Goal: Feedback & Contribution: Submit feedback/report problem

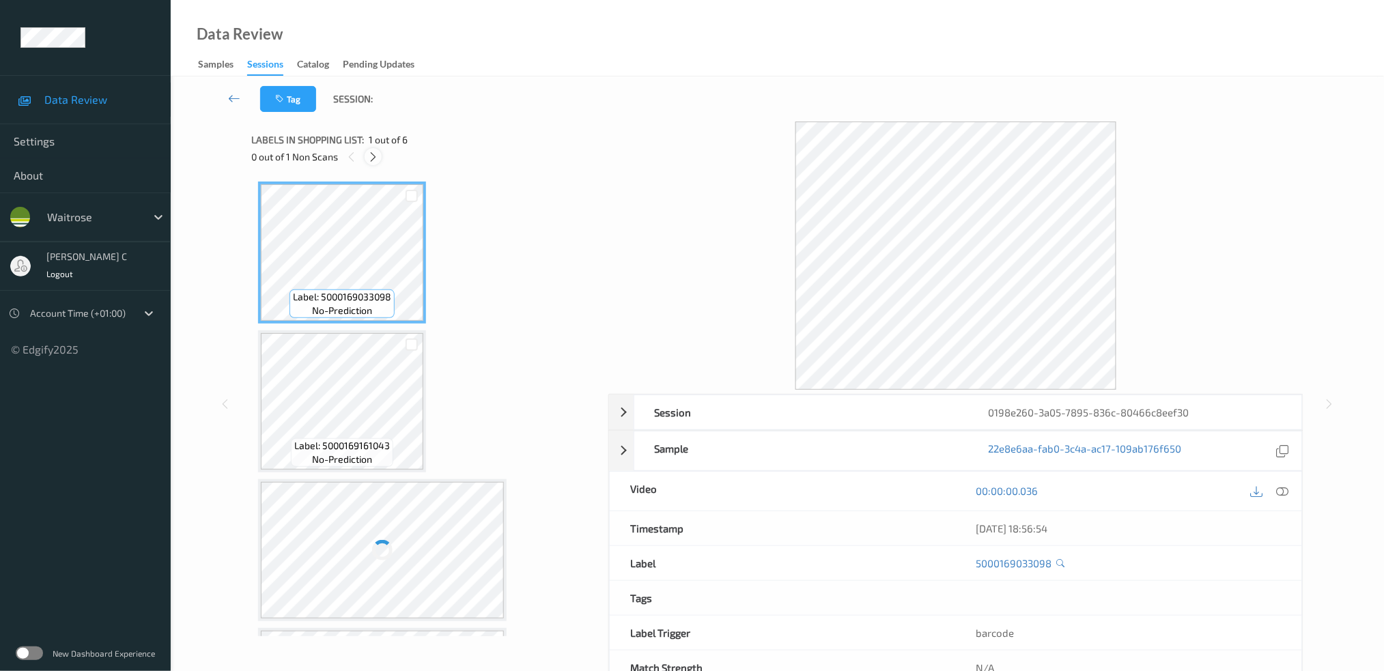
click at [378, 154] on icon at bounding box center [373, 157] width 12 height 12
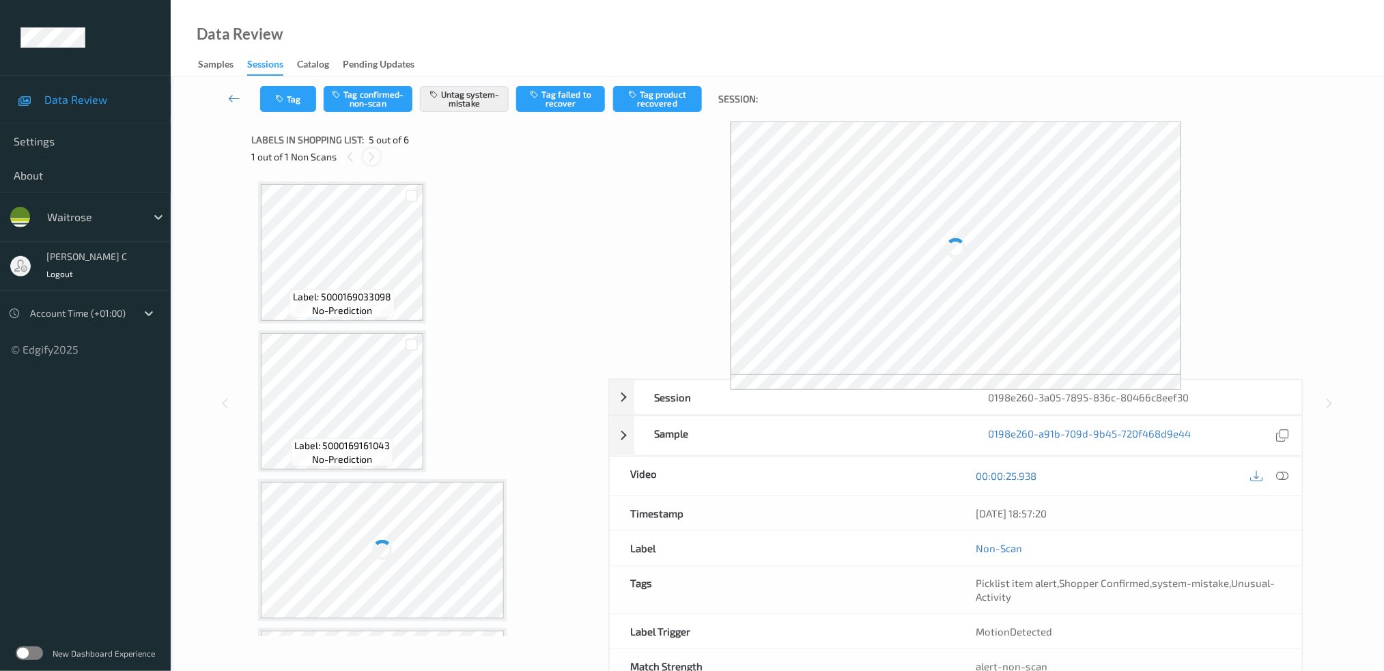
scroll to position [432, 0]
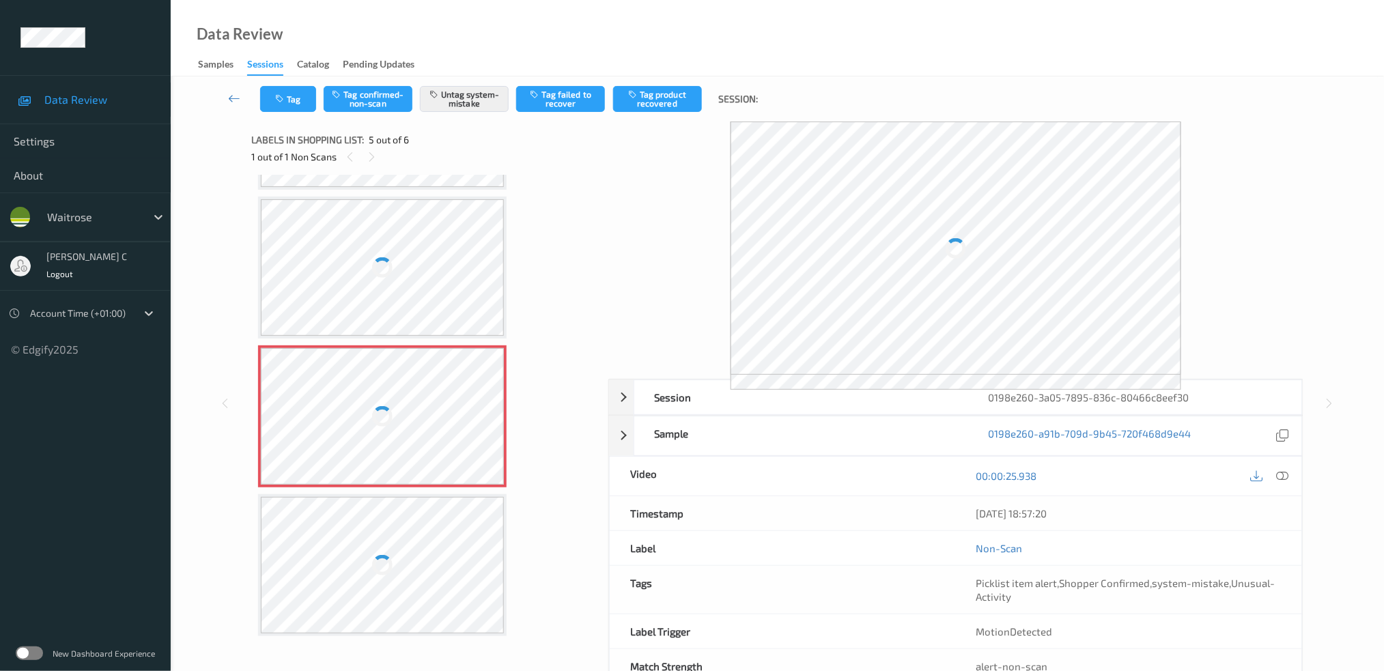
click at [417, 382] on div at bounding box center [382, 416] width 243 height 137
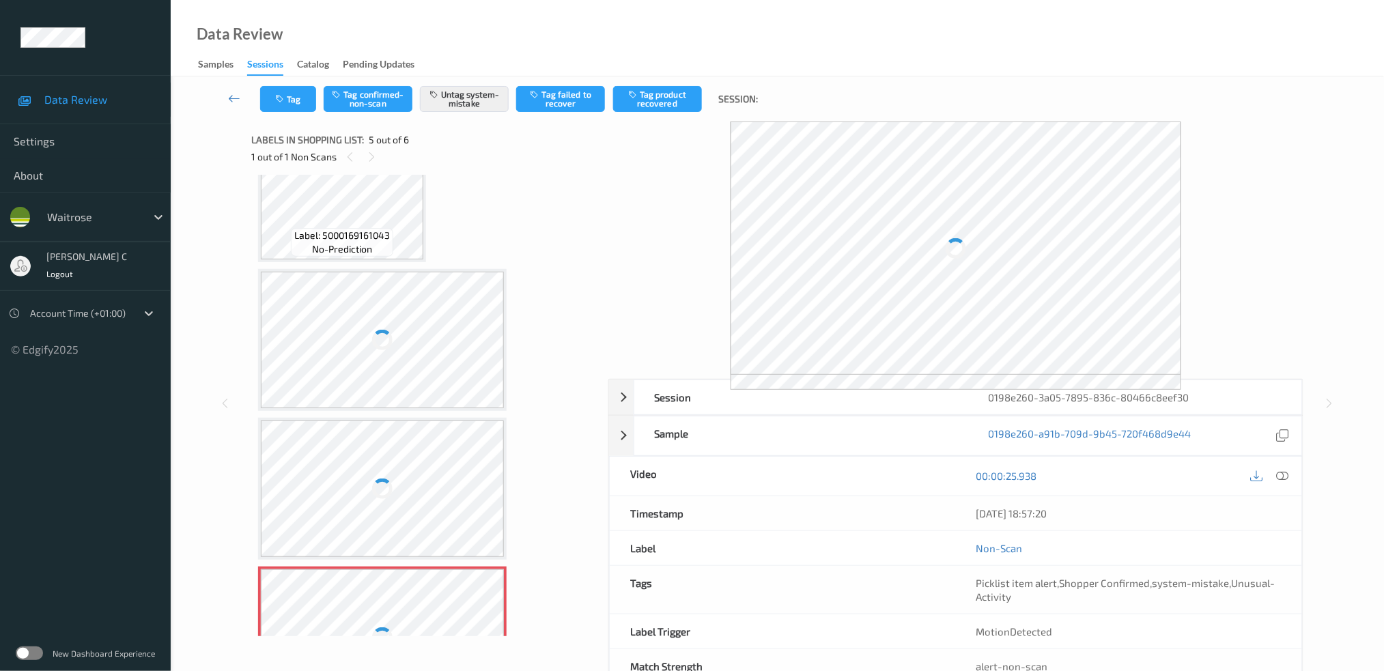
scroll to position [364, 0]
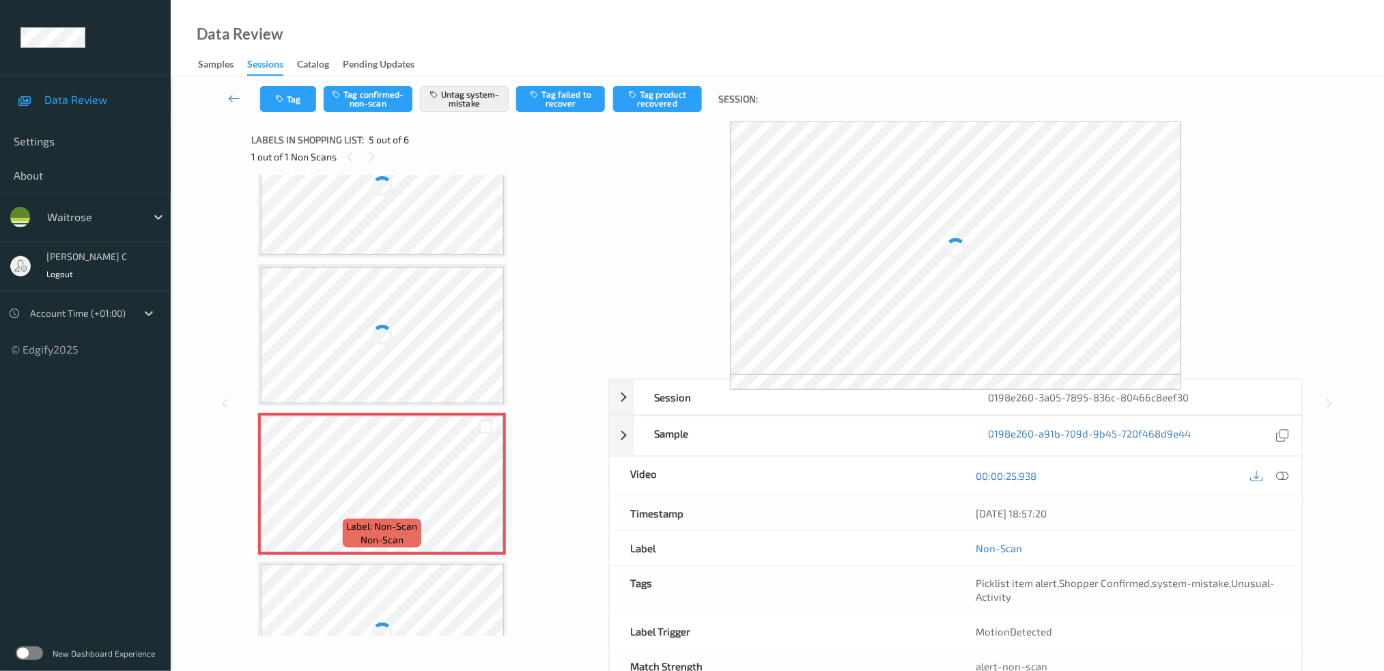
click at [389, 371] on div at bounding box center [382, 335] width 243 height 137
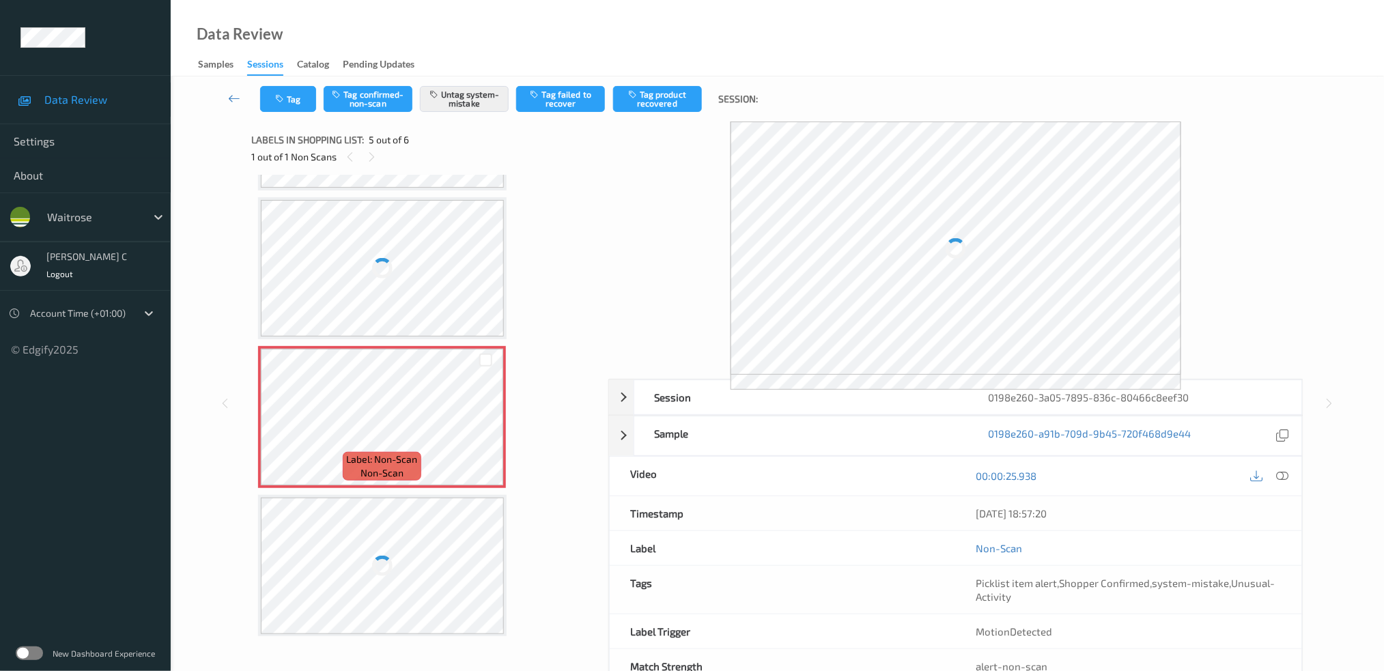
click at [373, 551] on div at bounding box center [382, 566] width 243 height 137
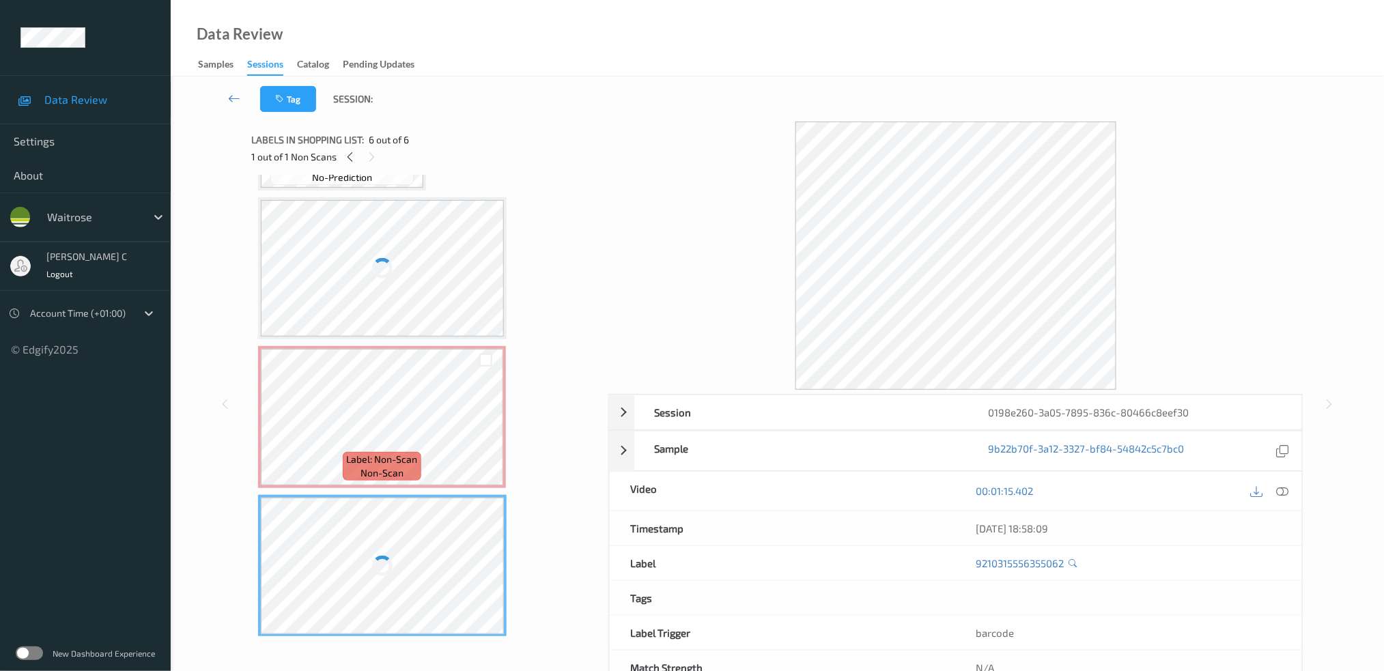
scroll to position [432, 0]
click at [378, 290] on div at bounding box center [382, 267] width 243 height 137
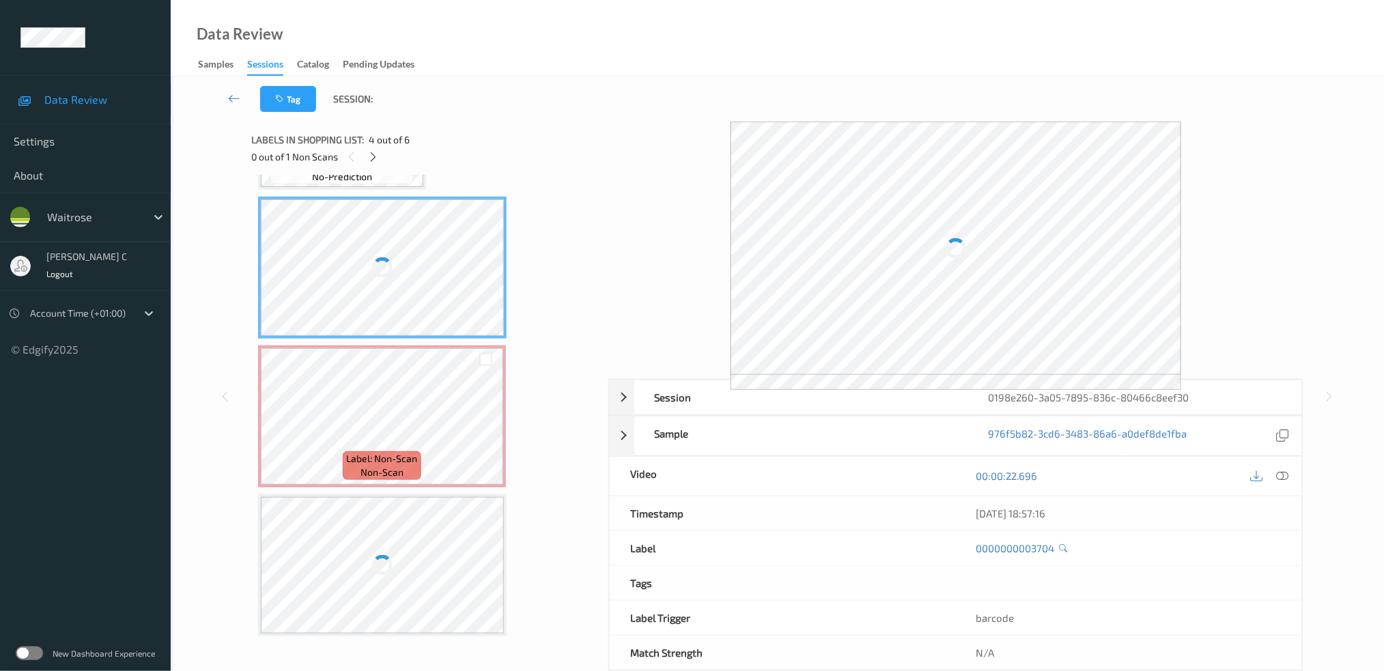
scroll to position [341, 0]
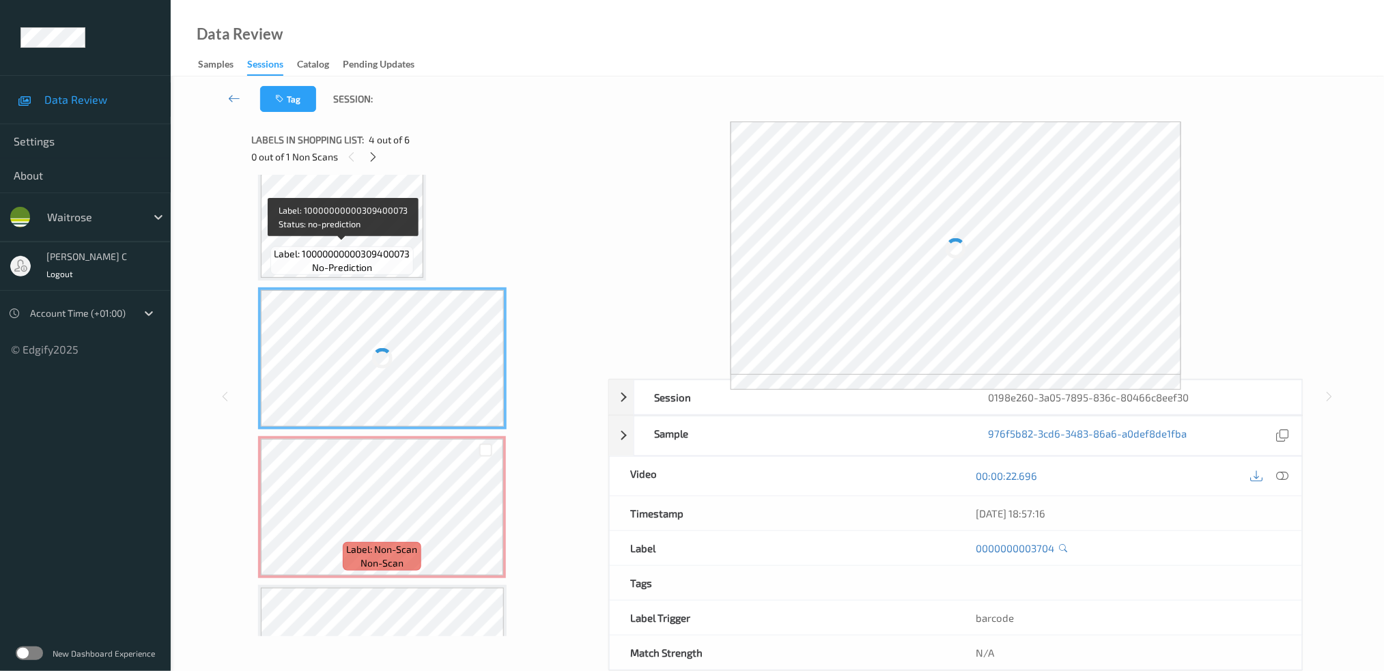
click at [346, 251] on span "Label: 10000000000309400073" at bounding box center [343, 254] width 136 height 14
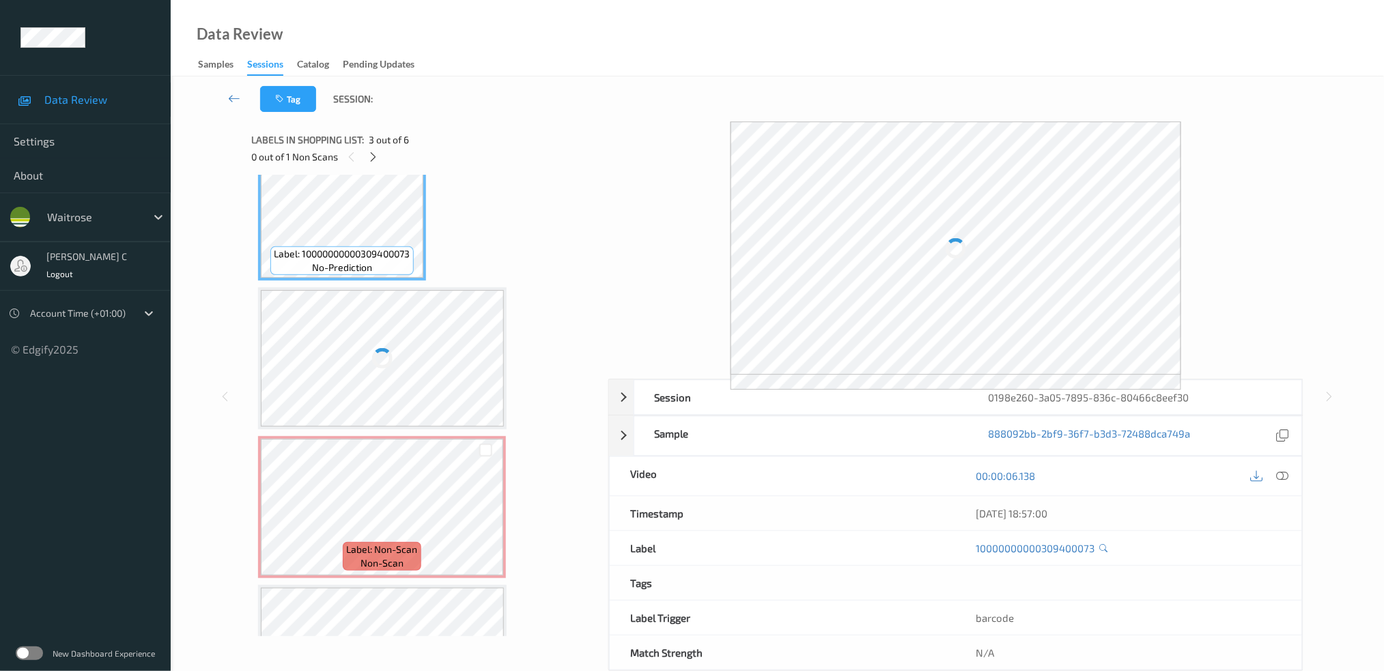
click at [382, 350] on div at bounding box center [382, 358] width 29 height 29
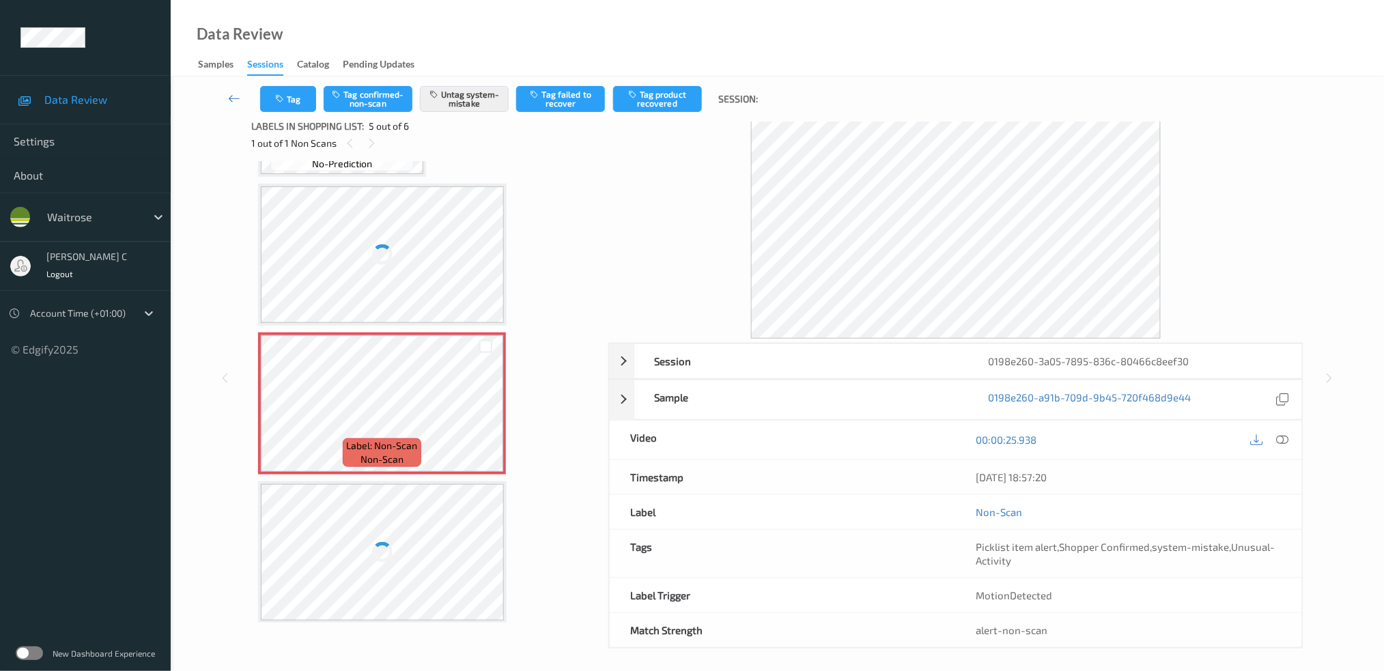
scroll to position [18, 0]
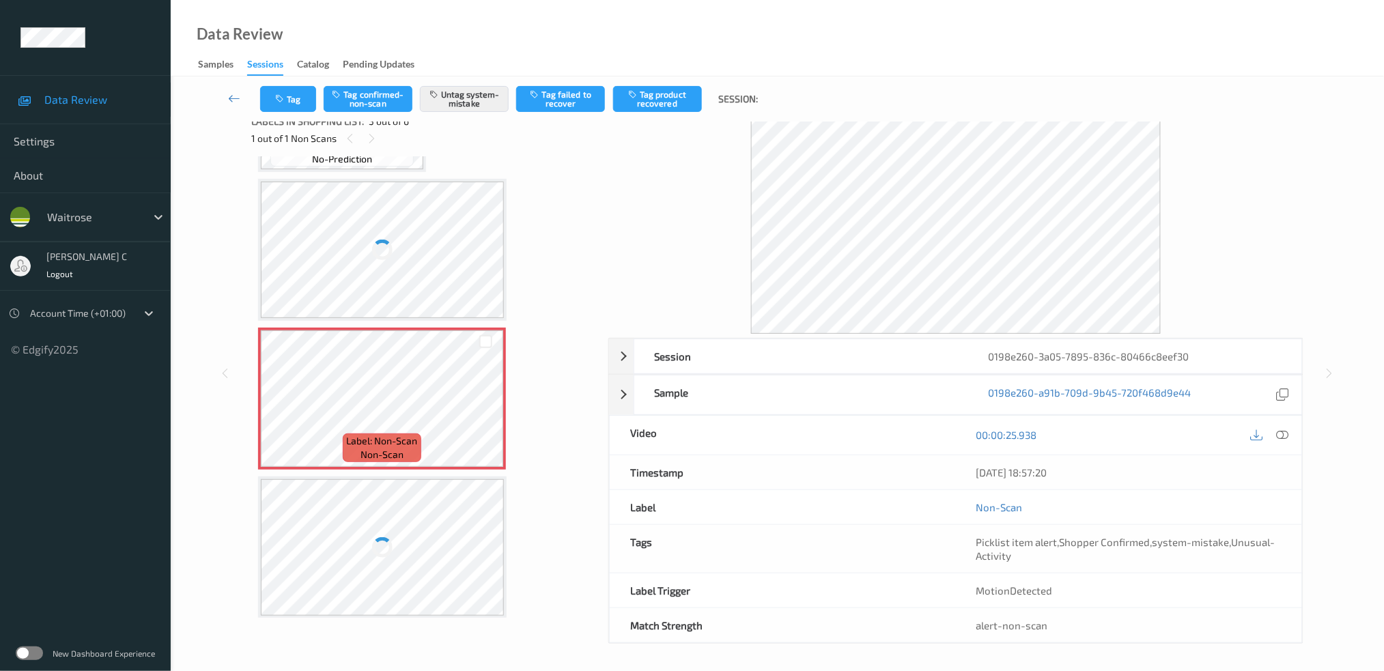
click at [388, 479] on div at bounding box center [382, 547] width 243 height 137
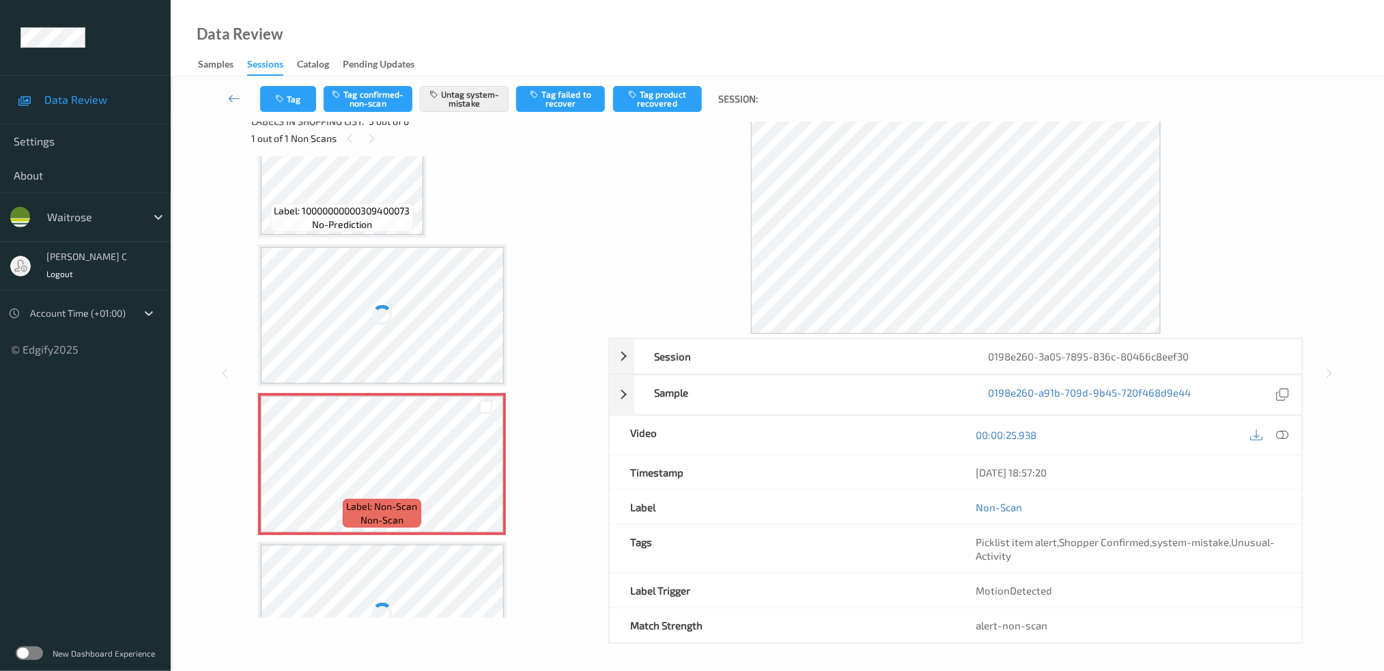
scroll to position [340, 0]
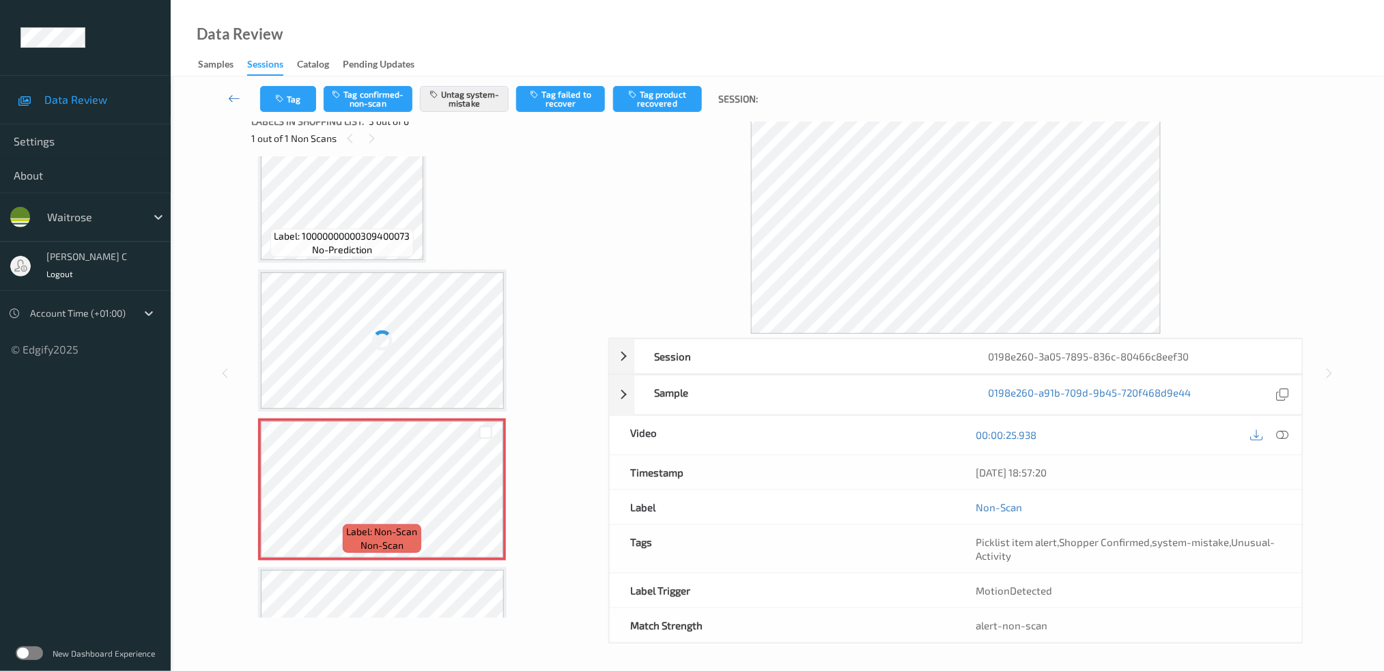
click at [380, 325] on div at bounding box center [382, 340] width 243 height 137
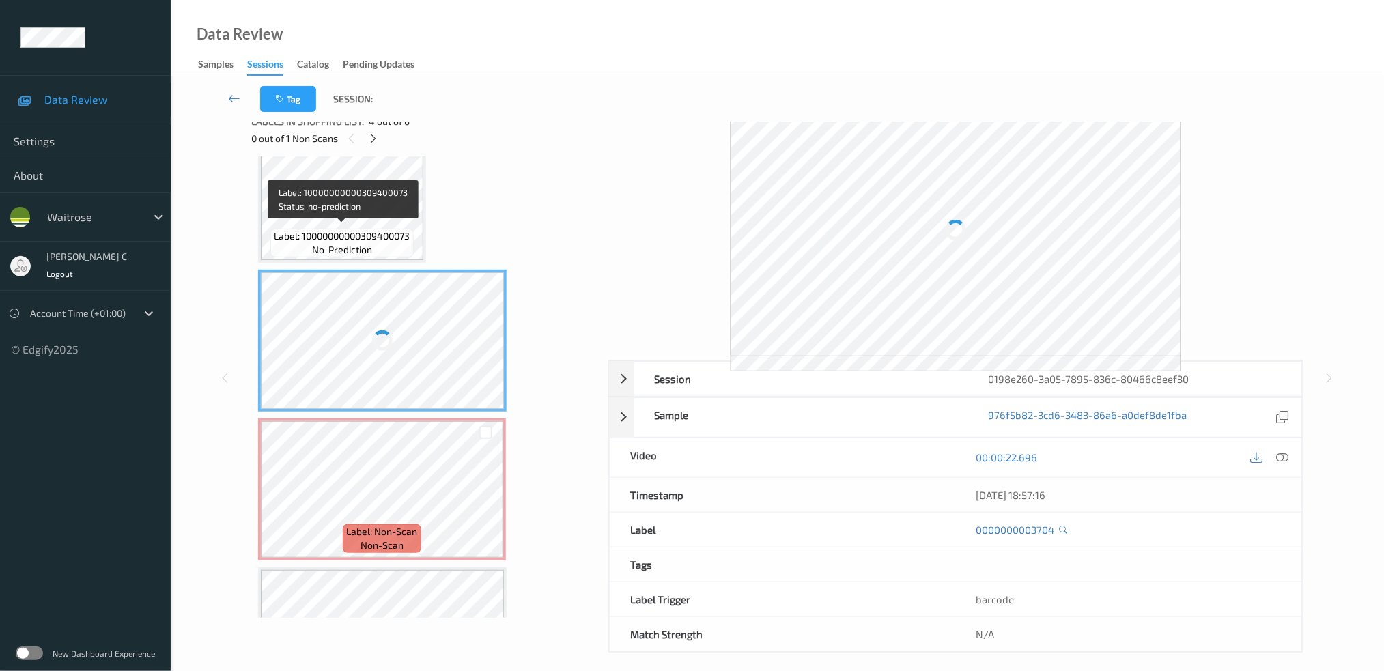
click at [359, 244] on span "no-prediction" at bounding box center [342, 250] width 60 height 14
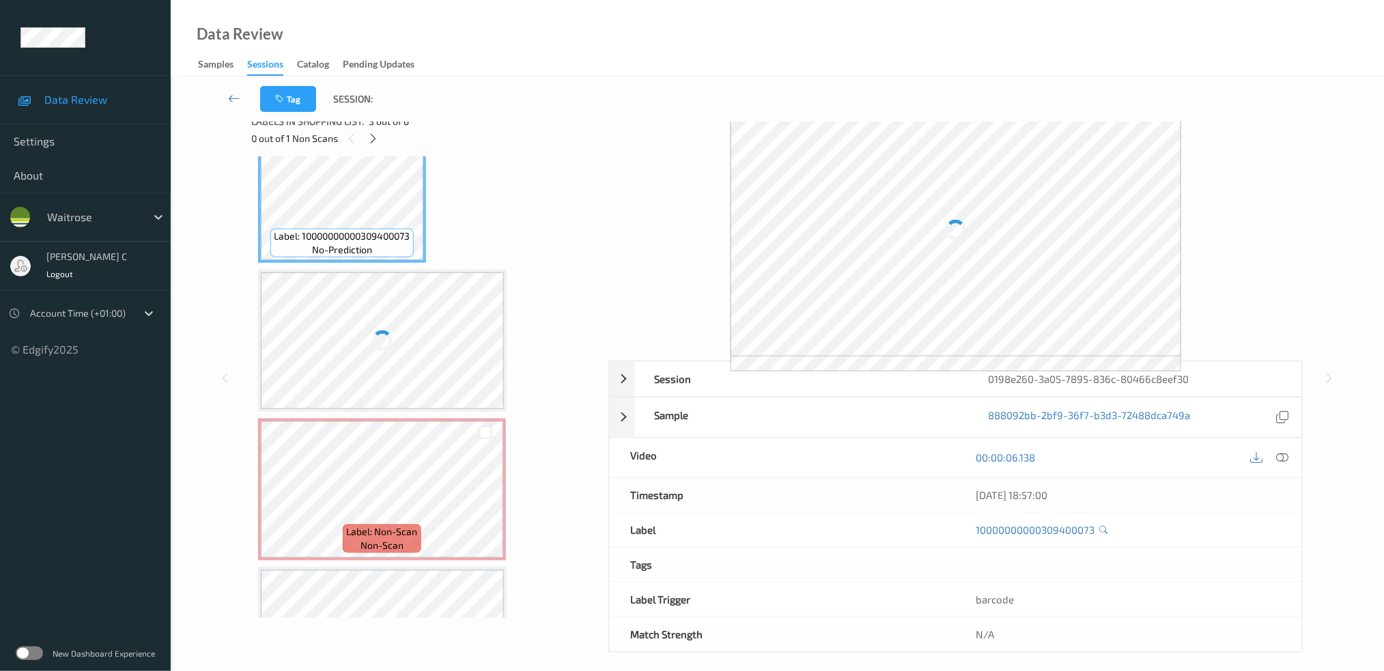
click at [369, 327] on div at bounding box center [382, 340] width 243 height 137
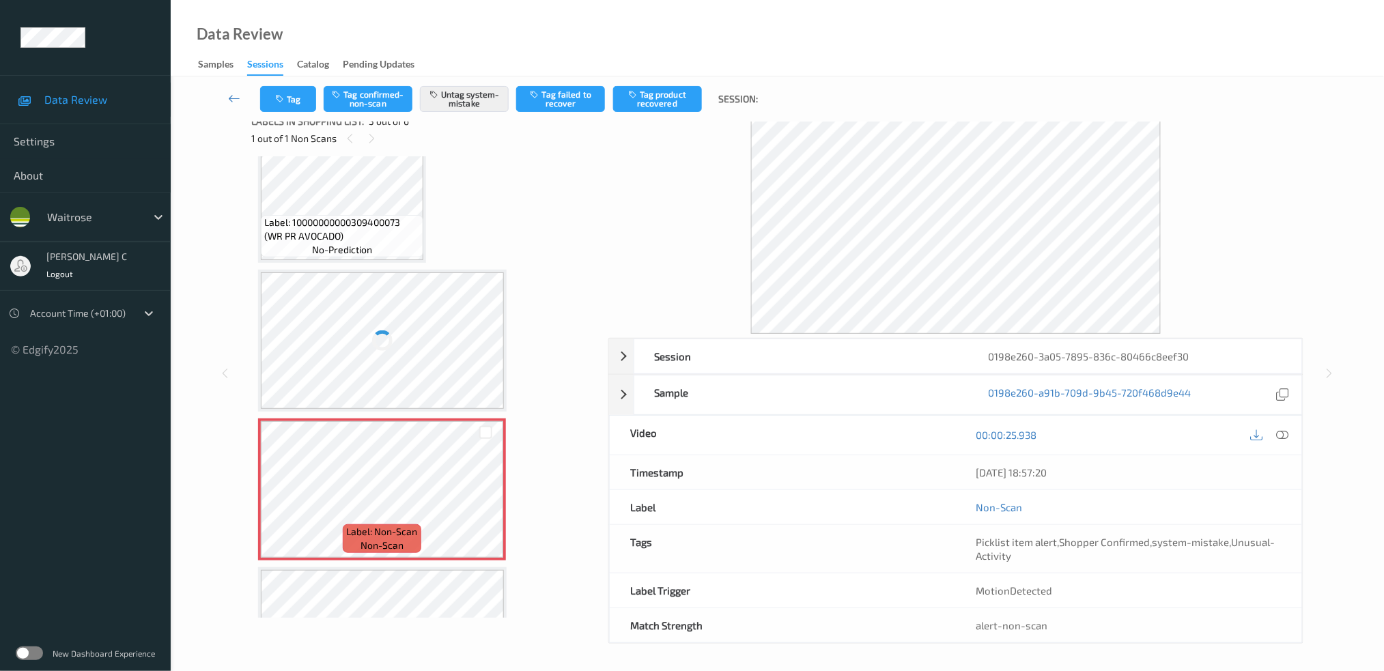
scroll to position [326, 0]
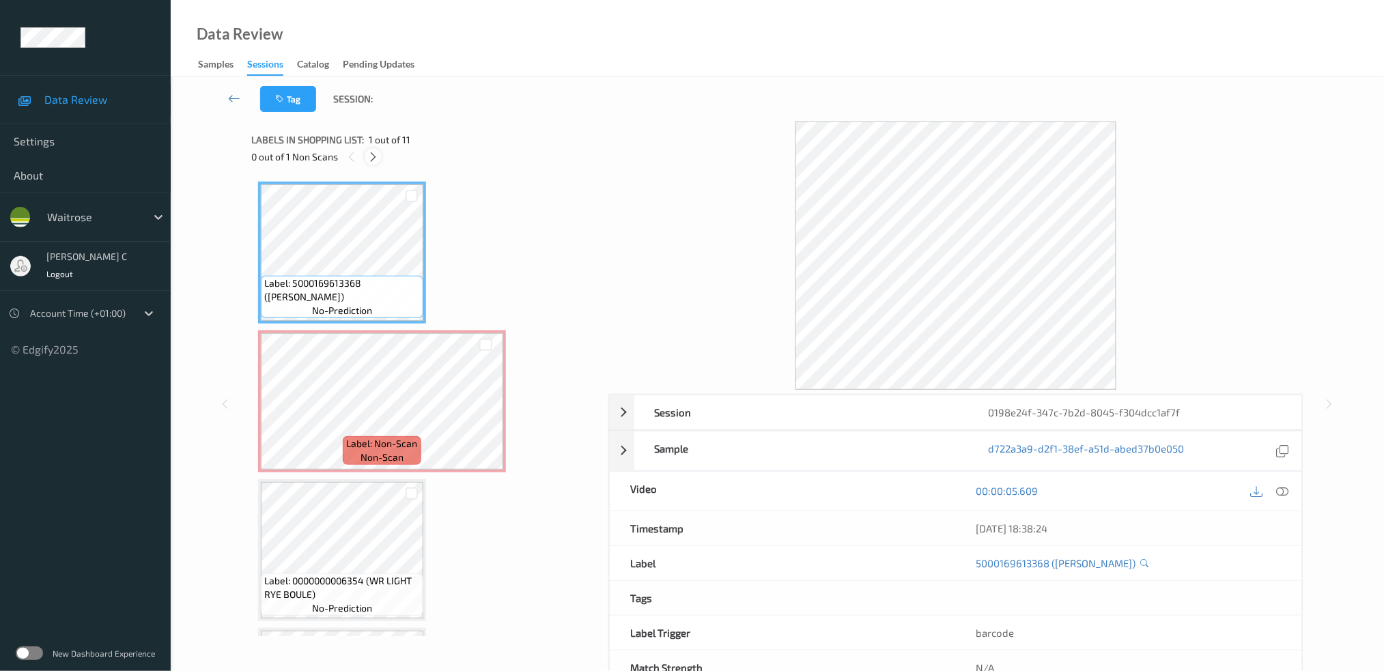
click at [369, 158] on icon at bounding box center [373, 157] width 12 height 12
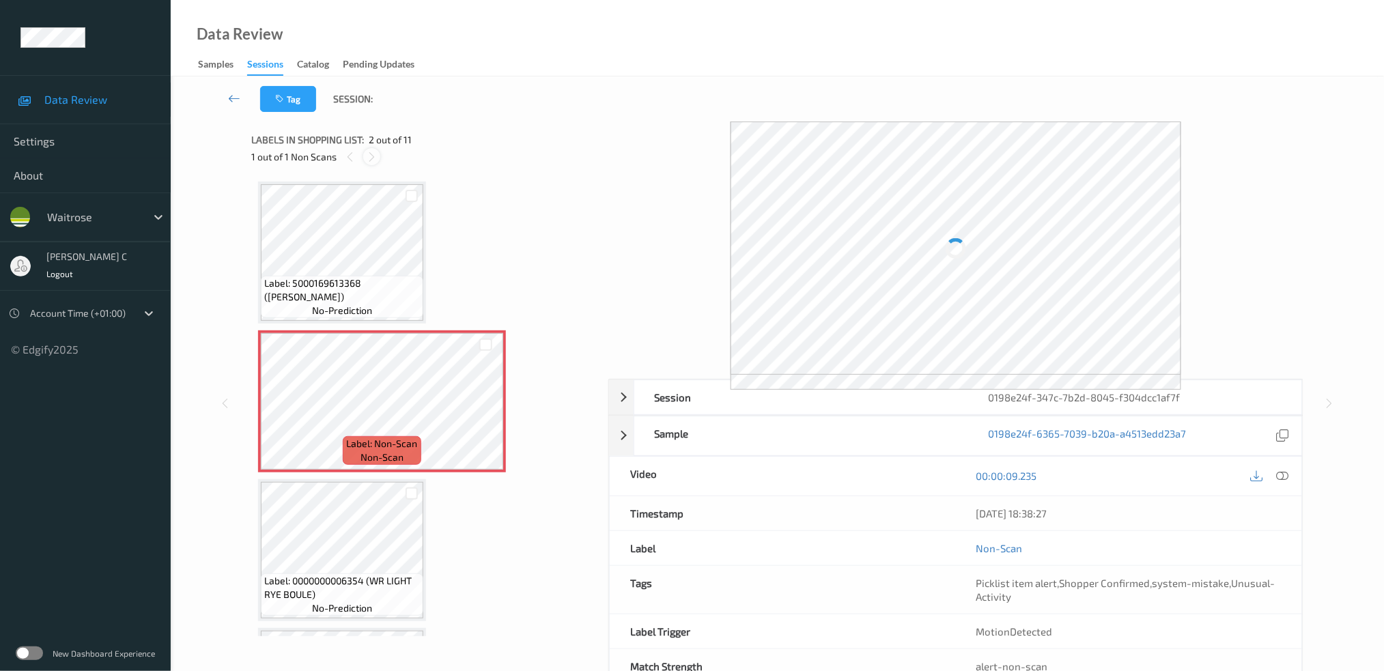
scroll to position [6, 0]
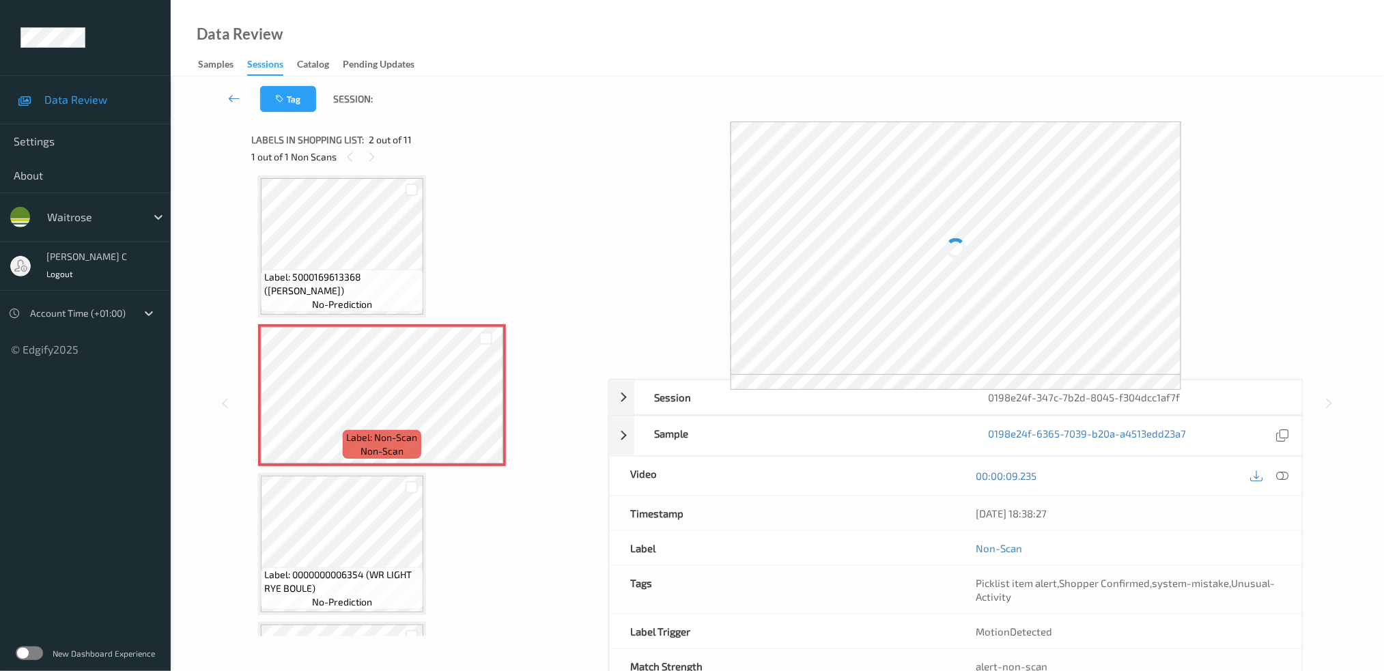
click at [328, 281] on span "Label: 5000169613368 (DORG BROWN BLOOMER)" at bounding box center [342, 283] width 156 height 27
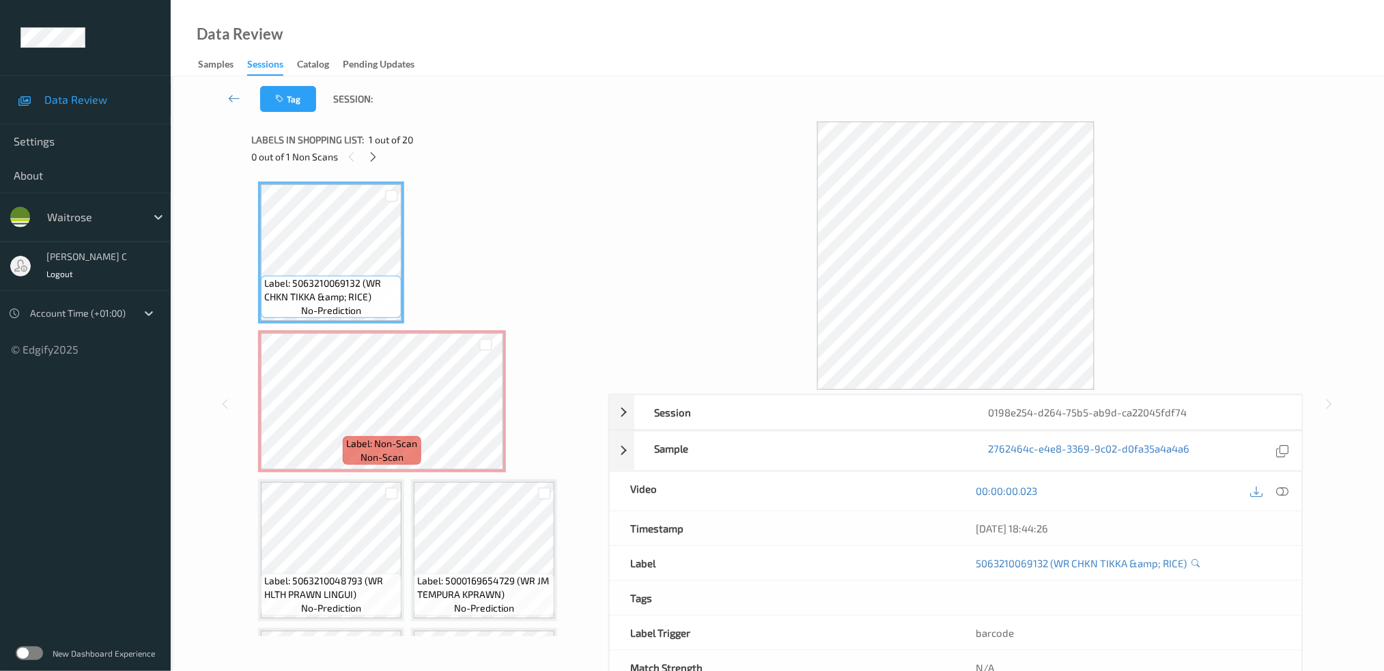
click at [376, 145] on span "1 out of 20" at bounding box center [391, 140] width 44 height 14
click at [376, 157] on icon at bounding box center [373, 157] width 12 height 12
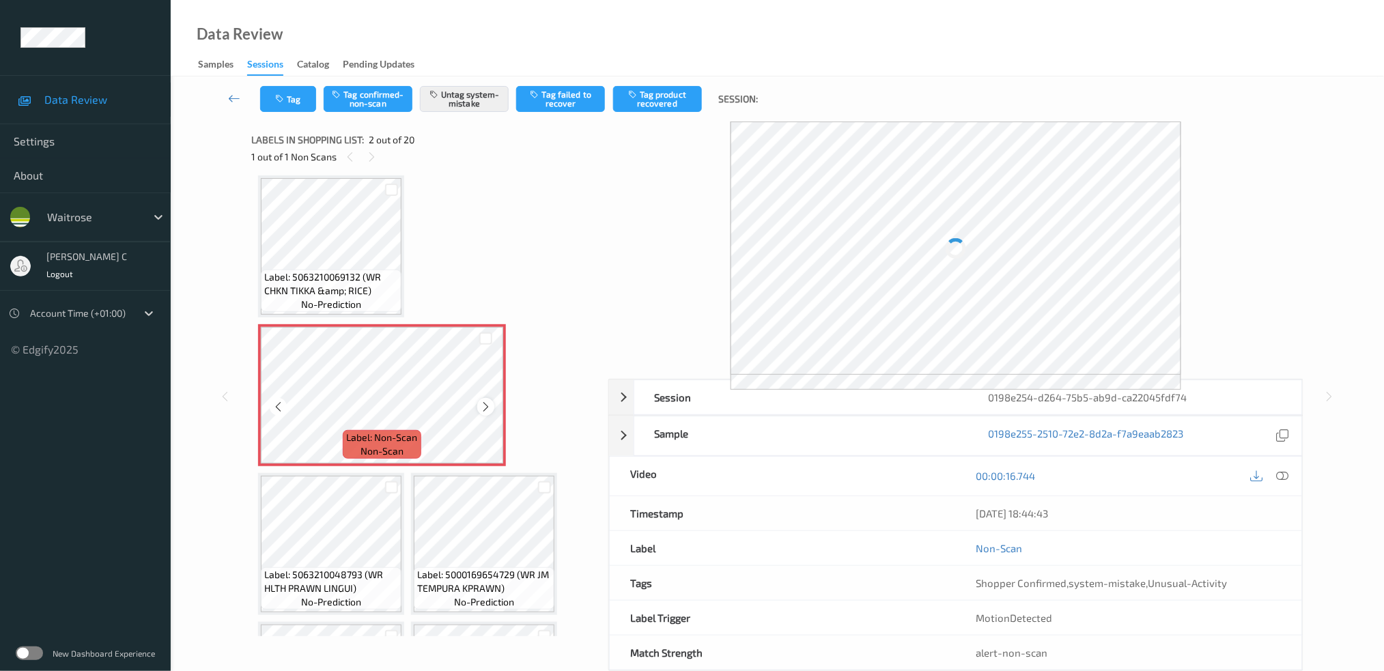
click at [485, 406] on icon at bounding box center [486, 407] width 12 height 12
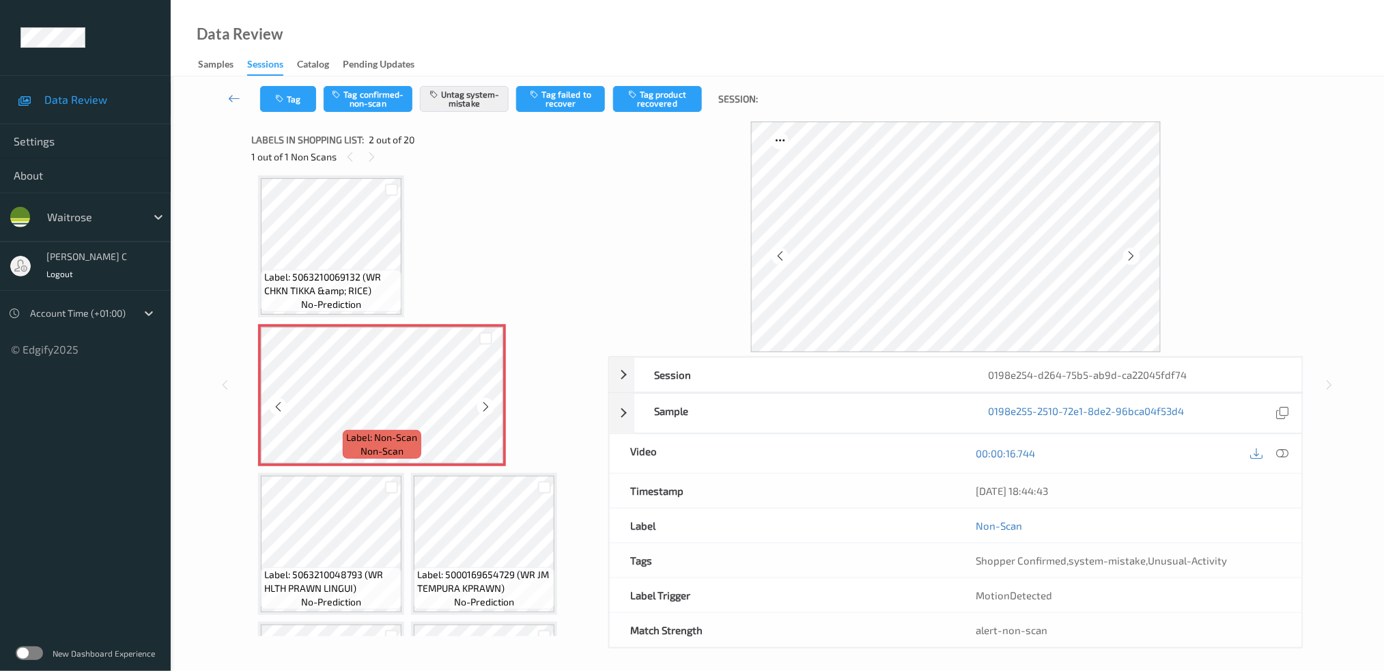
click at [375, 277] on span "Label: 5063210069132 (WR CHKN TIKKA &amp; RICE)" at bounding box center [331, 283] width 134 height 27
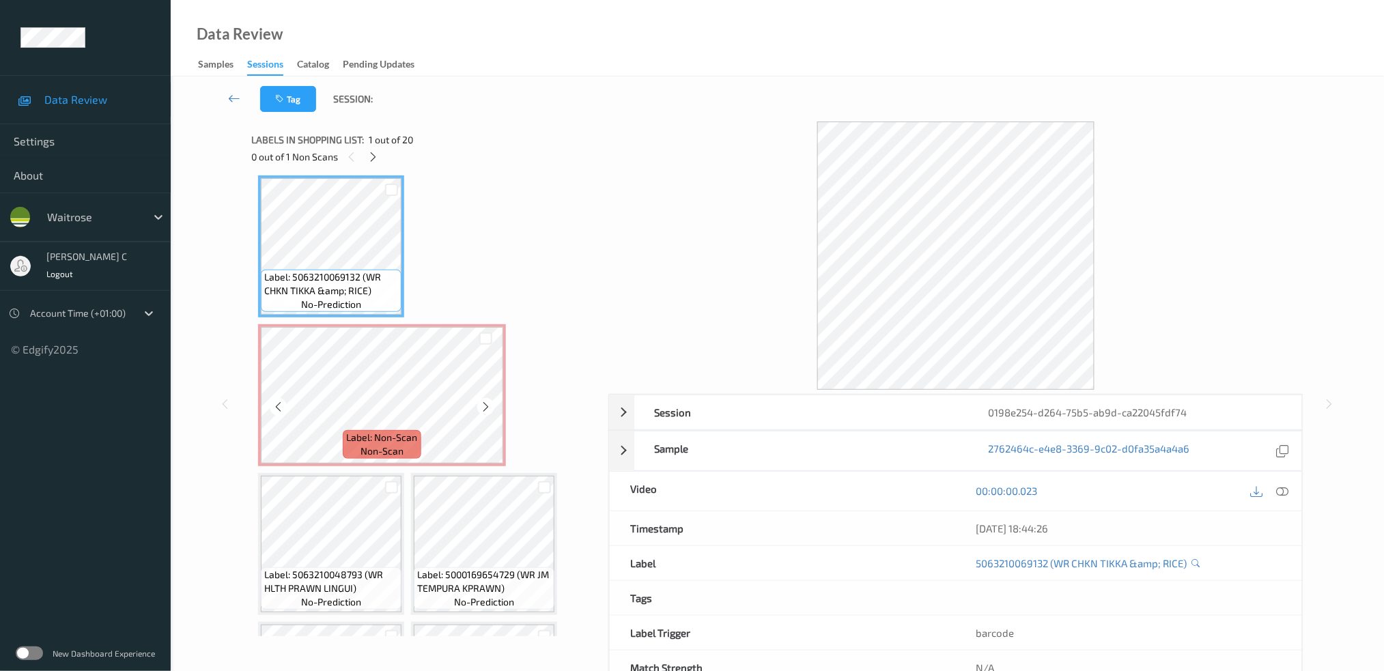
scroll to position [0, 0]
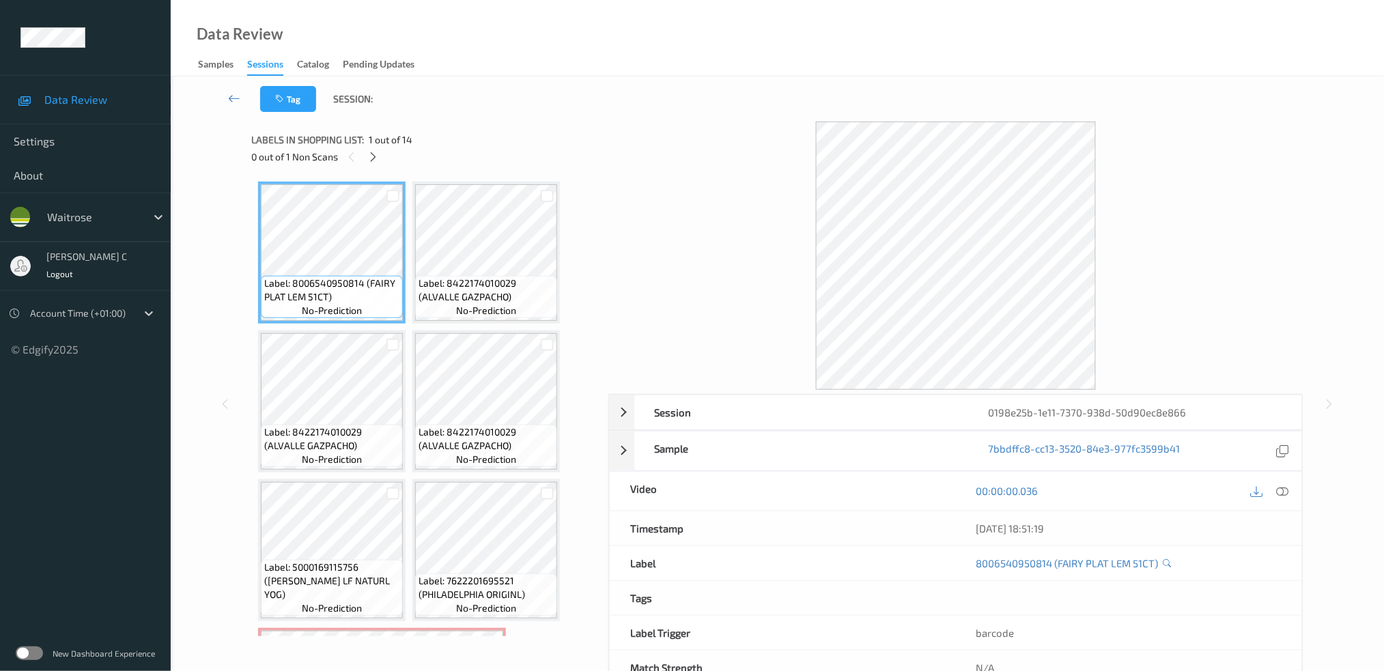
click at [361, 148] on div "0 out of 1 Non Scans" at bounding box center [425, 156] width 348 height 17
click at [376, 163] on icon at bounding box center [373, 157] width 12 height 12
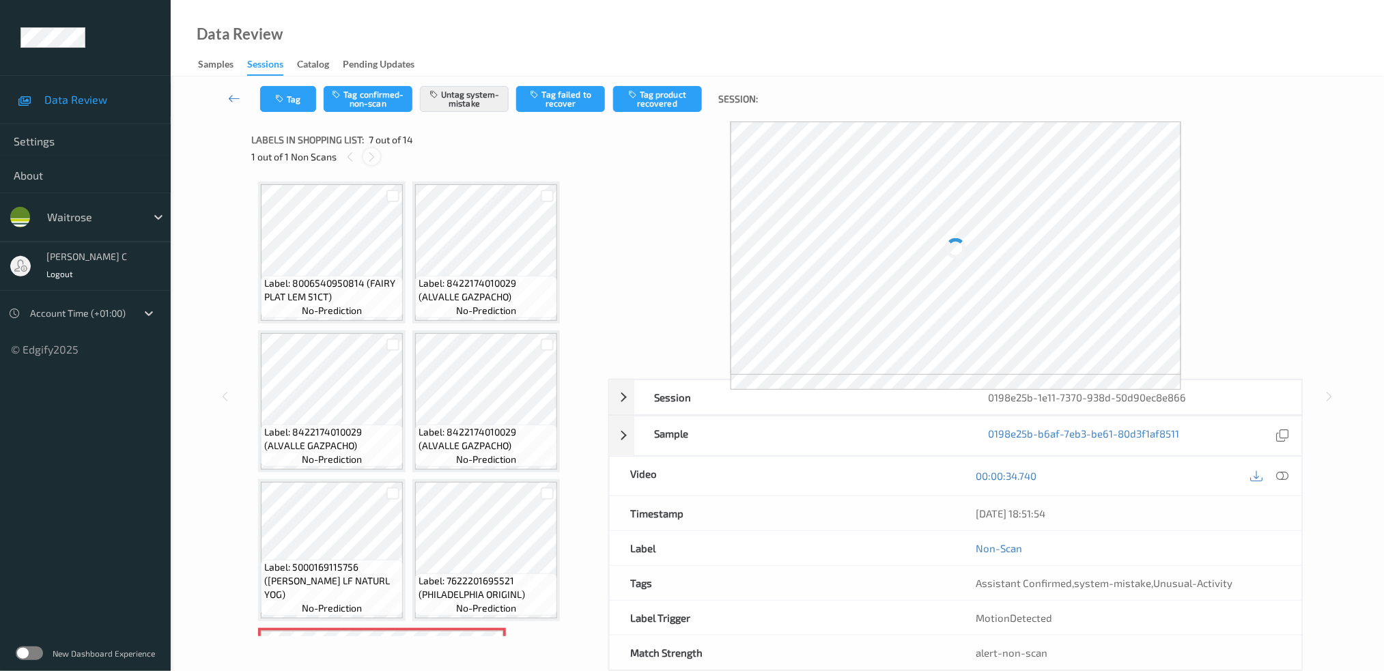
scroll to position [302, 0]
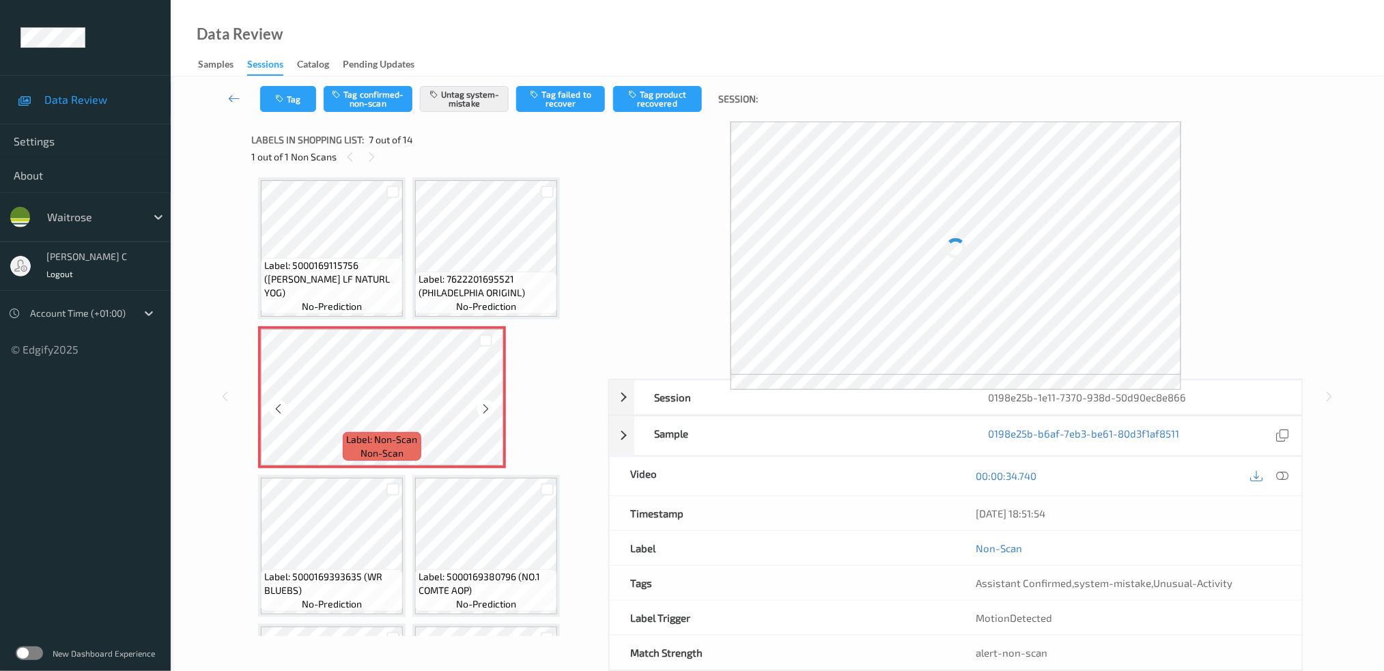
click at [418, 435] on div "Label: Non-Scan non-scan" at bounding box center [382, 446] width 78 height 29
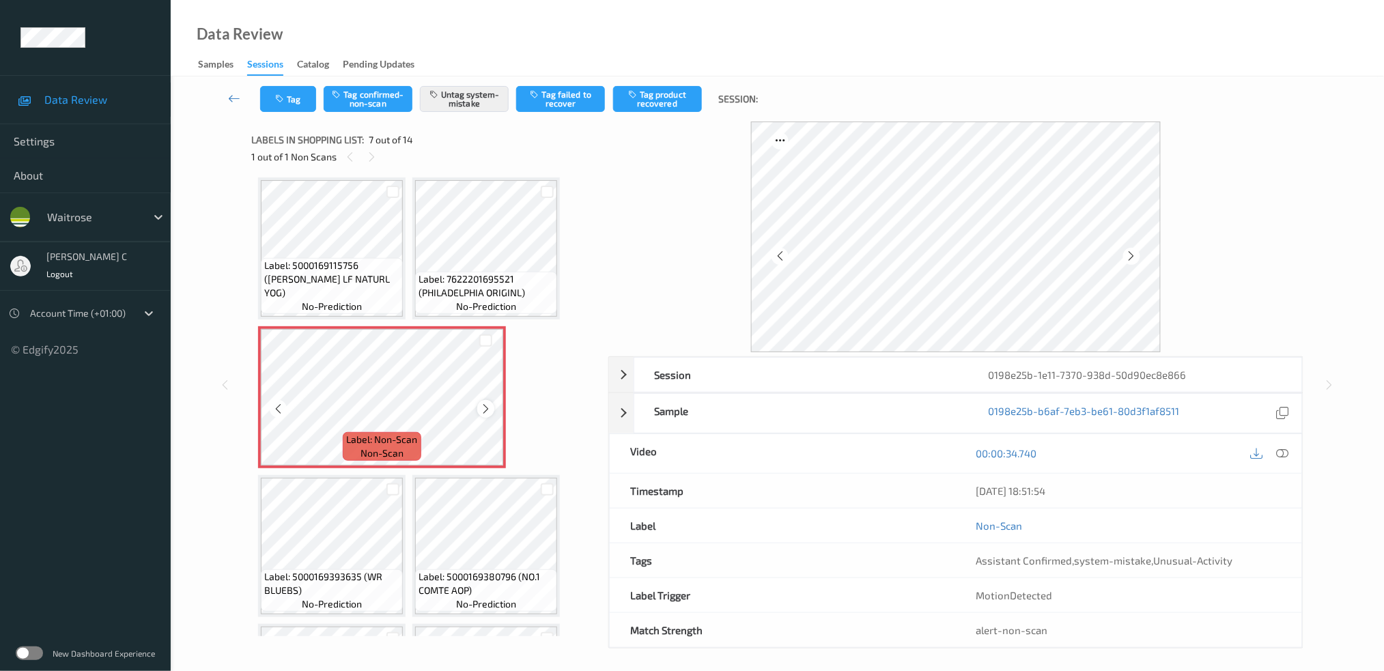
click at [488, 404] on icon at bounding box center [486, 409] width 12 height 12
click at [486, 405] on icon at bounding box center [486, 409] width 12 height 12
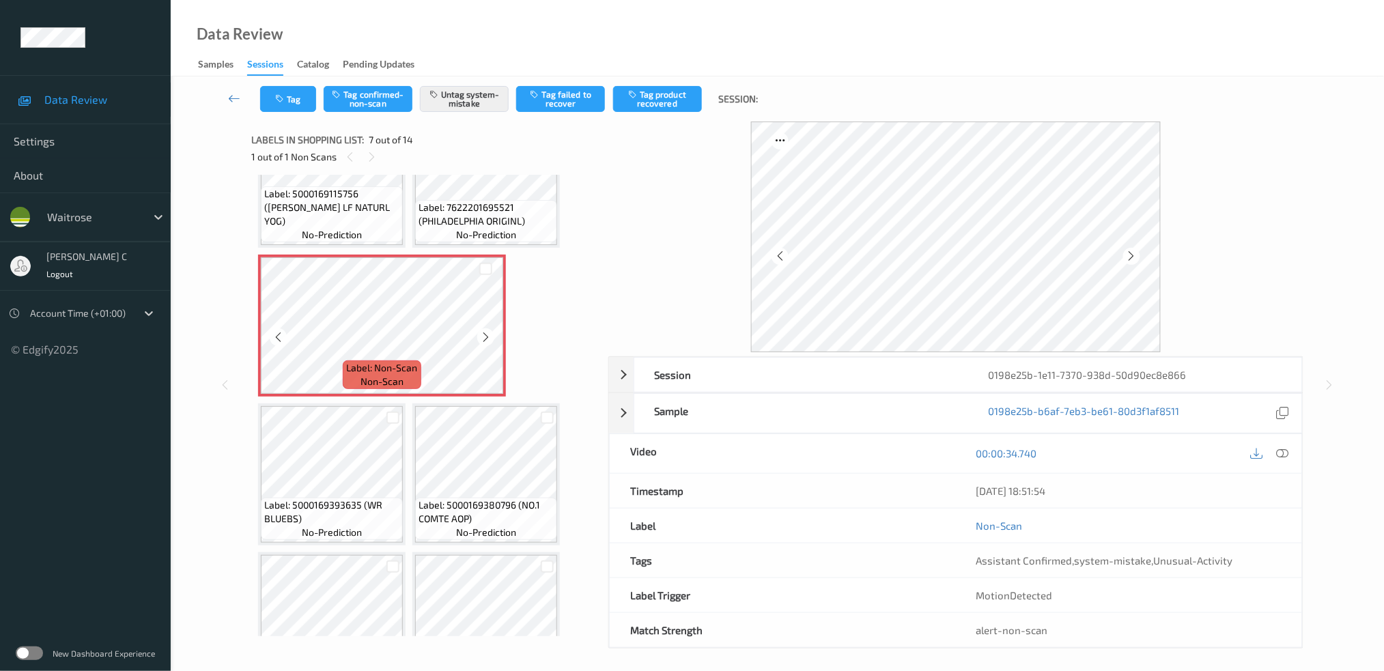
scroll to position [393, 0]
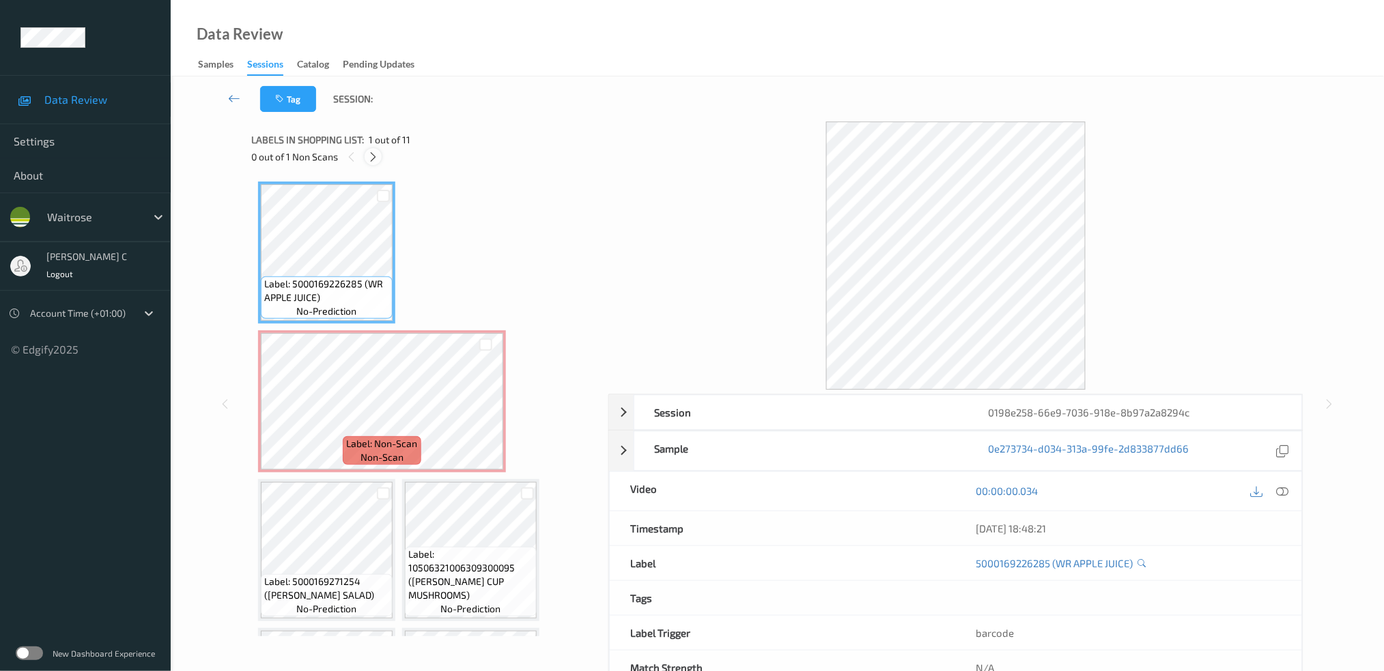
click at [375, 158] on icon at bounding box center [373, 157] width 12 height 12
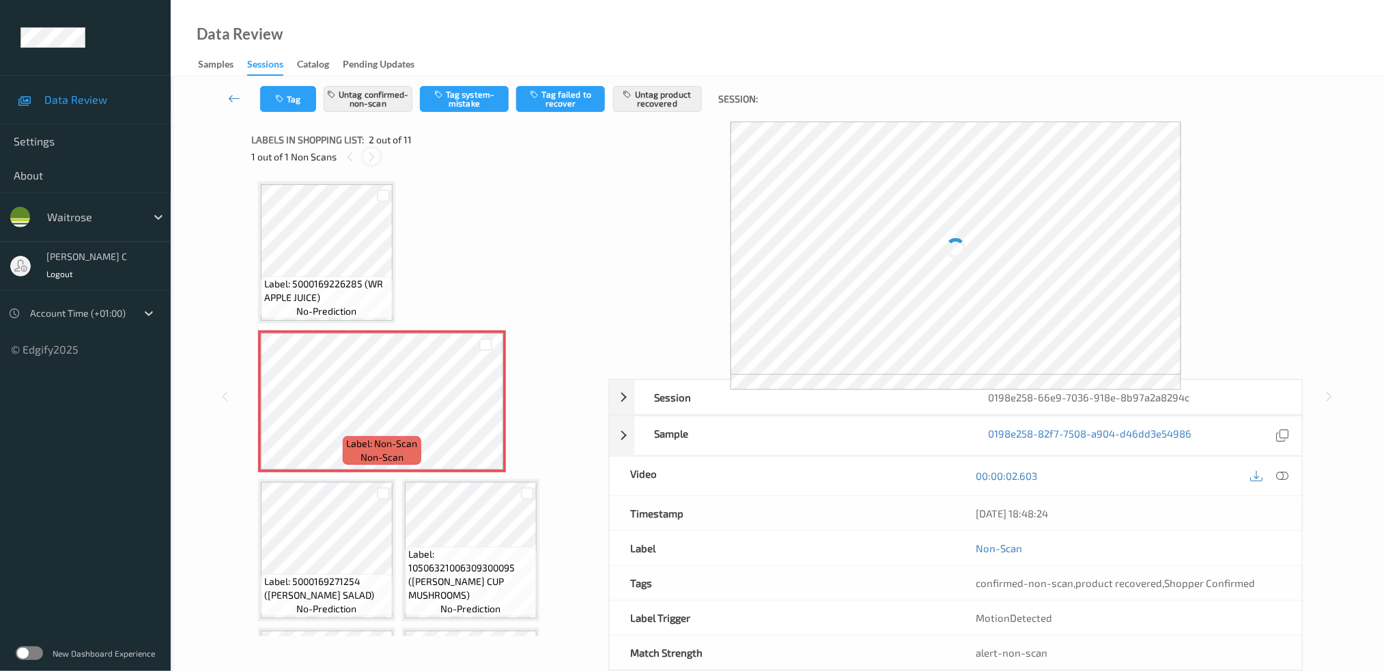
scroll to position [6, 0]
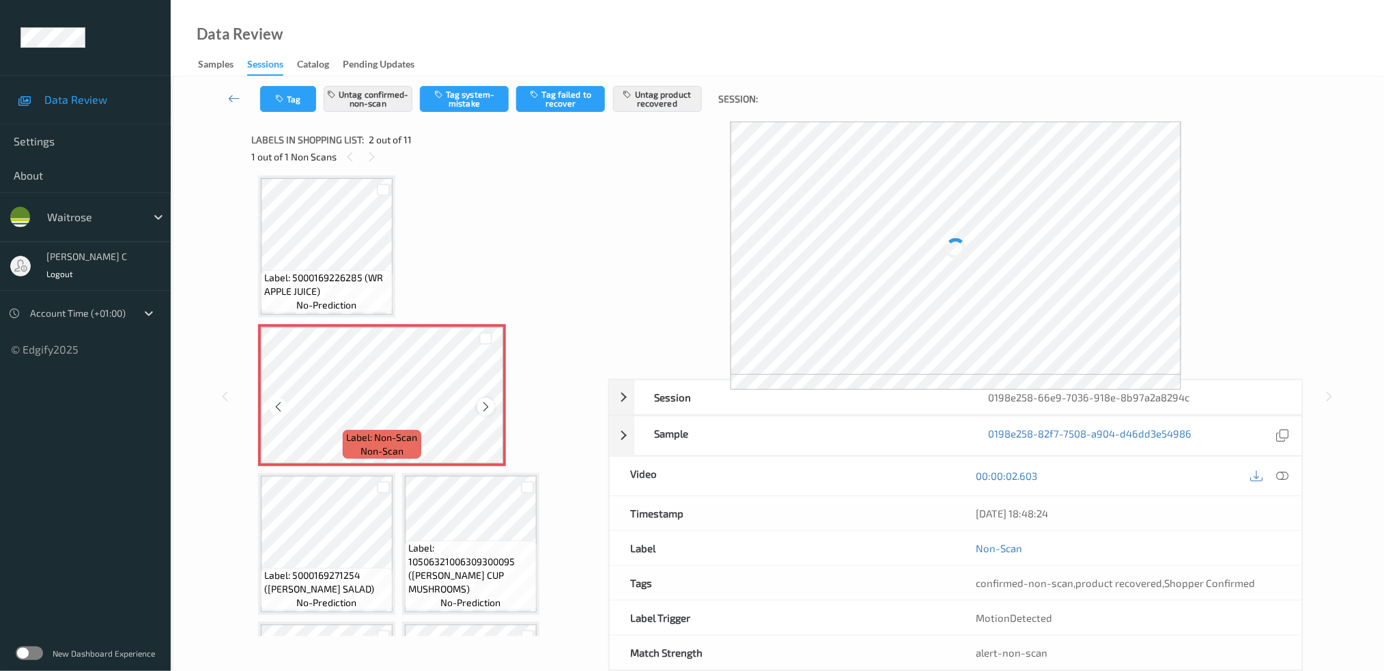
click at [490, 405] on icon at bounding box center [486, 407] width 12 height 12
click at [488, 404] on icon at bounding box center [486, 407] width 12 height 12
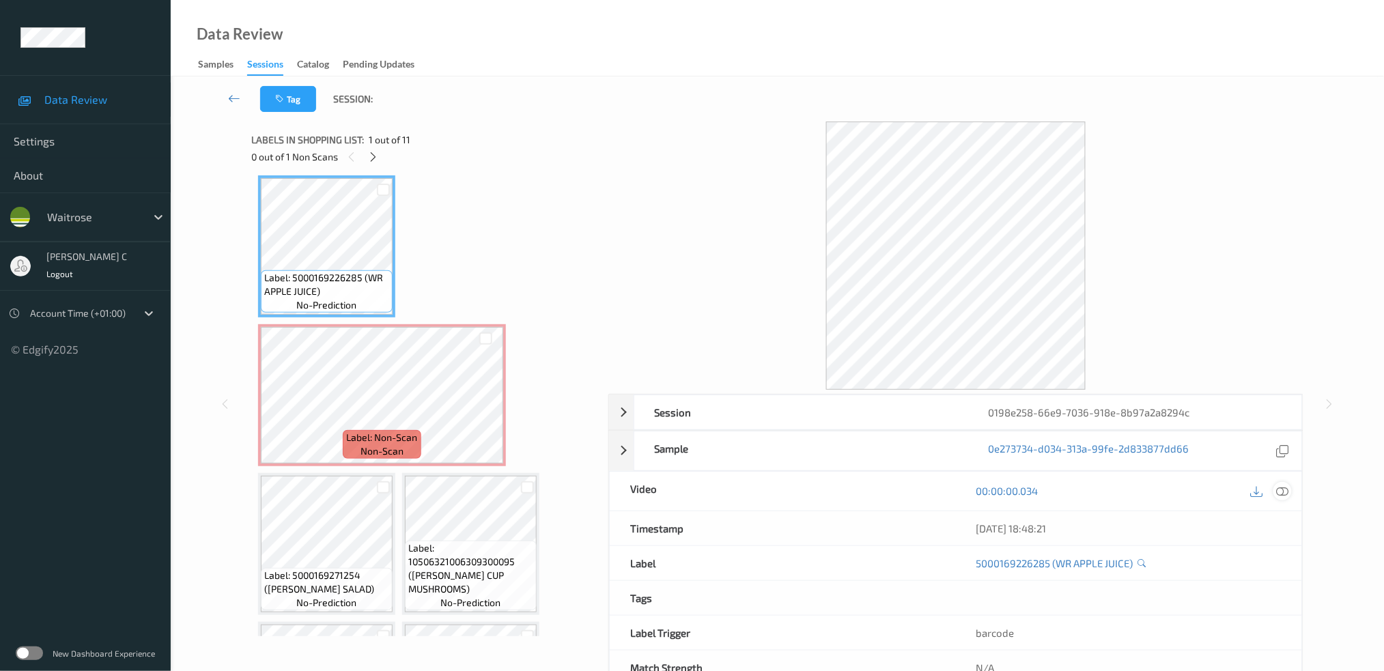
click at [1277, 489] on icon at bounding box center [1282, 491] width 12 height 12
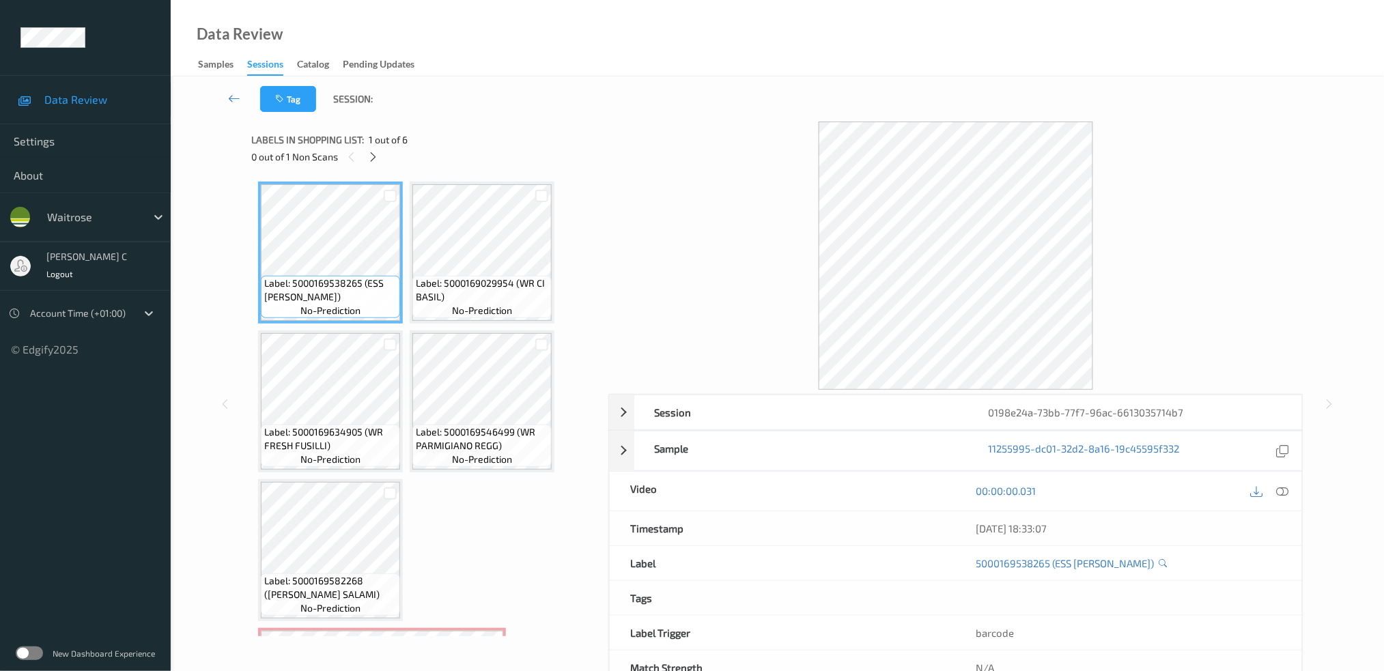
click at [374, 160] on icon at bounding box center [373, 157] width 12 height 12
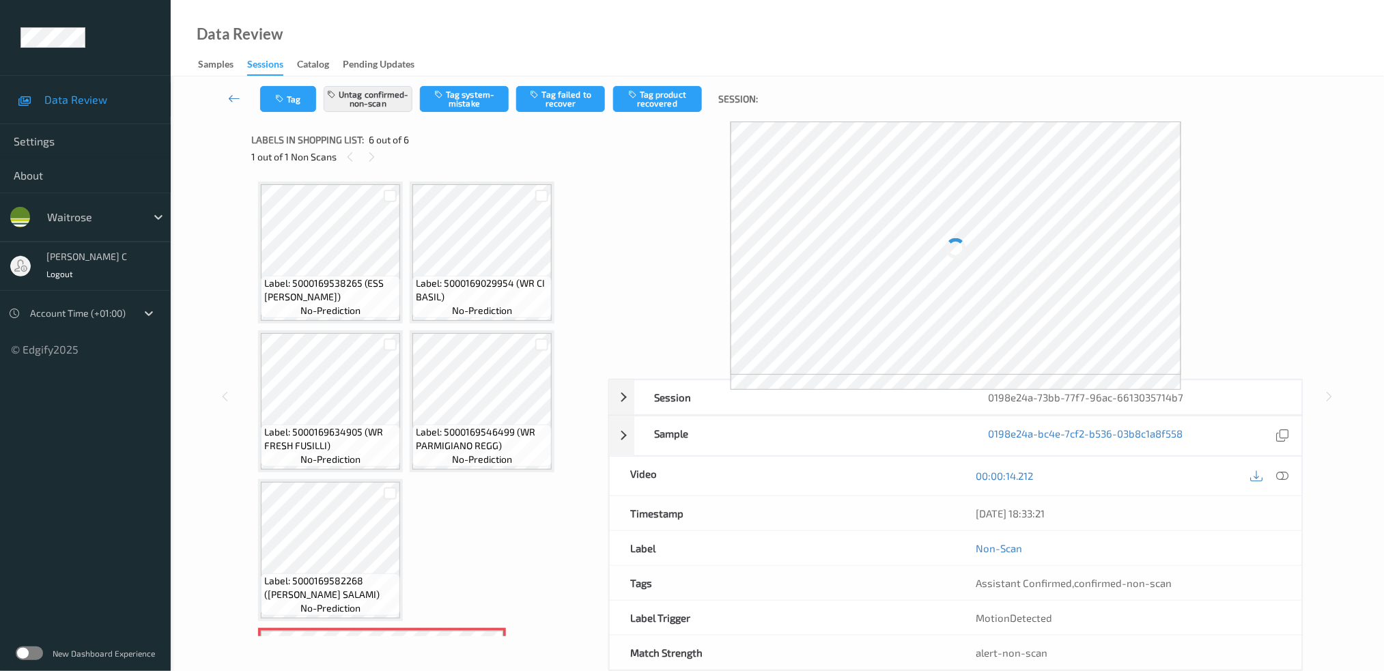
scroll to position [136, 0]
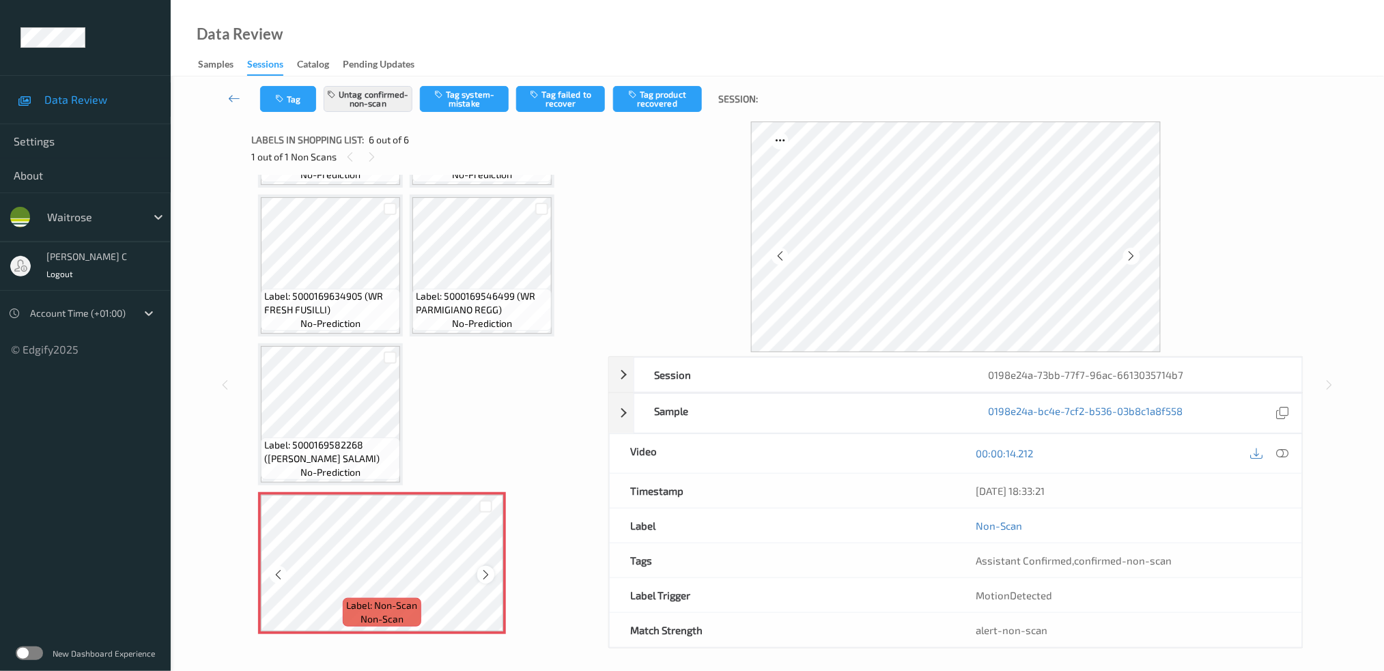
click at [485, 573] on icon at bounding box center [486, 575] width 12 height 12
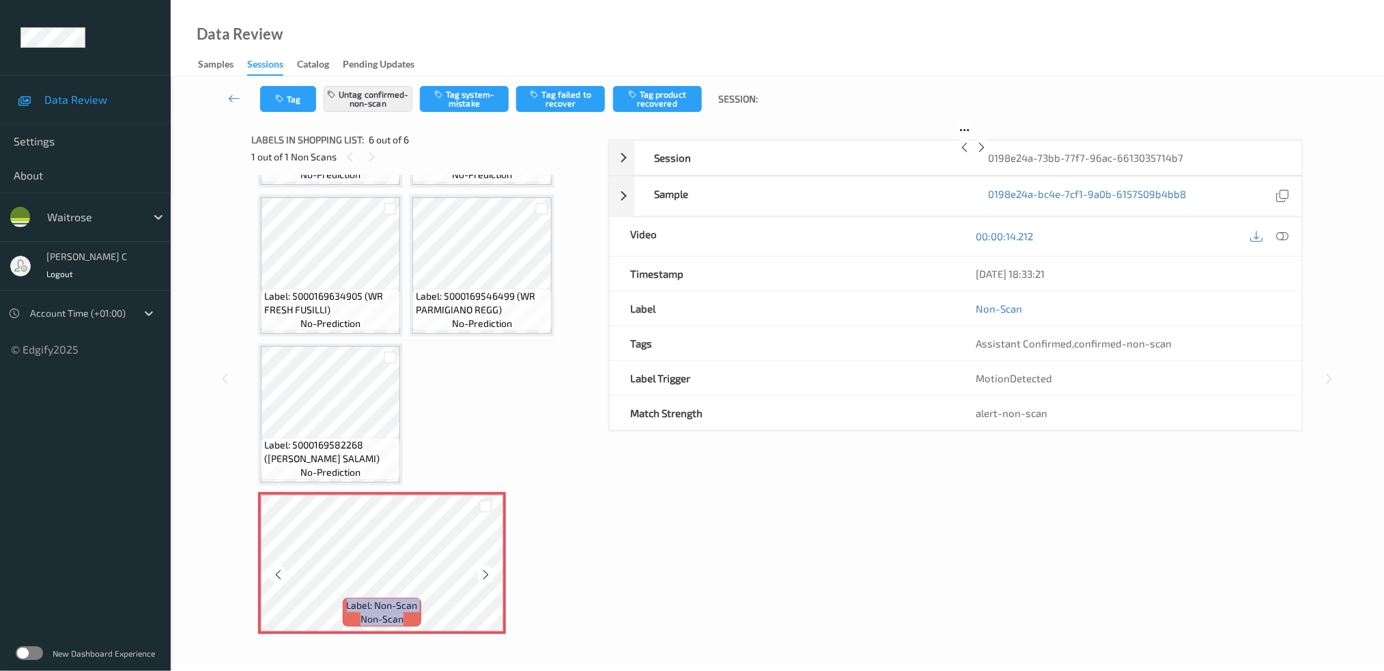
click at [485, 572] on icon at bounding box center [486, 575] width 12 height 12
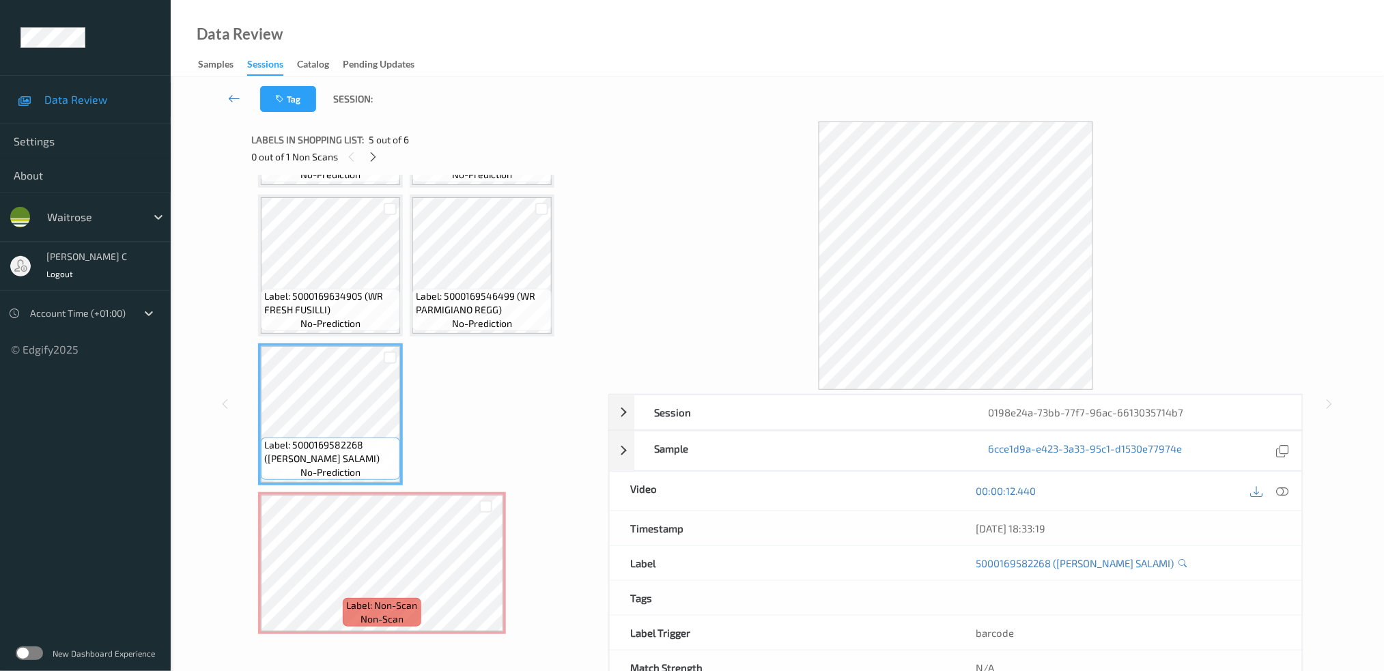
scroll to position [135, 0]
click at [399, 489] on div "Label: 5000169538265 (ESS TOM BASIL SCE) no-prediction Label: 5000169029954 (WR…" at bounding box center [425, 340] width 334 height 589
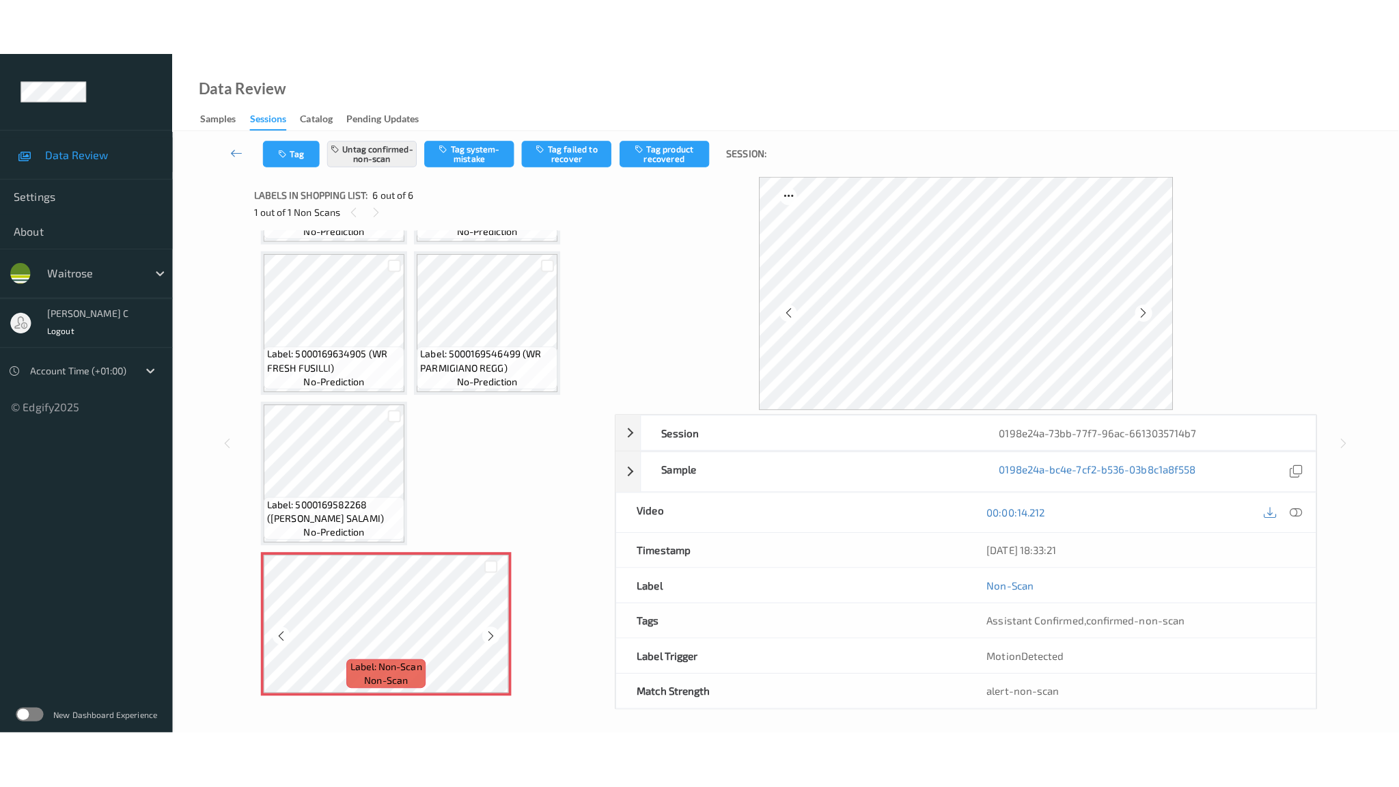
scroll to position [44, 0]
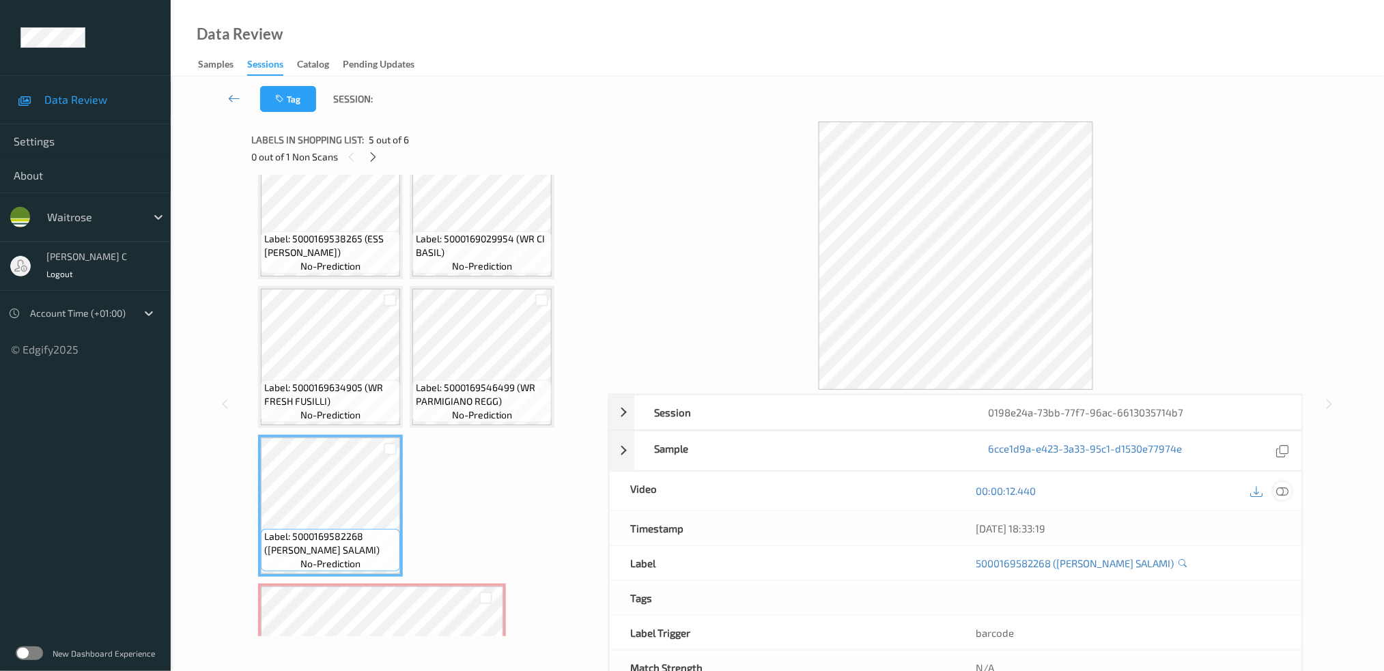
click at [1281, 496] on icon at bounding box center [1282, 491] width 12 height 12
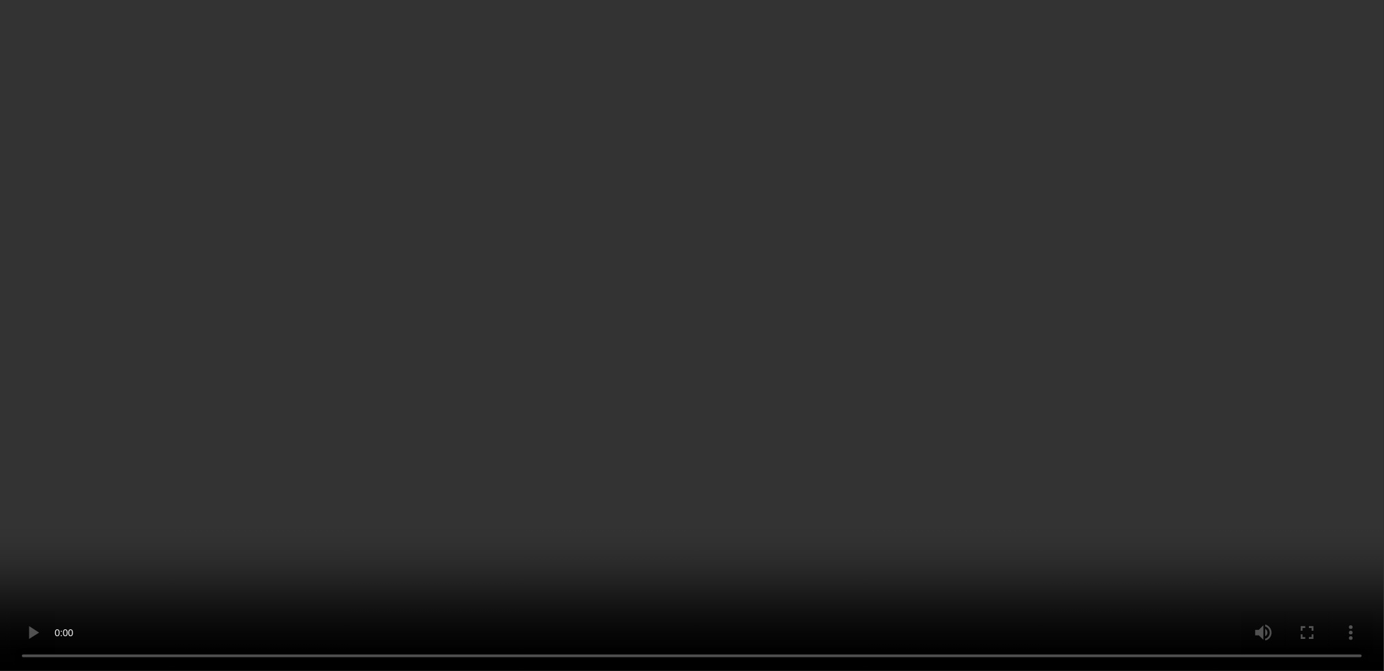
scroll to position [135, 0]
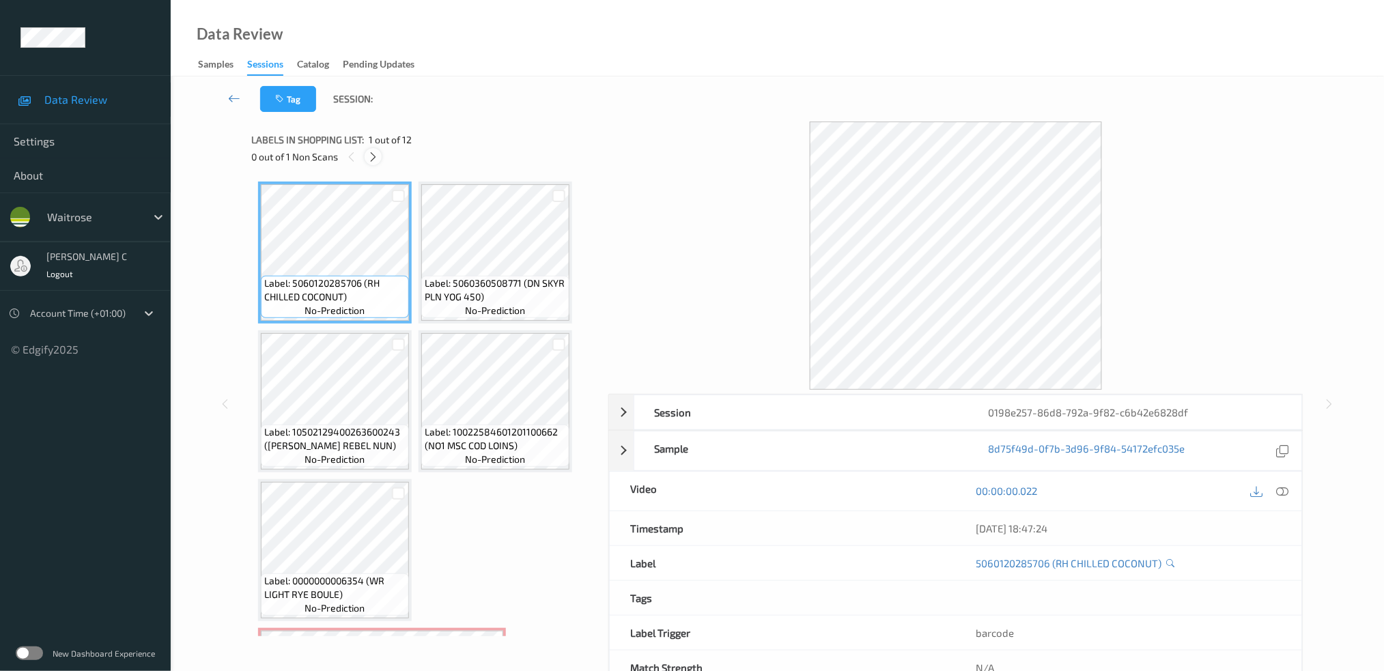
click at [377, 158] on icon at bounding box center [373, 157] width 12 height 12
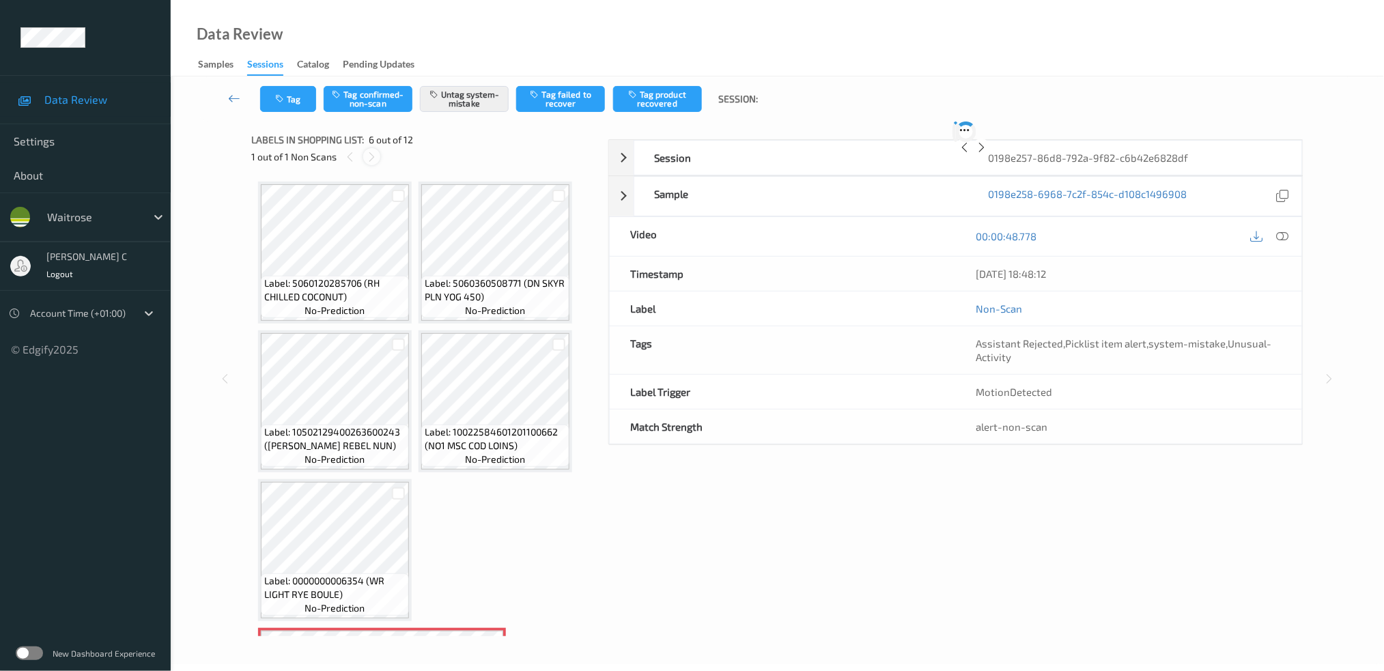
scroll to position [302, 0]
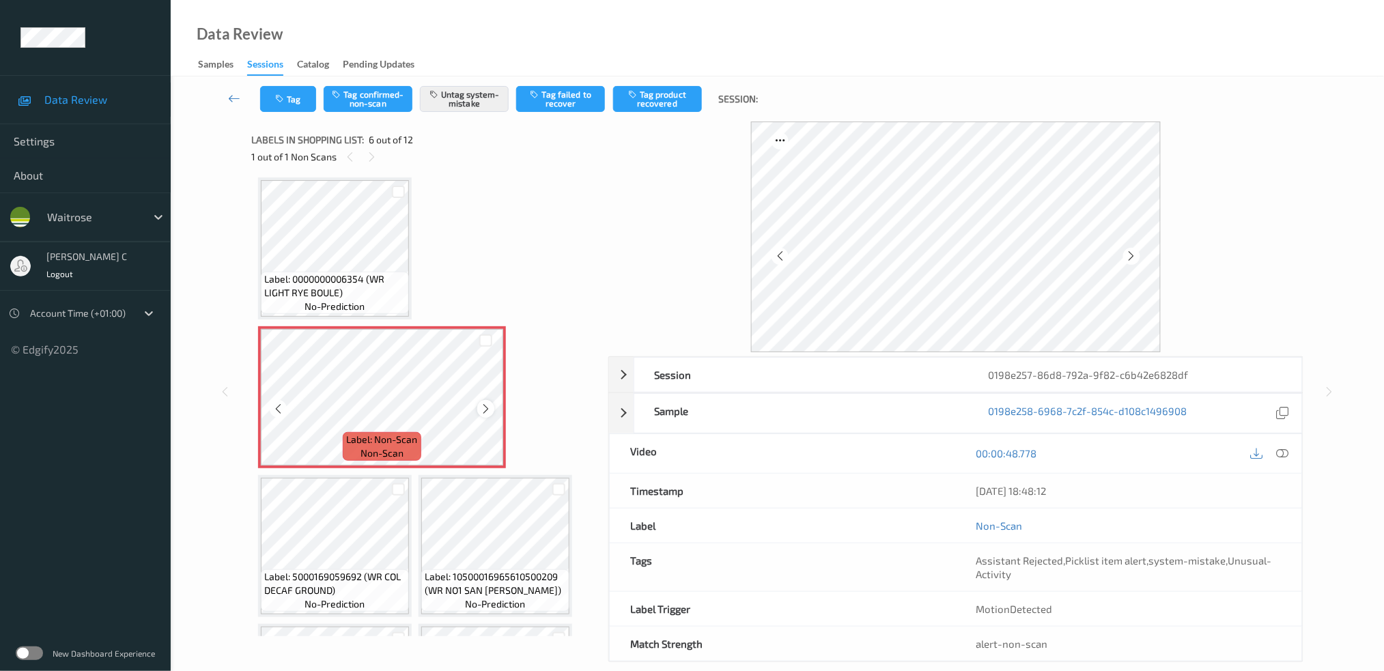
click at [477, 402] on div at bounding box center [485, 408] width 17 height 17
click at [485, 404] on icon at bounding box center [486, 409] width 12 height 12
click at [342, 272] on span "Label: 0000000006354 (WR LIGHT RYE BOULE)" at bounding box center [334, 285] width 141 height 27
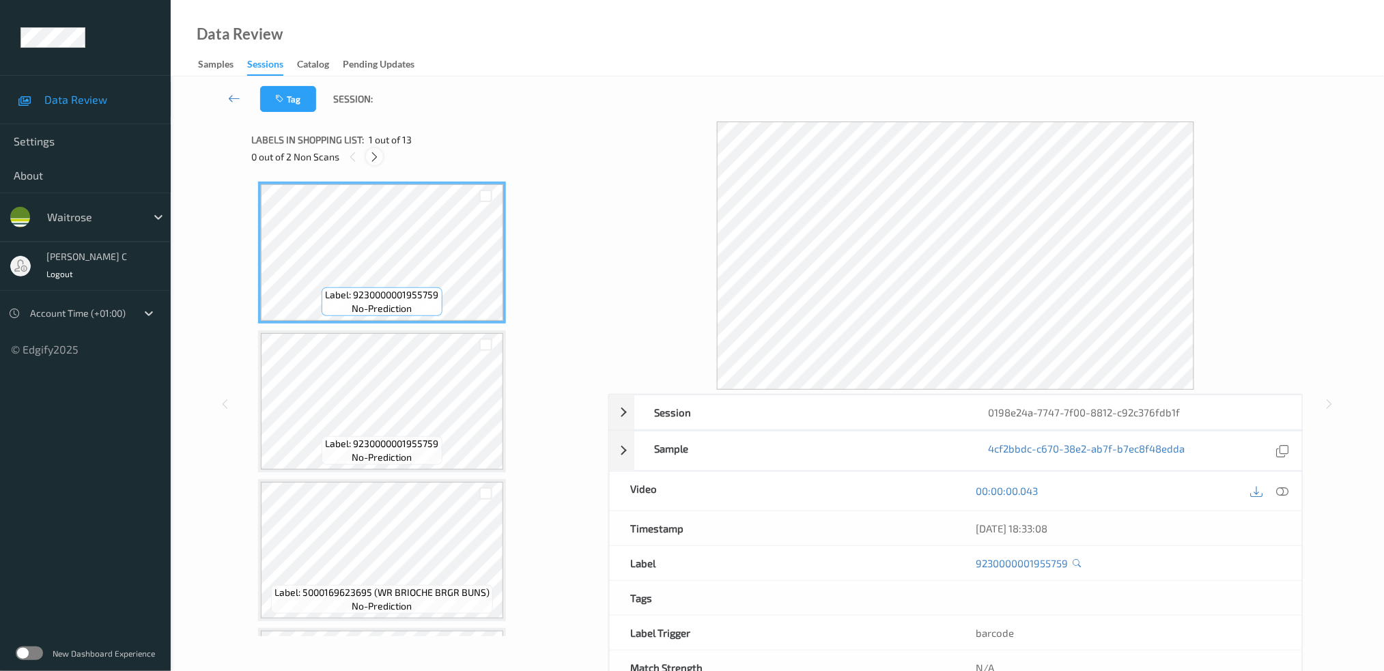
click at [378, 158] on icon at bounding box center [375, 157] width 12 height 12
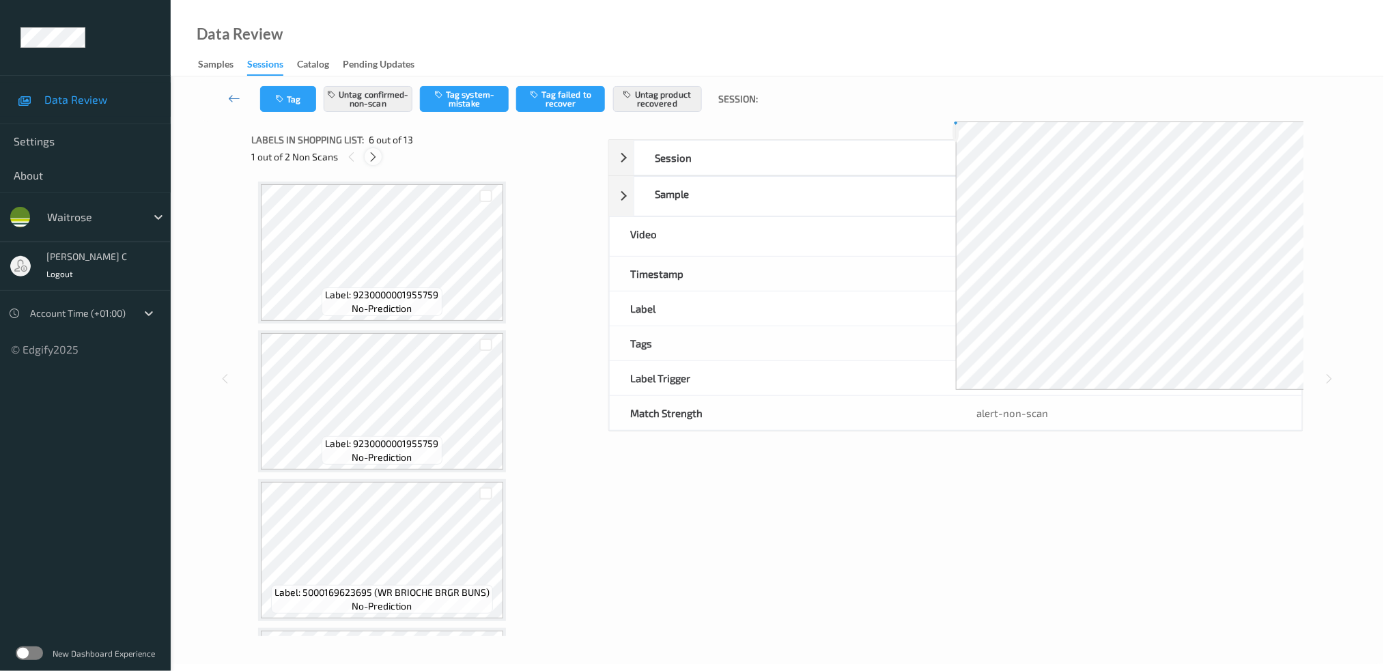
scroll to position [598, 0]
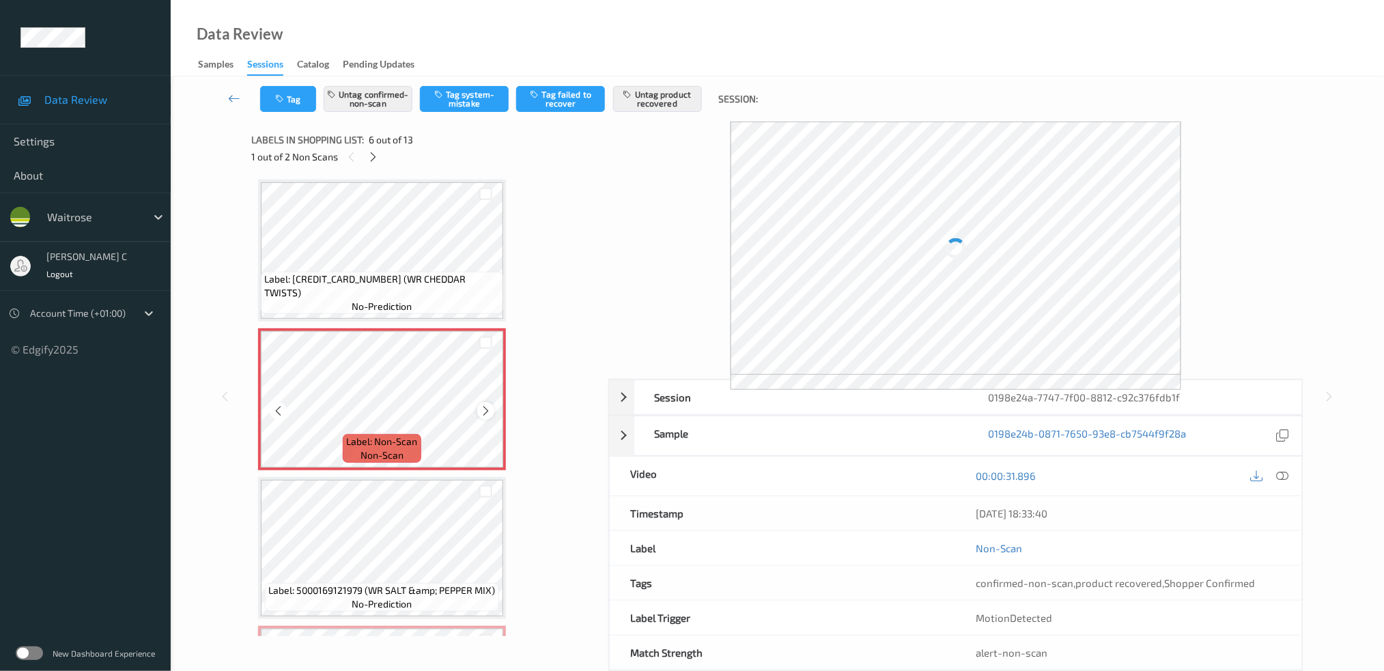
click at [488, 405] on icon at bounding box center [486, 411] width 12 height 12
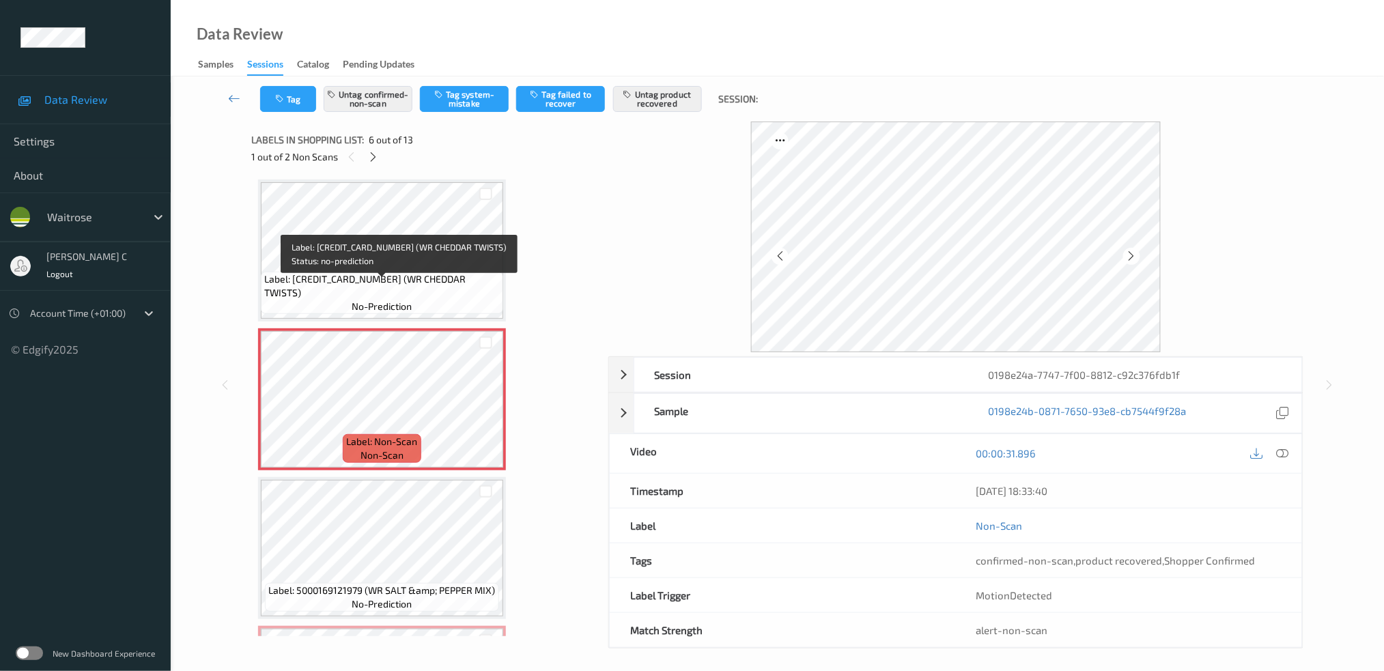
click at [405, 283] on span "Label: [CREDIT_CARD_NUMBER] (WR CHEDDAR TWISTS)" at bounding box center [382, 285] width 236 height 27
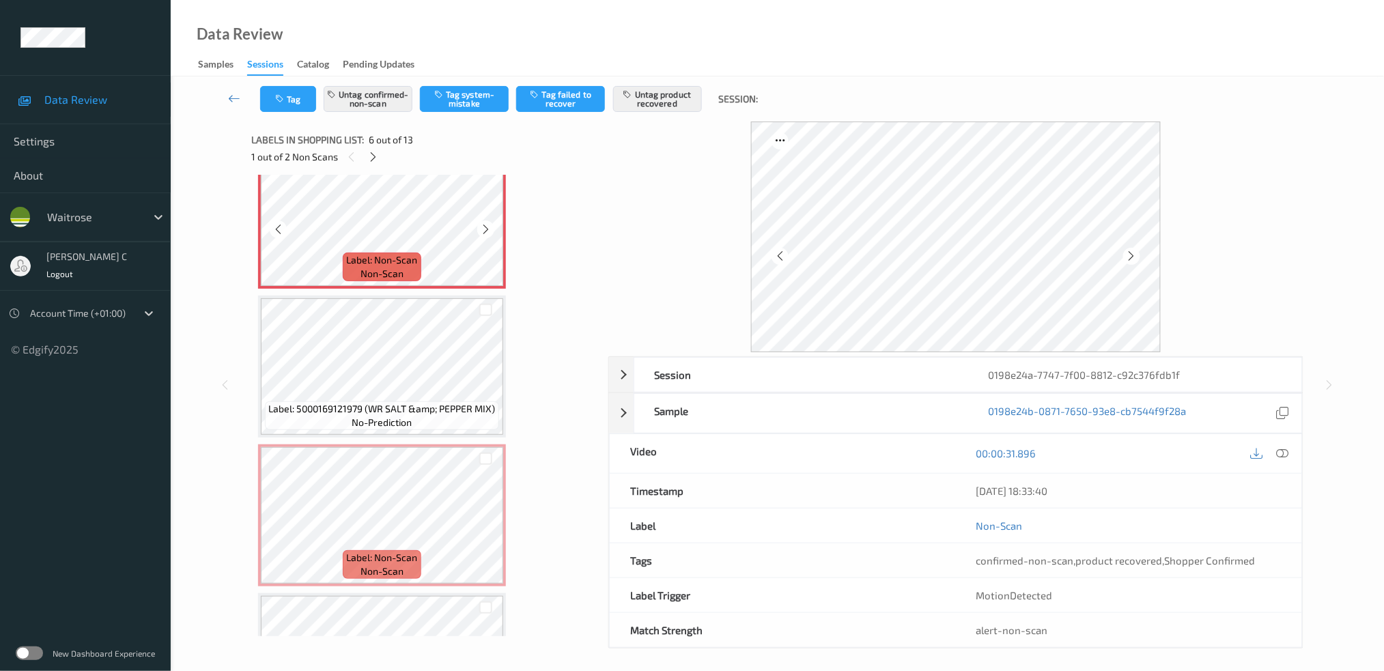
scroll to position [780, 0]
click at [410, 415] on span "no-prediction" at bounding box center [382, 422] width 60 height 14
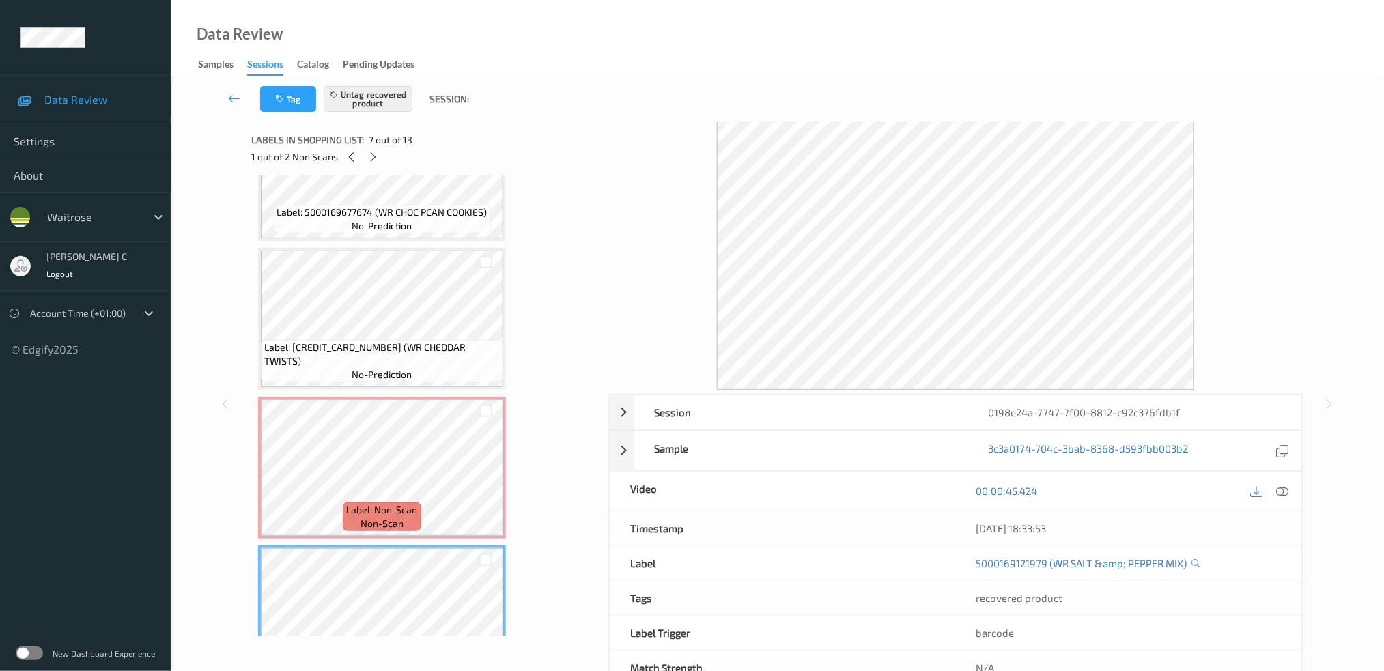
scroll to position [507, 0]
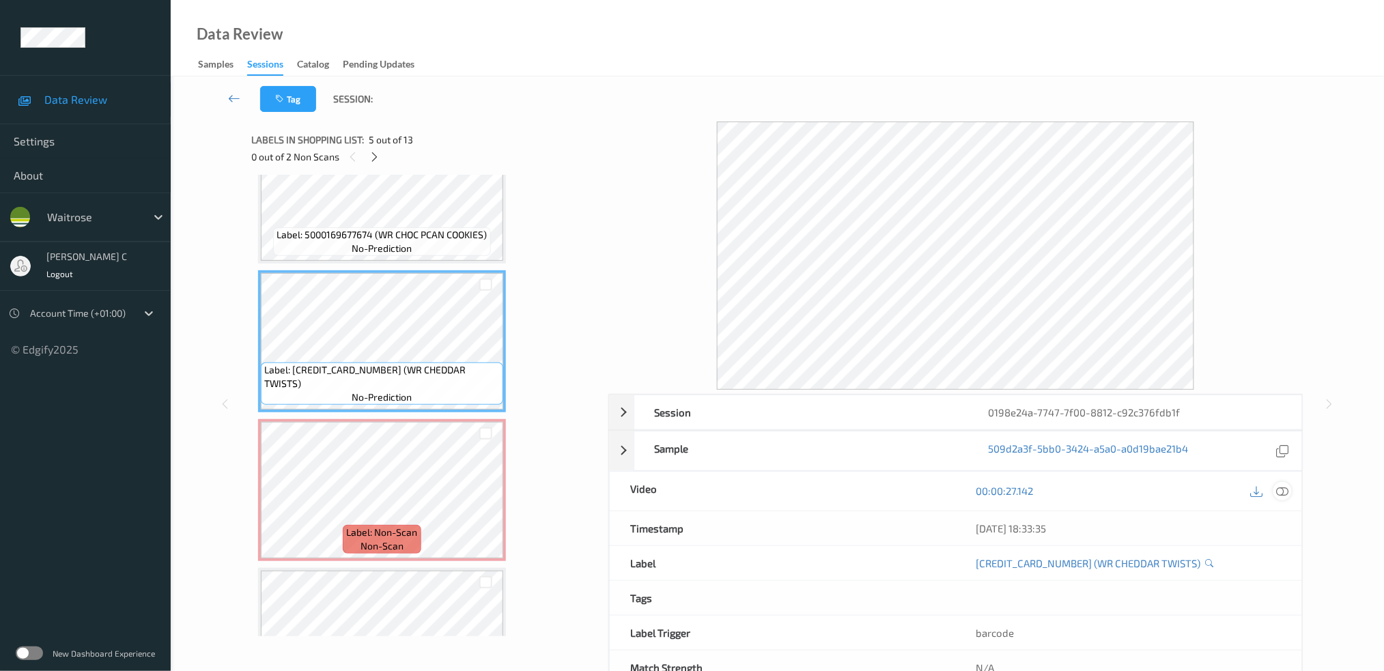
click at [1286, 493] on icon at bounding box center [1282, 491] width 12 height 12
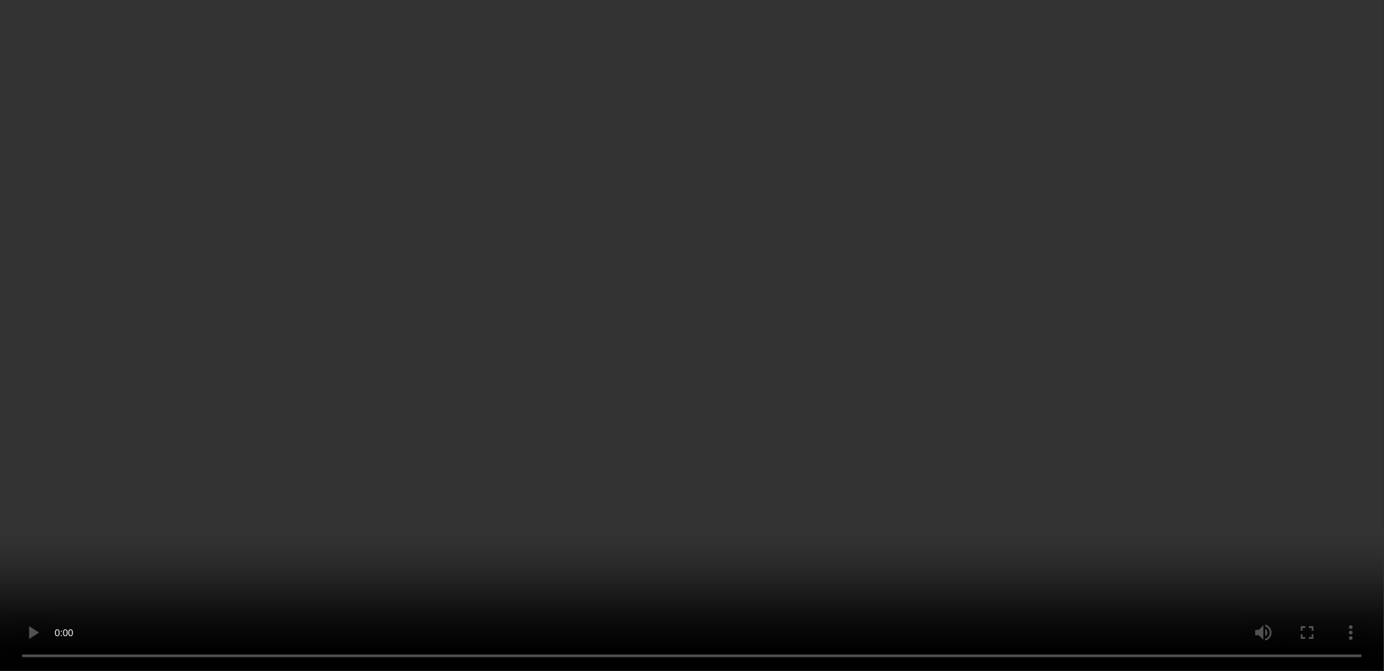
scroll to position [962, 0]
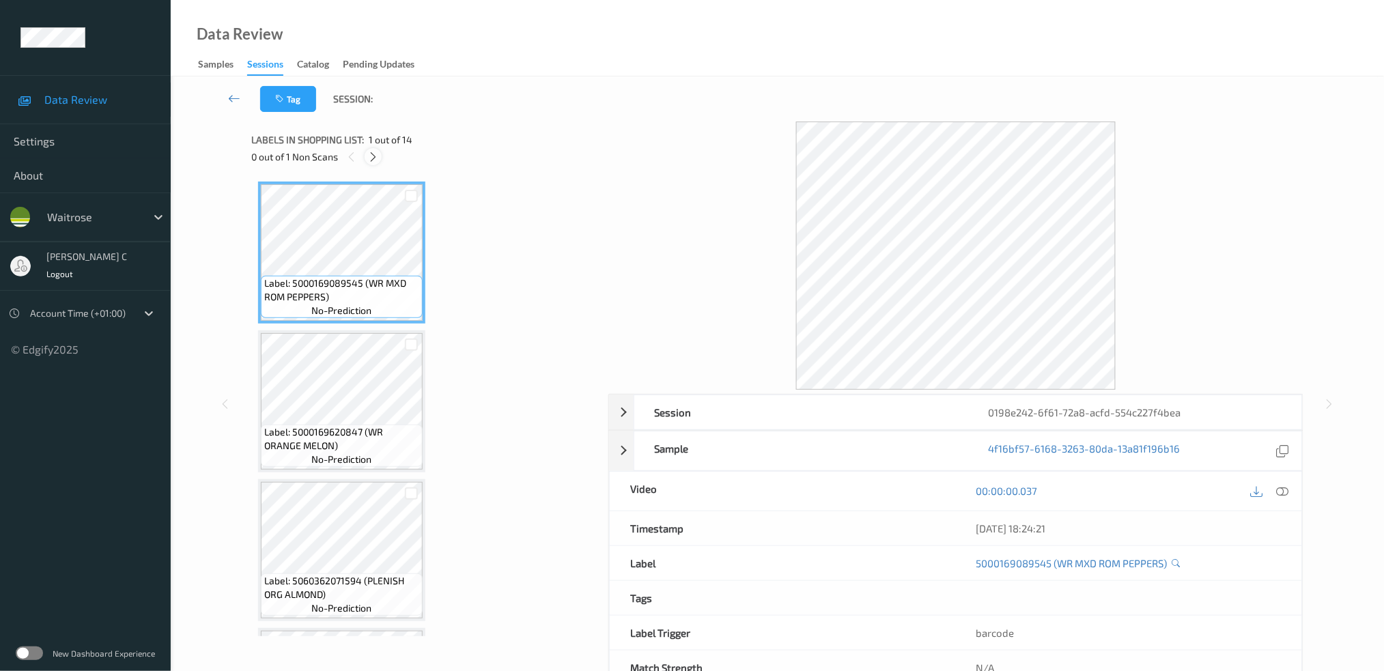
click at [374, 153] on icon at bounding box center [373, 157] width 12 height 12
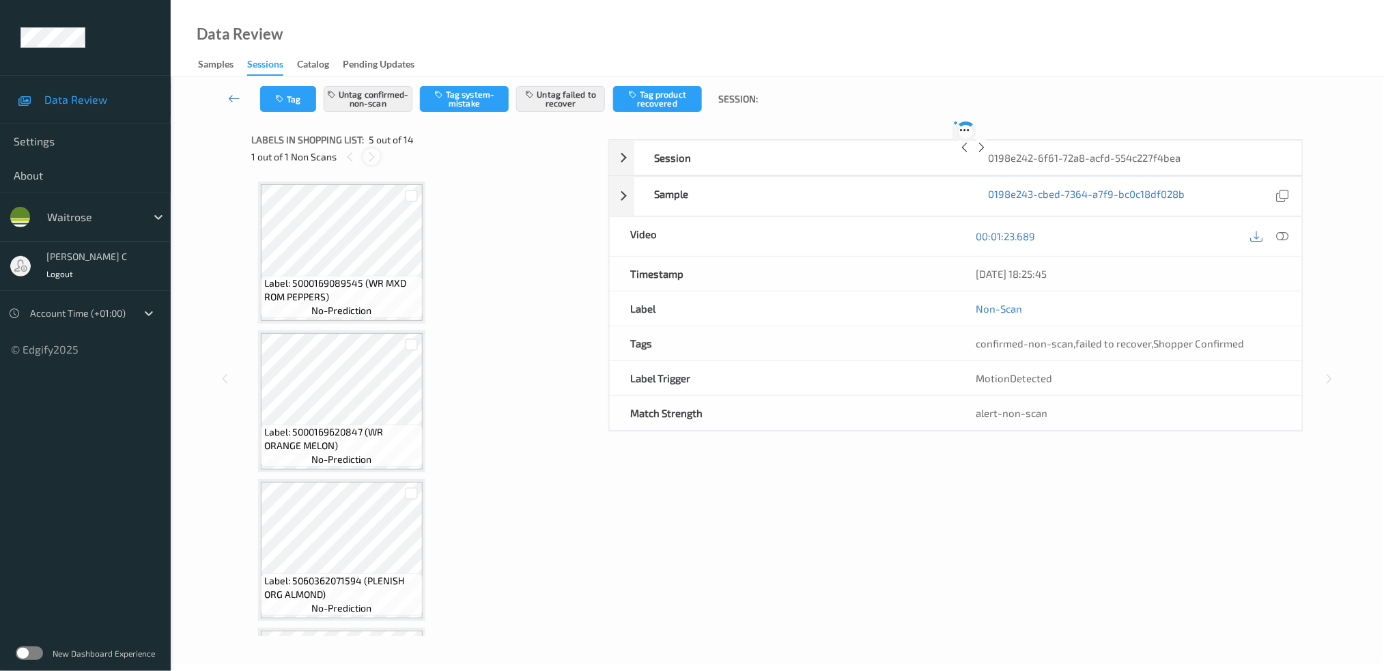
scroll to position [450, 0]
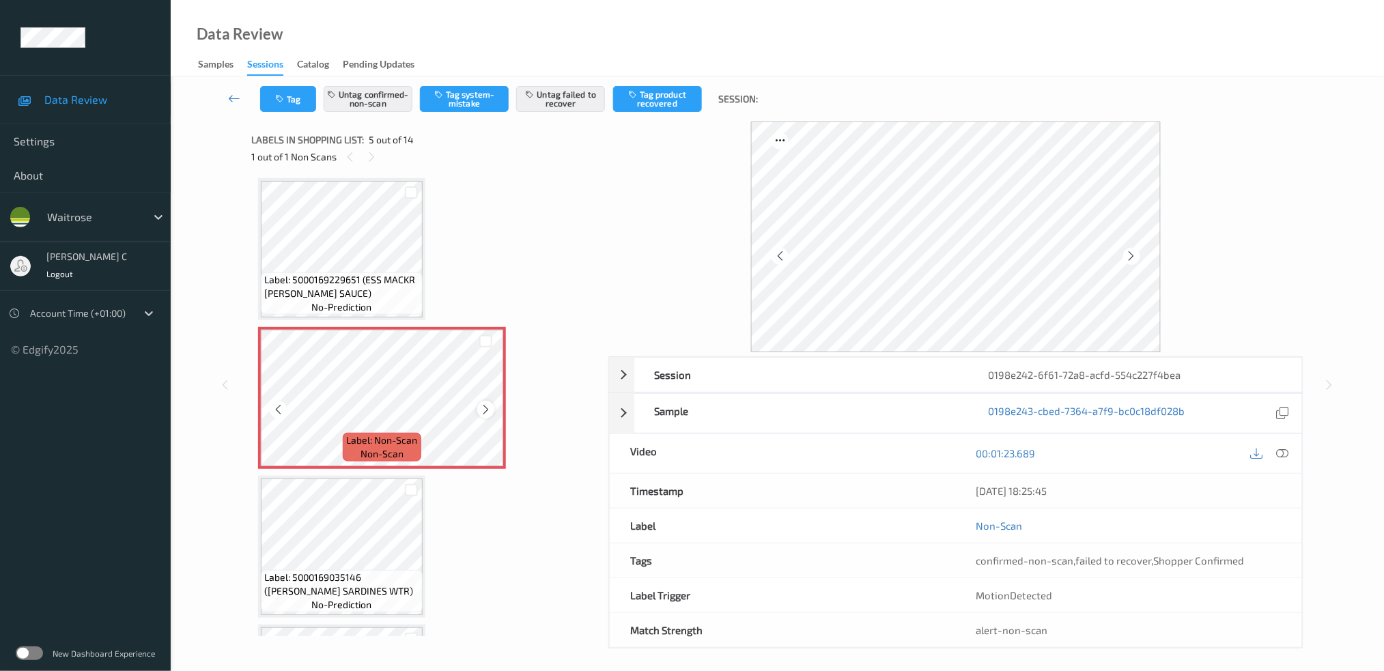
click at [486, 404] on icon at bounding box center [486, 410] width 12 height 12
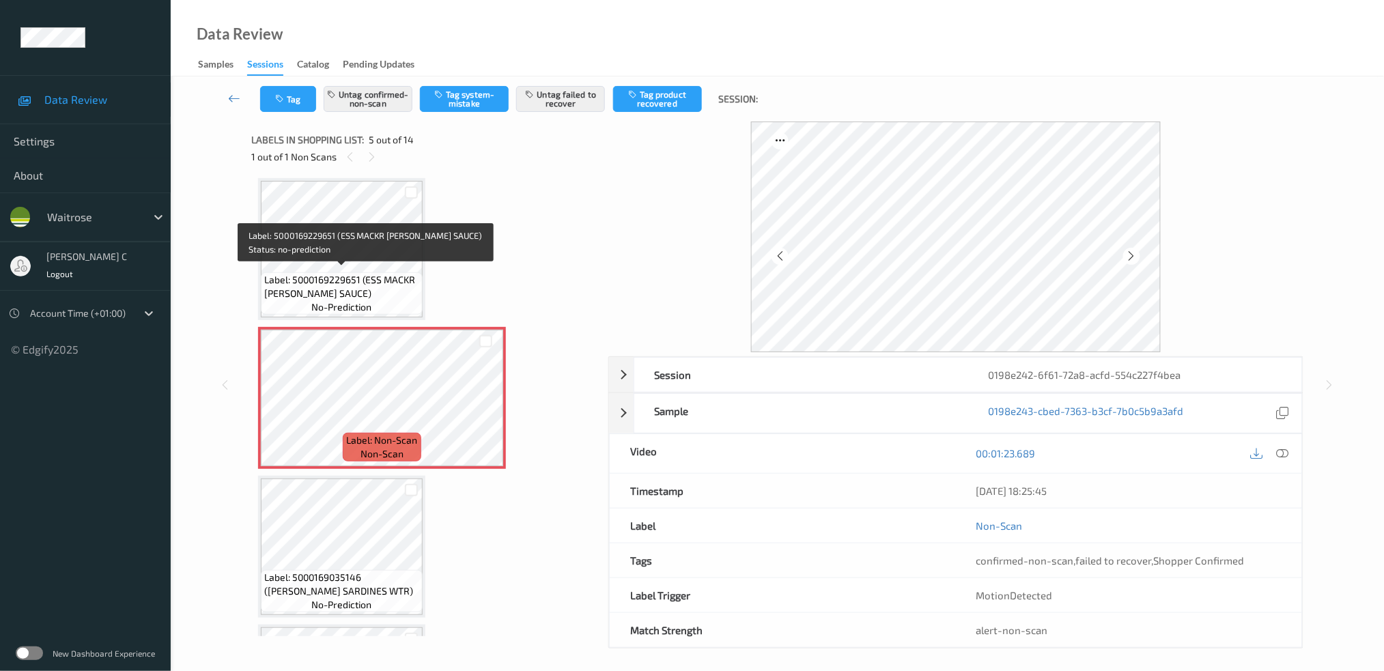
click at [341, 274] on span "Label: 5000169229651 (ESS MACKR [PERSON_NAME] SAUCE)" at bounding box center [341, 286] width 155 height 27
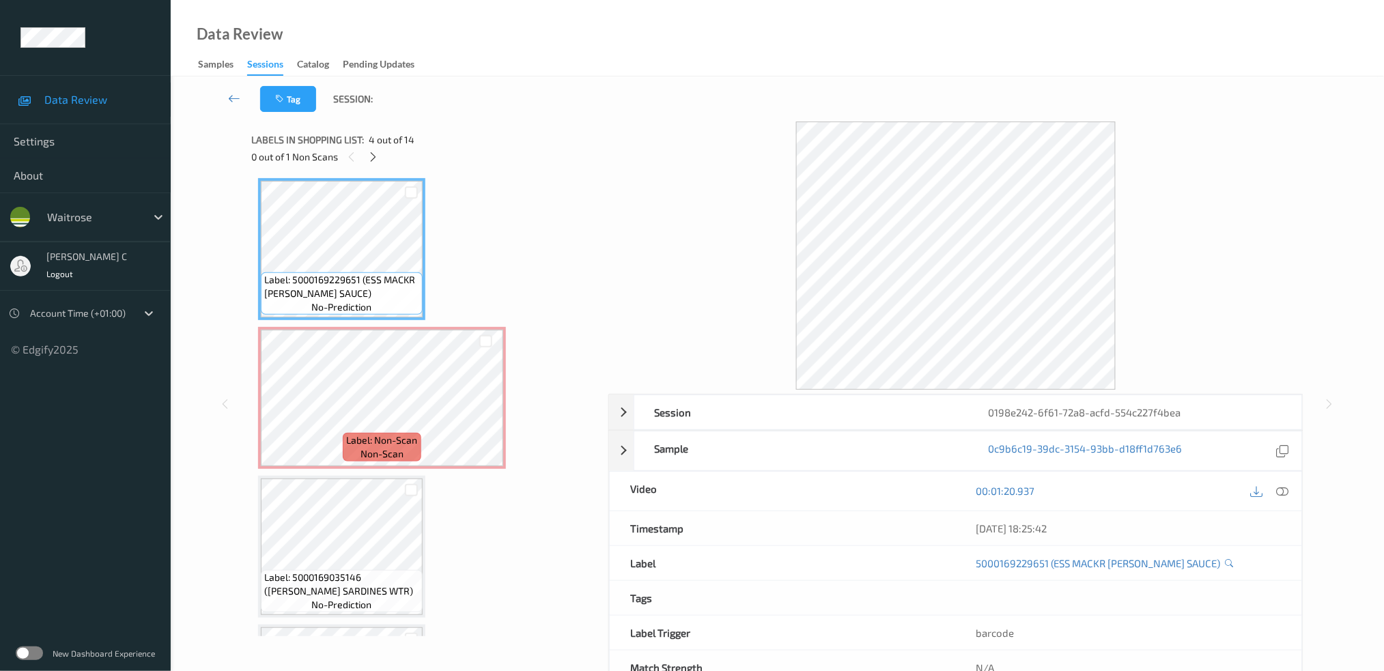
click at [1290, 484] on div at bounding box center [1270, 491] width 44 height 18
click at [1281, 488] on icon at bounding box center [1282, 491] width 12 height 12
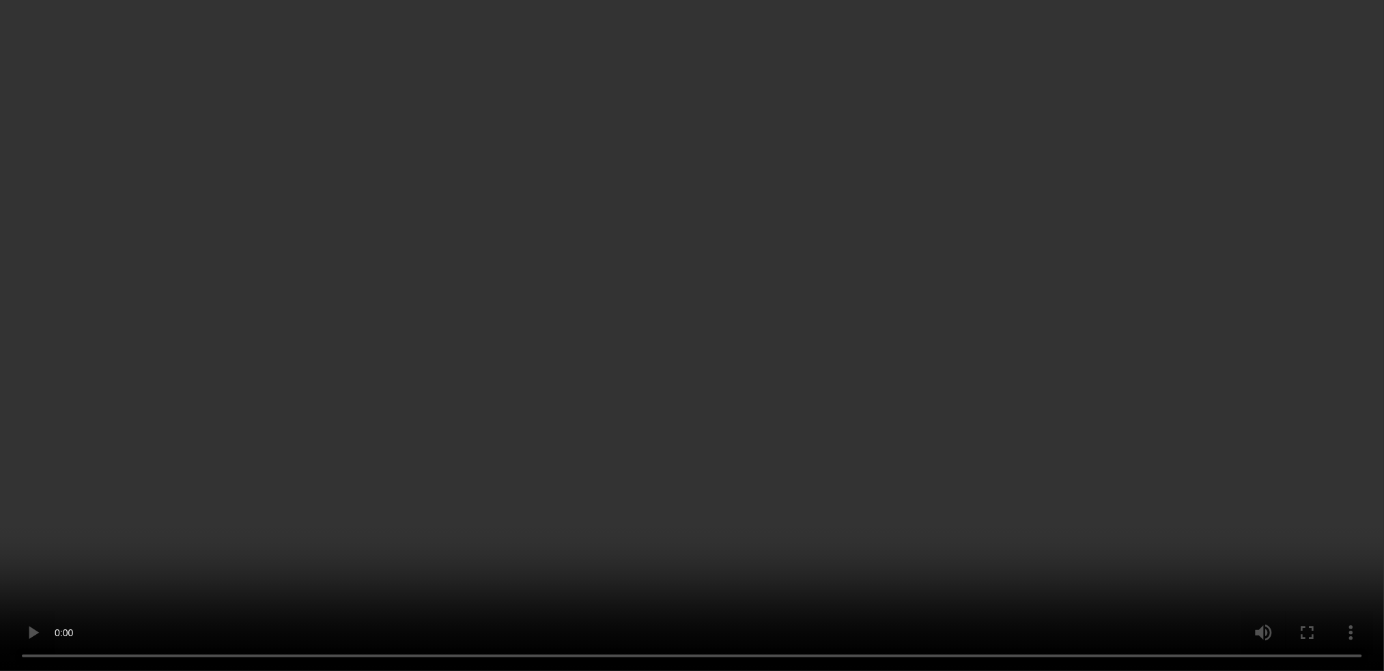
scroll to position [541, 0]
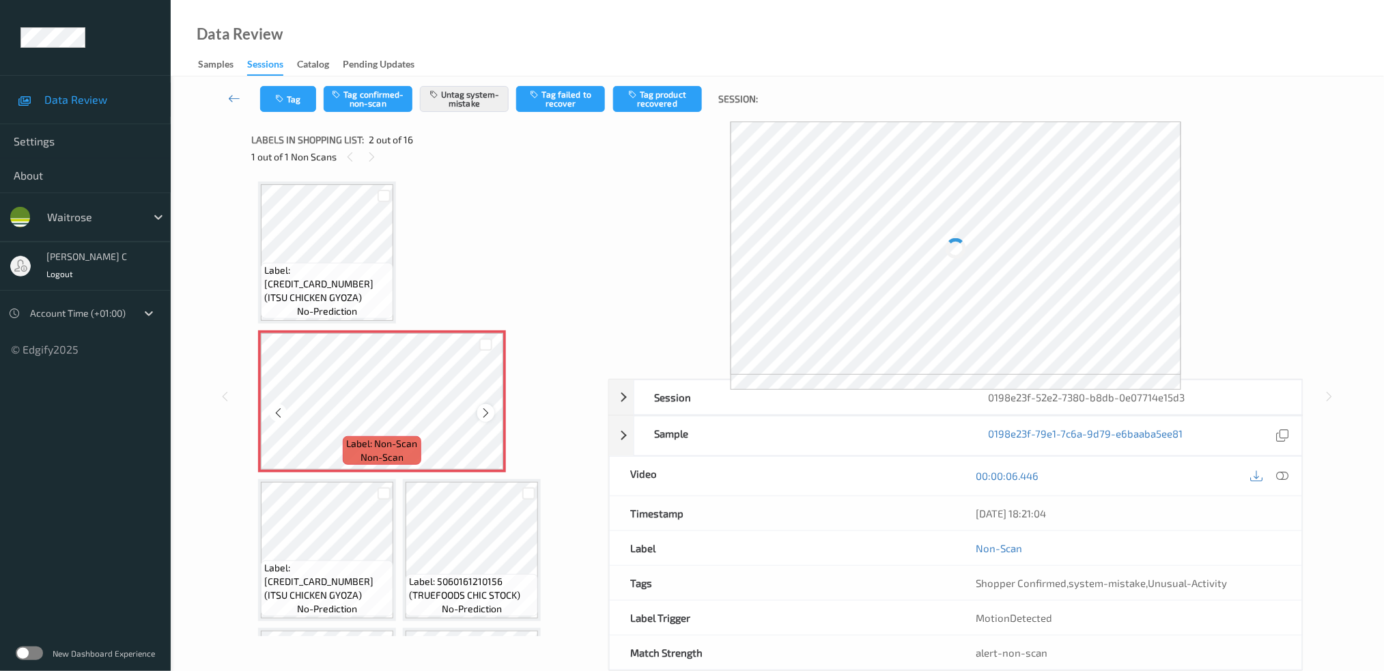
click at [485, 410] on icon at bounding box center [486, 413] width 12 height 12
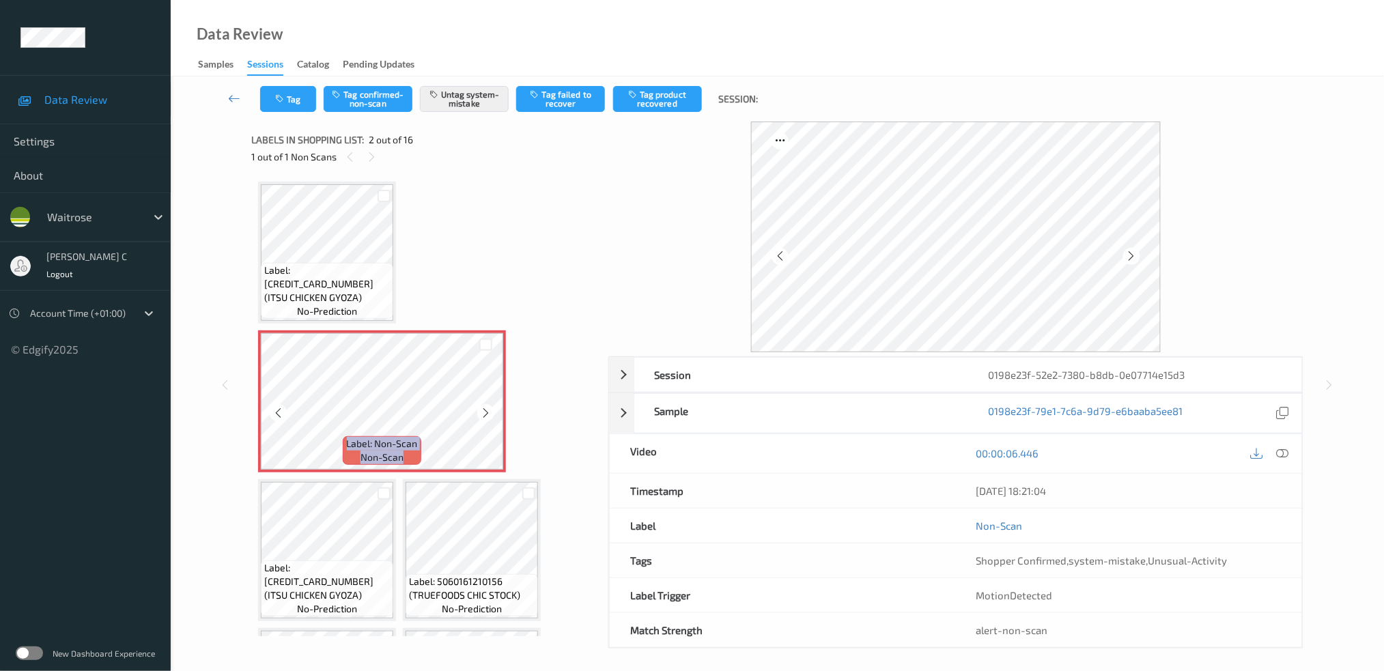
click at [485, 410] on icon at bounding box center [486, 413] width 12 height 12
click at [295, 111] on button "Tag" at bounding box center [288, 99] width 56 height 26
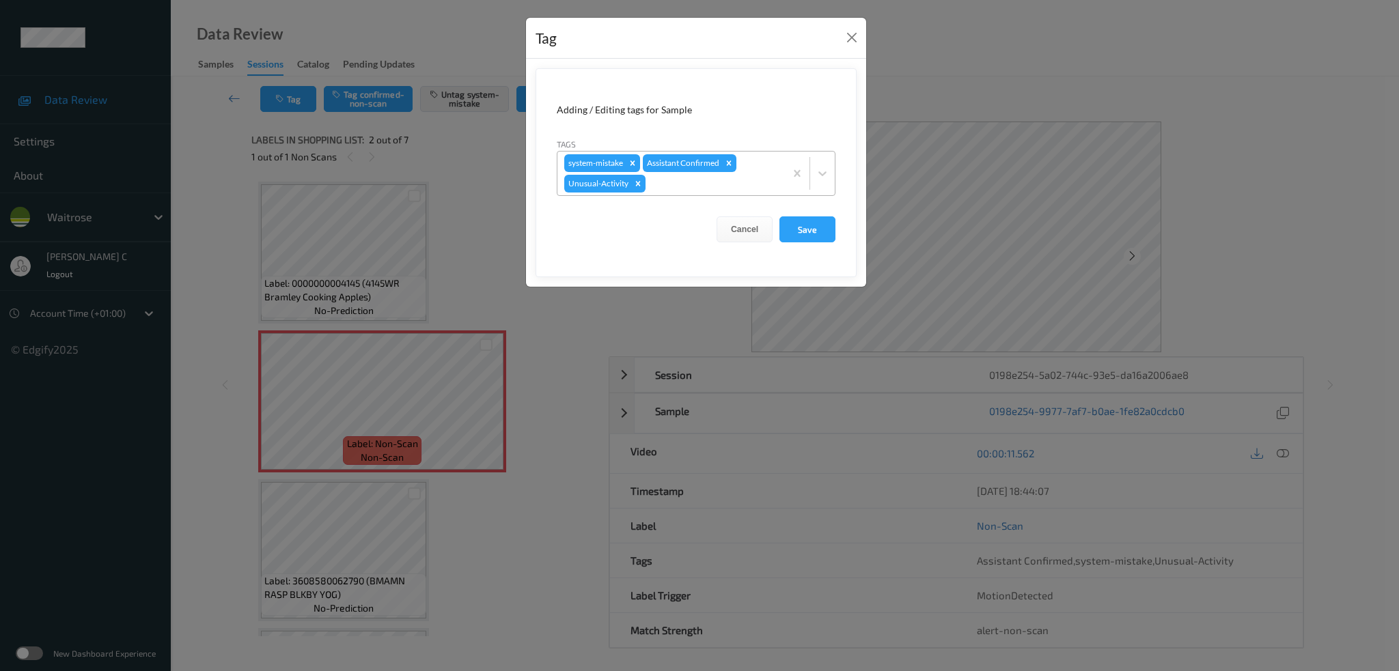
click at [680, 191] on div at bounding box center [713, 183] width 130 height 16
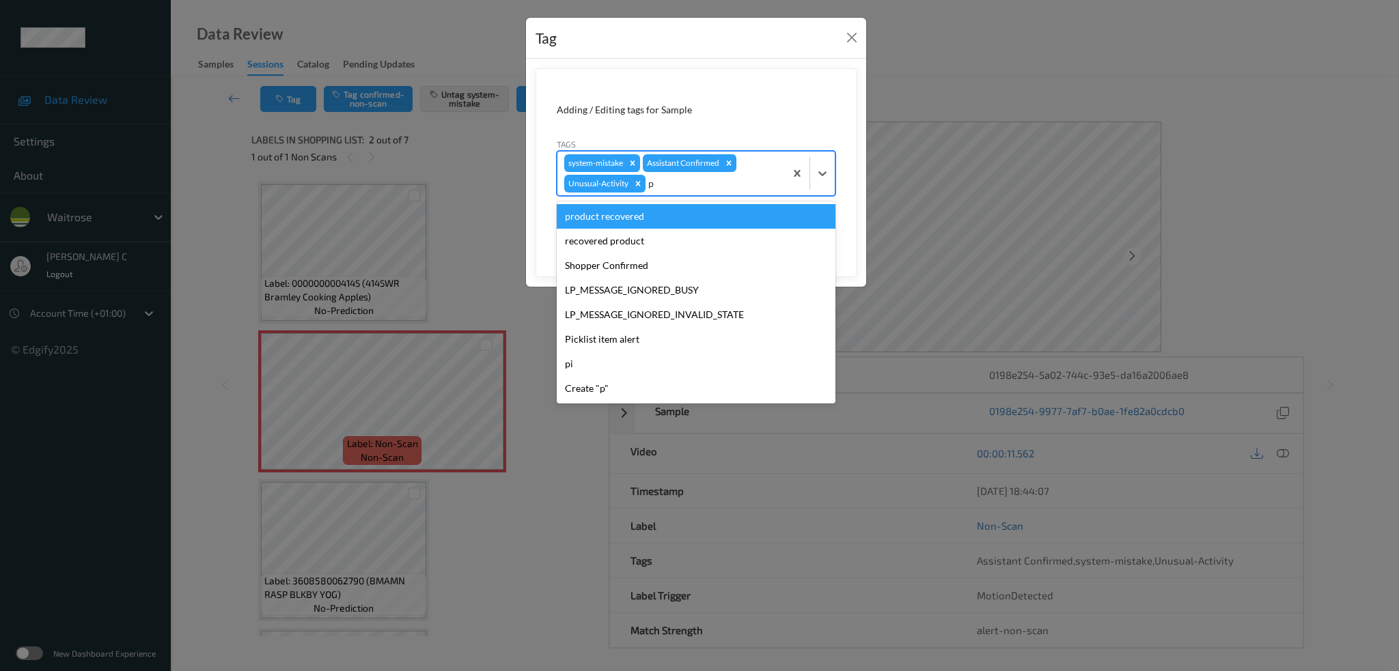
type input "pi"
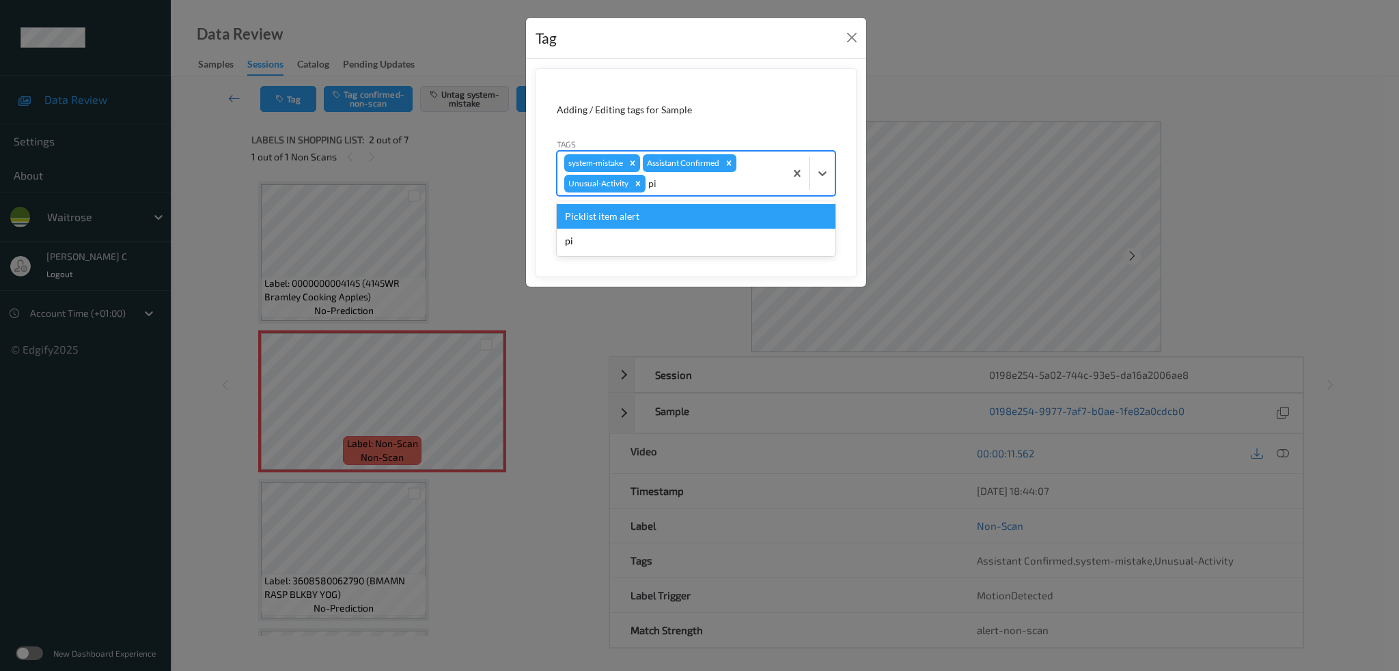
drag, startPoint x: 624, startPoint y: 211, endPoint x: 654, endPoint y: 236, distance: 38.7
click at [625, 211] on div "Picklist item alert" at bounding box center [696, 216] width 279 height 25
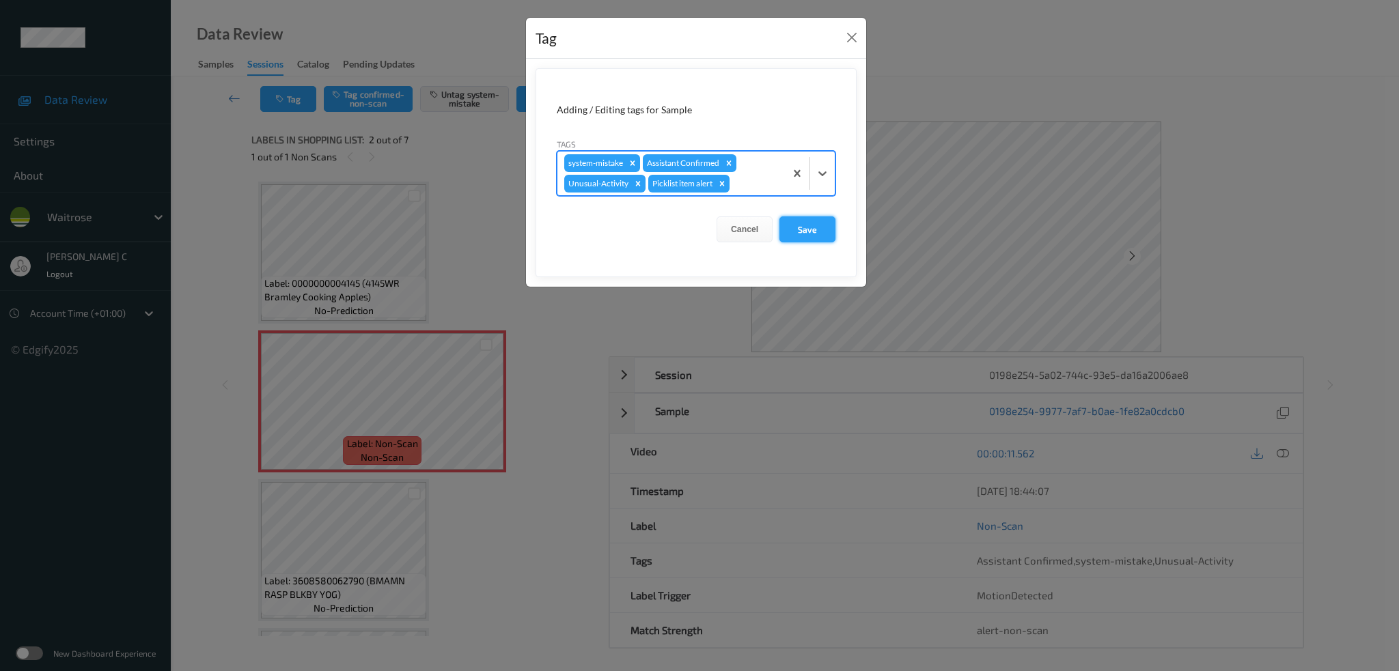
click at [814, 235] on button "Save" at bounding box center [807, 229] width 56 height 26
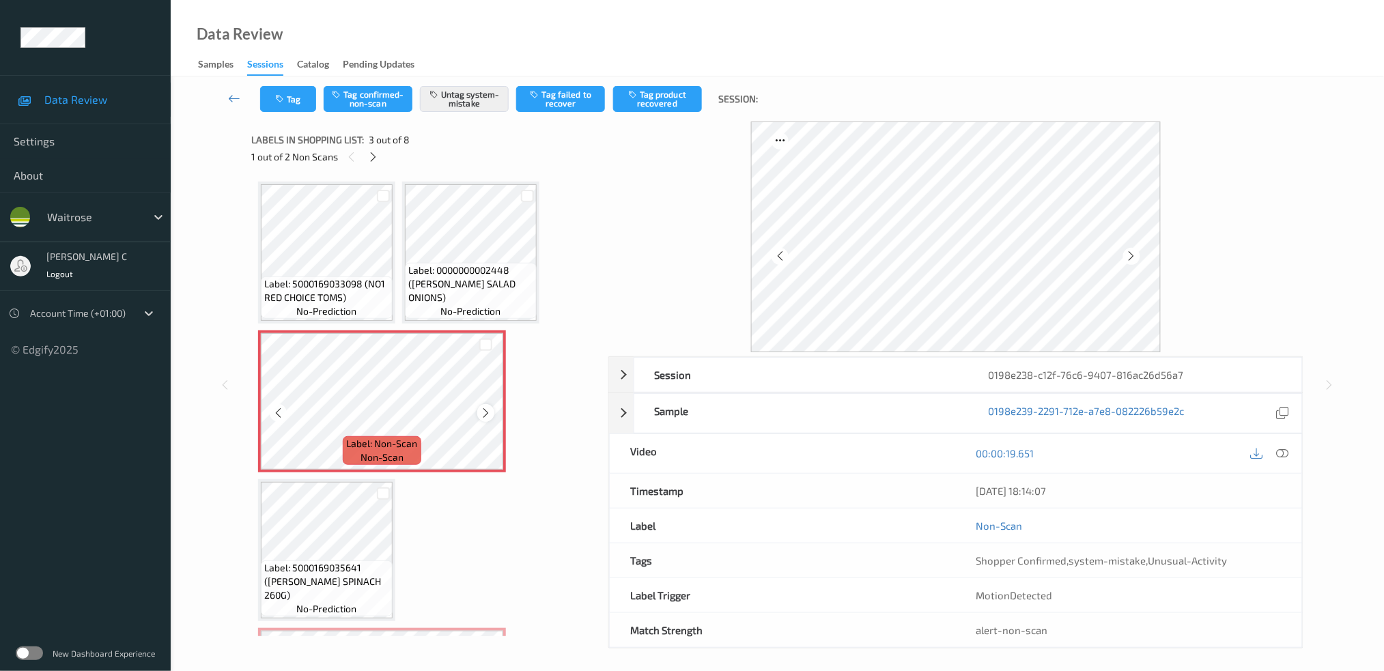
click at [488, 407] on icon at bounding box center [486, 413] width 12 height 12
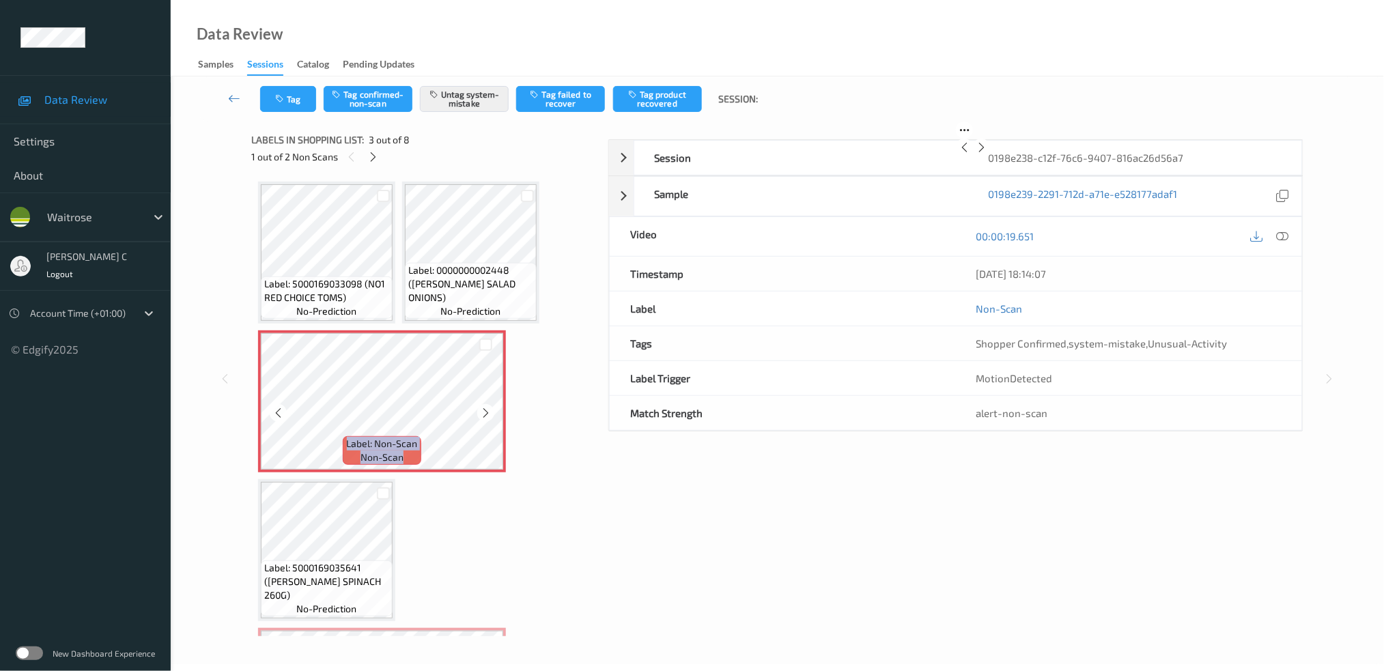
click at [488, 407] on icon at bounding box center [486, 413] width 12 height 12
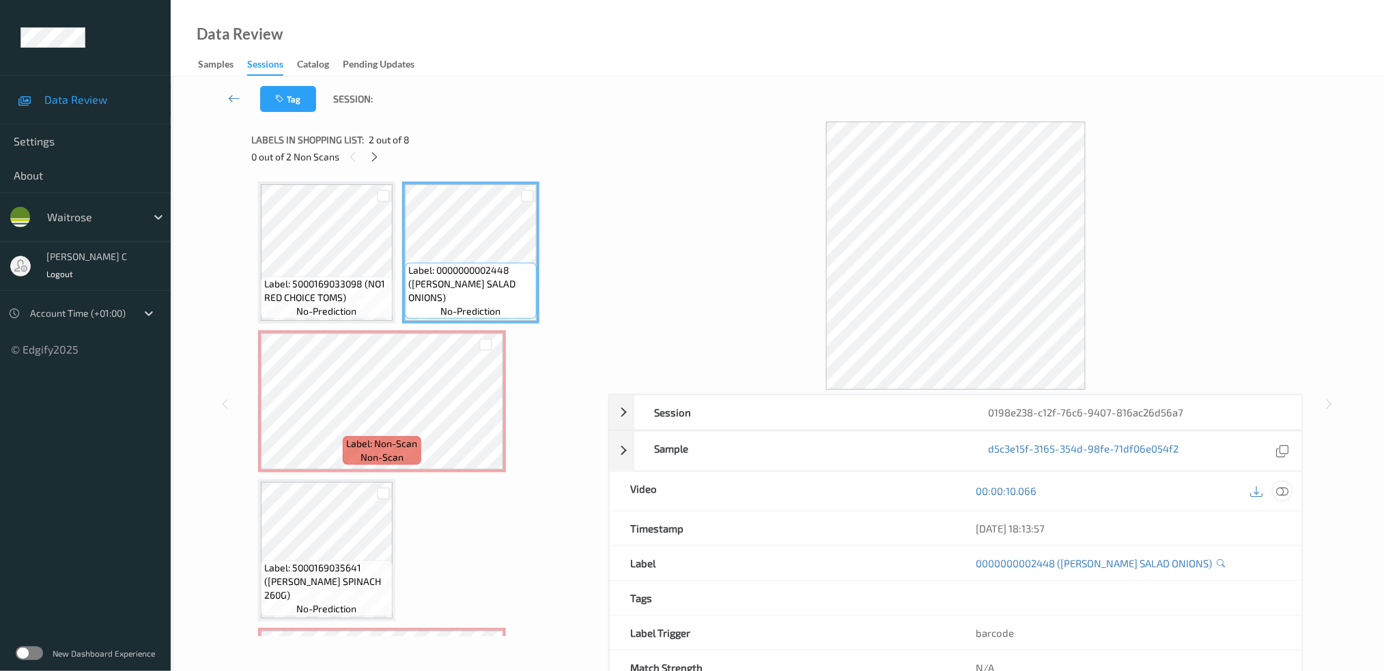
click at [1284, 494] on icon at bounding box center [1282, 491] width 12 height 12
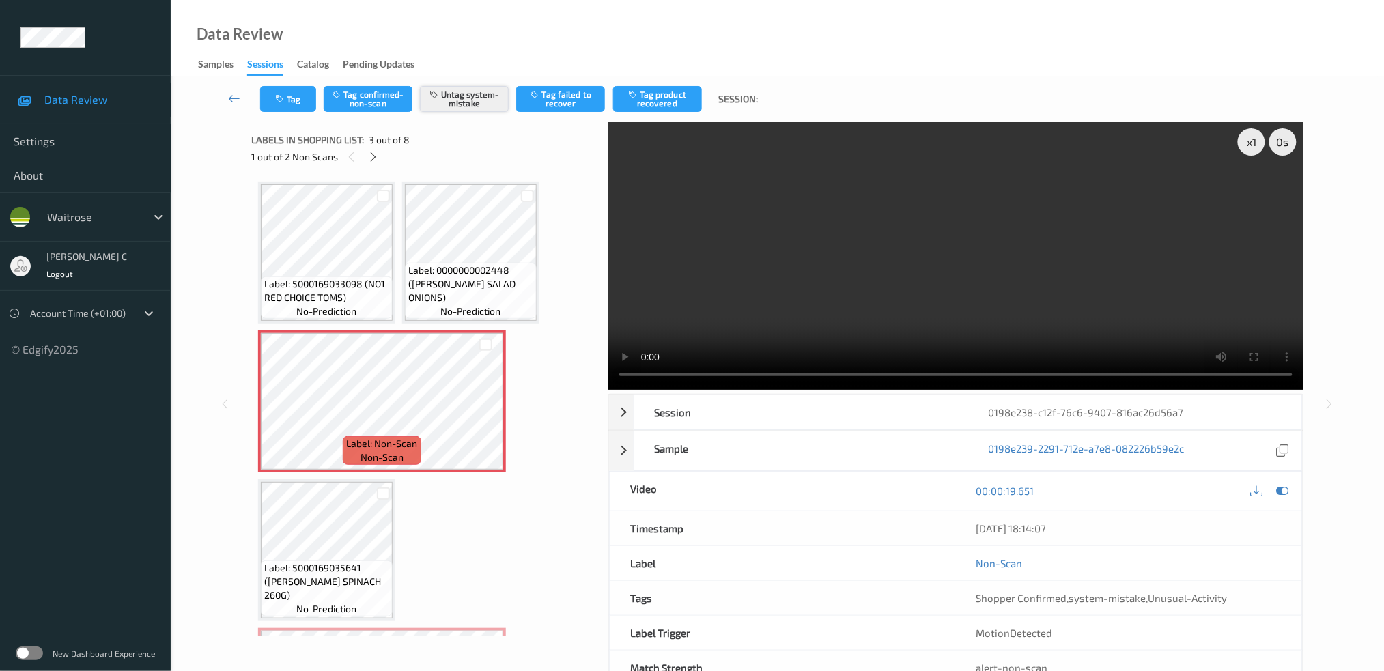
click at [463, 105] on button "Untag system-mistake" at bounding box center [464, 99] width 89 height 26
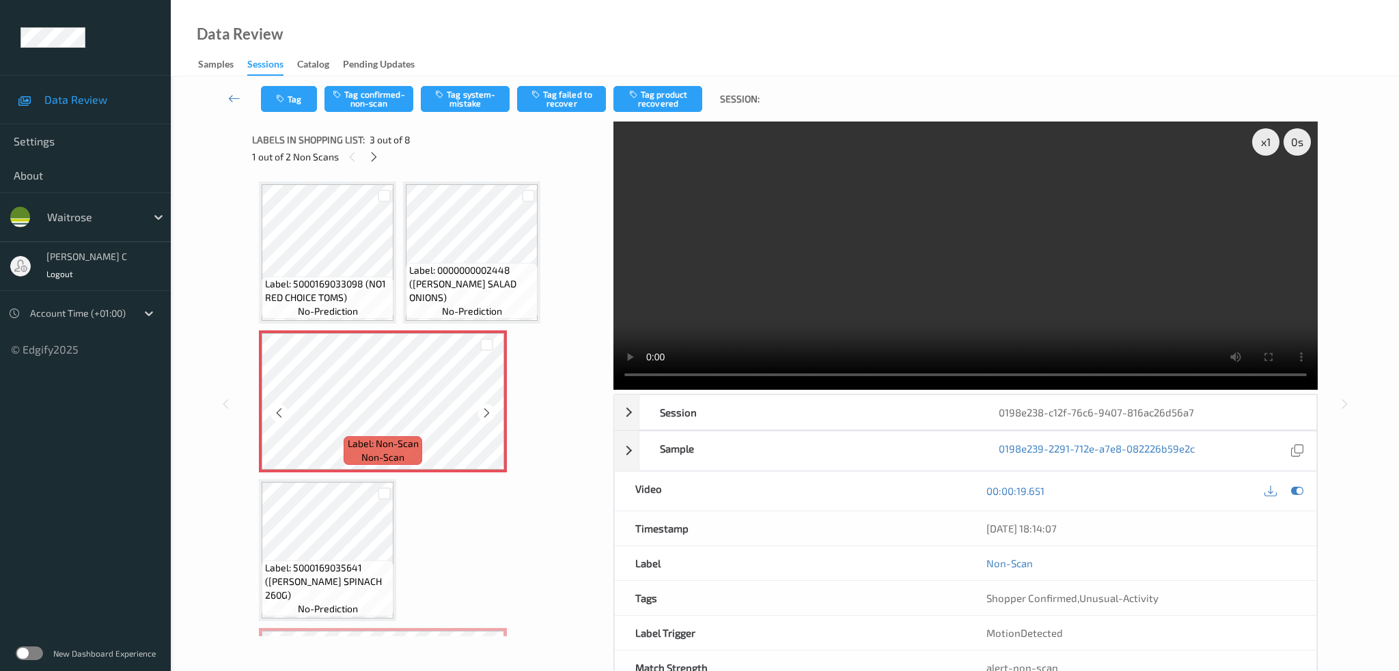
click at [434, 301] on span "Label: 0000000002448 (WR ESS SALAD ONIONS)" at bounding box center [471, 284] width 125 height 41
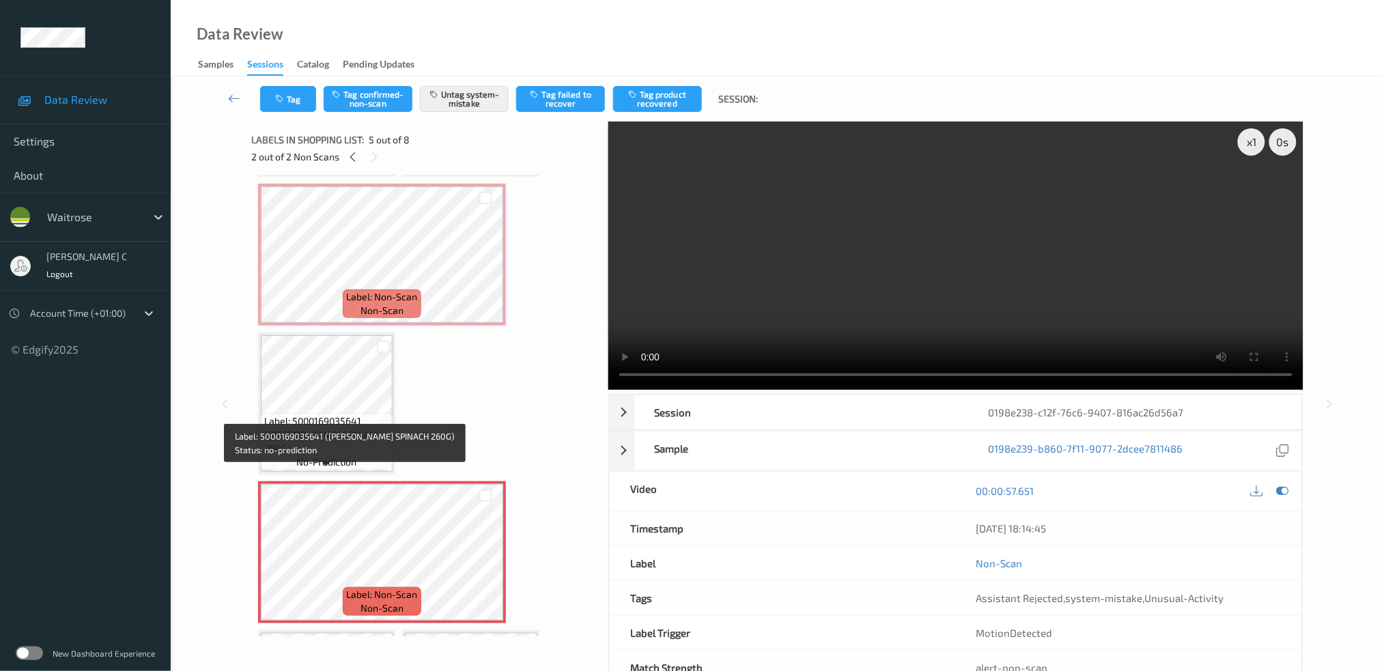
scroll to position [91, 0]
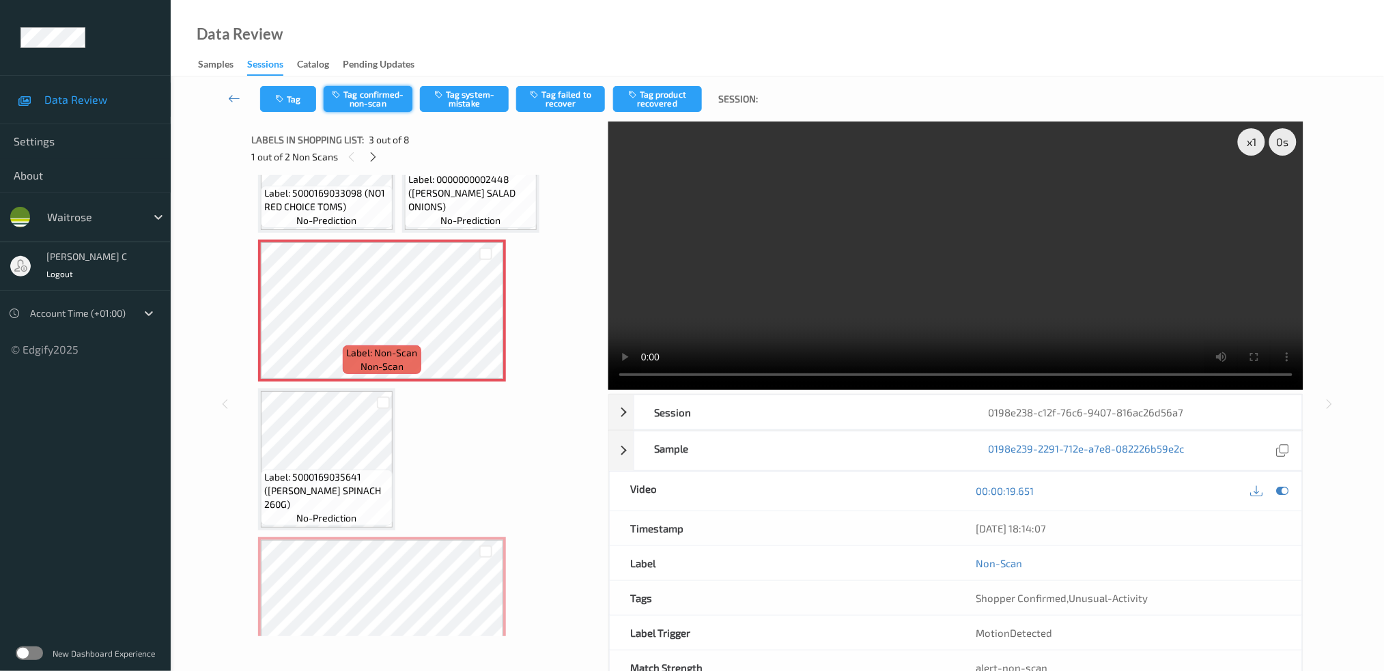
click at [369, 96] on button "Tag confirmed-non-scan" at bounding box center [368, 99] width 89 height 26
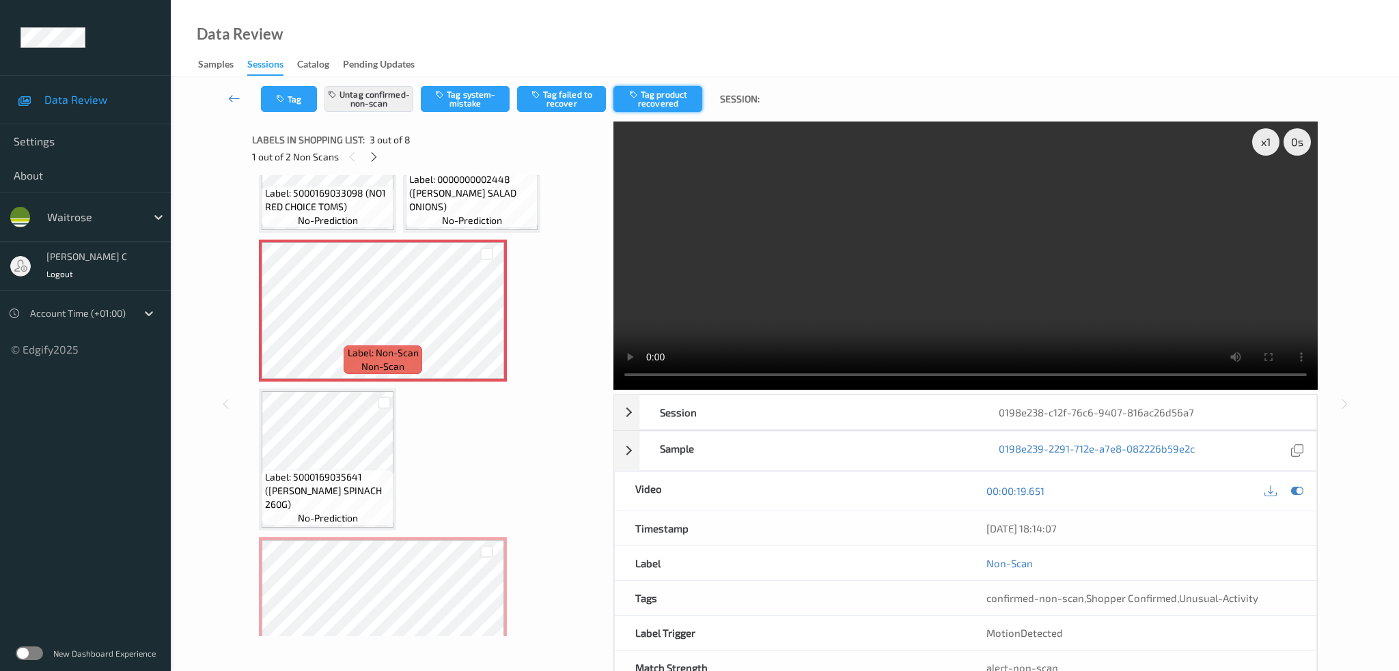
click at [664, 98] on button "Tag product recovered" at bounding box center [657, 99] width 89 height 26
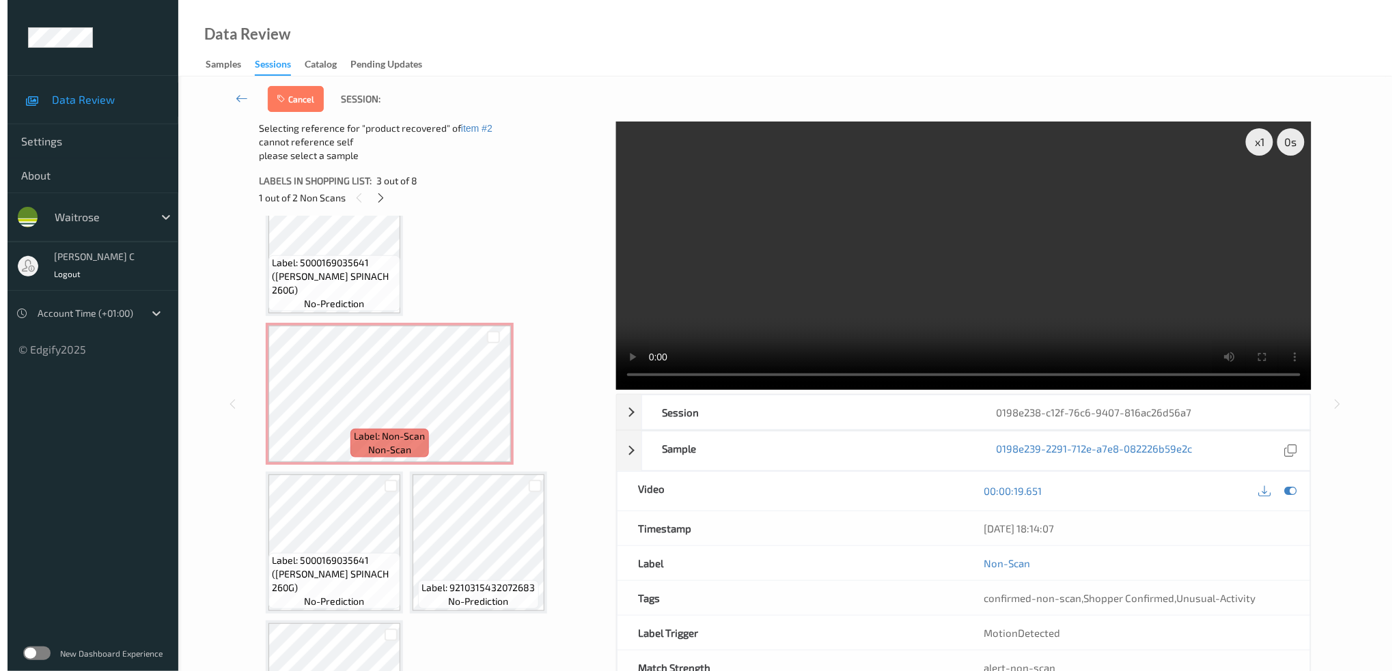
scroll to position [364, 0]
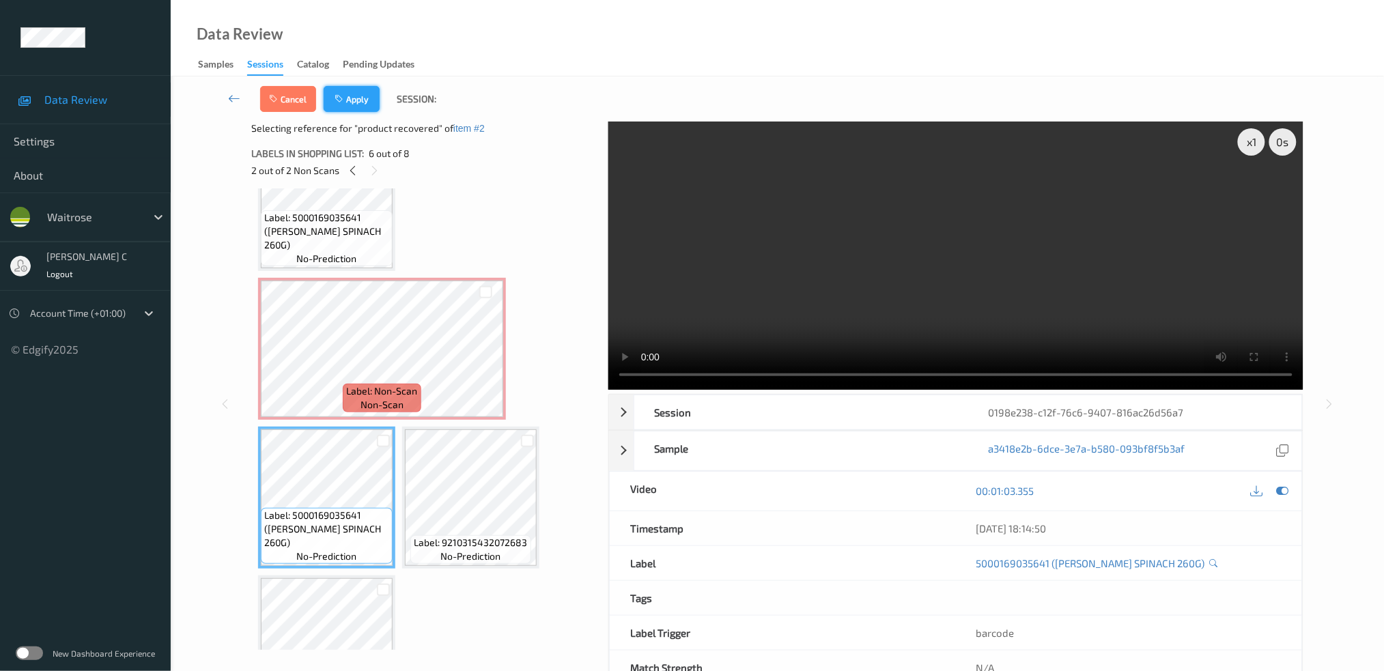
click at [358, 89] on button "Apply" at bounding box center [352, 99] width 56 height 26
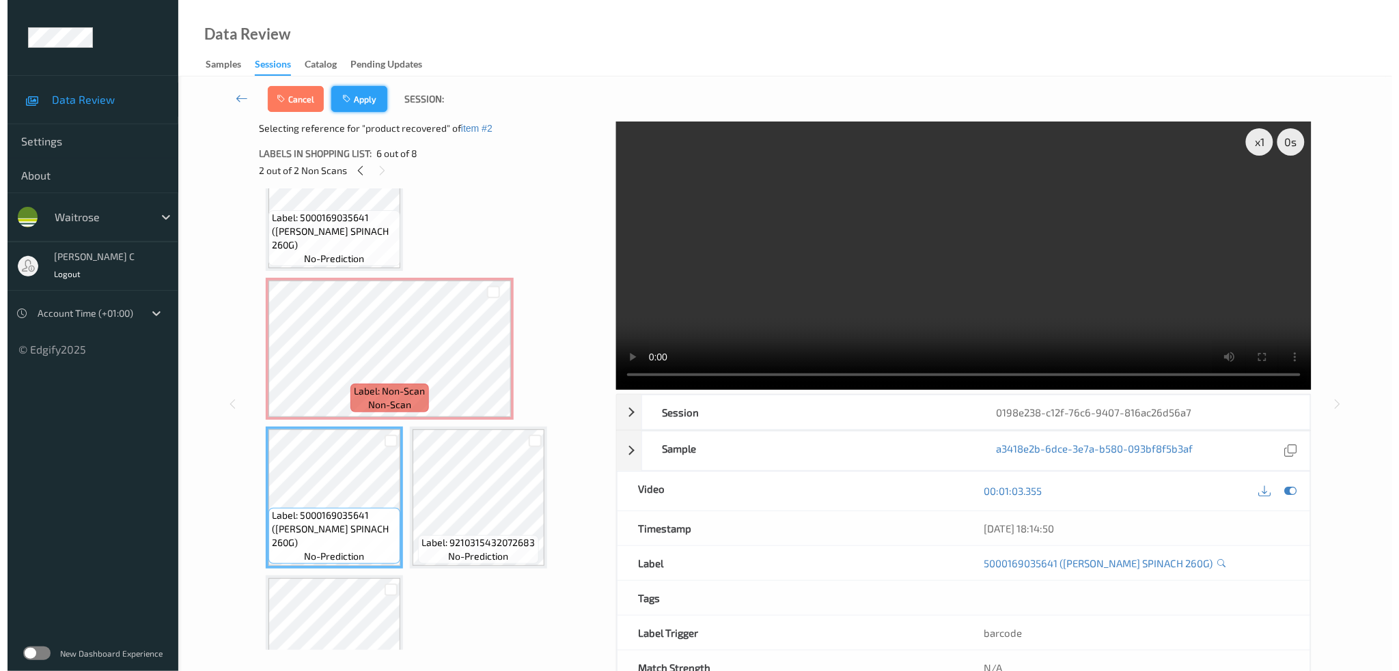
scroll to position [6, 0]
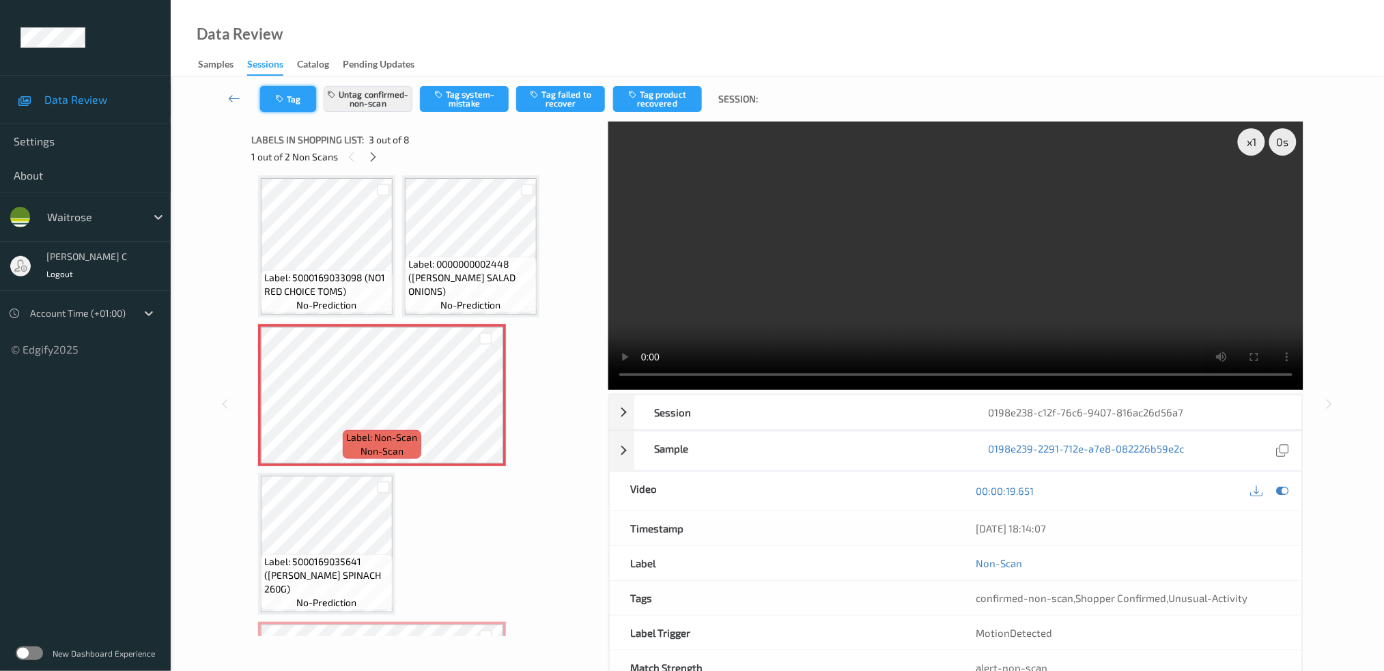
click at [277, 94] on icon "button" at bounding box center [281, 99] width 12 height 10
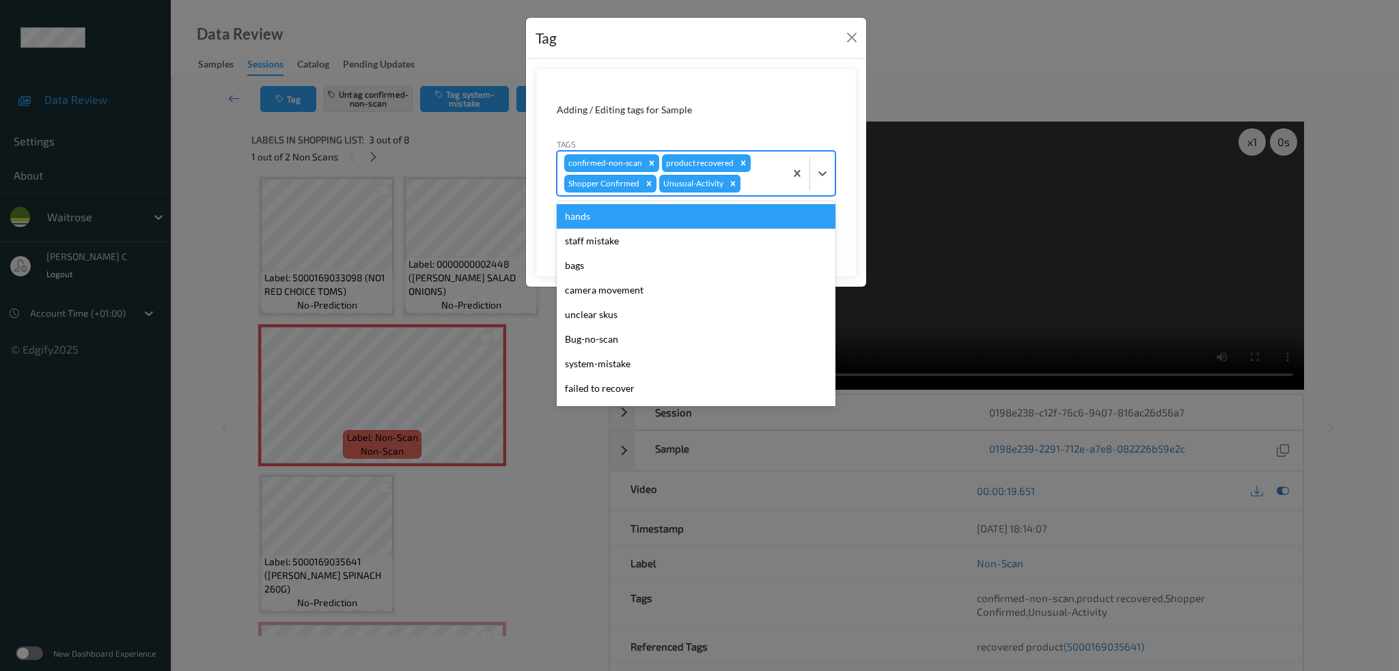
click at [636, 183] on div "Shopper Confirmed" at bounding box center [602, 184] width 77 height 18
click at [730, 190] on div "Remove Unusual-Activity" at bounding box center [732, 184] width 15 height 18
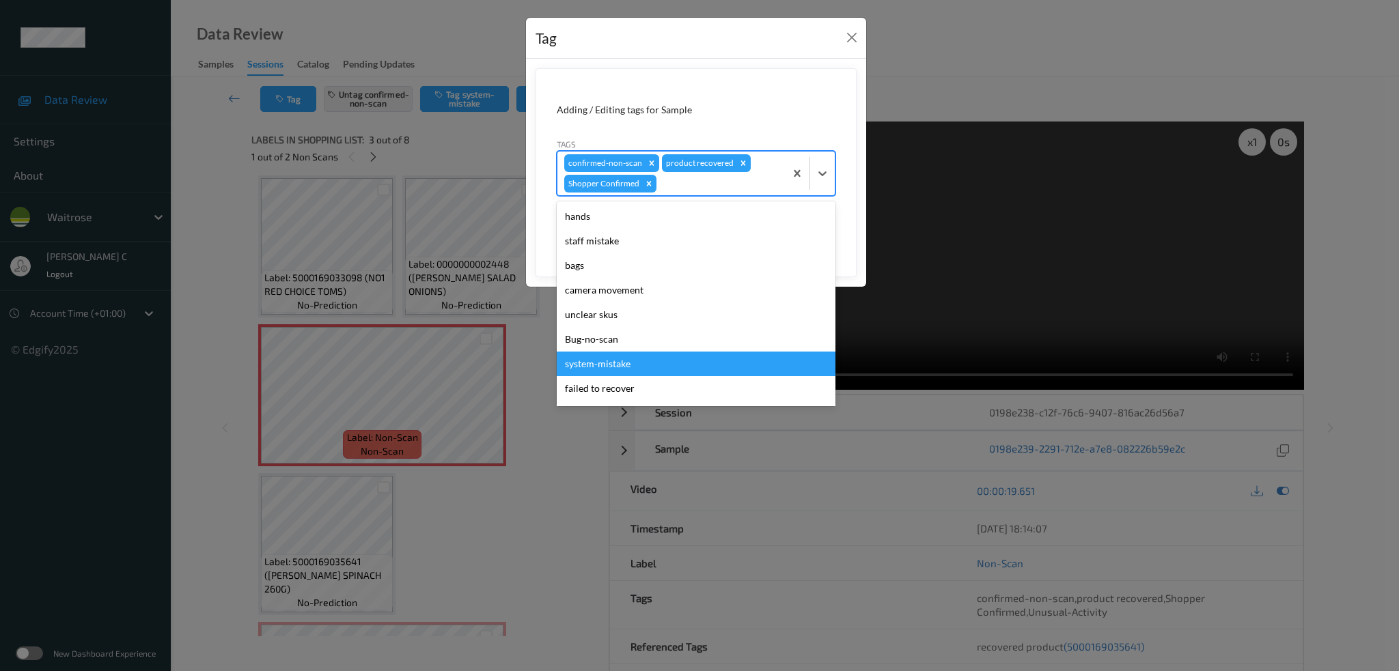
click at [505, 516] on div "Tag Adding / Editing tags for Sample Tags option Unusual-Activity, deselected. …" at bounding box center [699, 335] width 1399 height 671
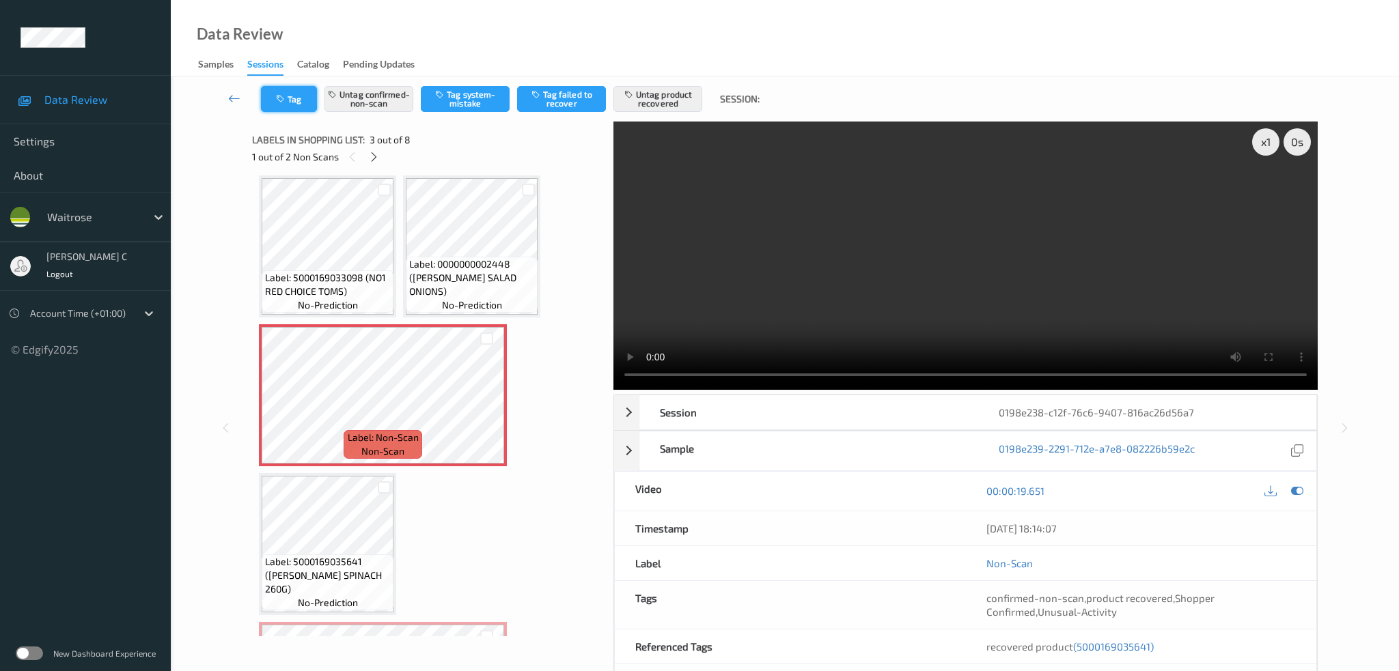
click at [290, 99] on button "Tag" at bounding box center [289, 99] width 56 height 26
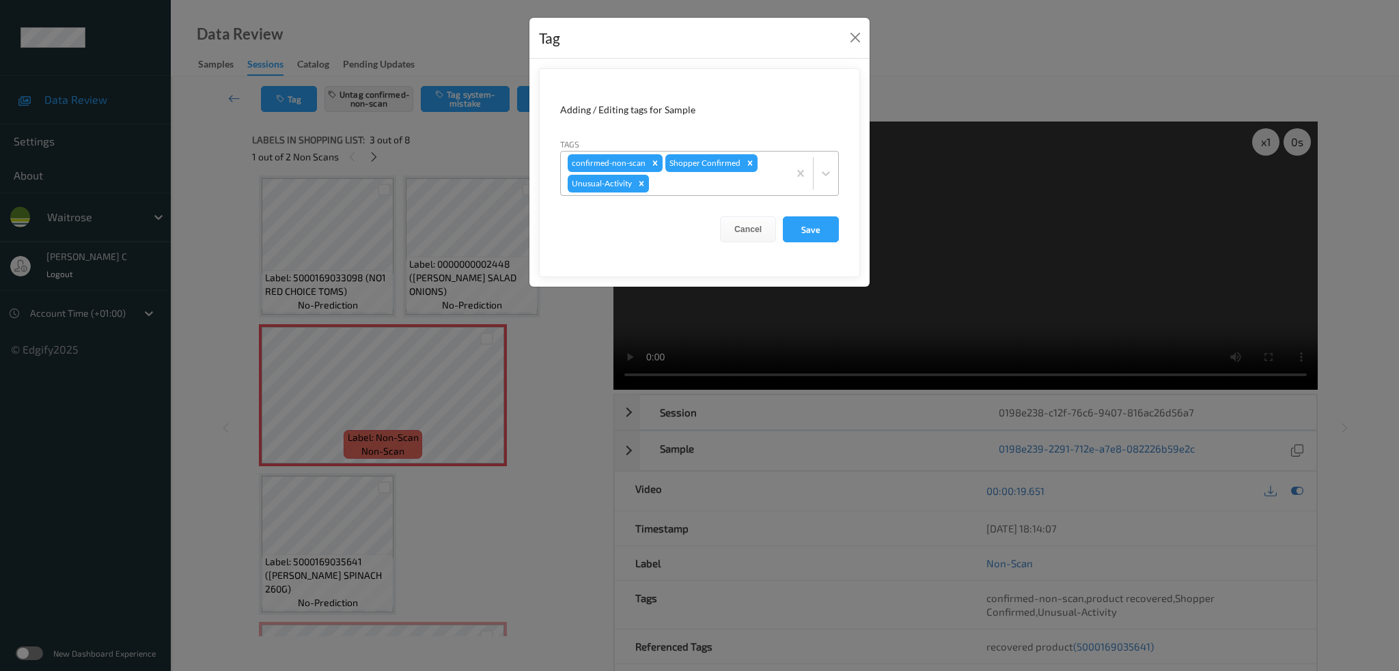
click at [643, 185] on icon "Remove Unusual-Activity" at bounding box center [641, 184] width 10 height 10
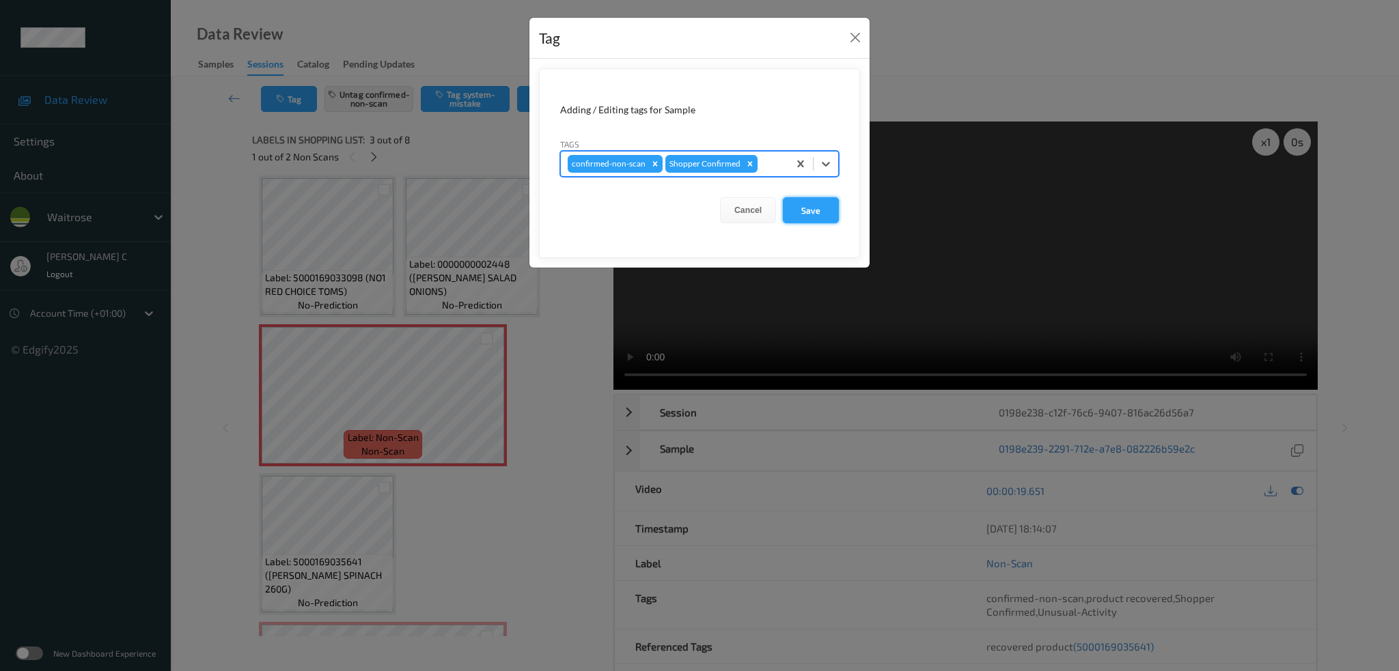
click at [809, 218] on button "Save" at bounding box center [811, 210] width 56 height 26
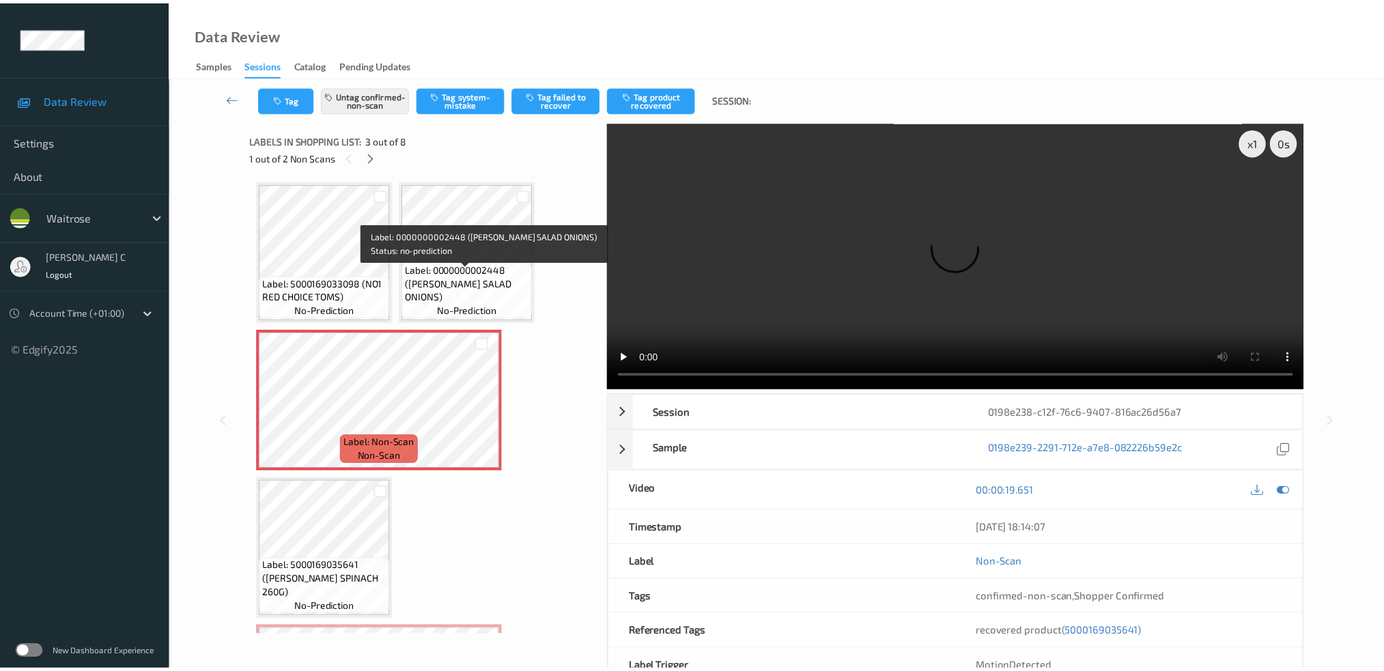
scroll to position [0, 0]
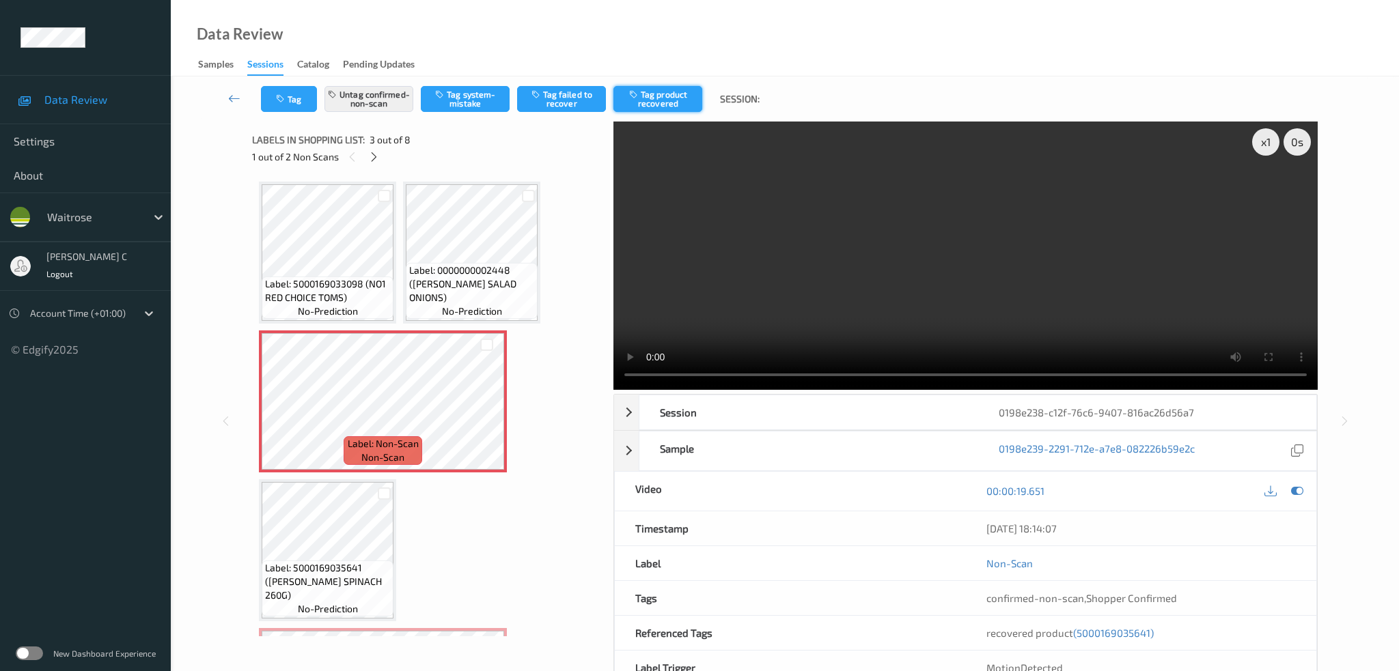
click at [692, 94] on button "Tag product recovered" at bounding box center [657, 99] width 89 height 26
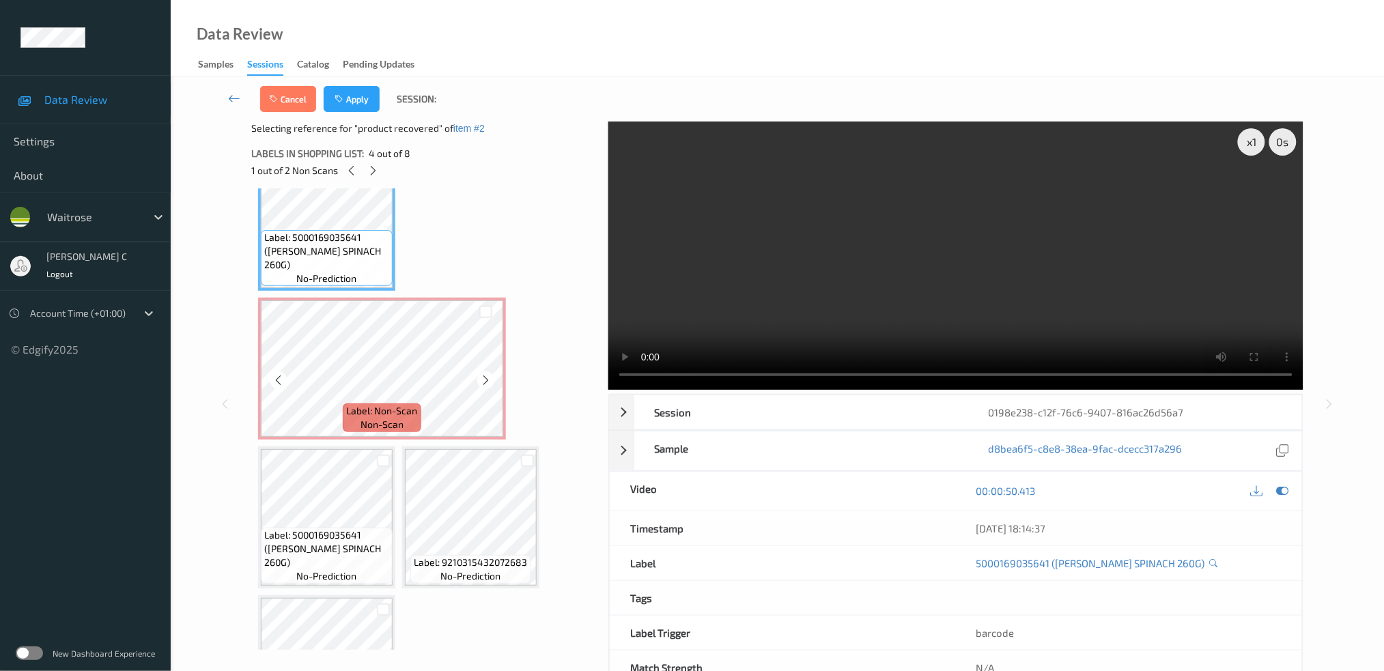
scroll to position [364, 0]
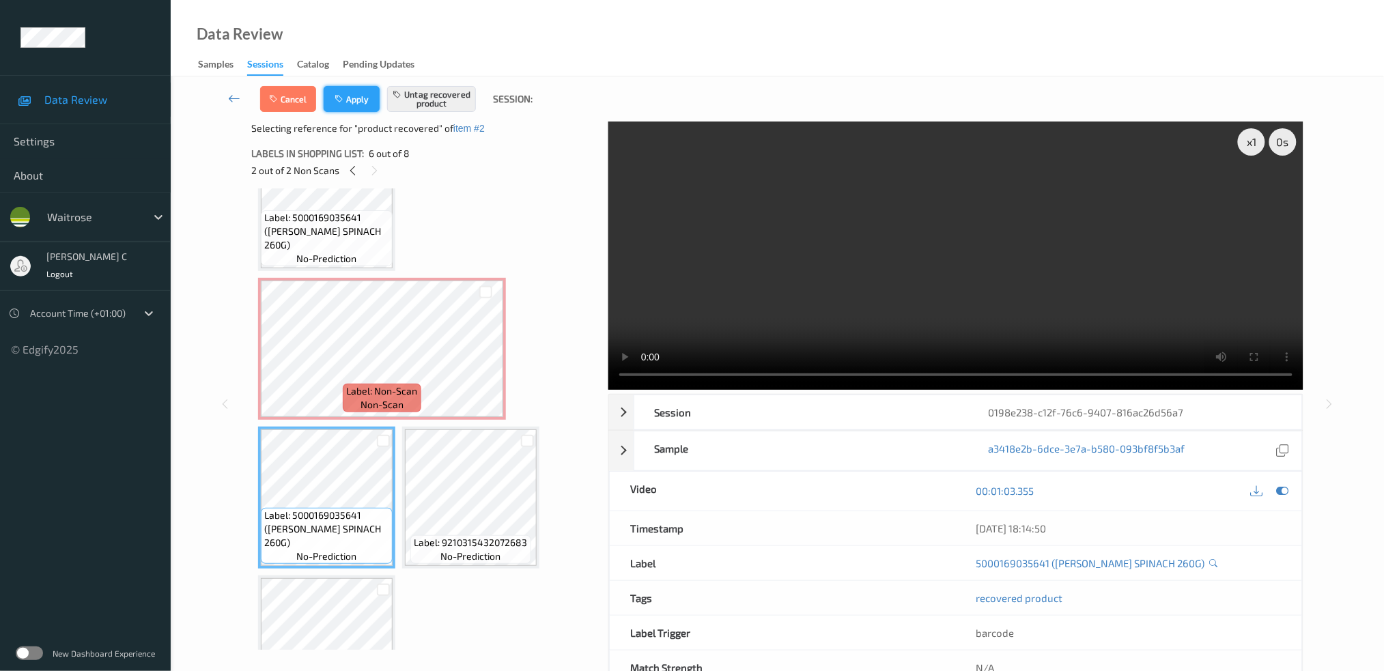
click at [355, 97] on button "Apply" at bounding box center [352, 99] width 56 height 26
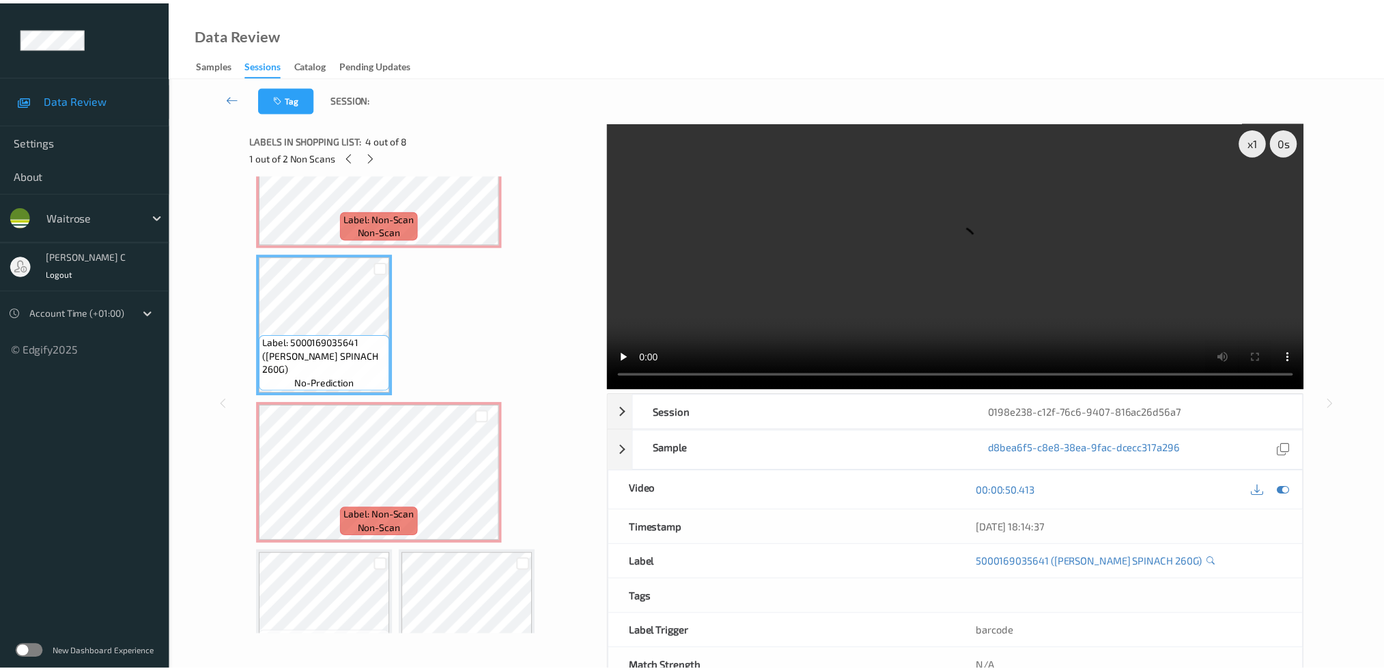
scroll to position [370, 0]
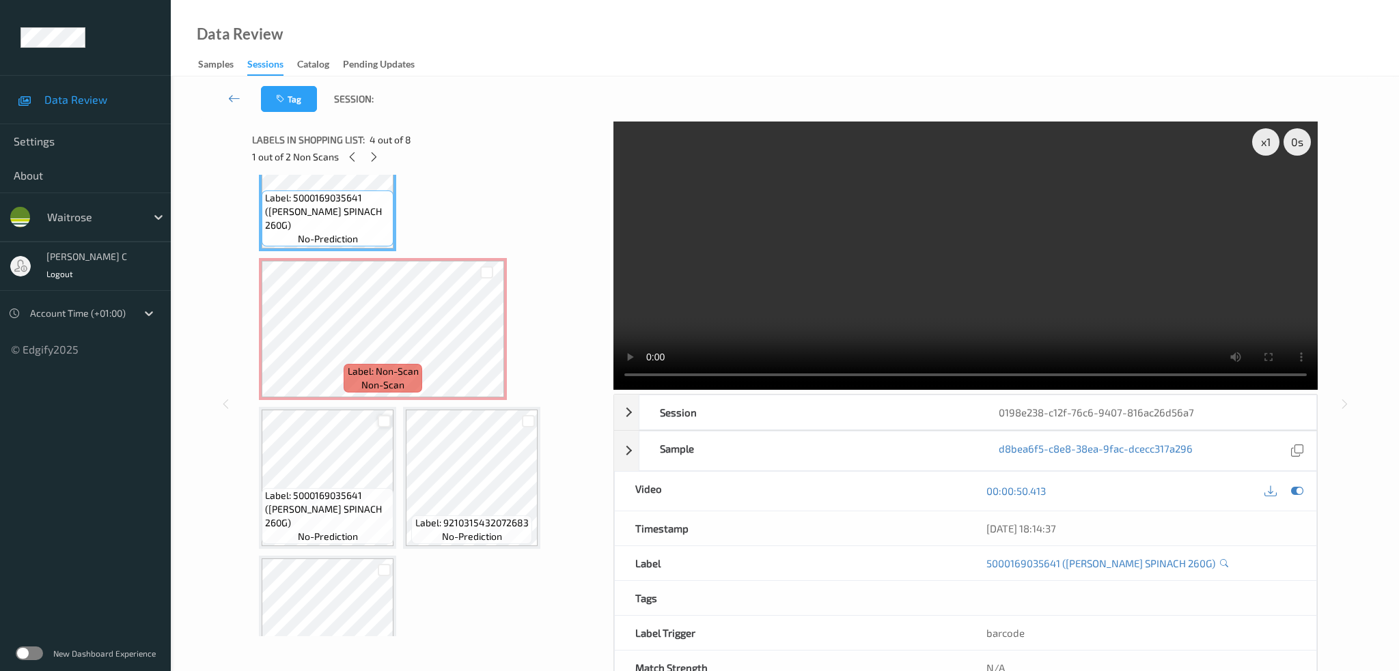
click at [384, 427] on div at bounding box center [383, 421] width 19 height 23
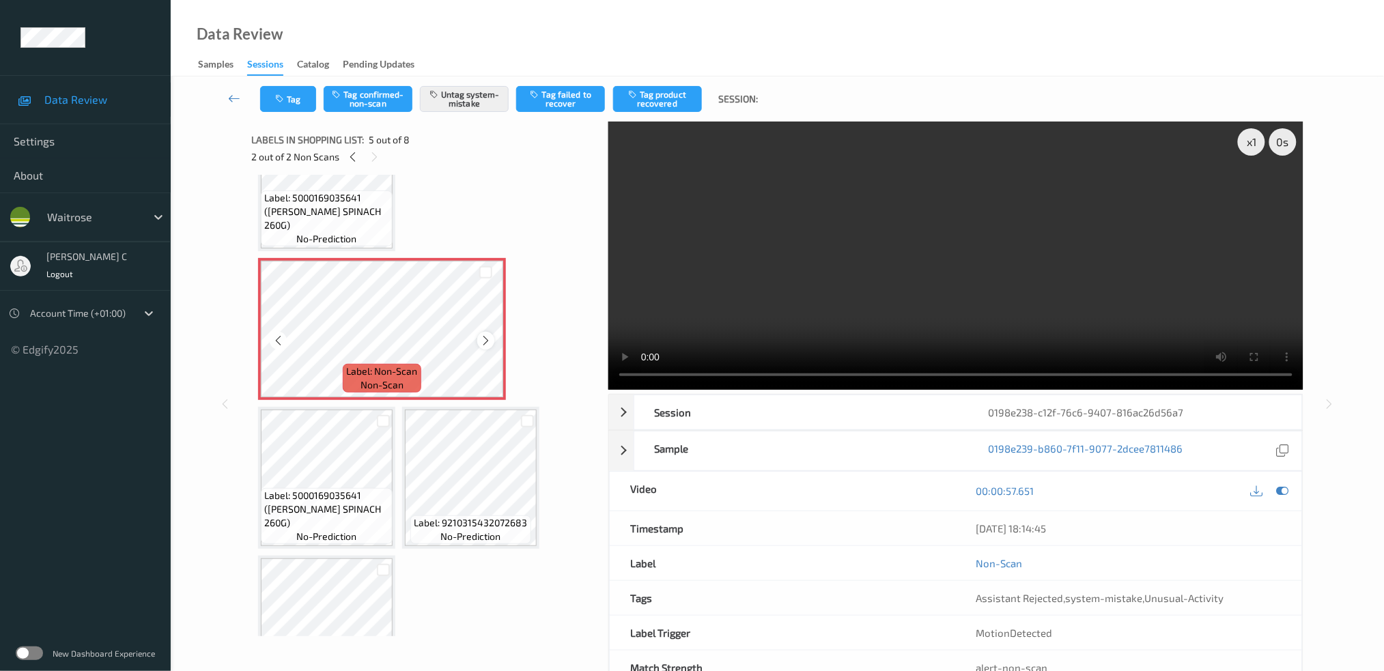
click at [486, 338] on icon at bounding box center [486, 341] width 12 height 12
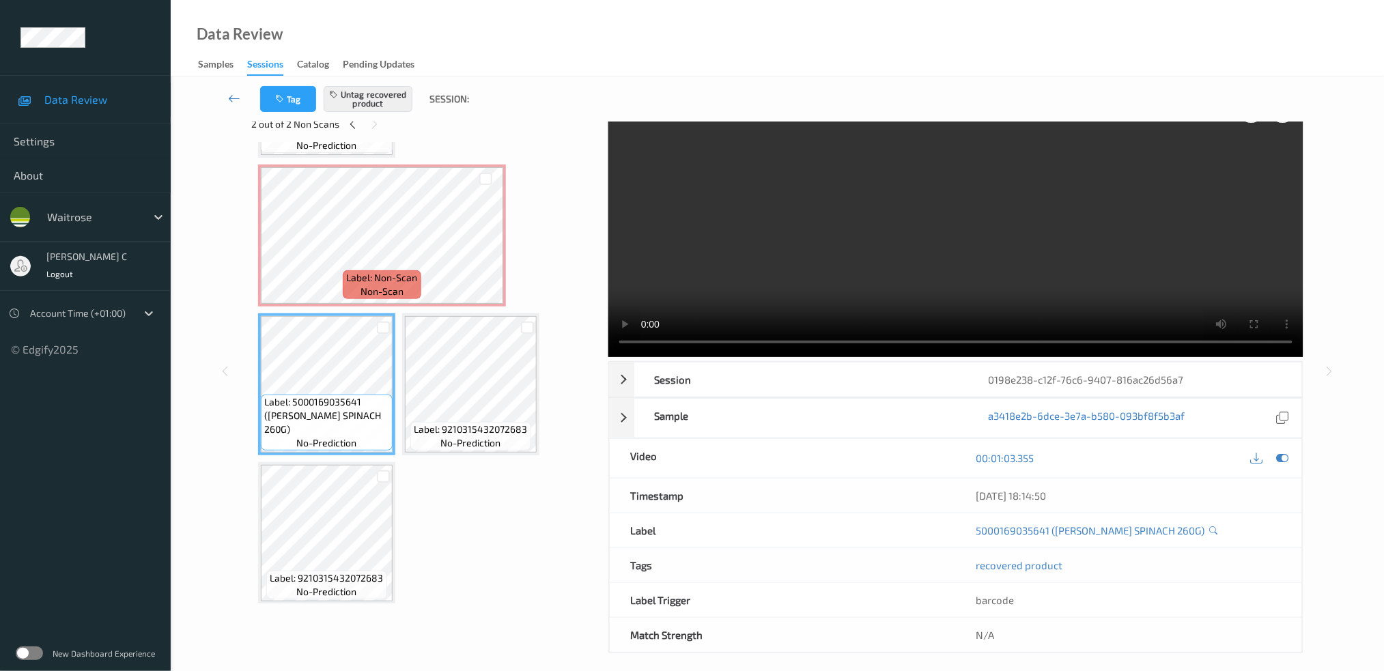
scroll to position [42, 0]
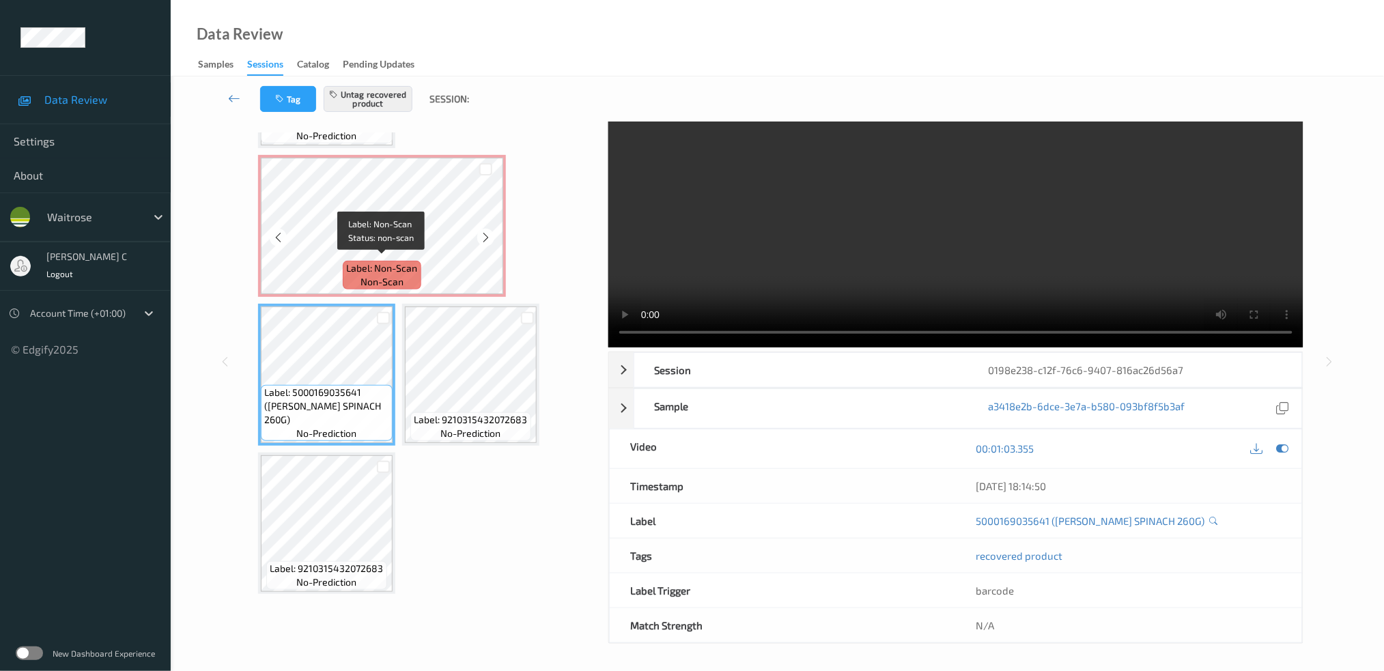
click at [357, 262] on span "Label: Non-Scan" at bounding box center [382, 269] width 71 height 14
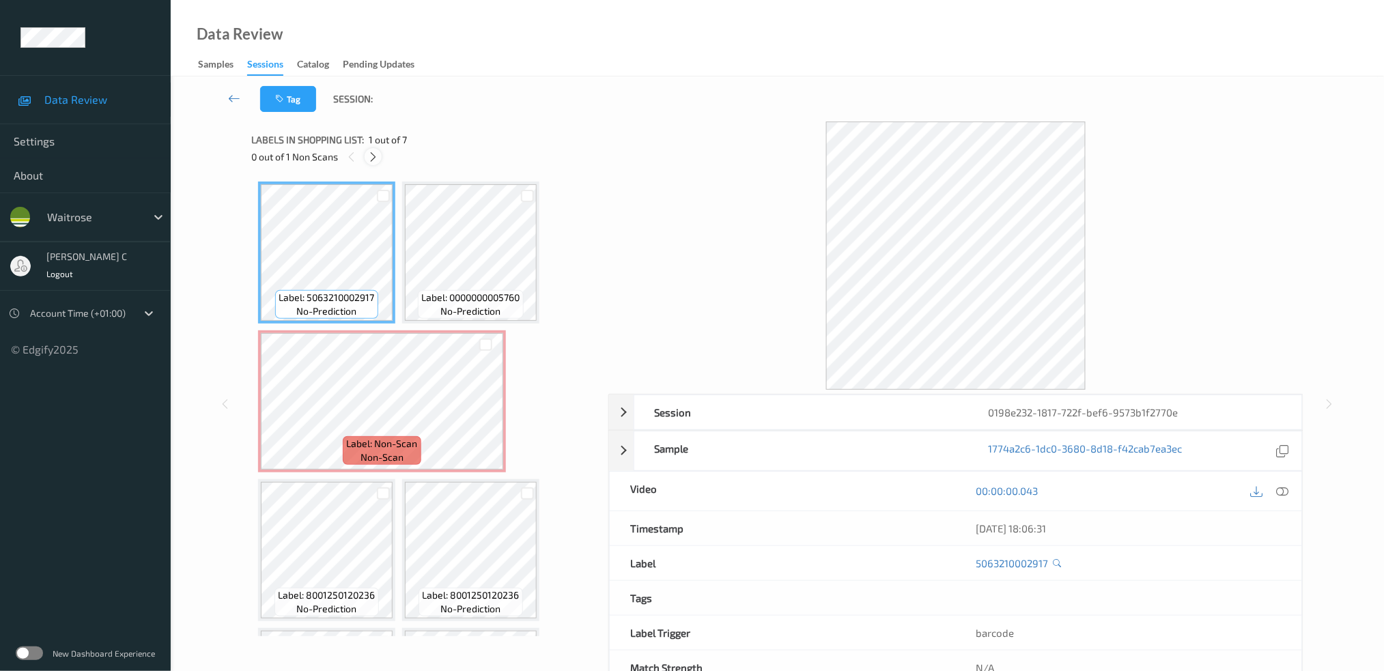
click at [376, 152] on icon at bounding box center [373, 157] width 12 height 12
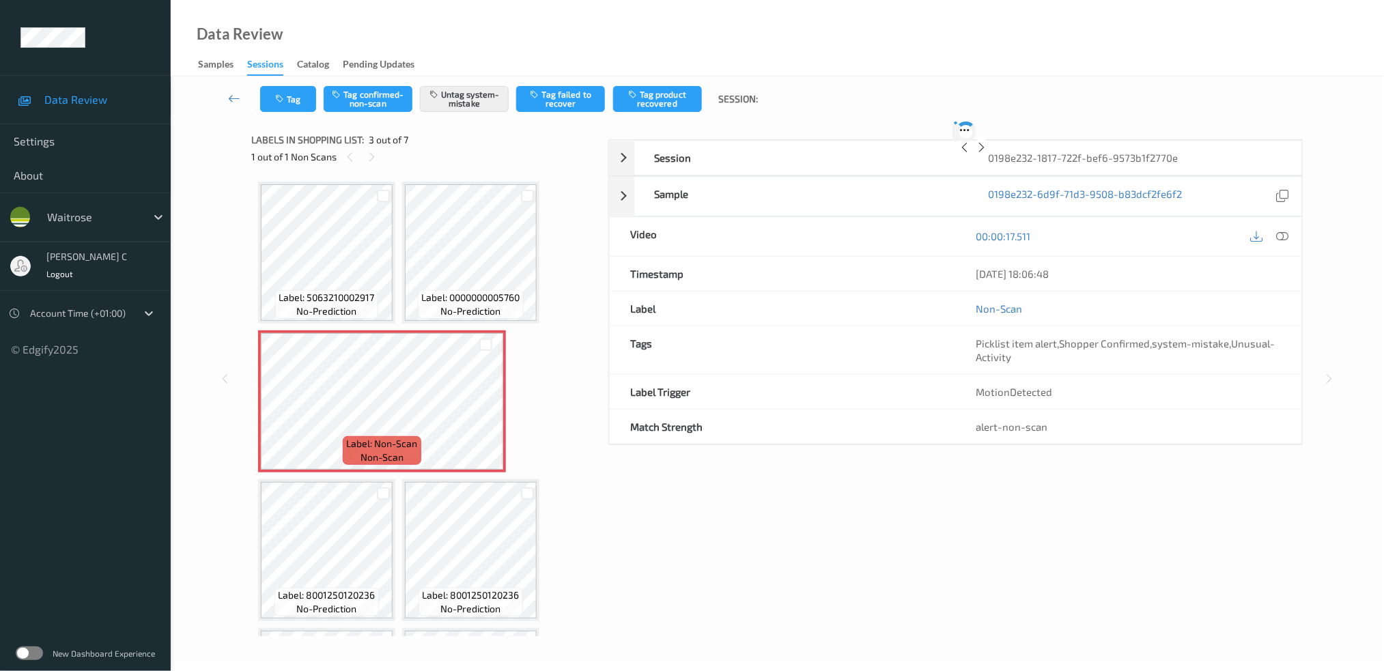
scroll to position [6, 0]
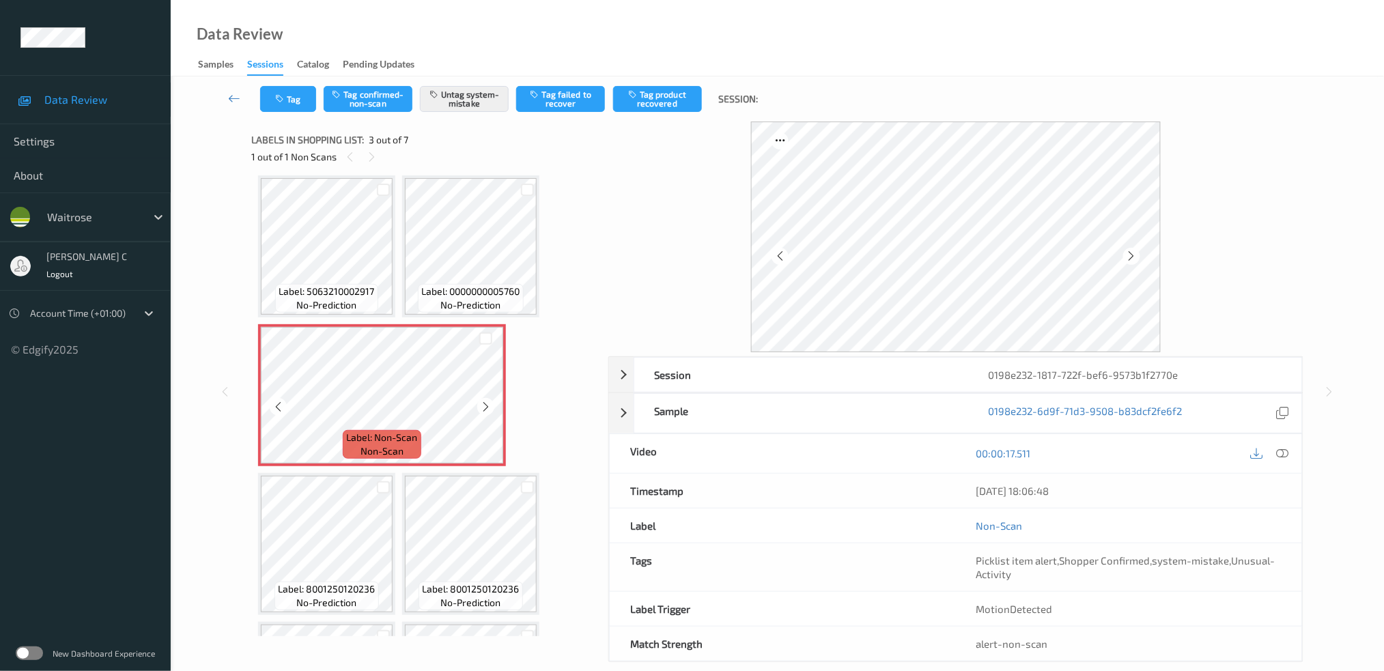
click at [493, 404] on div at bounding box center [485, 406] width 17 height 17
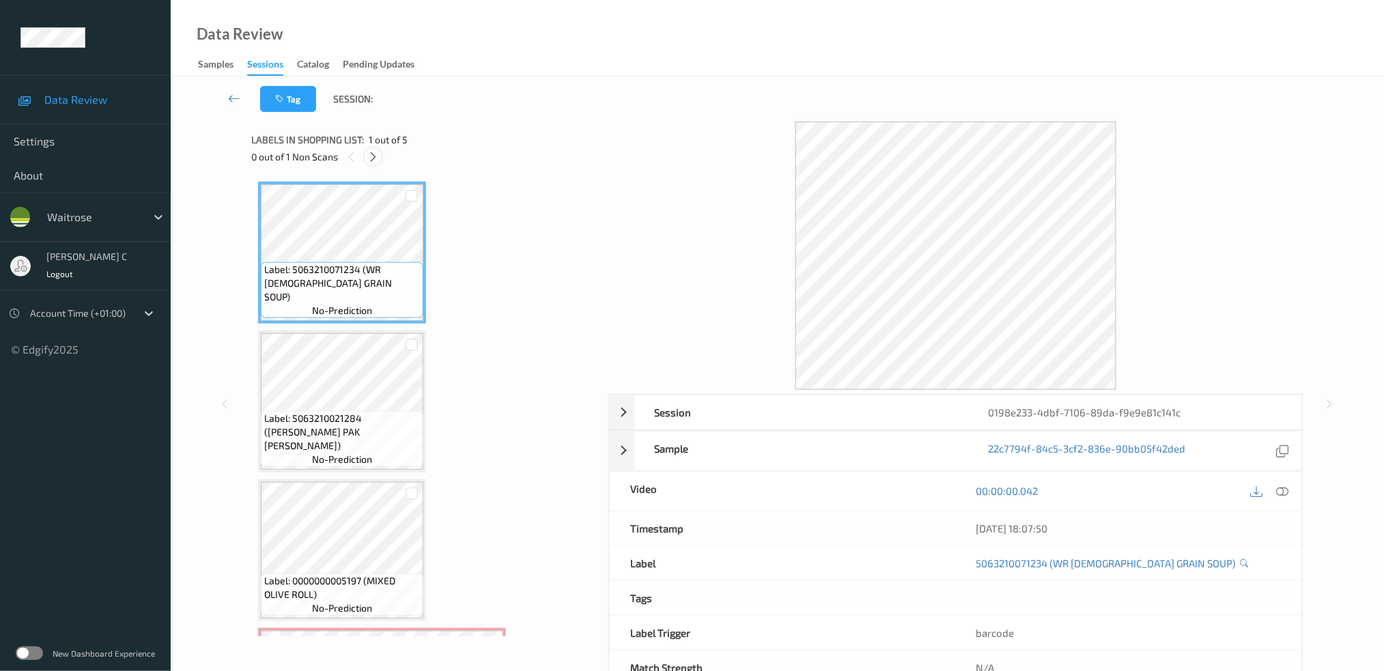
click at [375, 158] on icon at bounding box center [373, 157] width 12 height 12
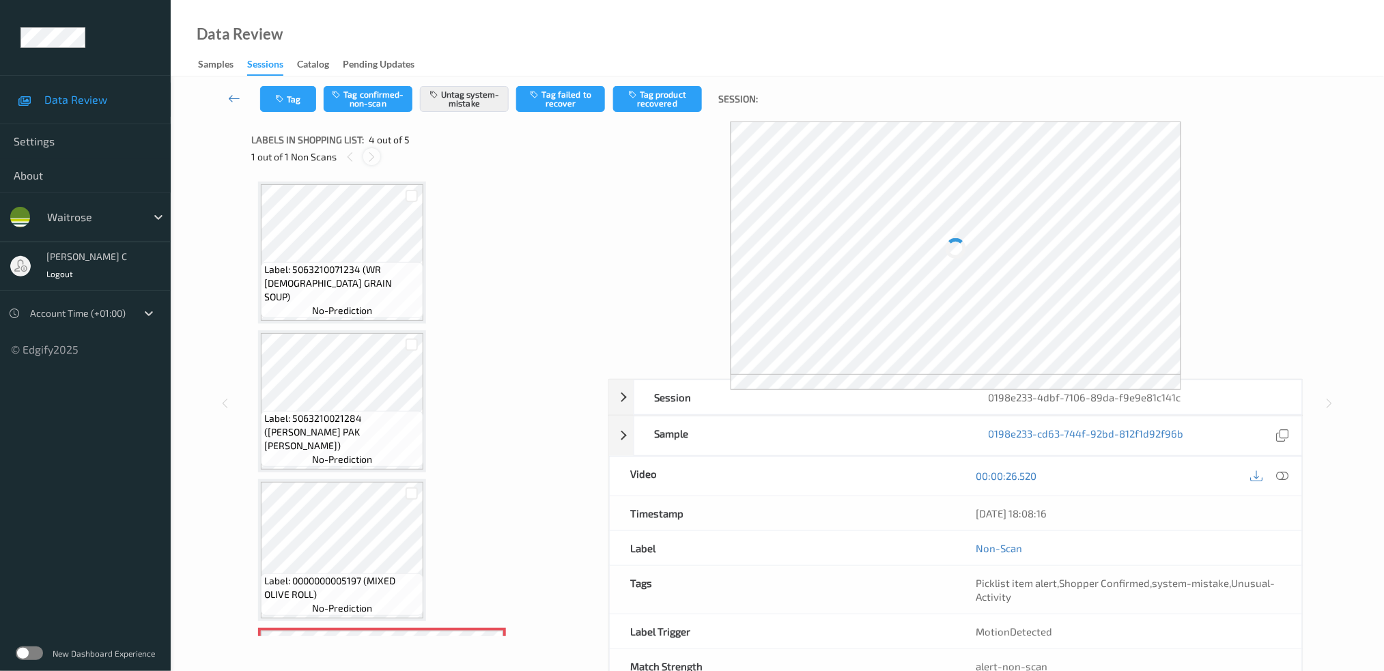
scroll to position [284, 0]
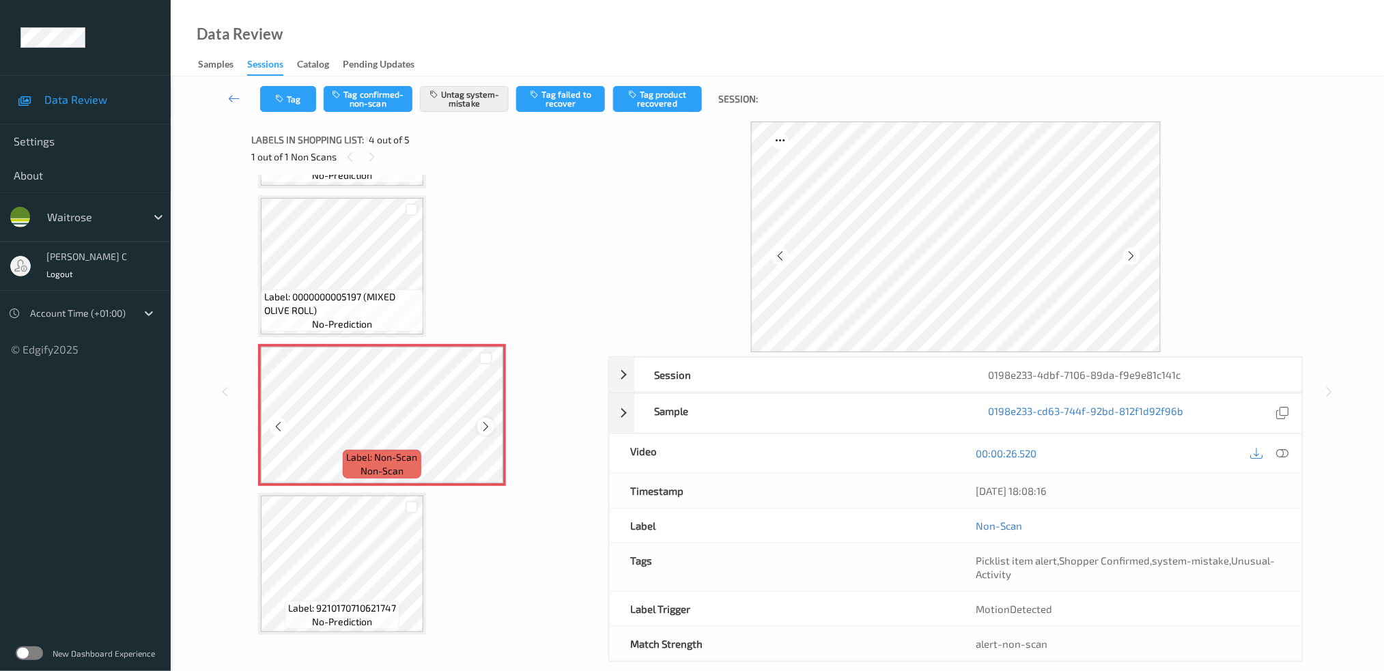
click at [483, 421] on icon at bounding box center [486, 427] width 12 height 12
click at [369, 318] on span "no-prediction" at bounding box center [342, 325] width 60 height 14
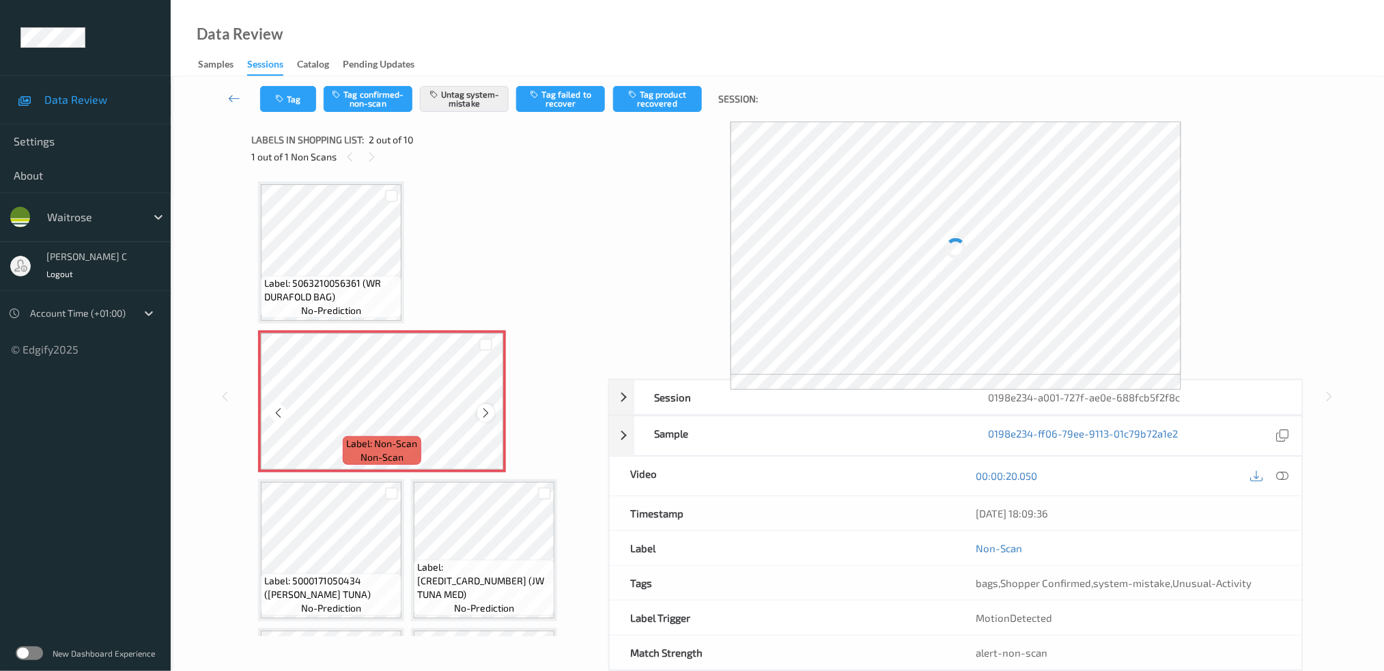
click at [478, 409] on div at bounding box center [485, 412] width 17 height 17
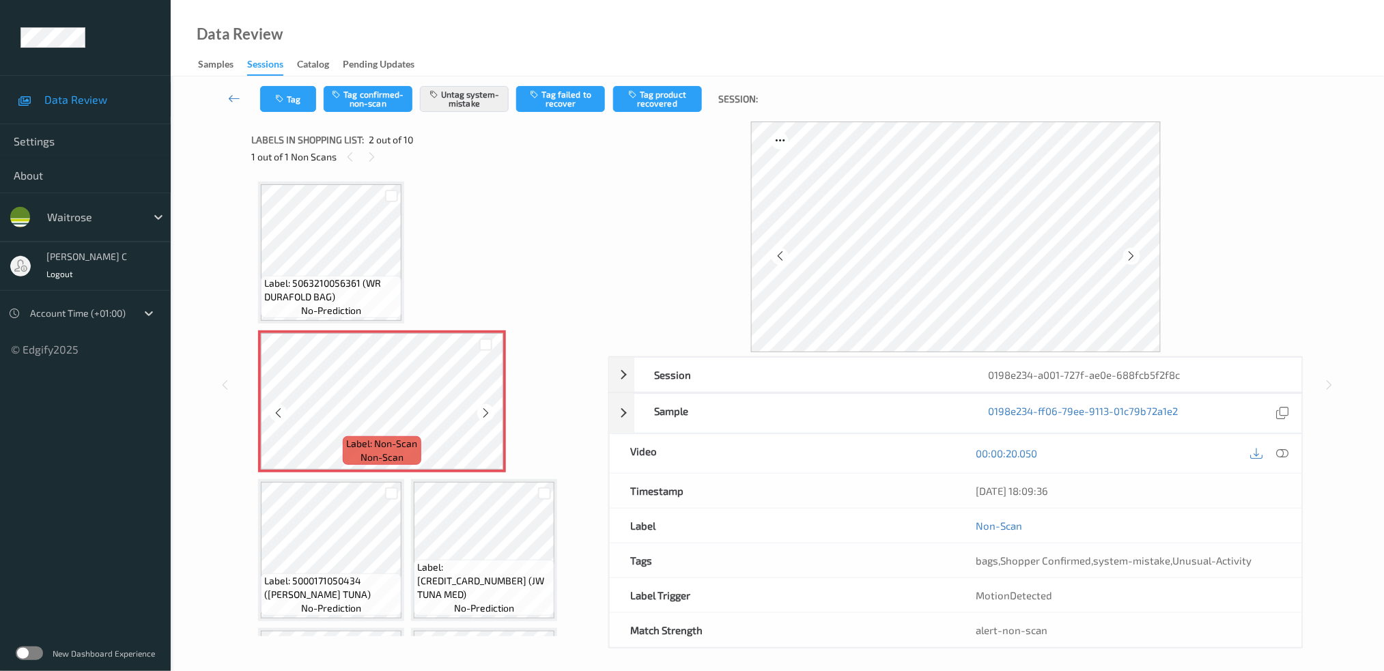
click at [478, 409] on div at bounding box center [485, 412] width 17 height 17
click at [478, 412] on div at bounding box center [485, 412] width 17 height 17
click at [290, 96] on button "Tag" at bounding box center [288, 99] width 56 height 26
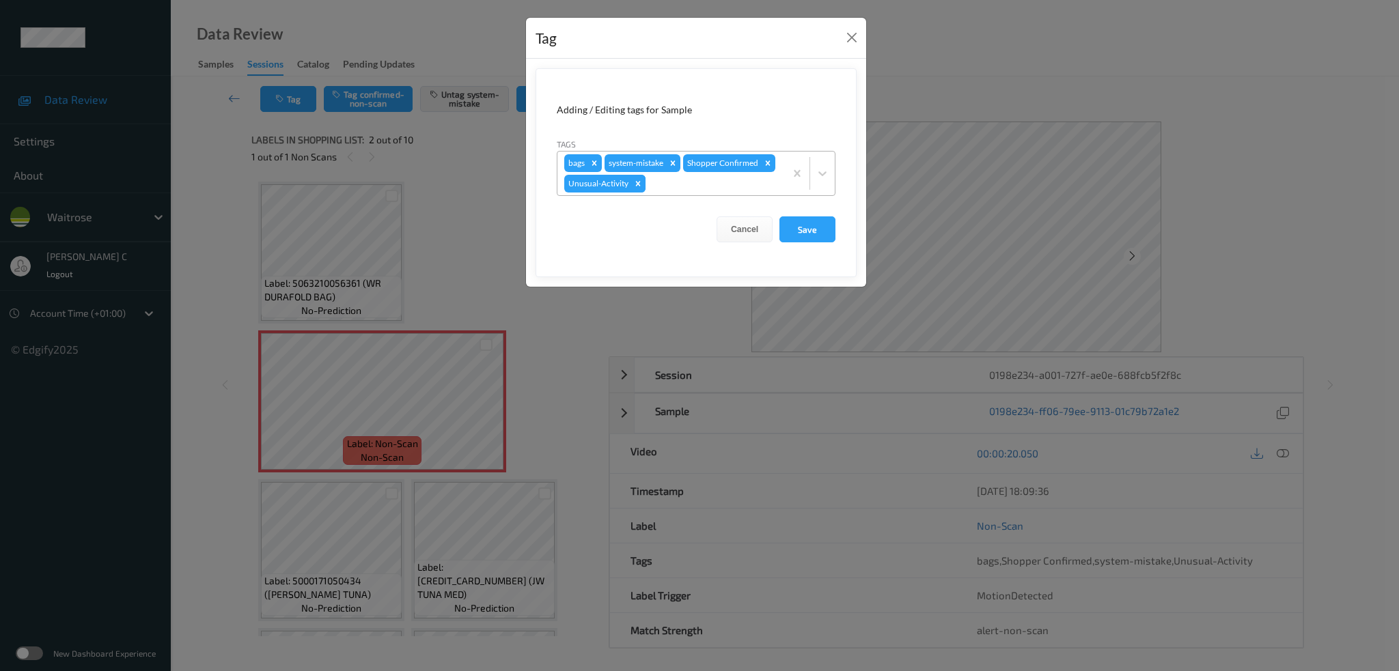
click at [641, 181] on icon "Remove Unusual-Activity" at bounding box center [638, 184] width 10 height 10
click at [815, 225] on button "Save" at bounding box center [807, 228] width 56 height 26
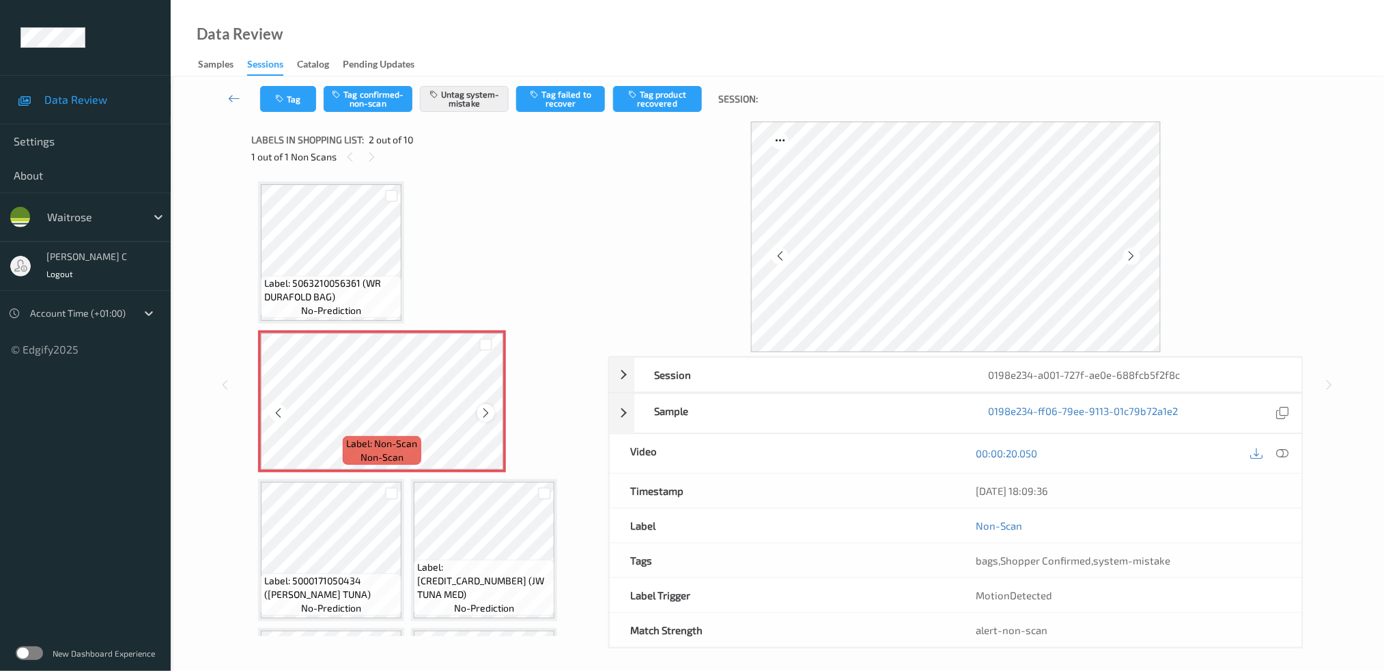
click at [485, 411] on icon at bounding box center [486, 413] width 12 height 12
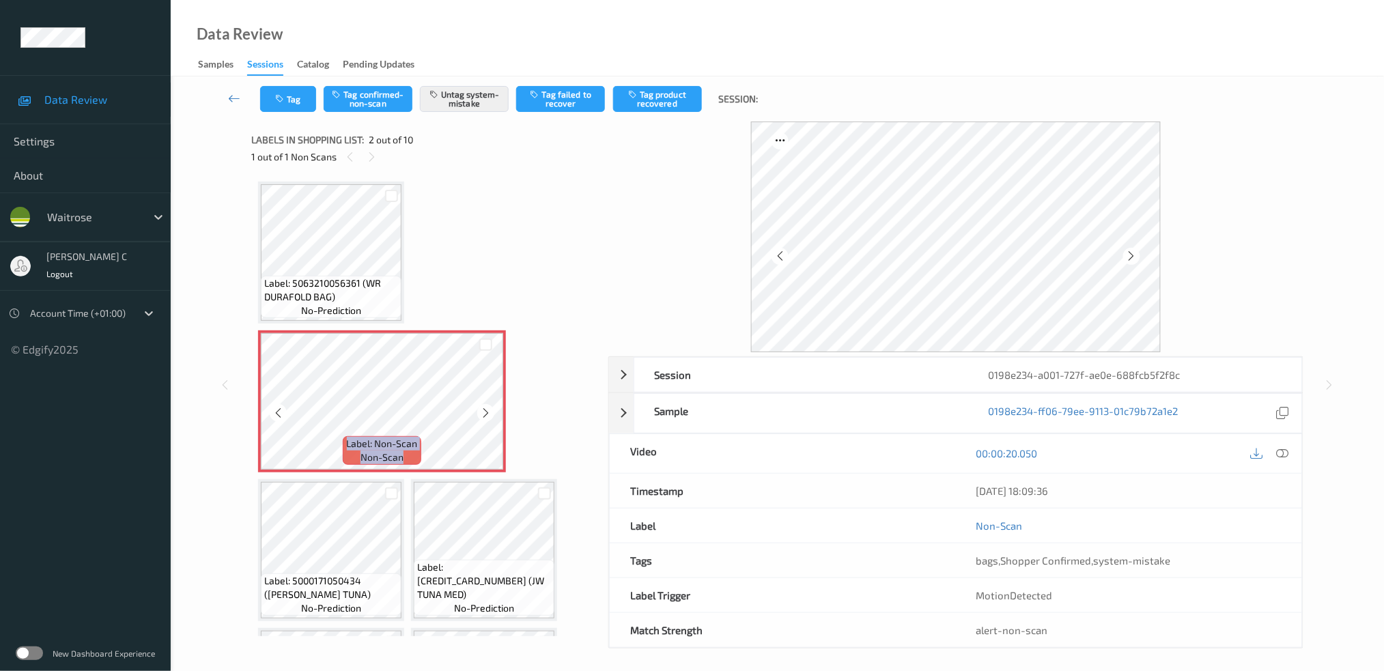
click at [485, 411] on icon at bounding box center [486, 413] width 12 height 12
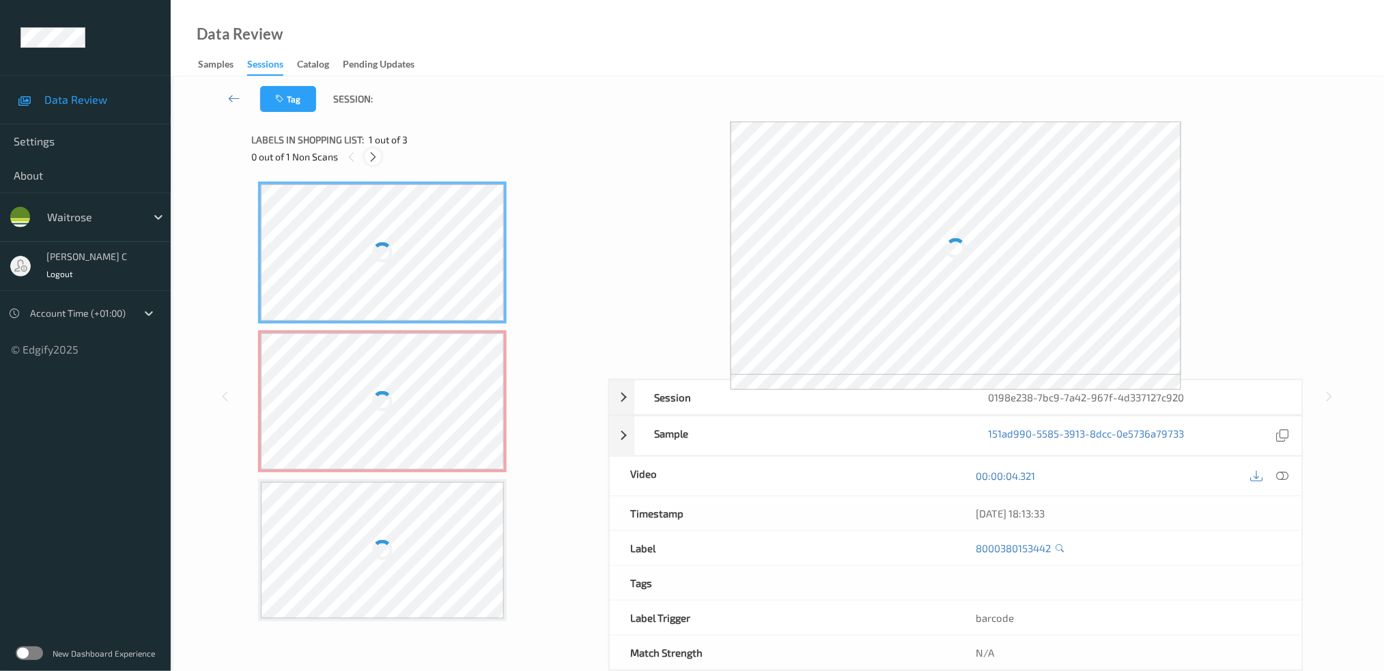
click at [377, 158] on icon at bounding box center [373, 157] width 12 height 12
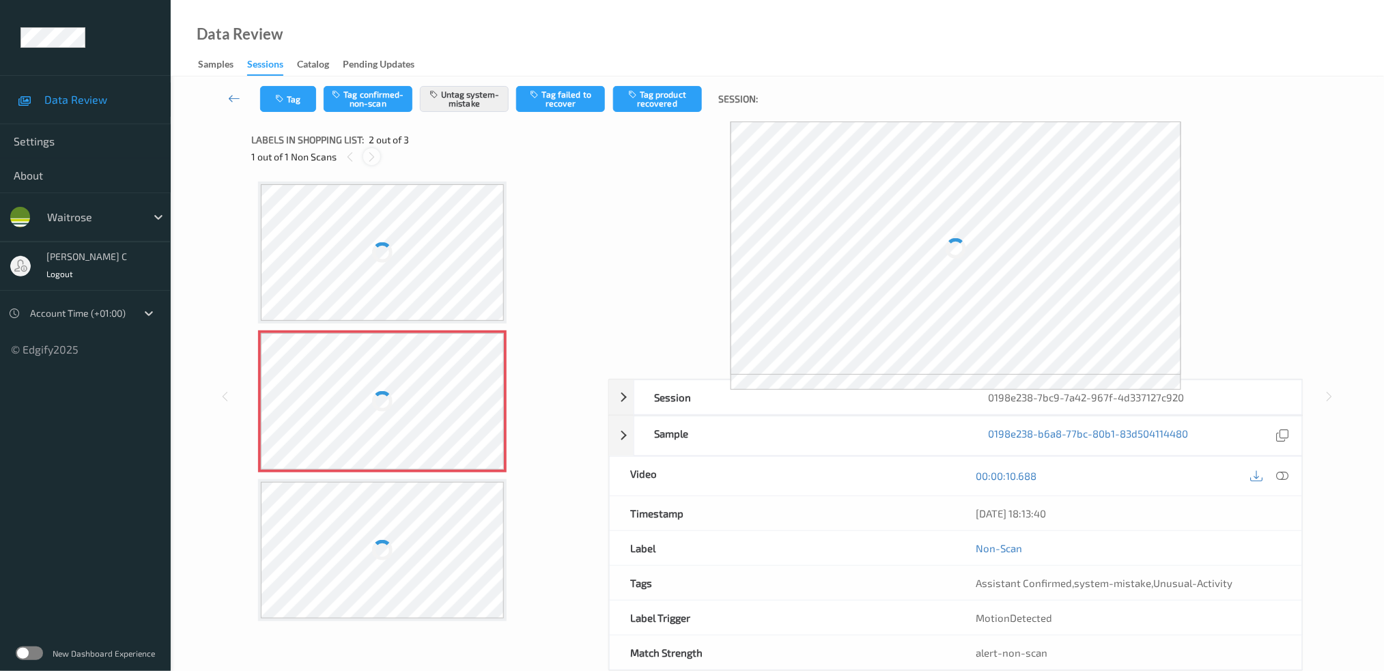
click at [377, 158] on icon at bounding box center [372, 157] width 12 height 12
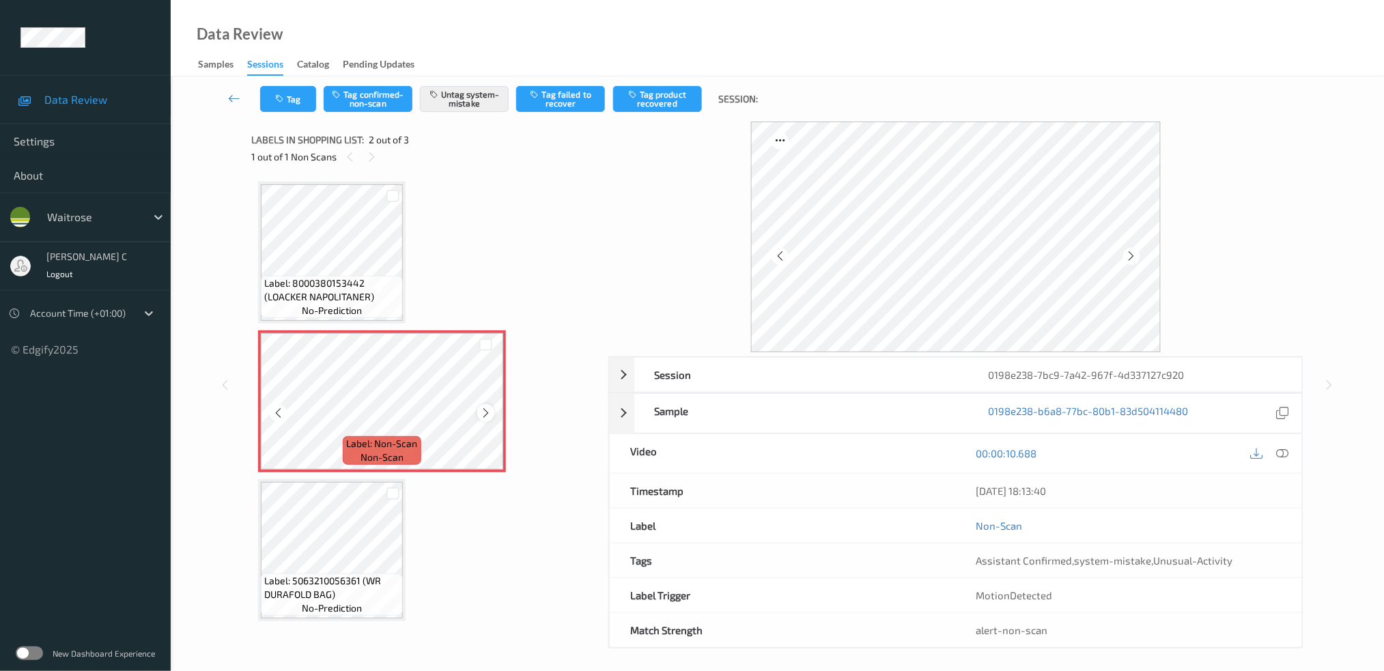
click at [488, 410] on icon at bounding box center [486, 413] width 12 height 12
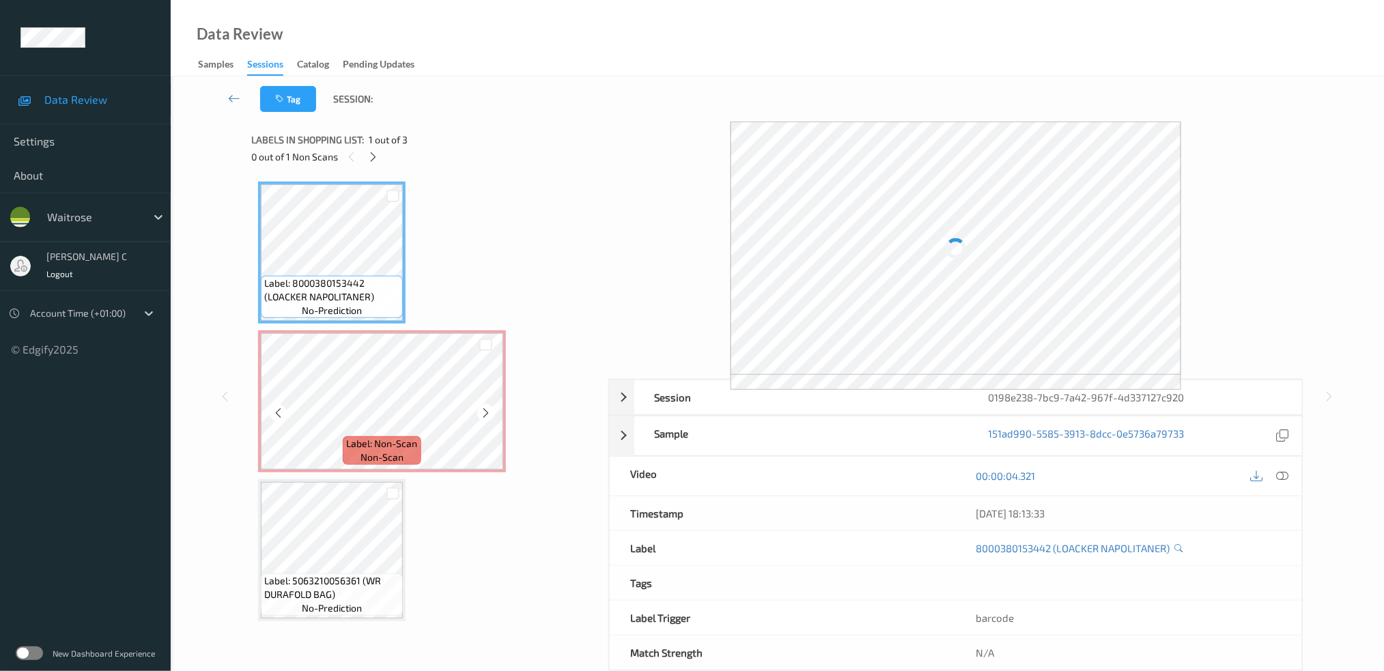
click at [389, 439] on span "Label: Non-Scan" at bounding box center [382, 444] width 71 height 14
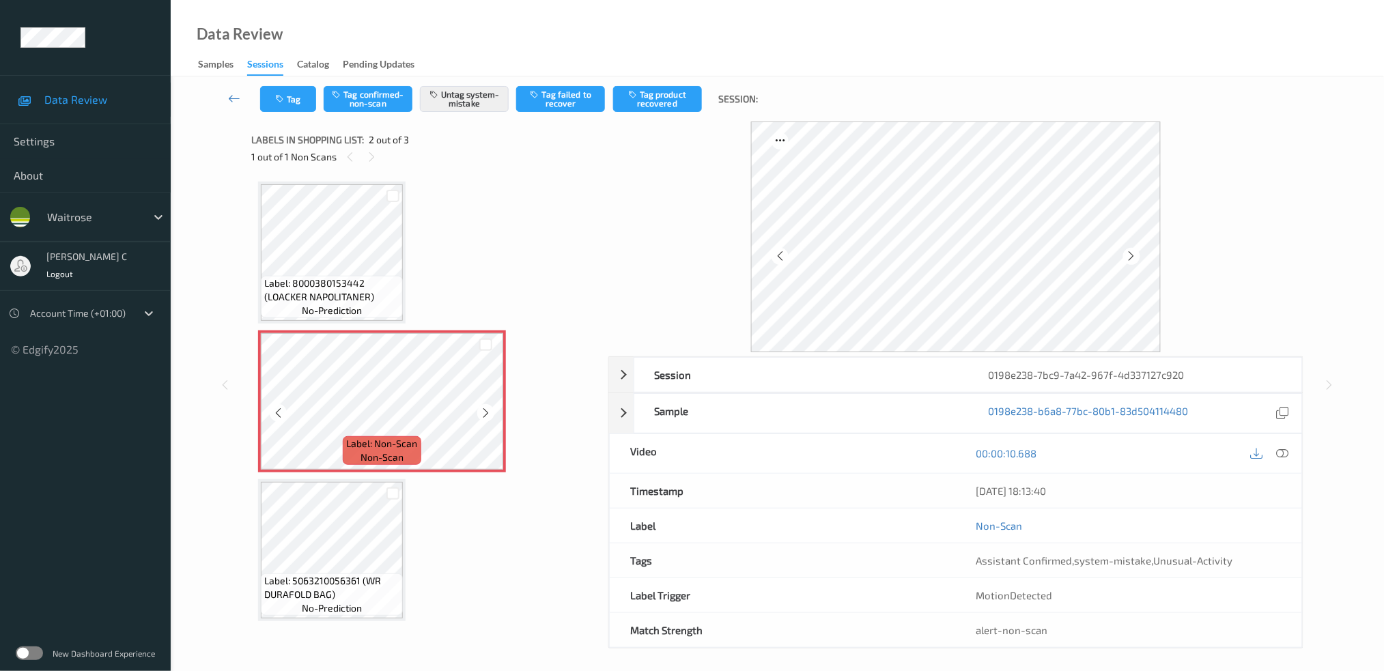
click at [482, 412] on icon at bounding box center [486, 413] width 12 height 12
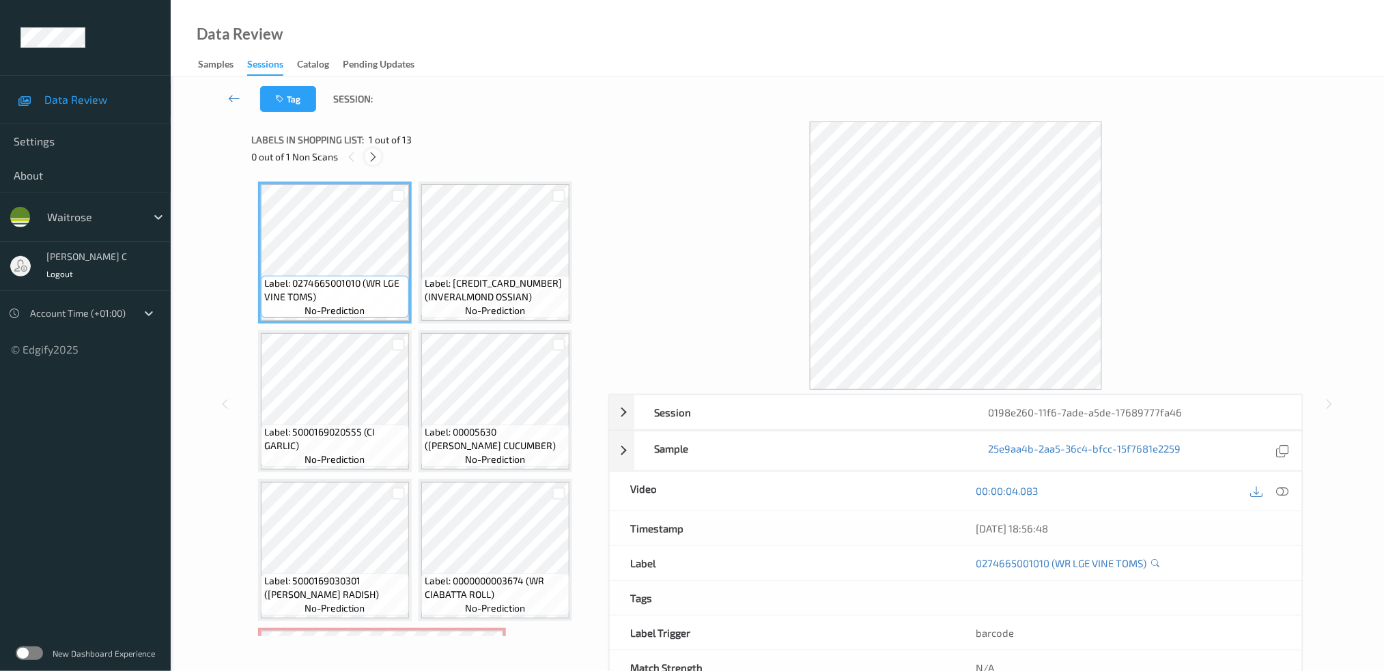
click at [368, 155] on icon at bounding box center [373, 157] width 12 height 12
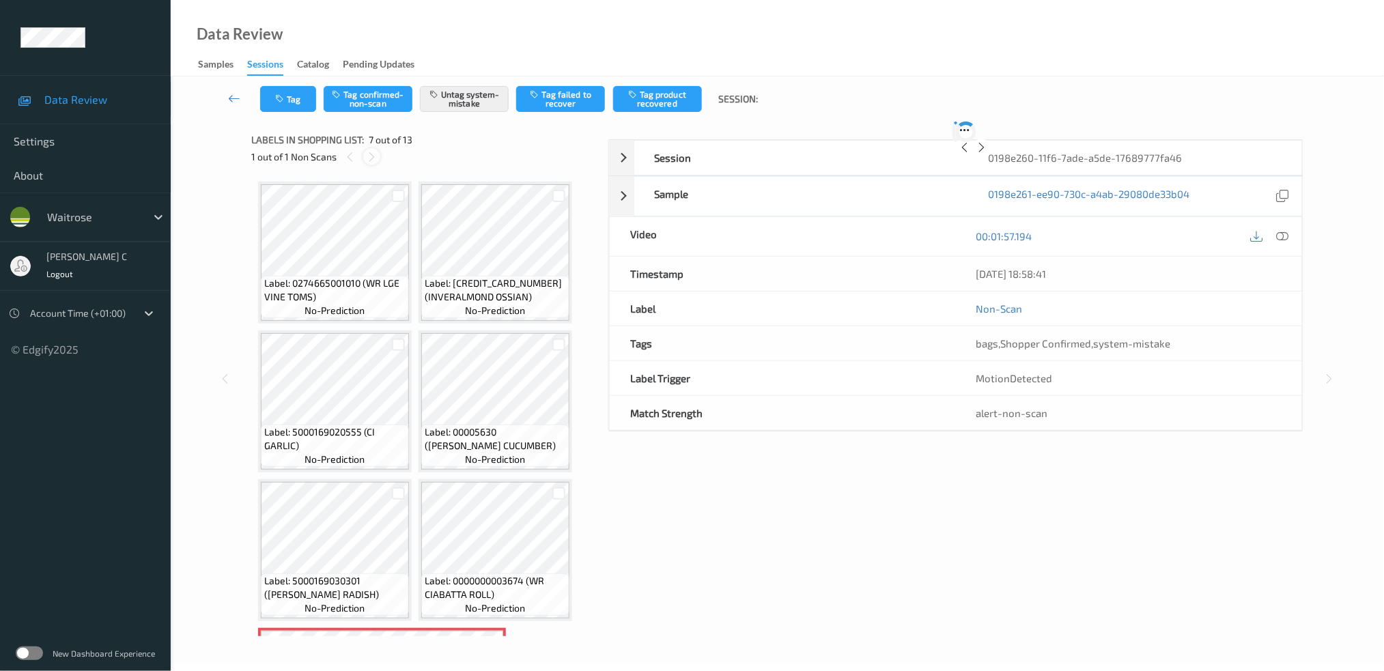
scroll to position [302, 0]
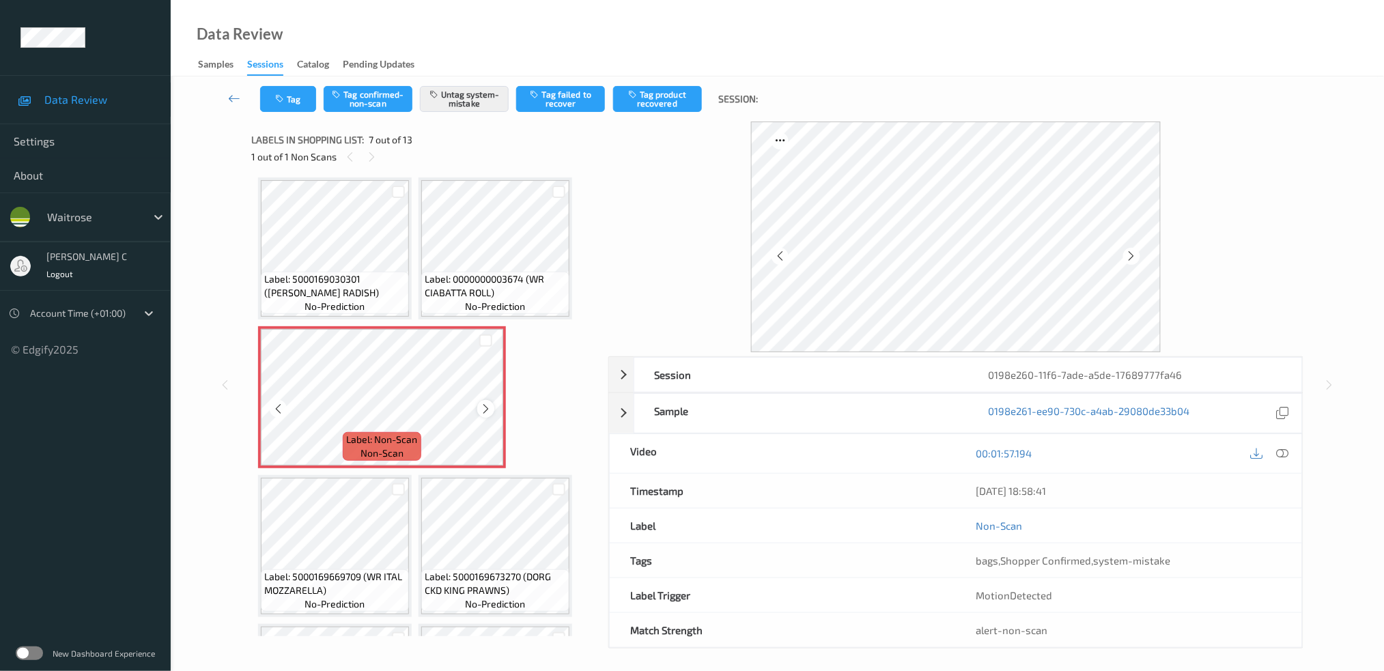
click at [483, 406] on icon at bounding box center [486, 409] width 12 height 12
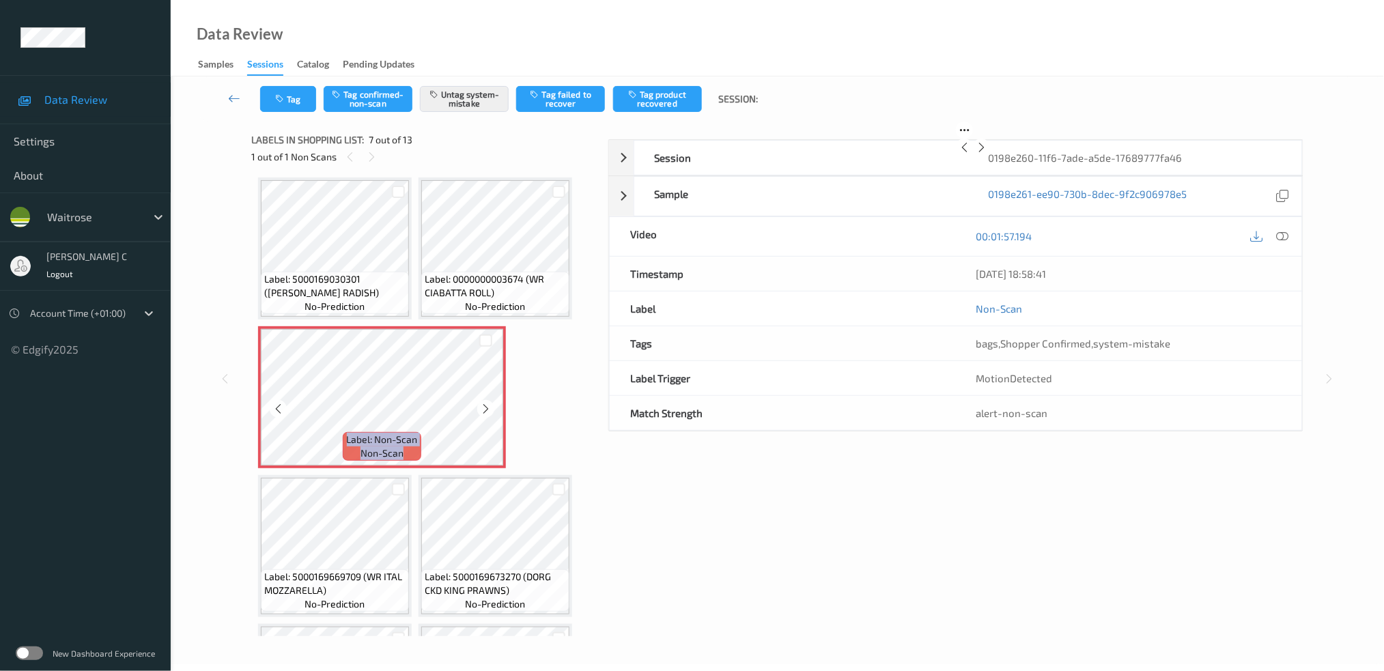
click at [483, 406] on icon at bounding box center [486, 409] width 12 height 12
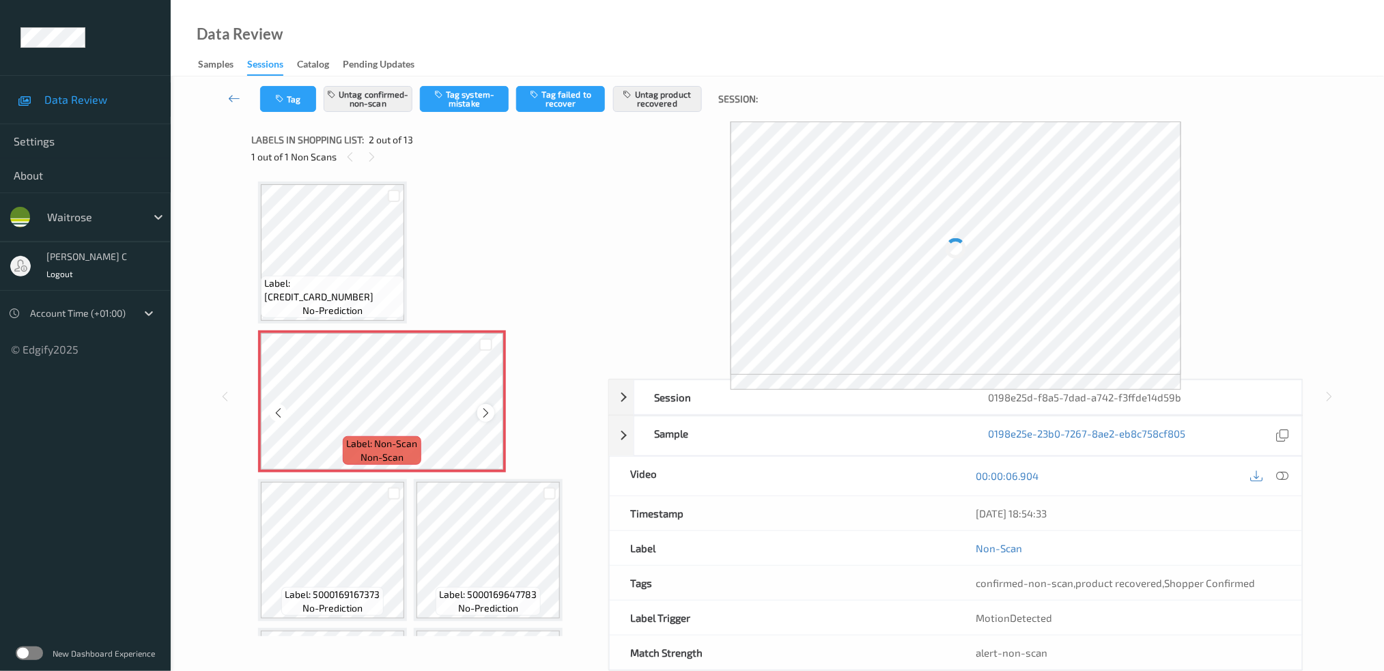
click at [484, 408] on icon at bounding box center [486, 413] width 12 height 12
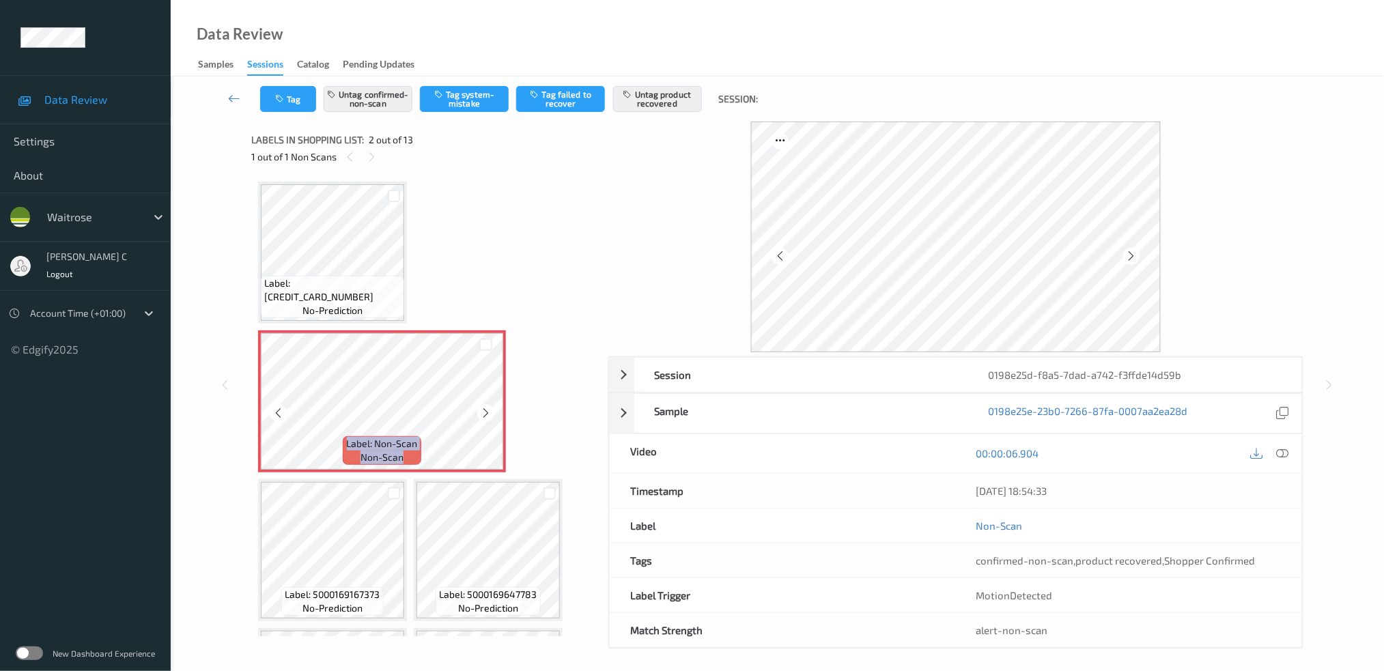
click at [484, 408] on icon at bounding box center [486, 413] width 12 height 12
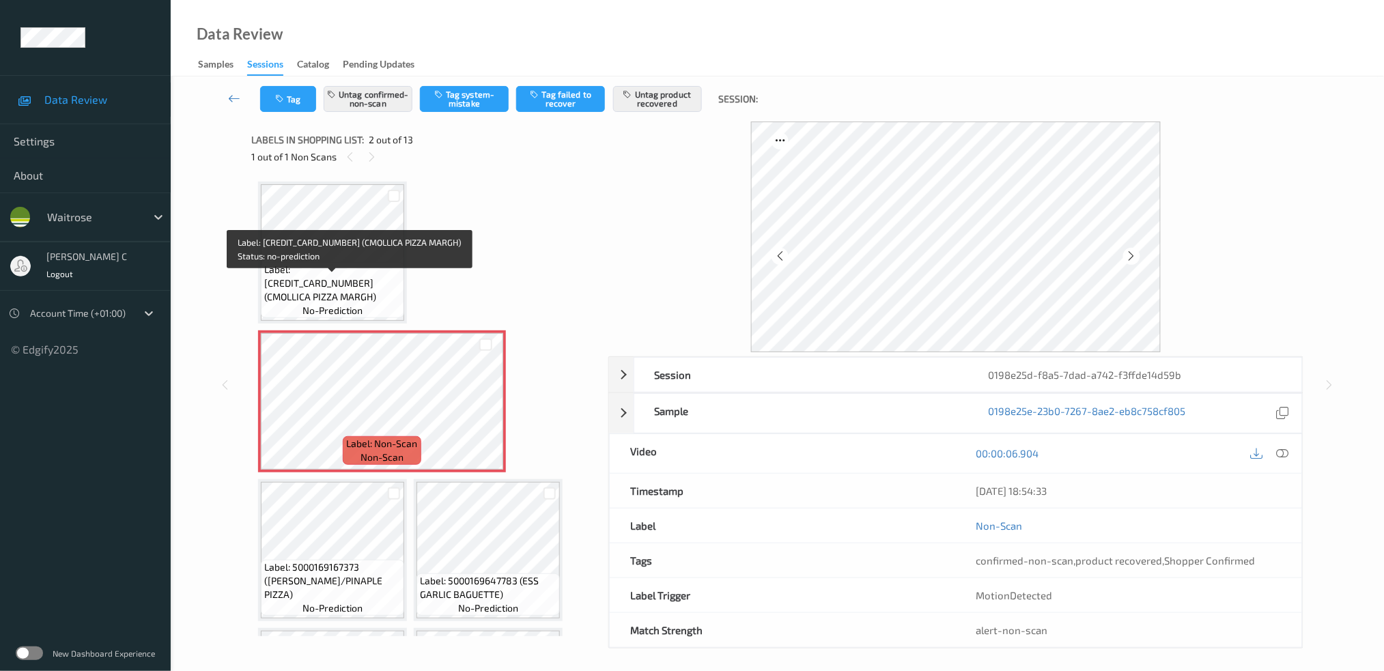
click at [335, 275] on div "Label: [CREDIT_CARD_NUMBER] (CMOLLICA PIZZA MARGH) no-prediction" at bounding box center [332, 290] width 143 height 56
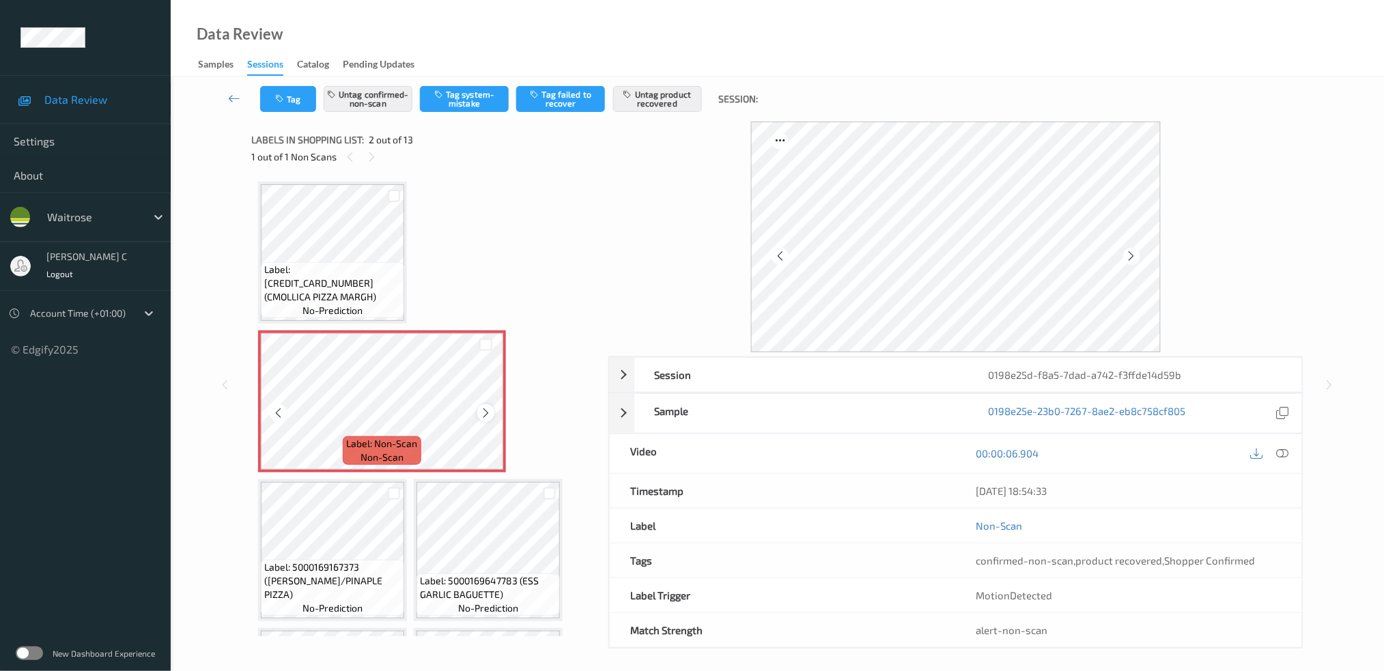
click at [480, 408] on icon at bounding box center [486, 413] width 12 height 12
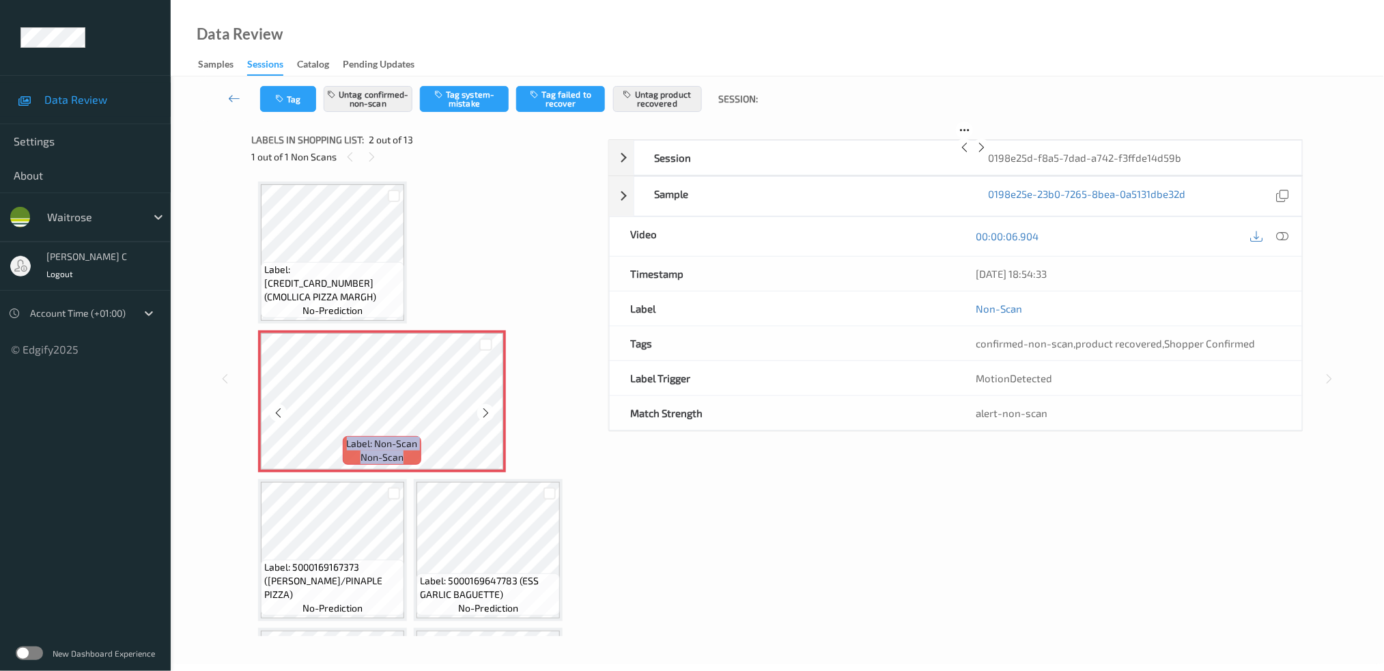
click at [480, 408] on icon at bounding box center [486, 413] width 12 height 12
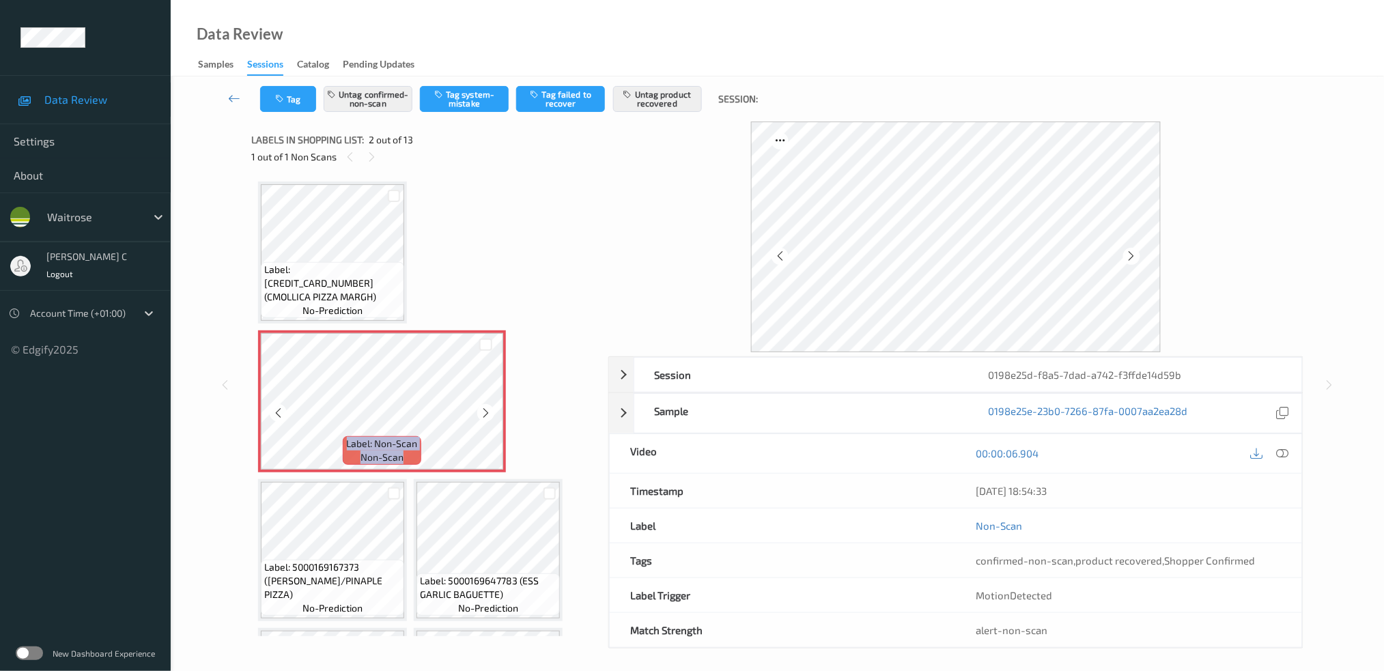
click at [480, 408] on icon at bounding box center [486, 413] width 12 height 12
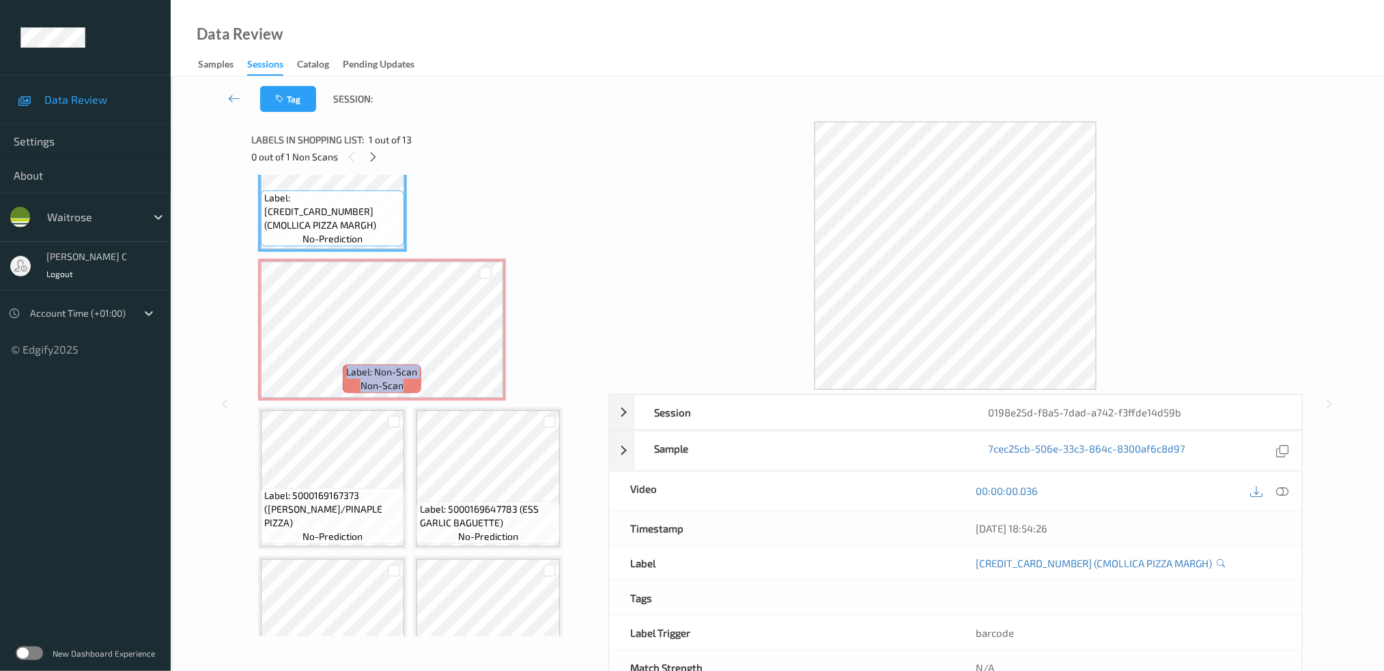
scroll to position [91, 0]
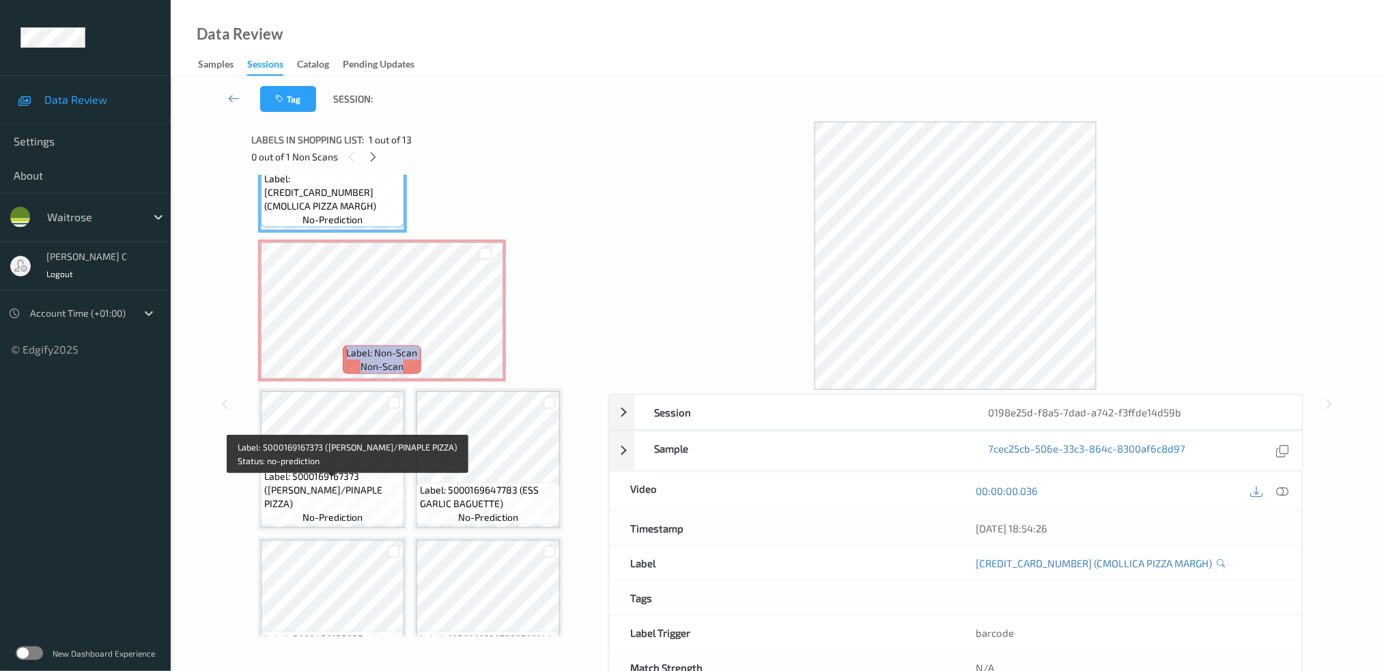
click at [350, 516] on span "no-prediction" at bounding box center [333, 518] width 60 height 14
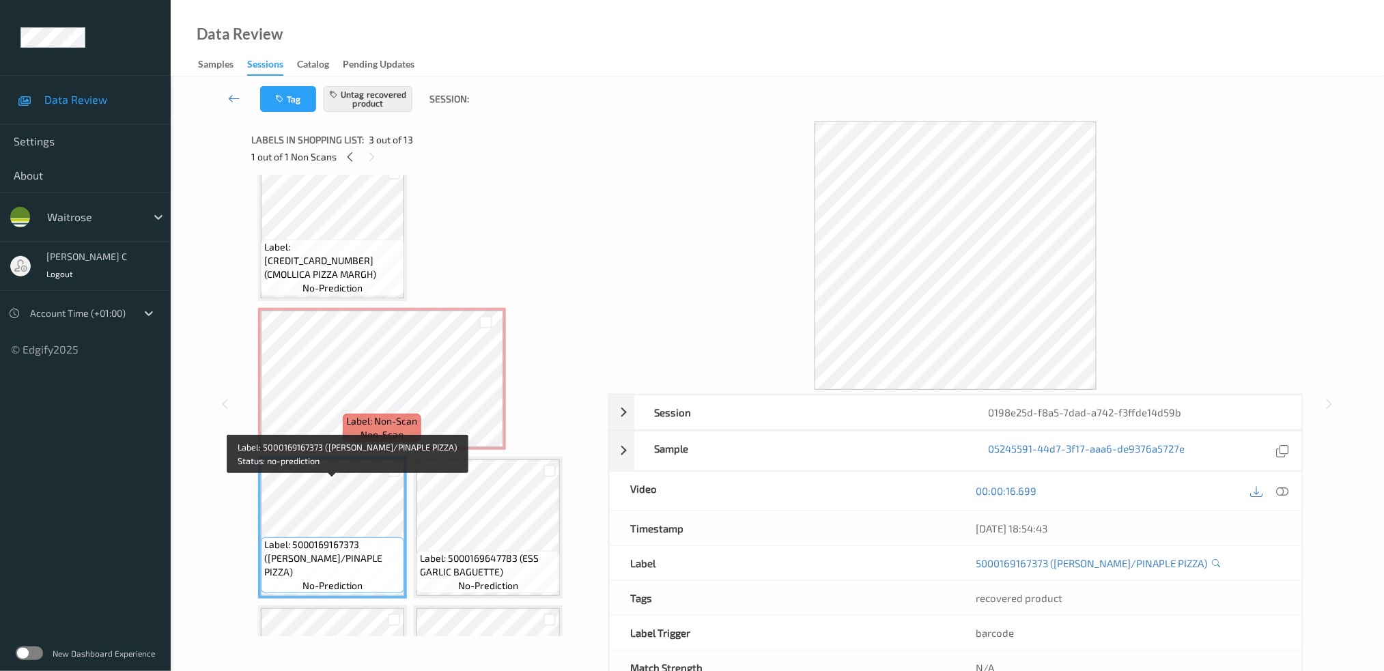
scroll to position [0, 0]
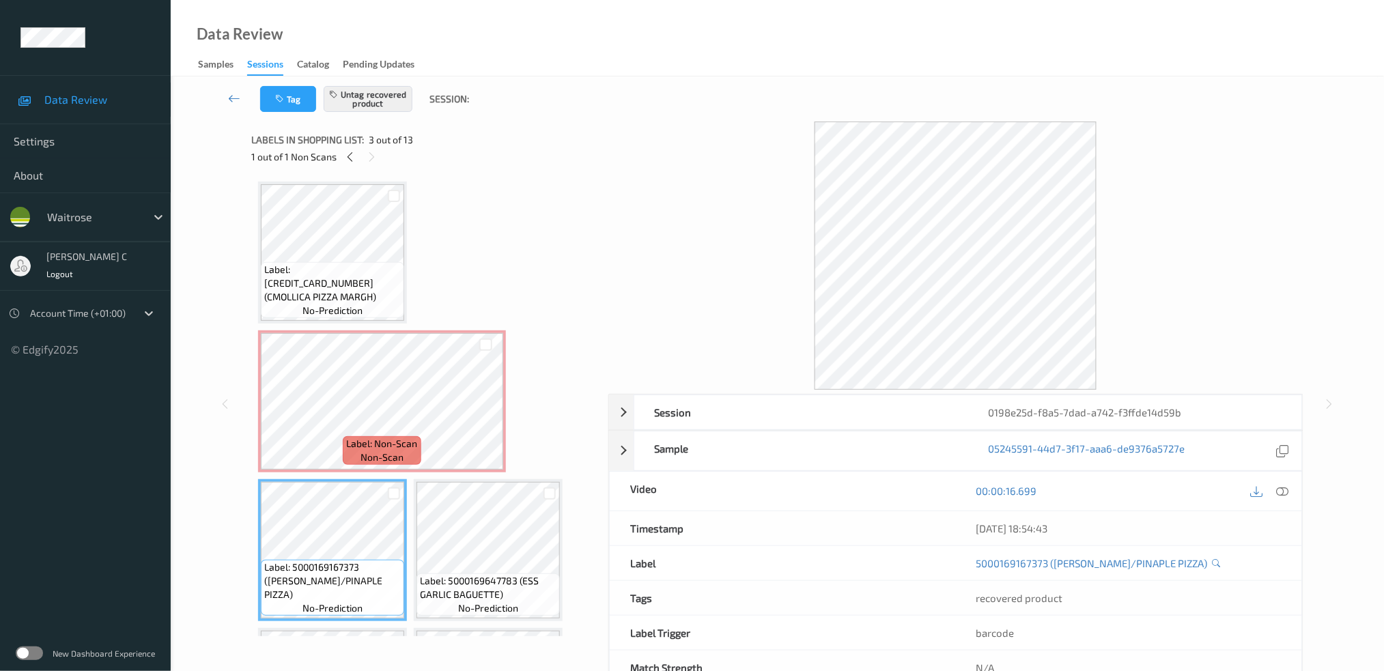
click at [358, 283] on span "Label: 5060198643156 (CMOLLICA PIZZA MARGH)" at bounding box center [332, 283] width 137 height 41
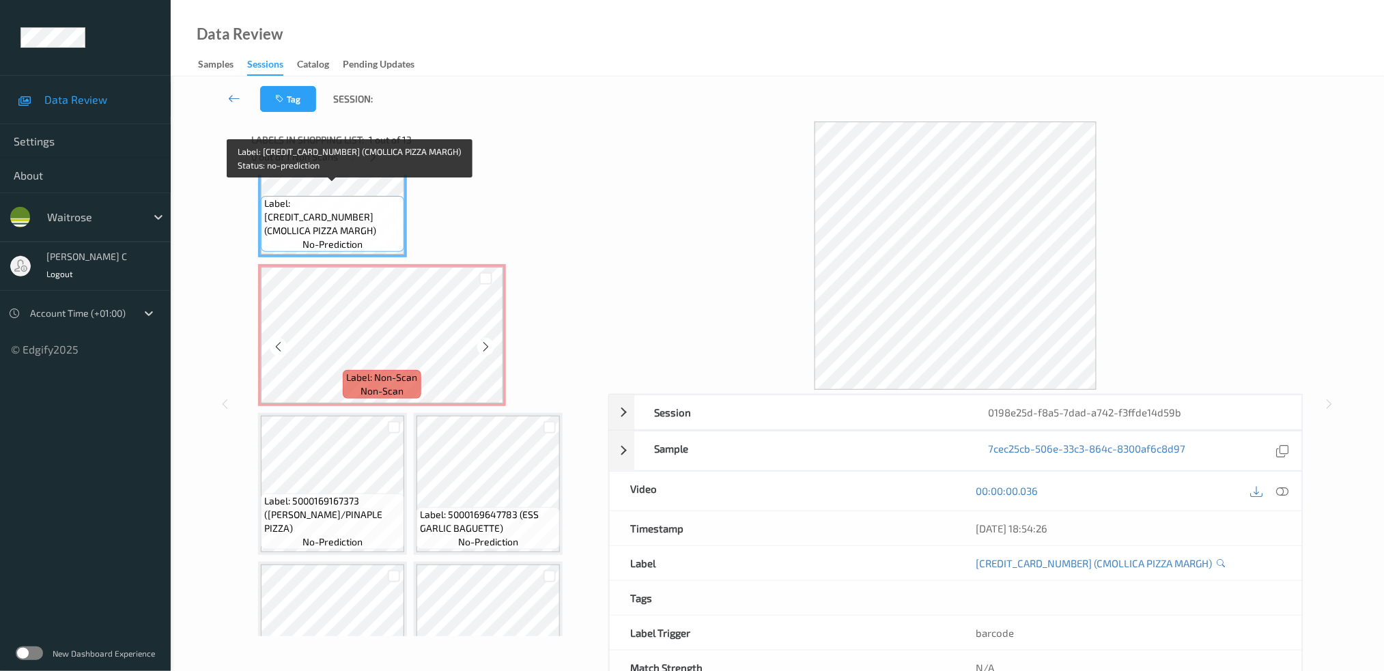
scroll to position [91, 0]
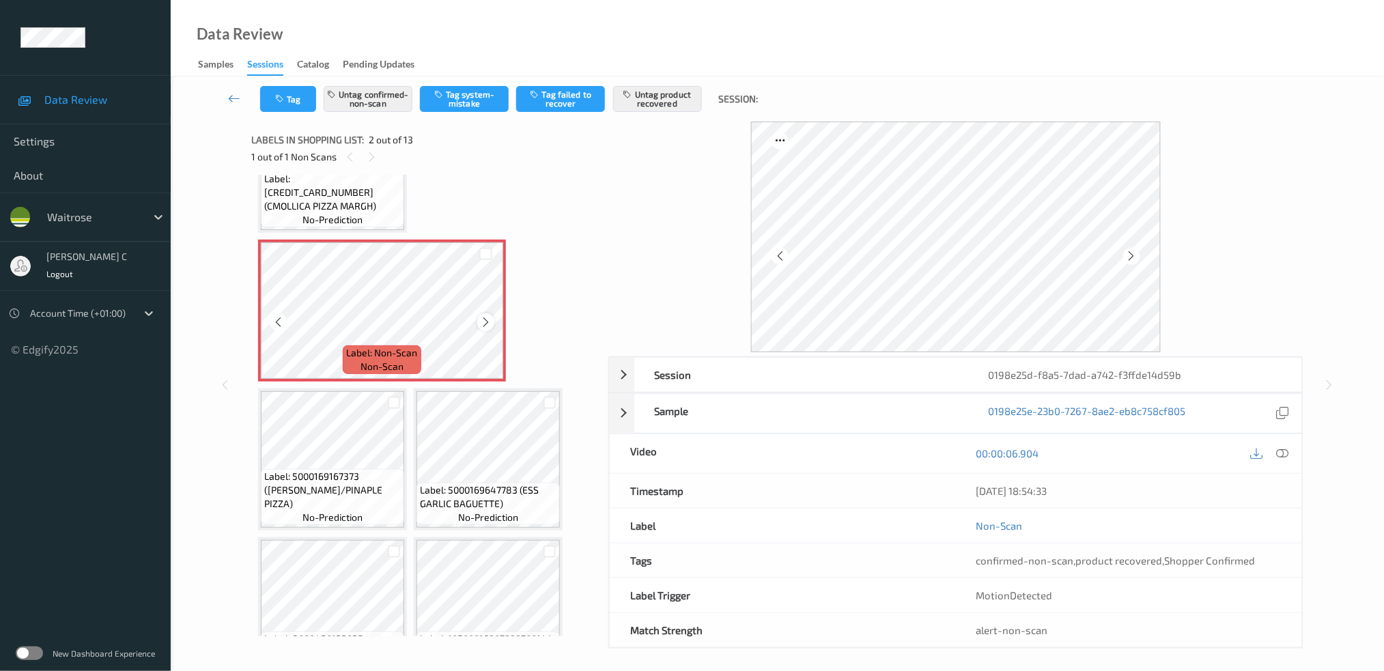
click at [481, 320] on icon at bounding box center [486, 322] width 12 height 12
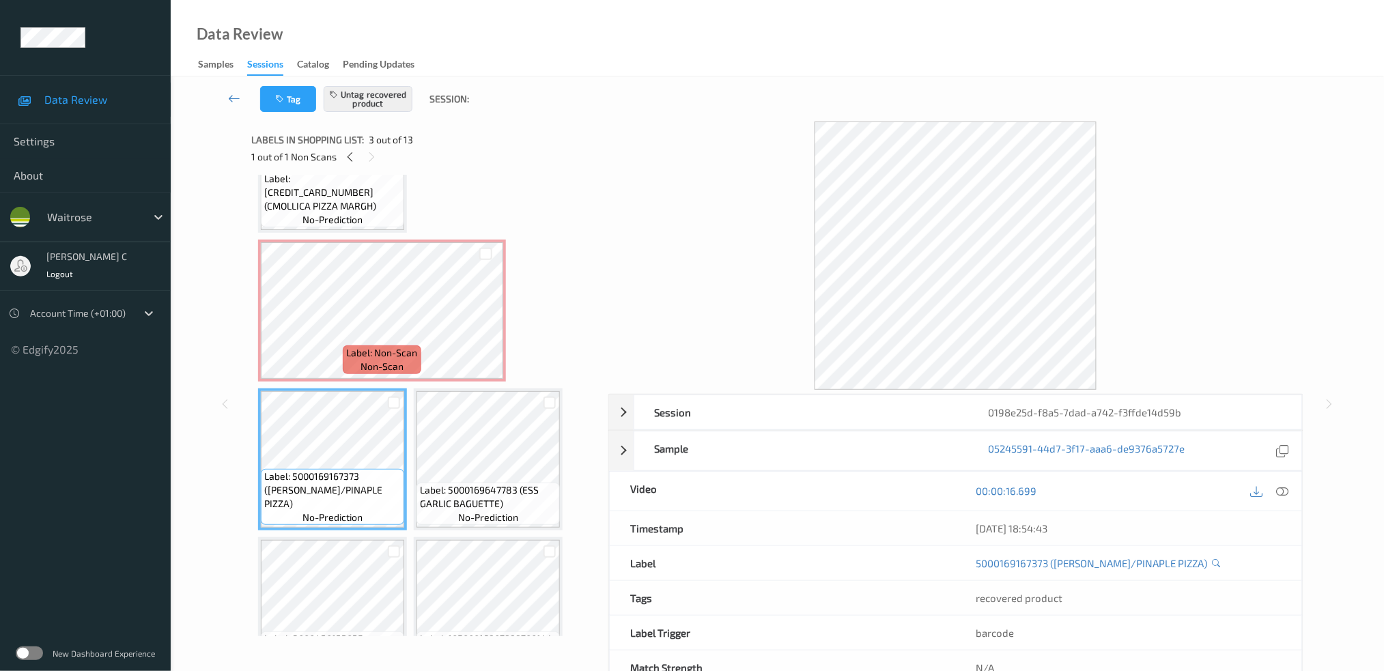
click at [475, 484] on span "Label: 5000169647783 (ESS GARLIC BAGUETTE)" at bounding box center [488, 496] width 137 height 27
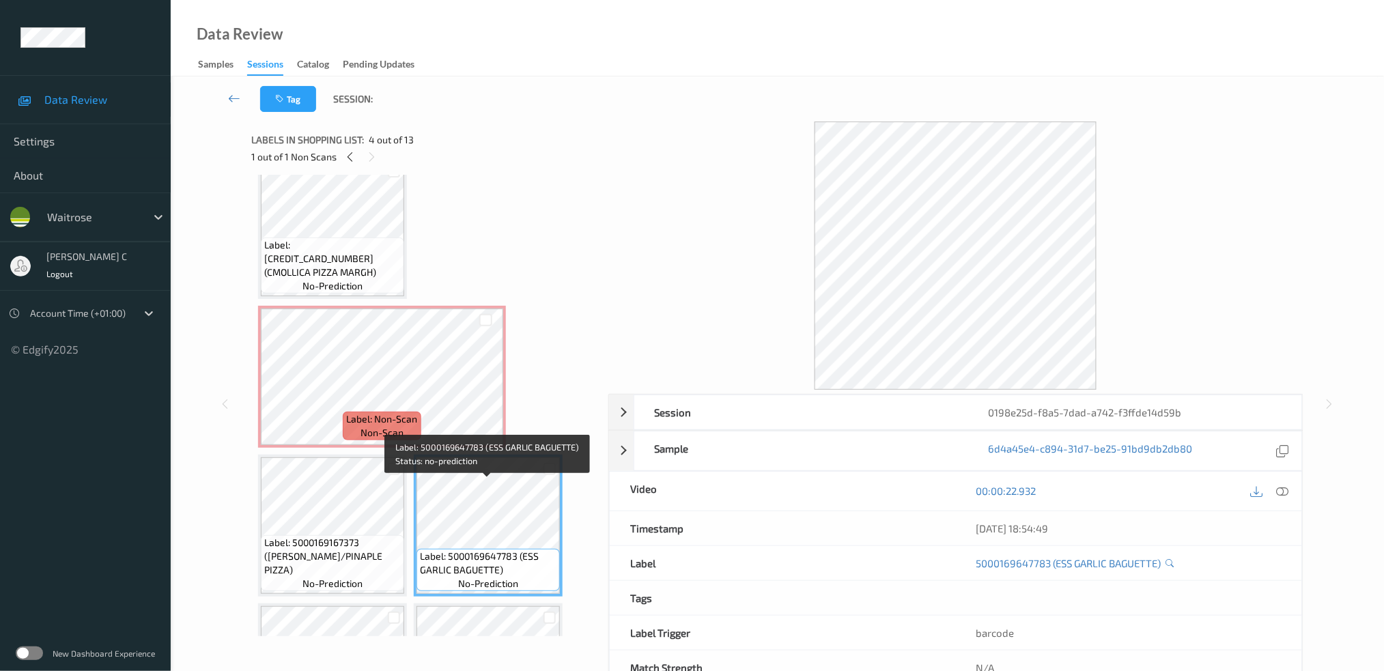
scroll to position [0, 0]
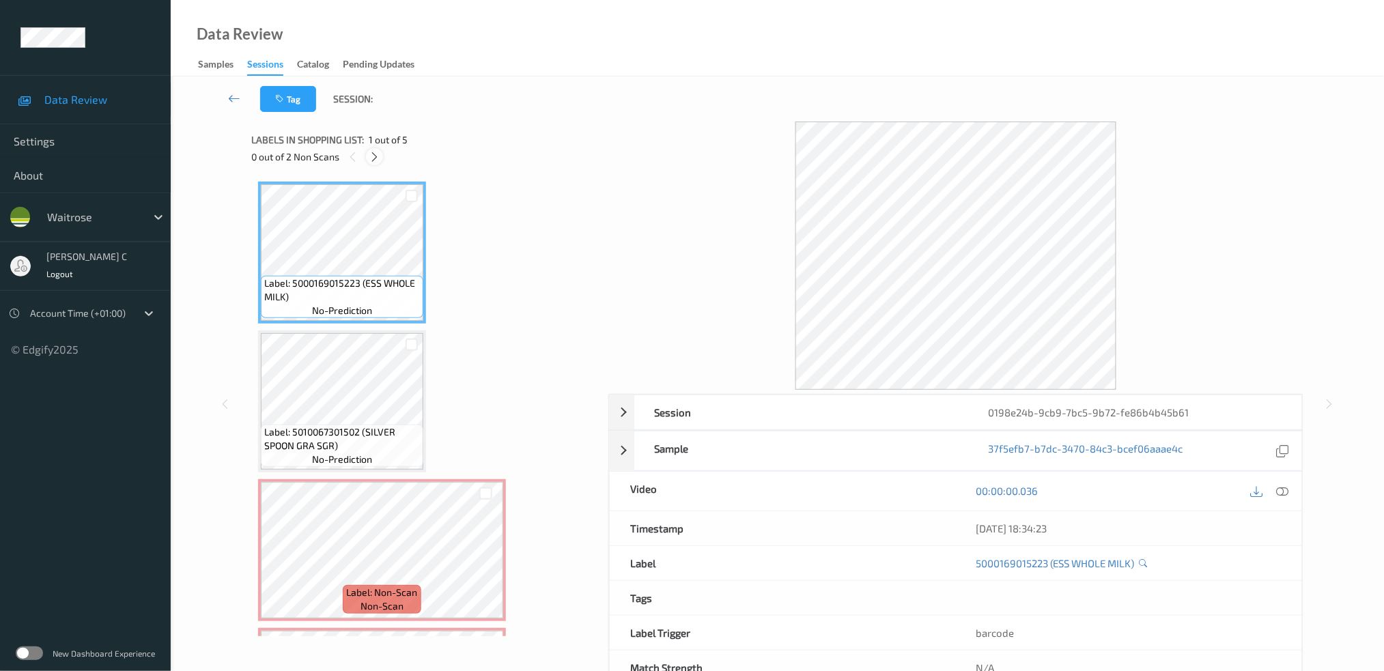
click at [369, 163] on icon at bounding box center [375, 157] width 12 height 12
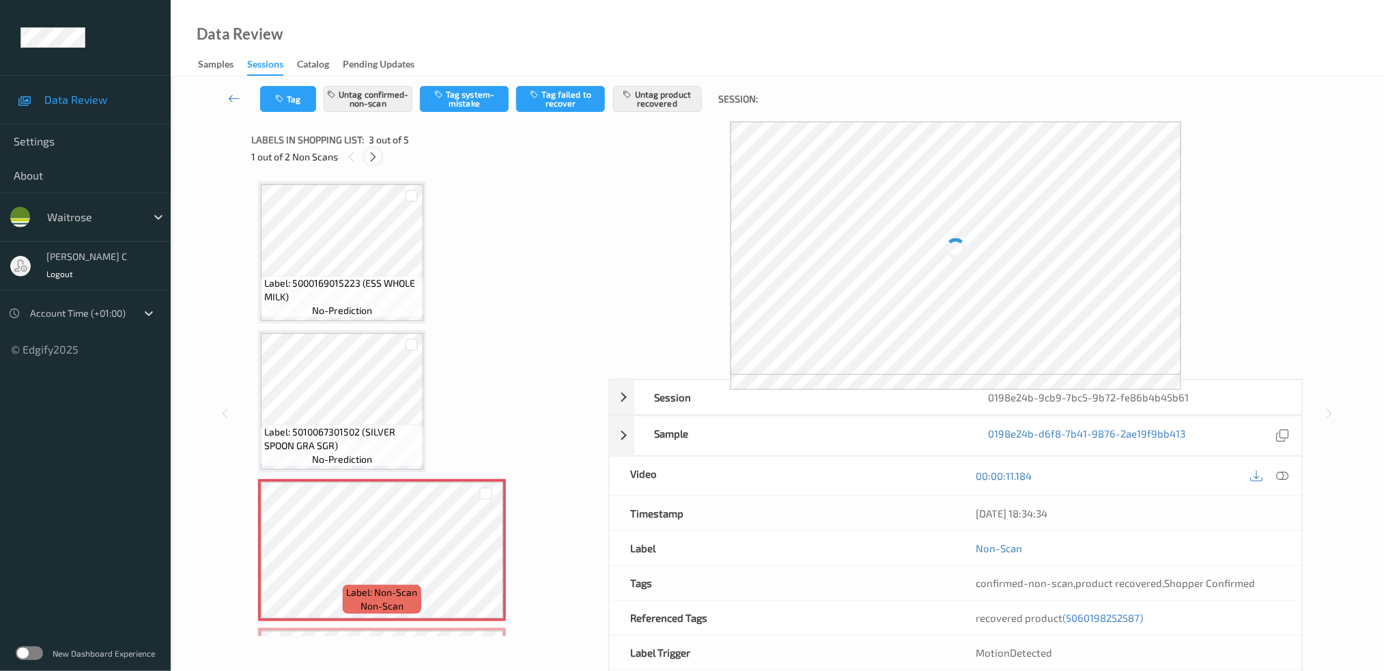
scroll to position [154, 0]
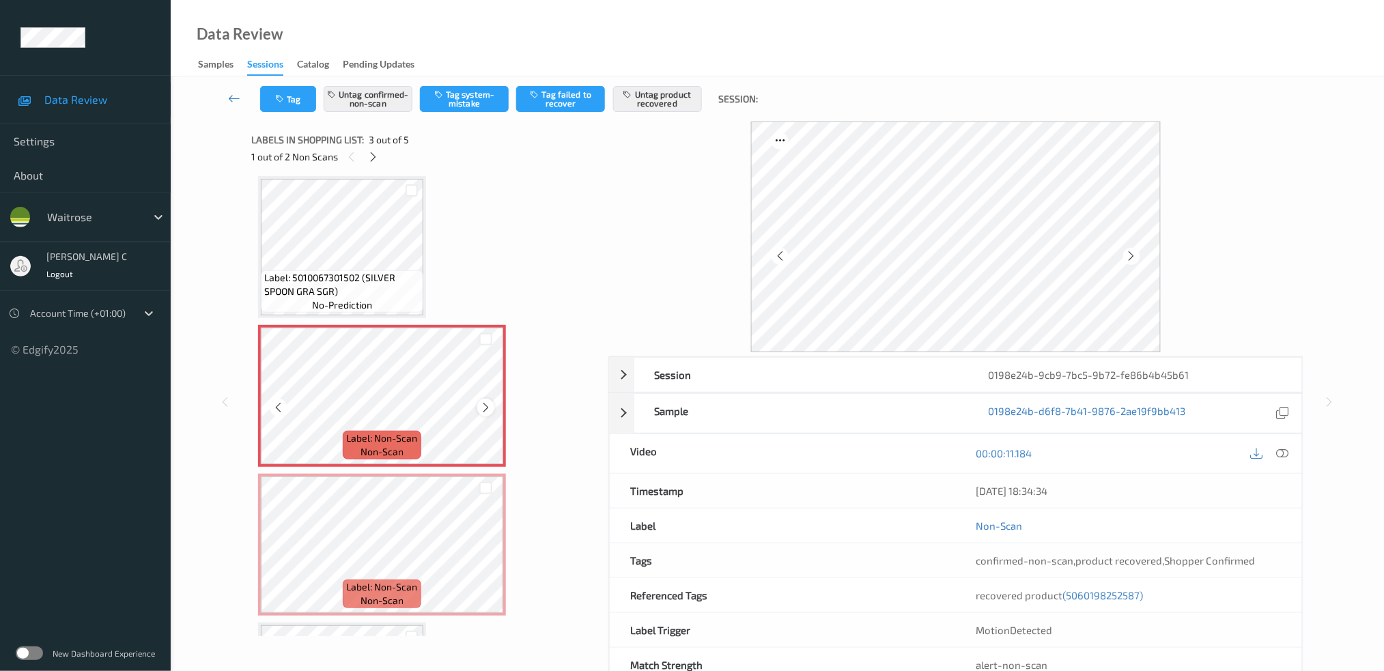
click at [487, 406] on icon at bounding box center [486, 408] width 12 height 12
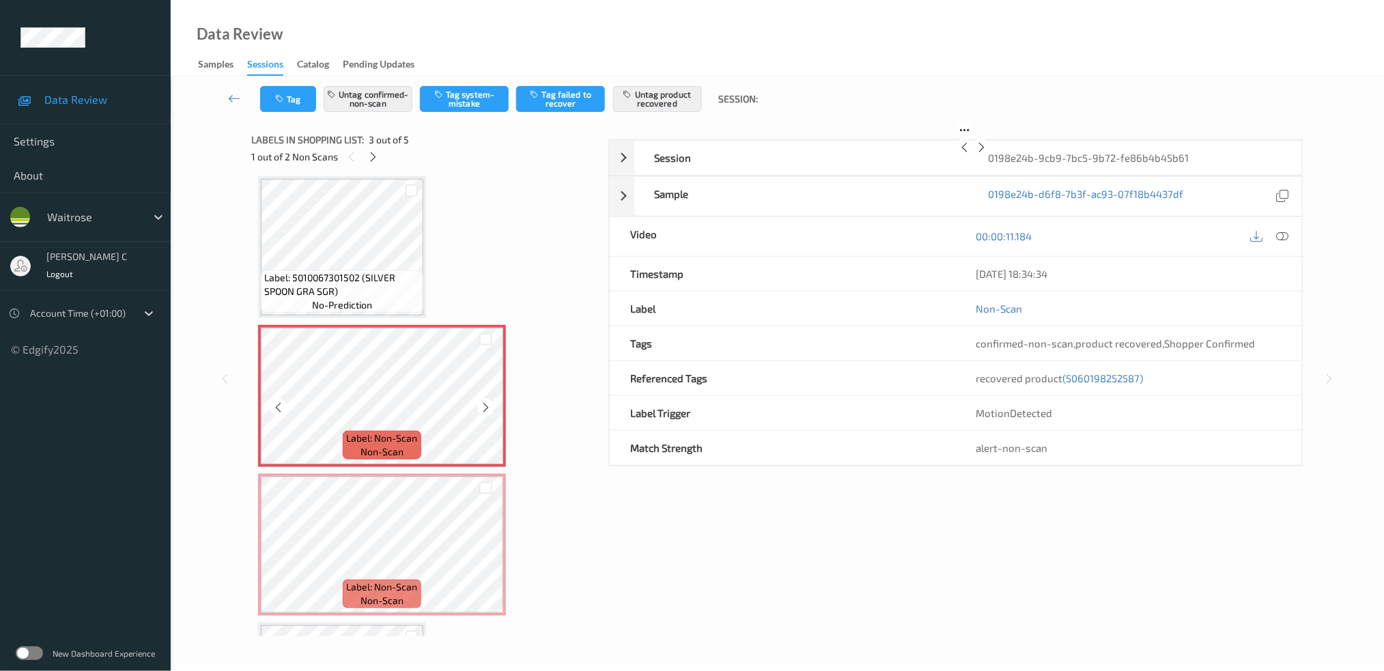
click at [487, 406] on icon at bounding box center [486, 408] width 12 height 12
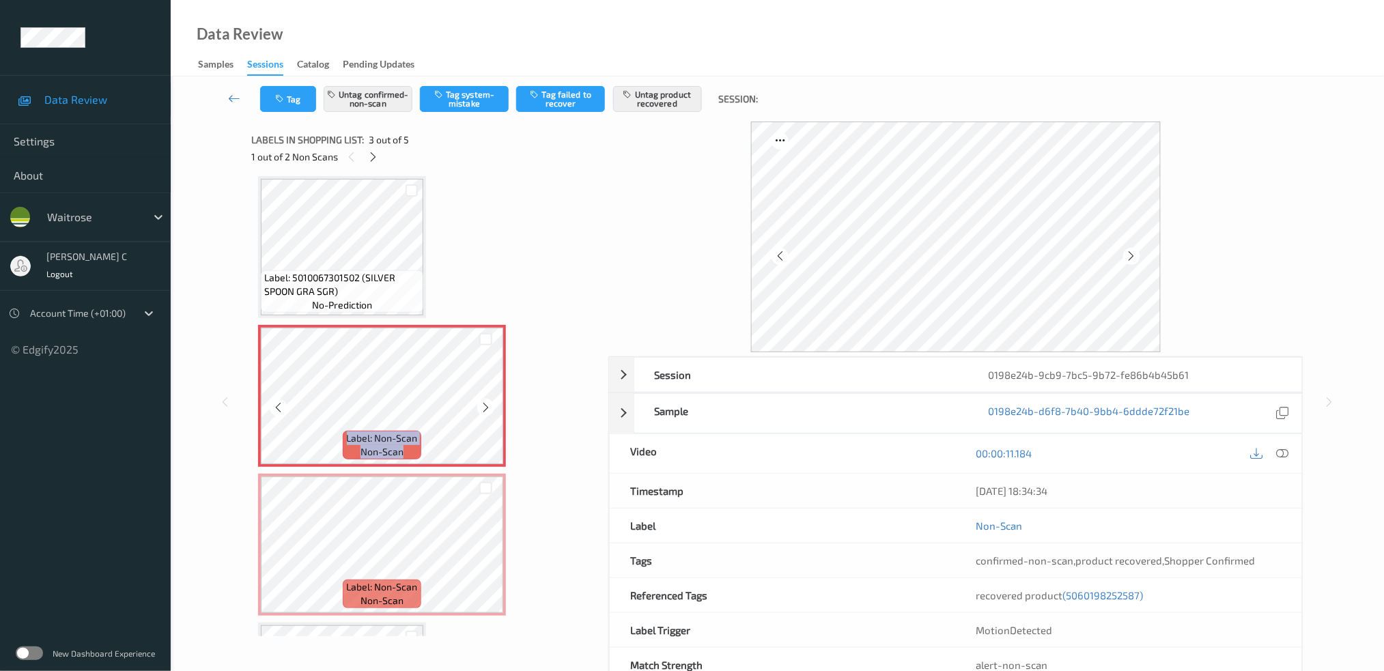
click at [487, 406] on icon at bounding box center [486, 408] width 12 height 12
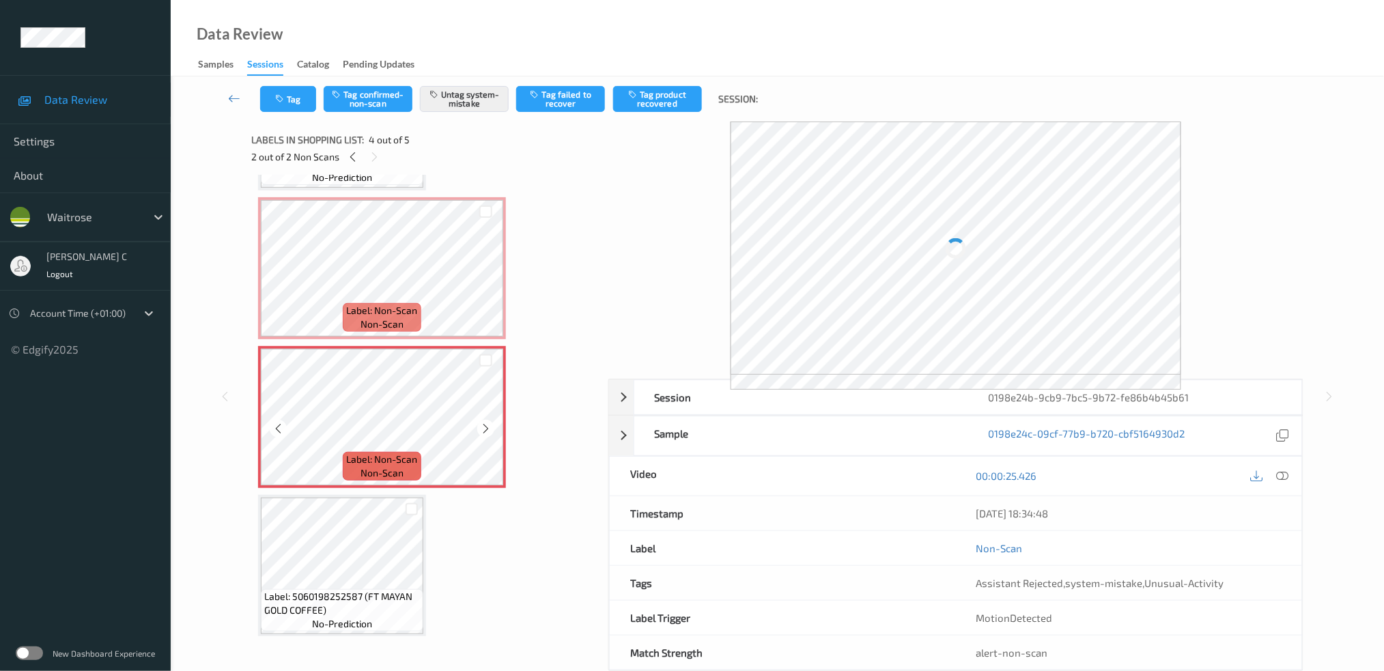
scroll to position [283, 0]
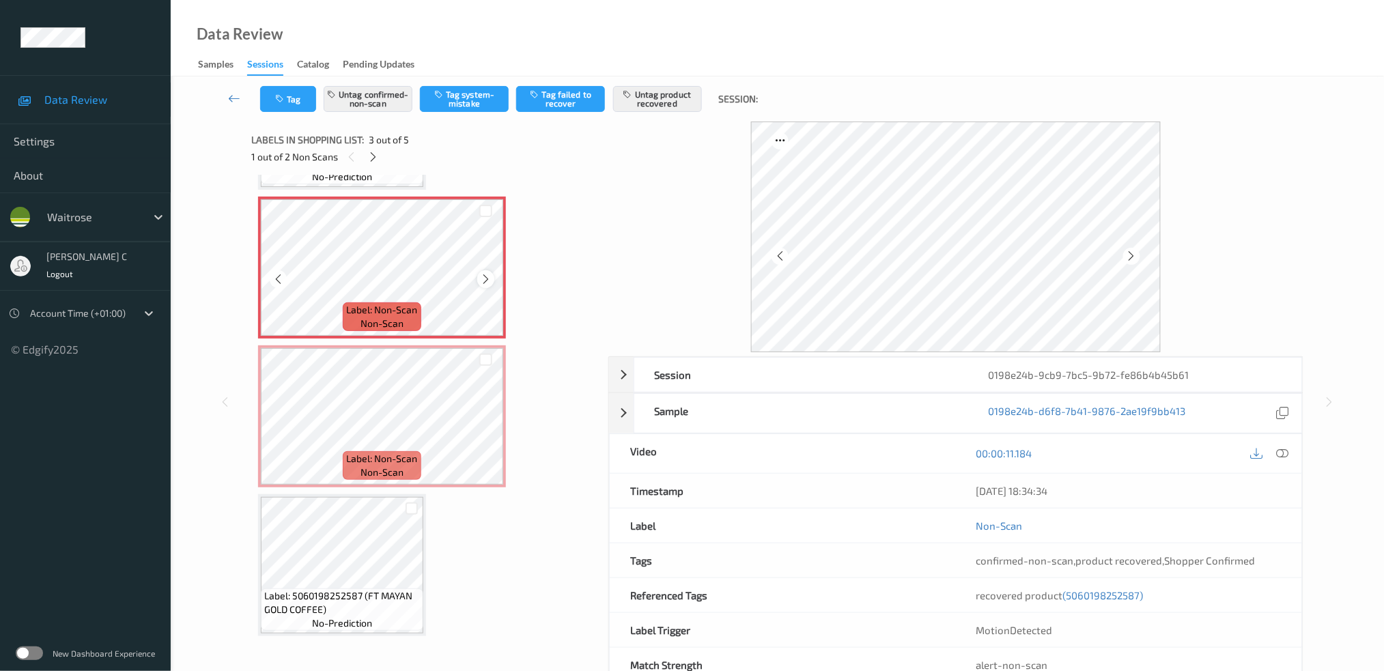
click at [493, 276] on div at bounding box center [485, 278] width 17 height 17
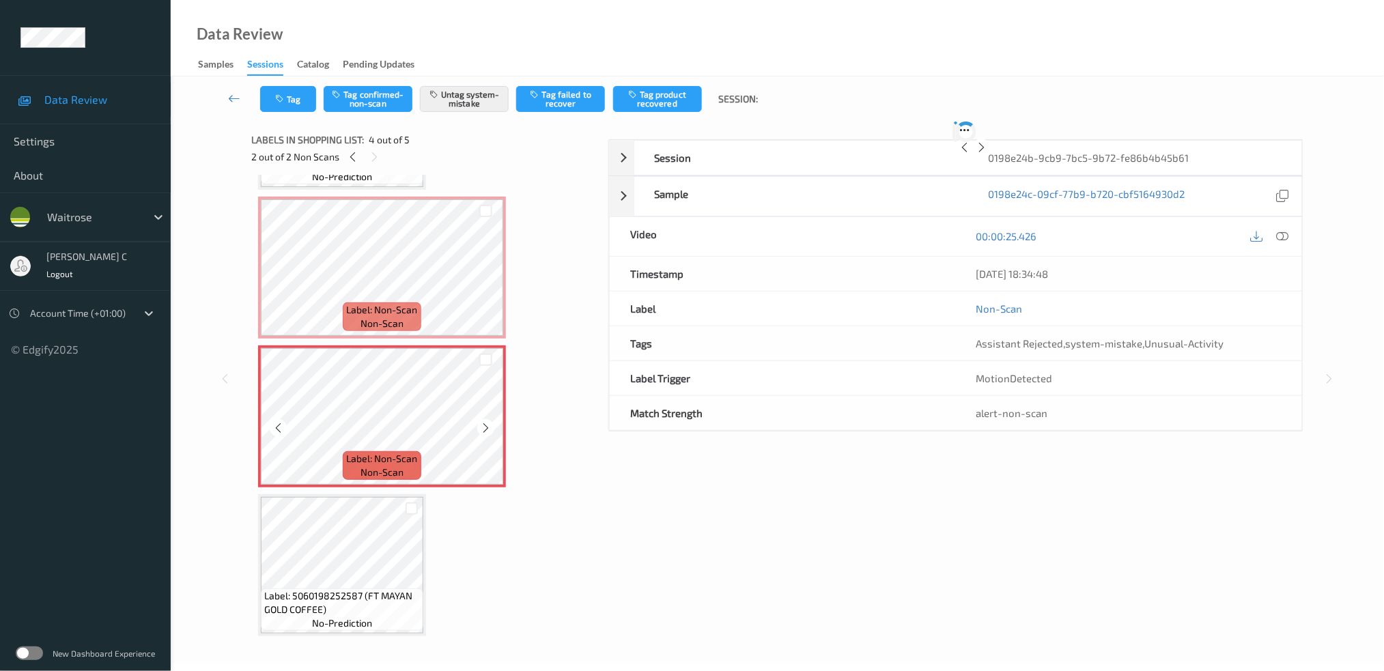
scroll to position [5, 0]
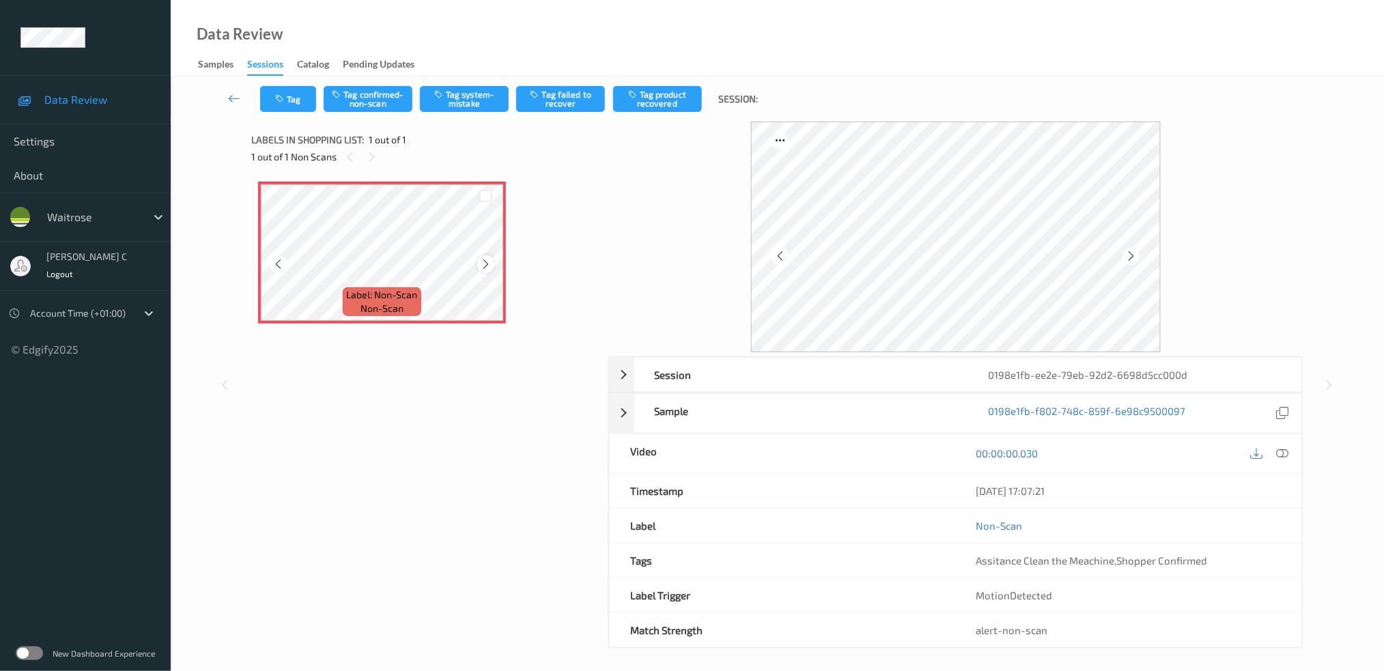
click at [488, 260] on icon at bounding box center [486, 264] width 12 height 12
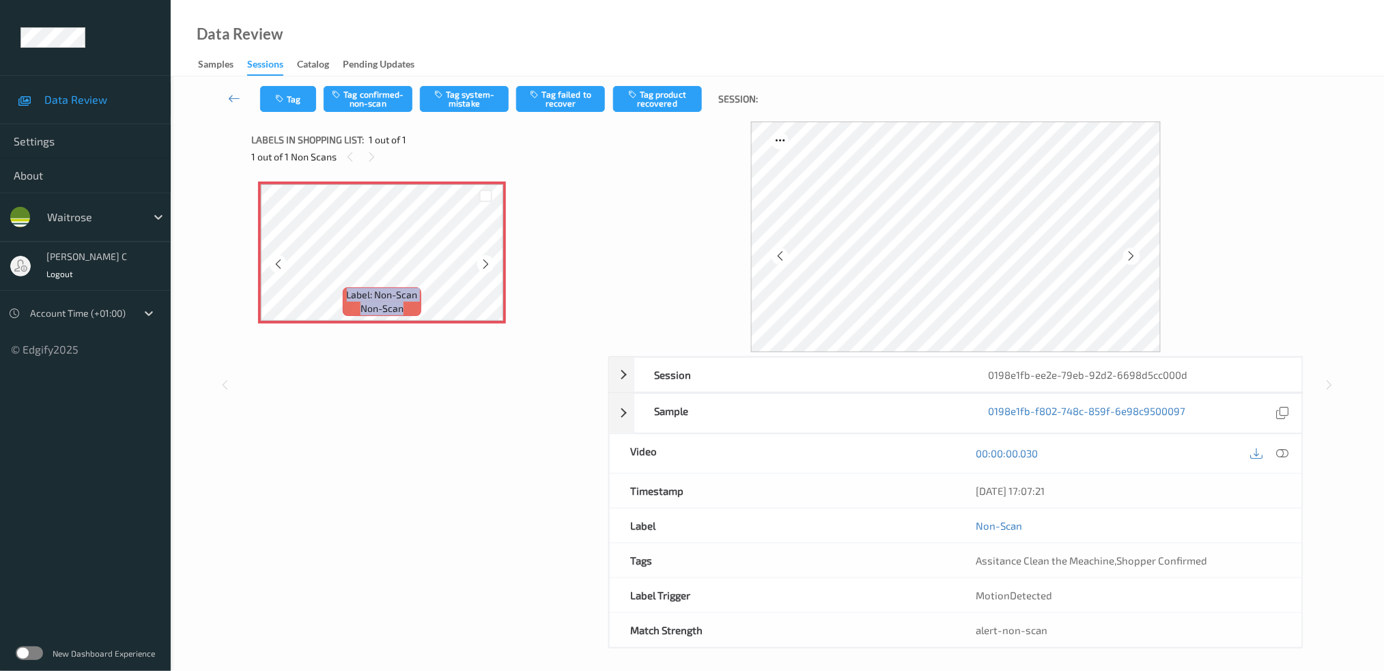
click at [488, 260] on icon at bounding box center [486, 264] width 12 height 12
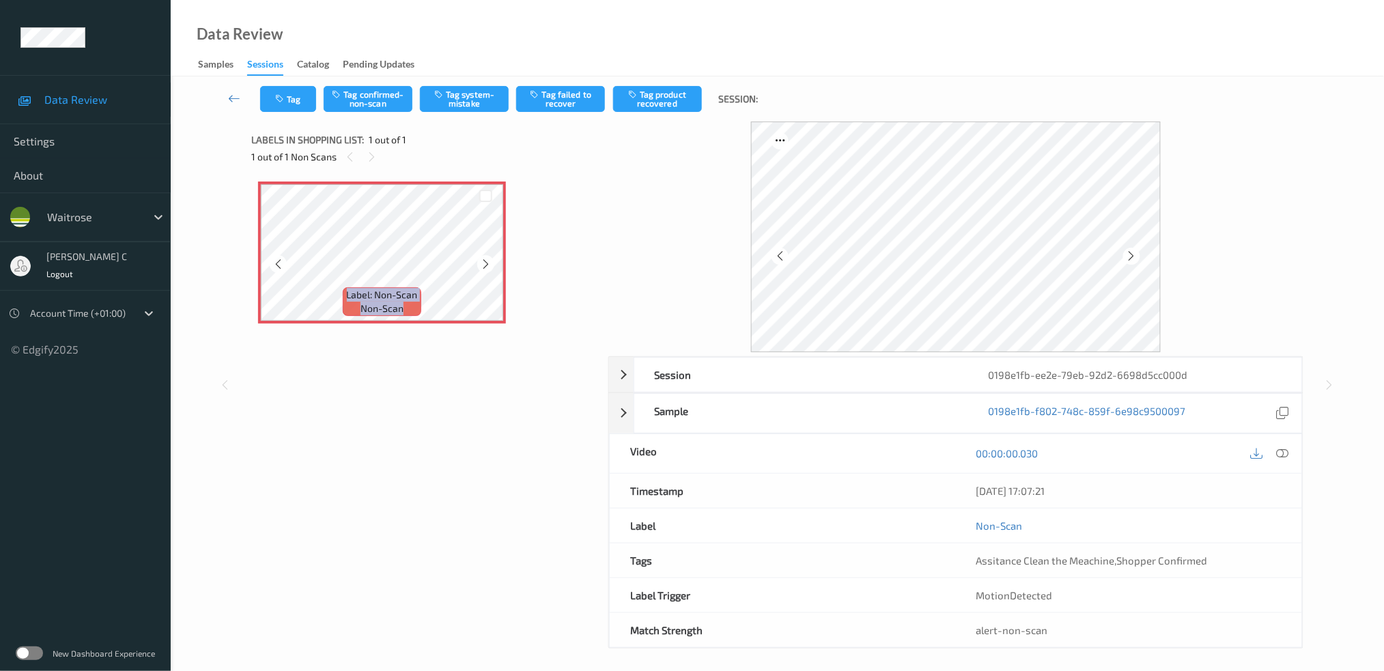
click at [488, 260] on icon at bounding box center [486, 264] width 12 height 12
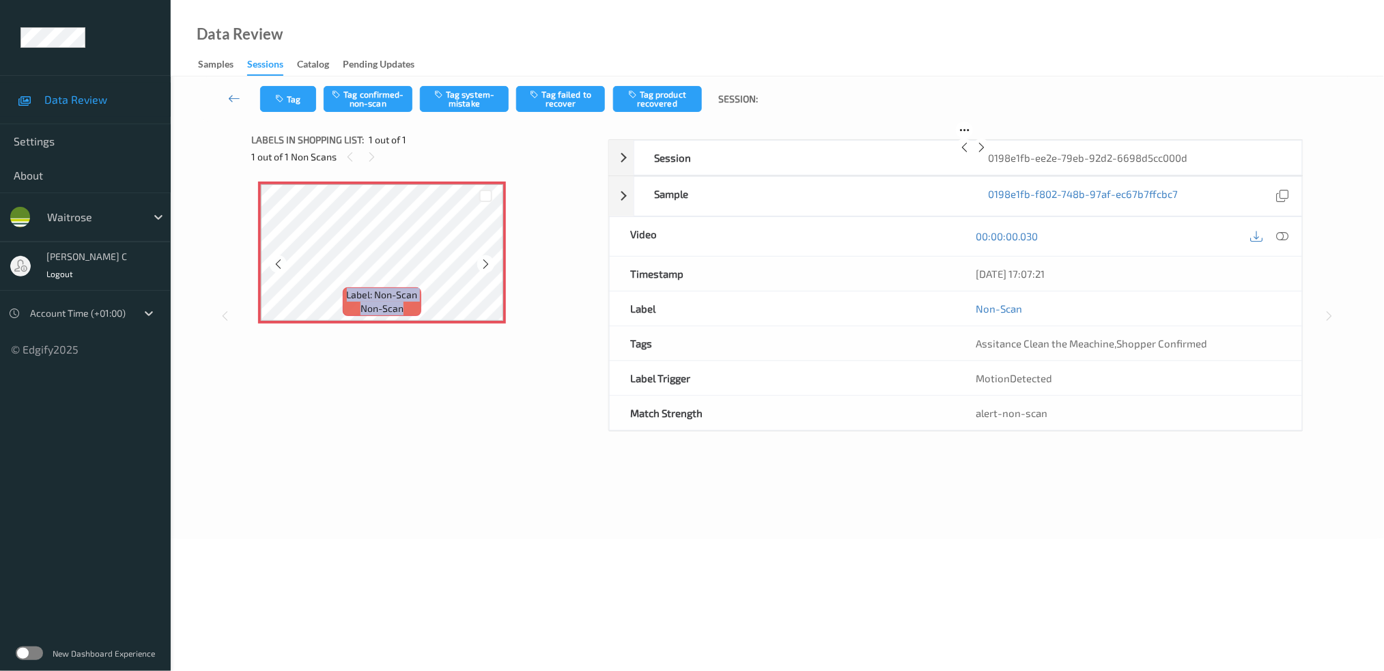
click at [488, 260] on icon at bounding box center [486, 264] width 12 height 12
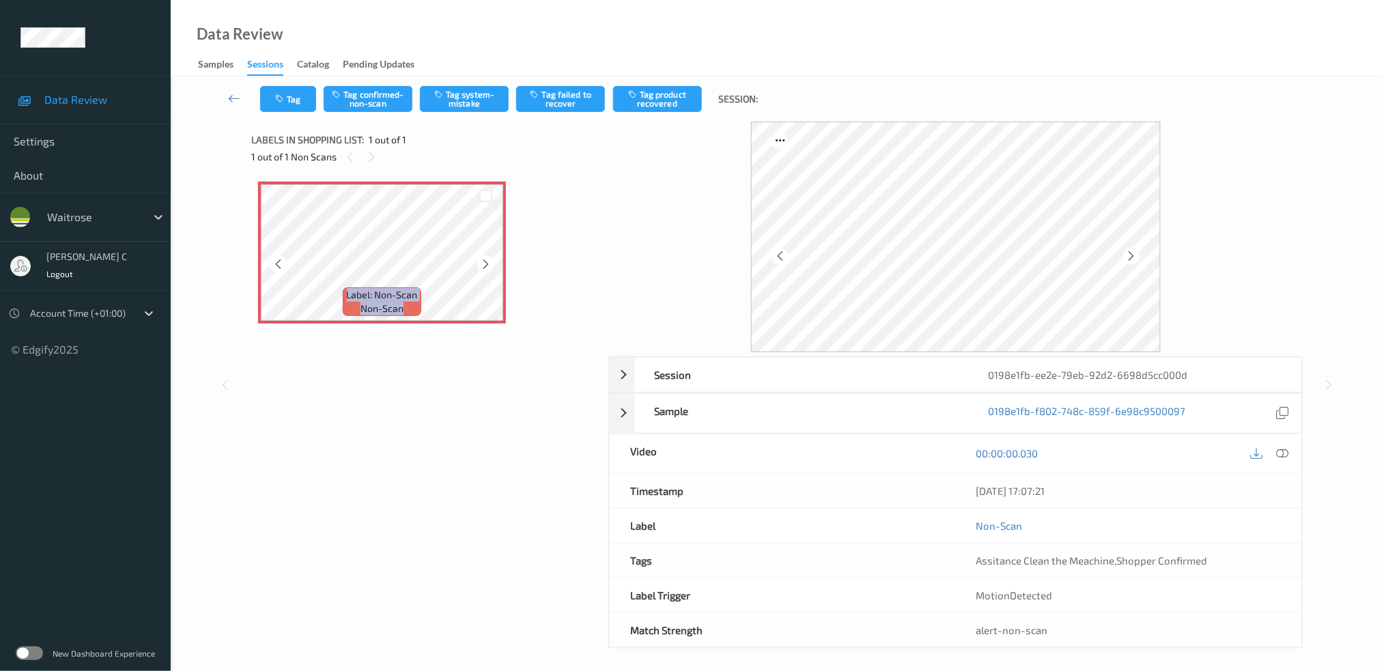
click at [488, 260] on icon at bounding box center [486, 264] width 12 height 12
click at [304, 108] on button "Tag" at bounding box center [288, 99] width 56 height 26
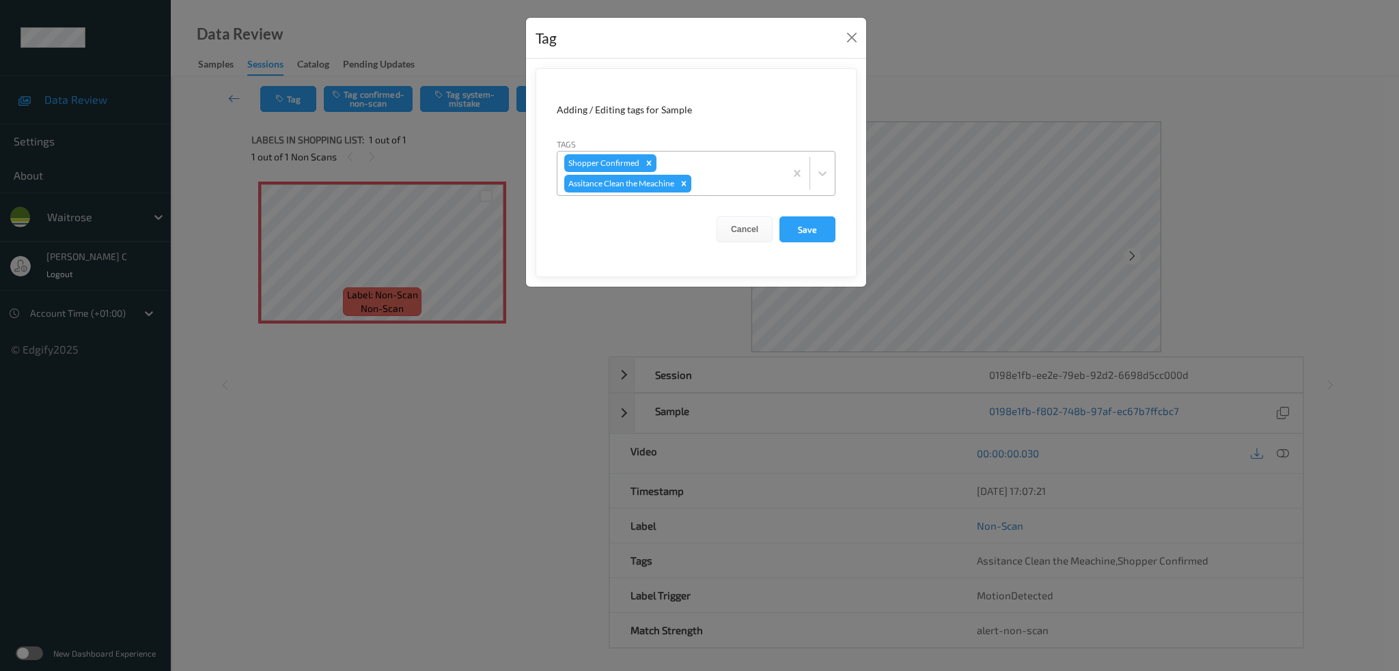
click at [686, 186] on icon "Remove Assitance Clean the Meachine" at bounding box center [684, 184] width 10 height 10
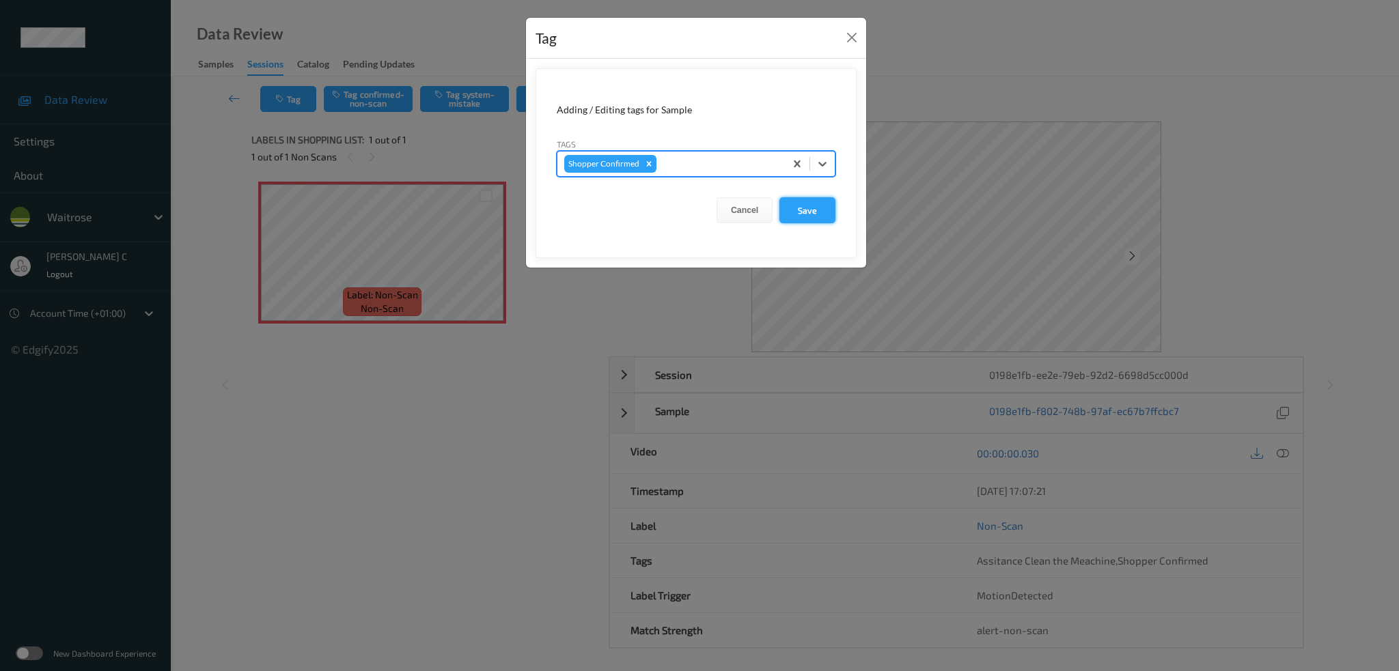
click at [814, 212] on button "Save" at bounding box center [807, 210] width 56 height 26
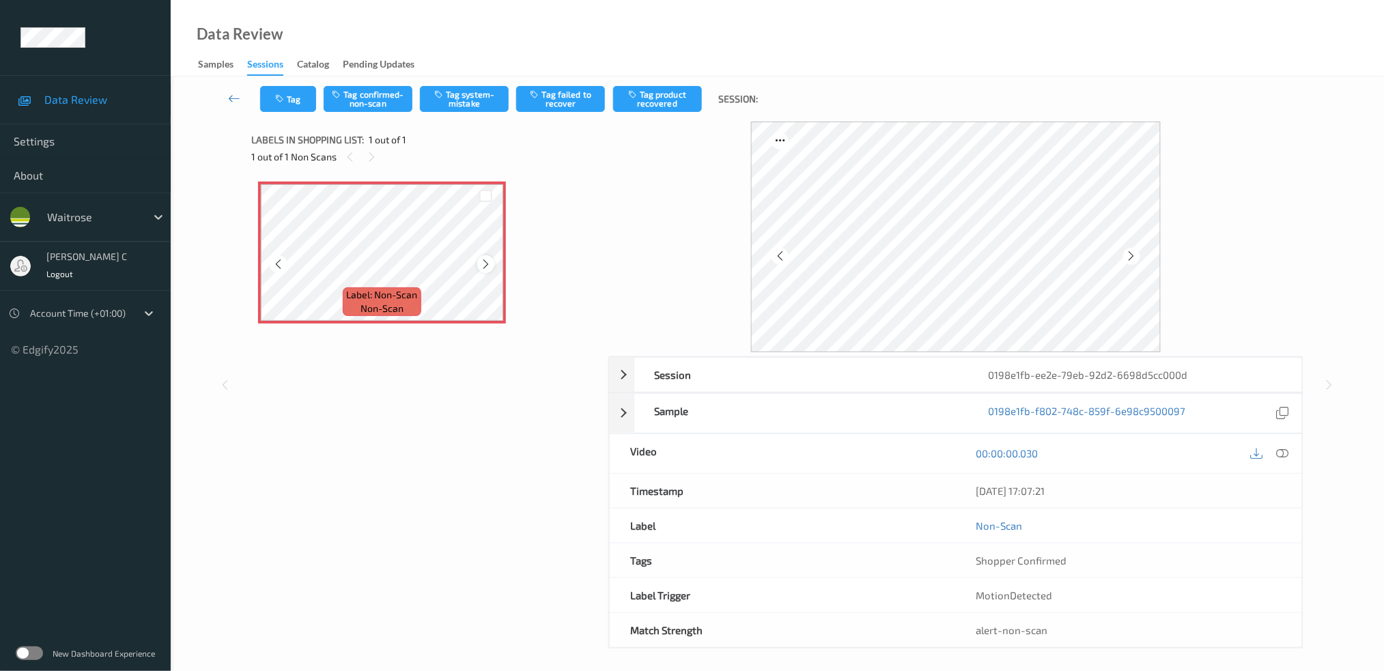
click at [488, 267] on icon at bounding box center [486, 264] width 12 height 12
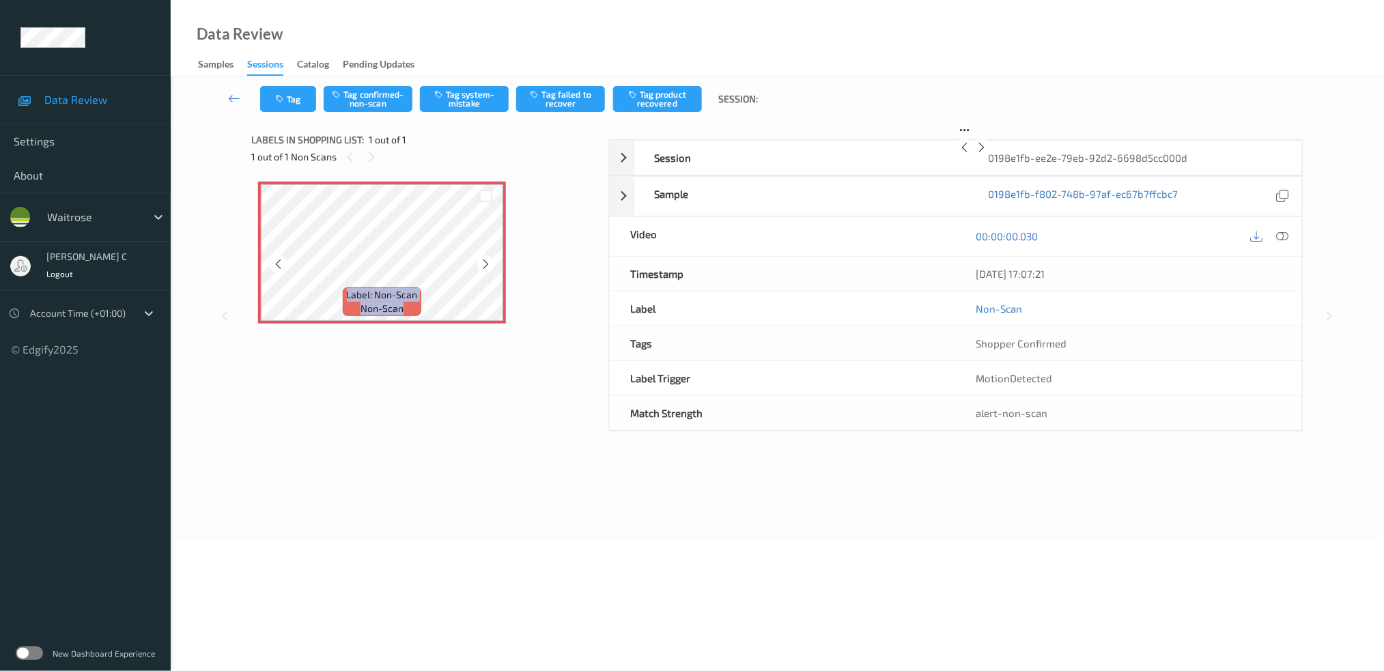
click at [488, 267] on icon at bounding box center [486, 264] width 12 height 12
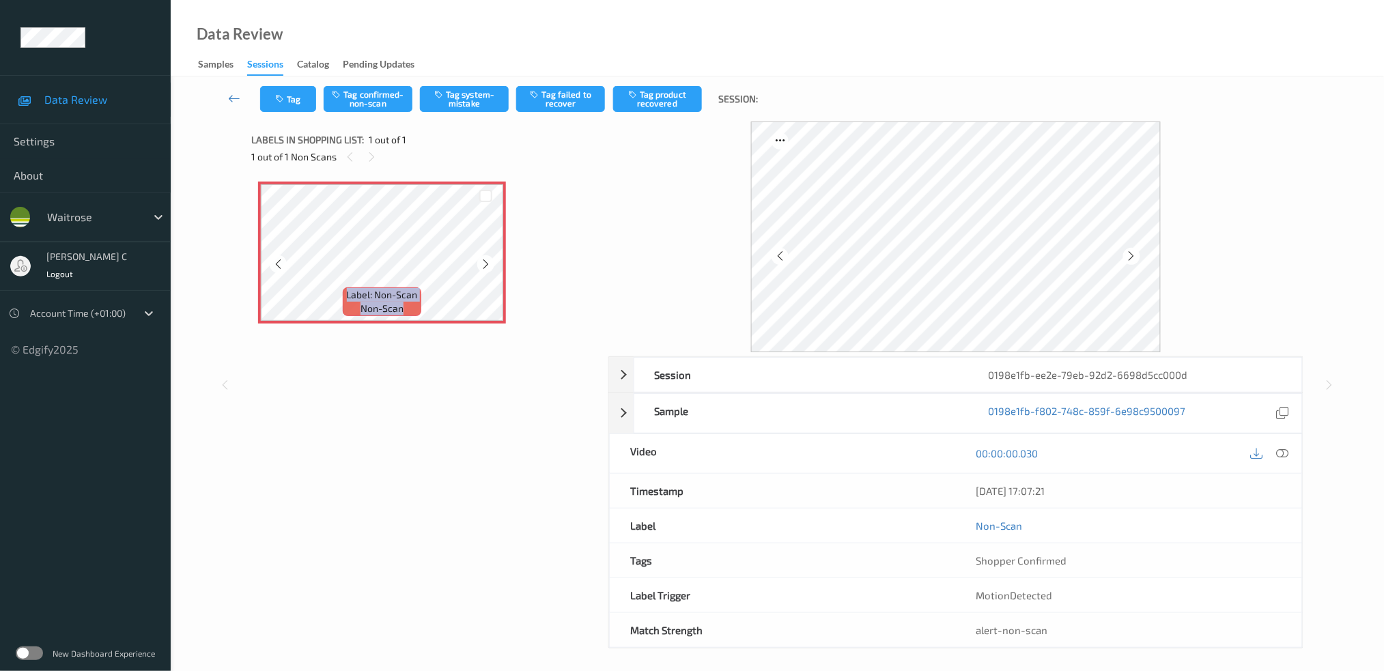
click at [488, 267] on icon at bounding box center [486, 264] width 12 height 12
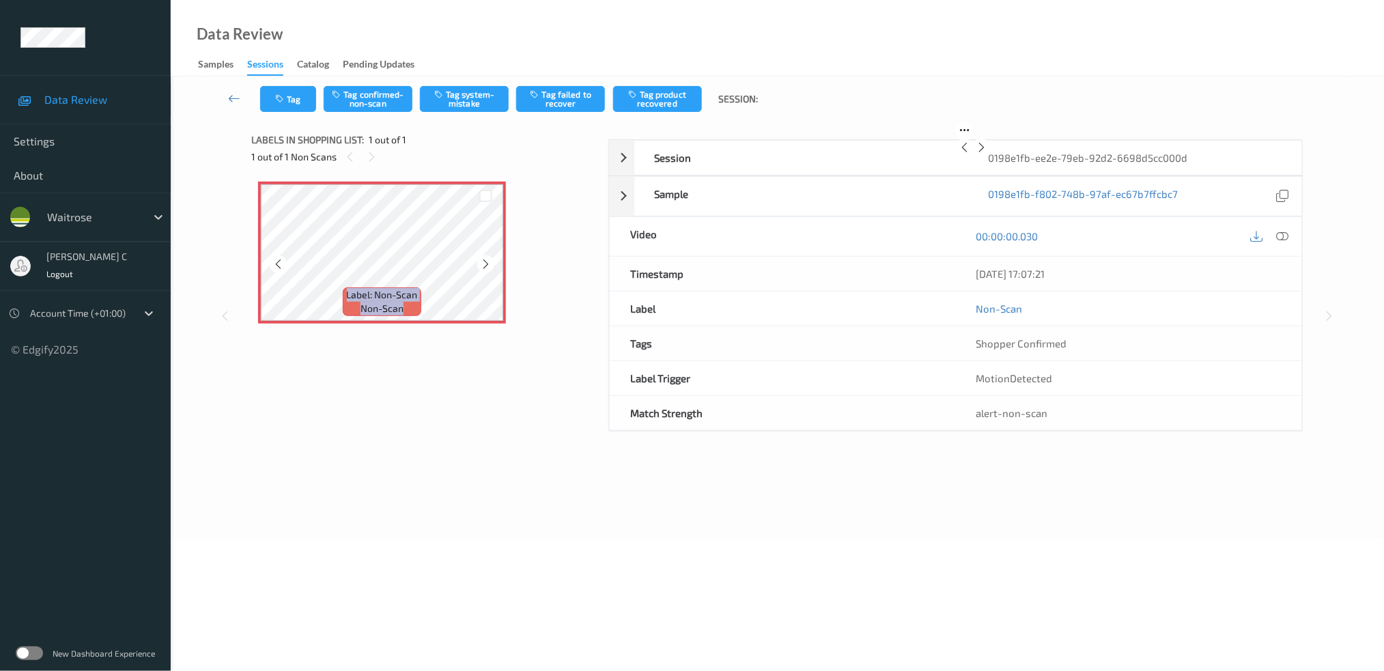
click at [488, 267] on icon at bounding box center [486, 264] width 12 height 12
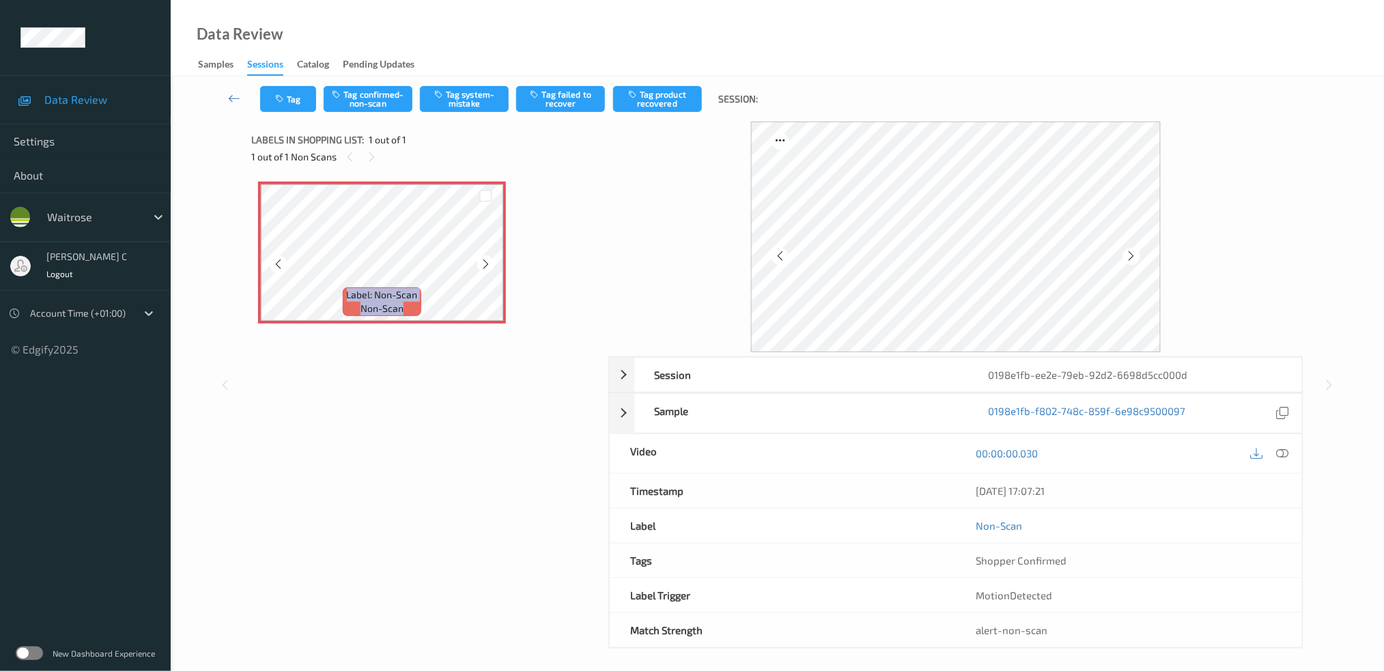
click at [488, 267] on icon at bounding box center [486, 264] width 12 height 12
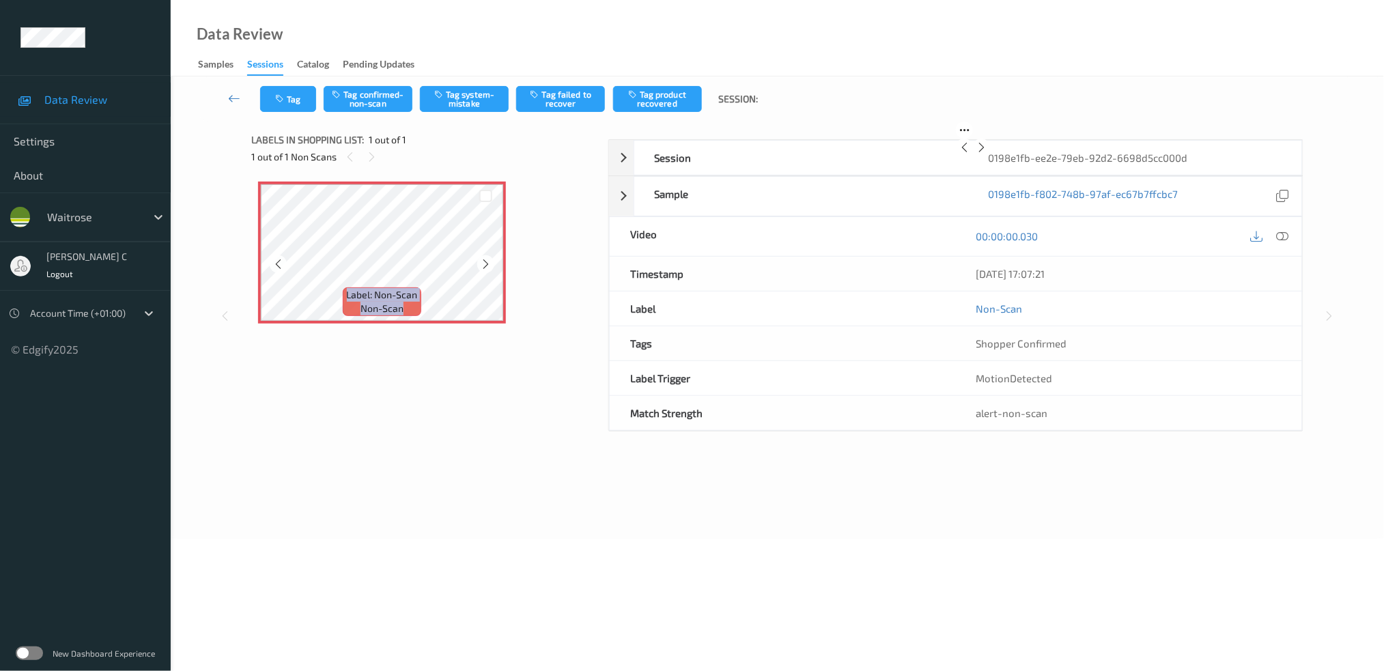
click at [488, 267] on icon at bounding box center [486, 264] width 12 height 12
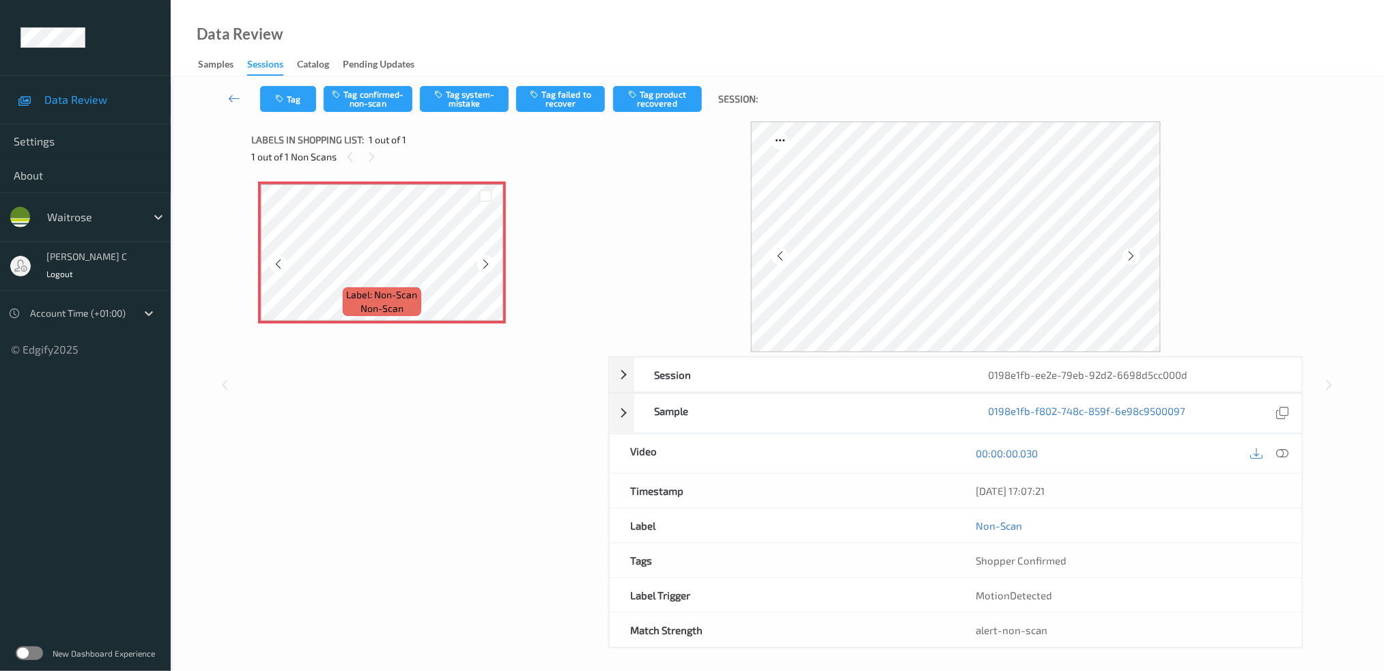
click at [492, 267] on div at bounding box center [485, 263] width 17 height 17
click at [283, 103] on button "Tag" at bounding box center [288, 99] width 56 height 26
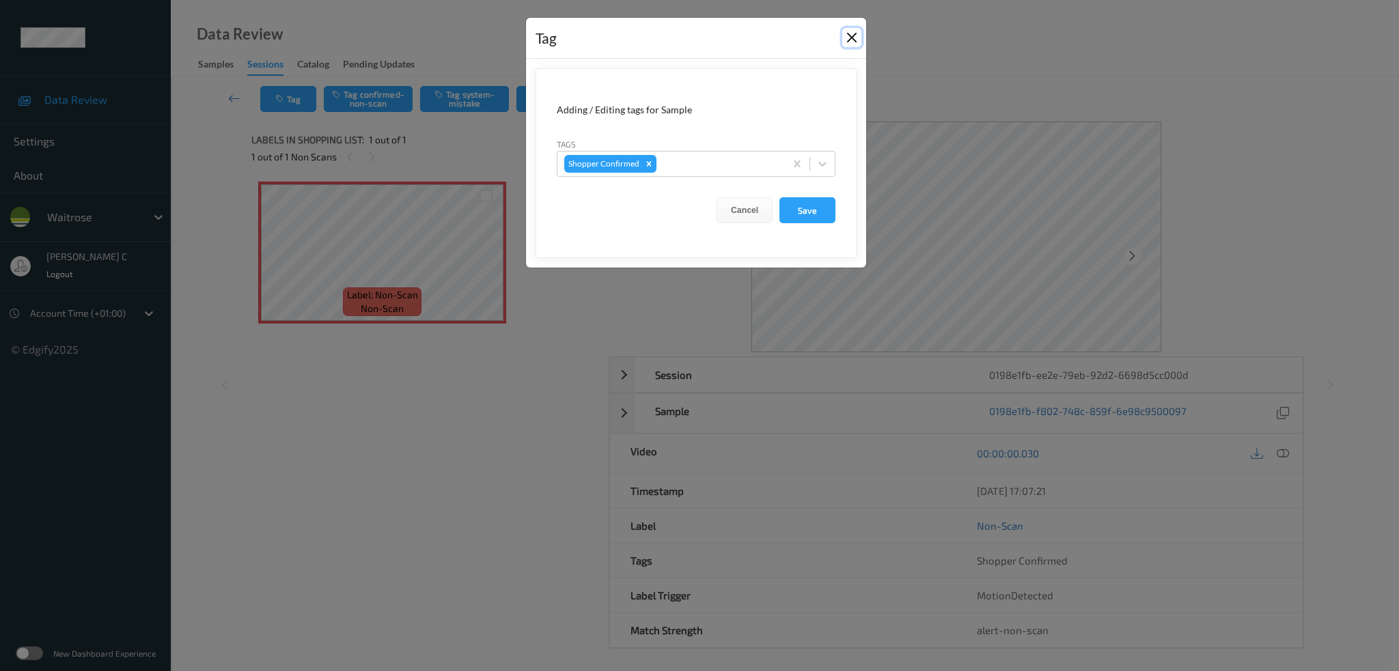
click at [849, 38] on button "Close" at bounding box center [851, 37] width 19 height 19
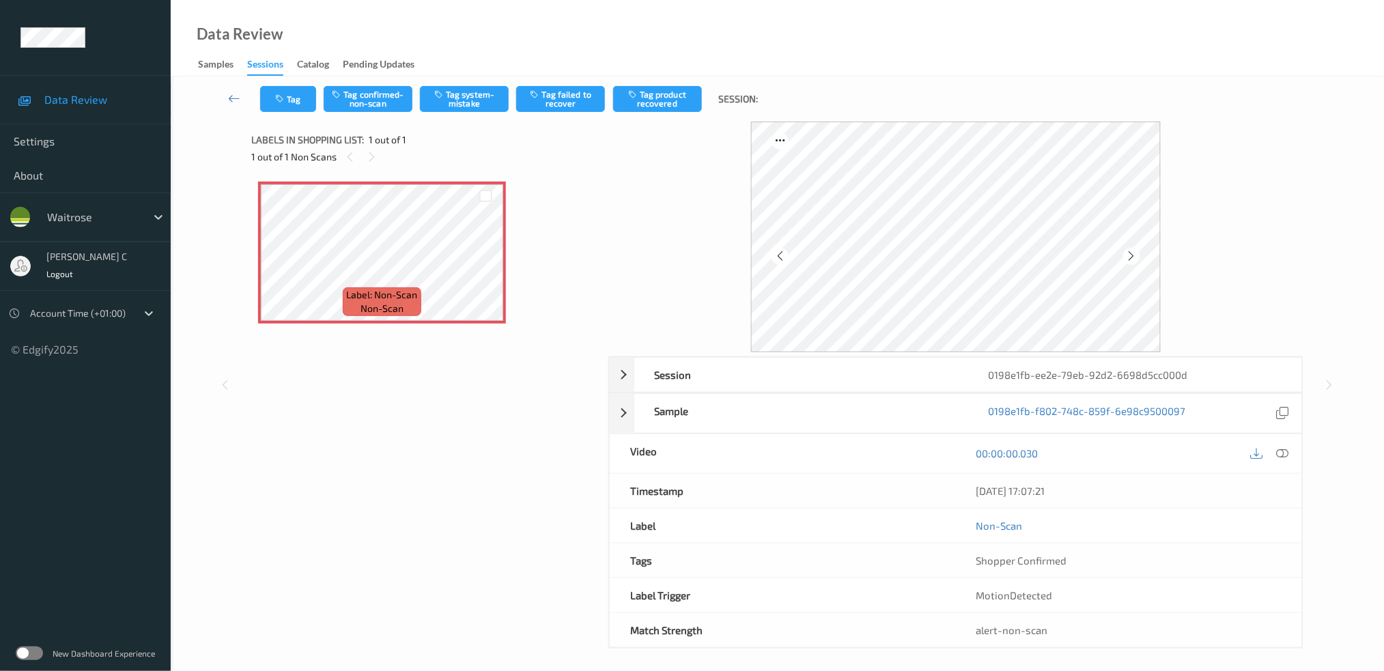
click at [303, 113] on div "Tag Tag confirmed-non-scan Tag system-mistake Tag failed to recover Tag product…" at bounding box center [777, 98] width 1157 height 45
click at [299, 102] on button "Tag" at bounding box center [288, 99] width 56 height 26
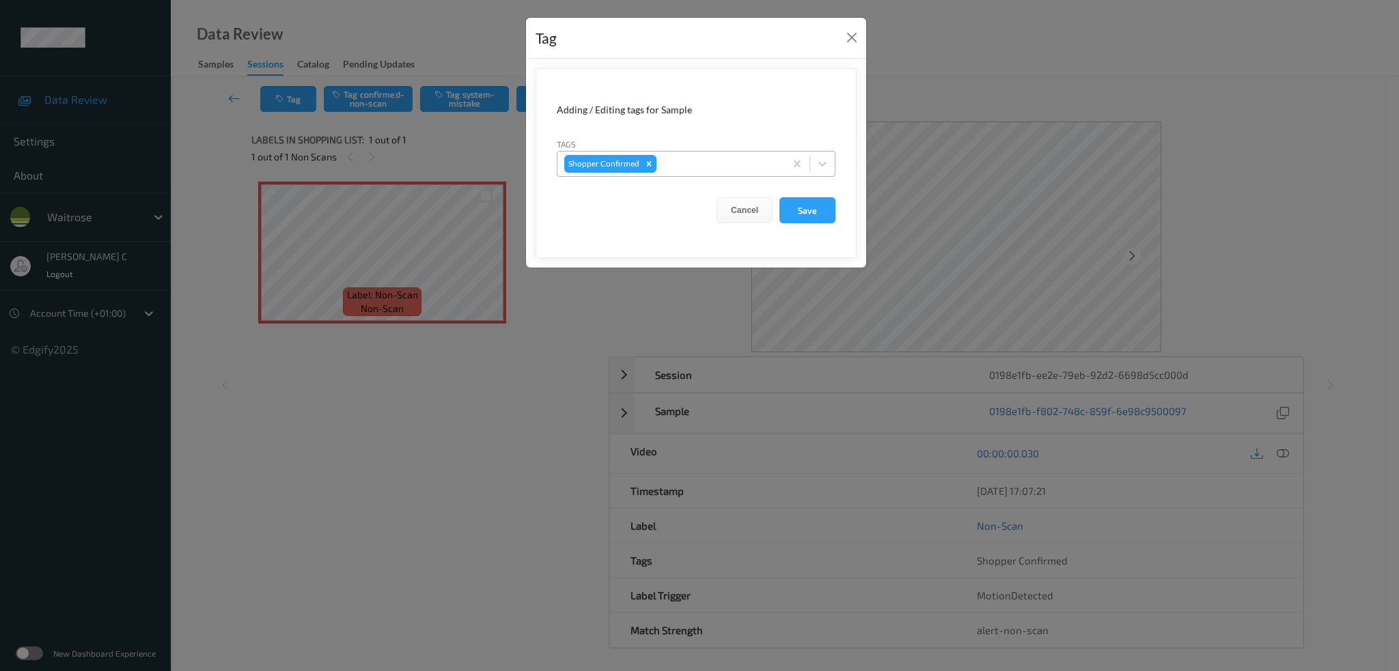
click at [708, 162] on div at bounding box center [718, 164] width 119 height 16
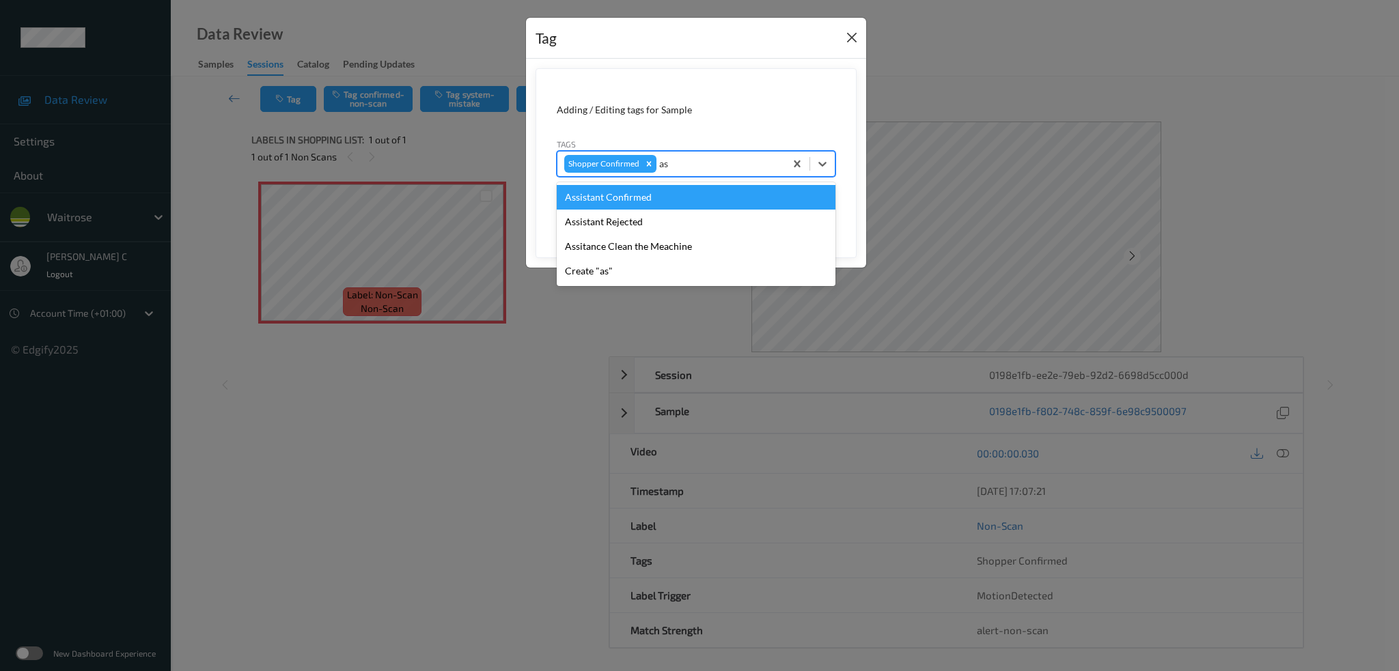
type input "as"
click at [851, 34] on button "Close" at bounding box center [851, 37] width 19 height 19
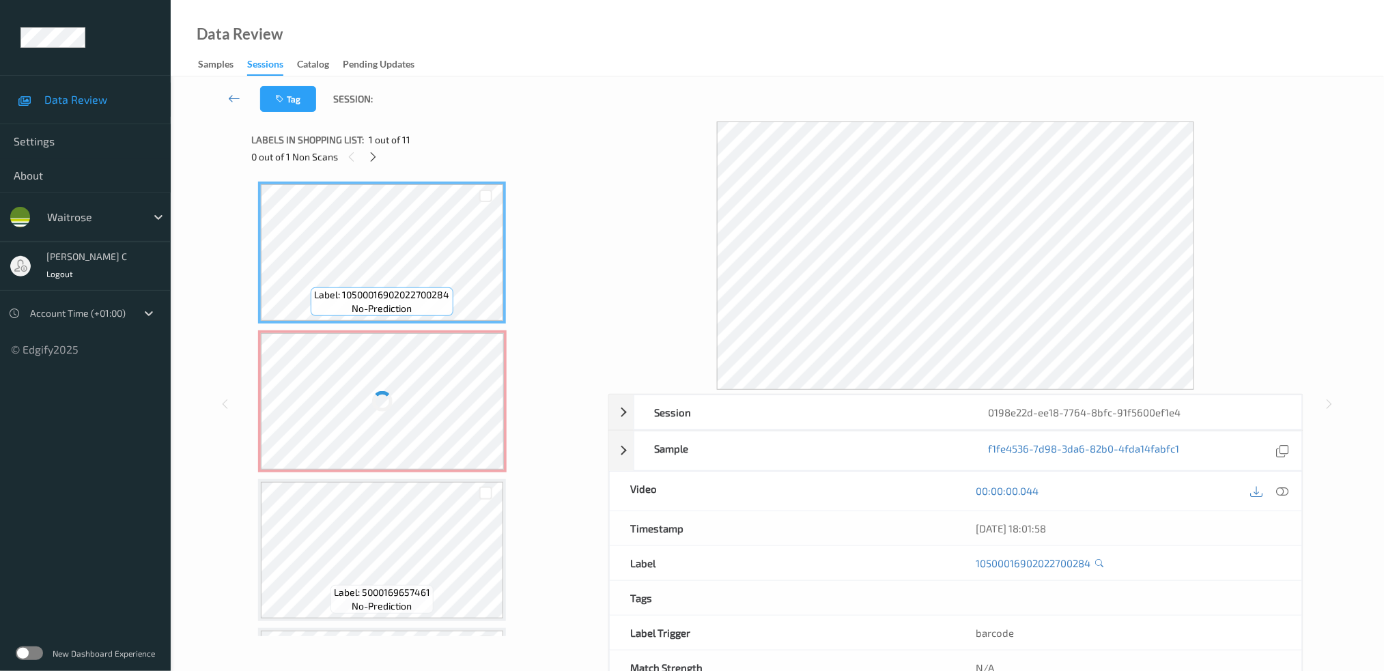
click at [434, 413] on div at bounding box center [382, 401] width 243 height 137
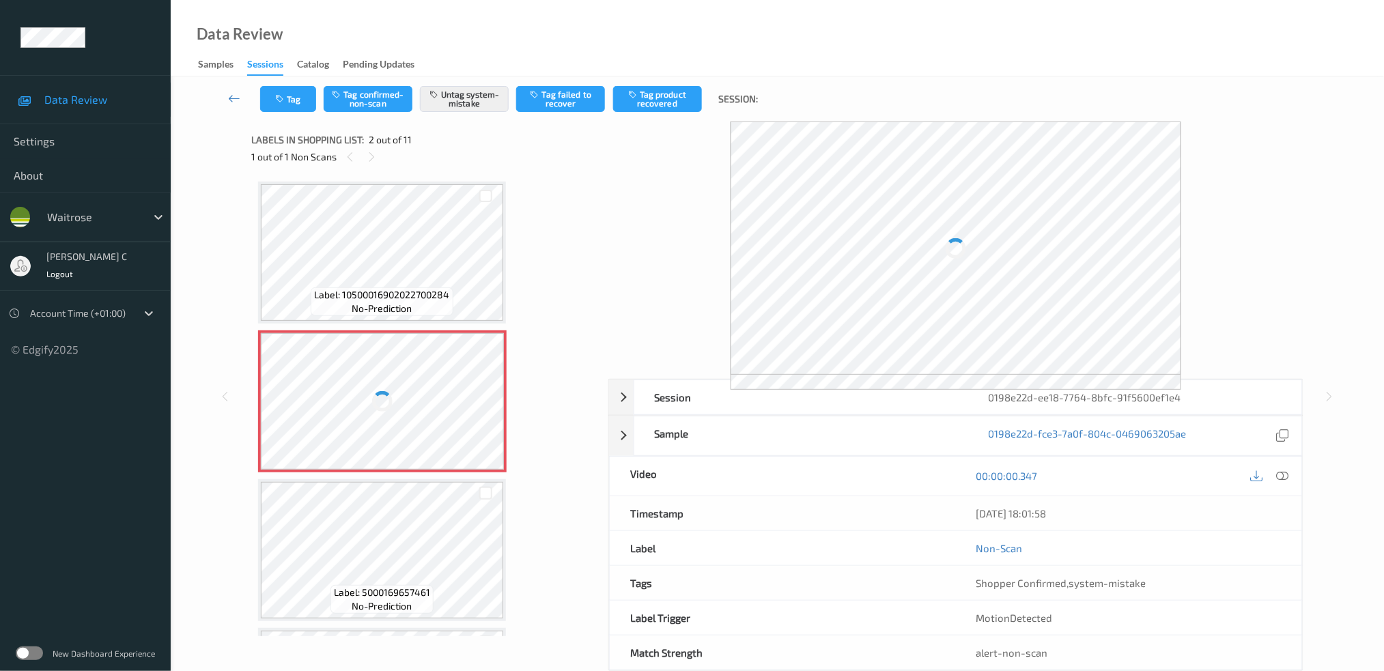
click at [434, 413] on div at bounding box center [382, 401] width 243 height 137
click at [438, 417] on div at bounding box center [382, 401] width 243 height 137
click at [423, 290] on span "Label: 10500016902022700284" at bounding box center [382, 295] width 135 height 14
click at [488, 410] on icon at bounding box center [486, 413] width 12 height 12
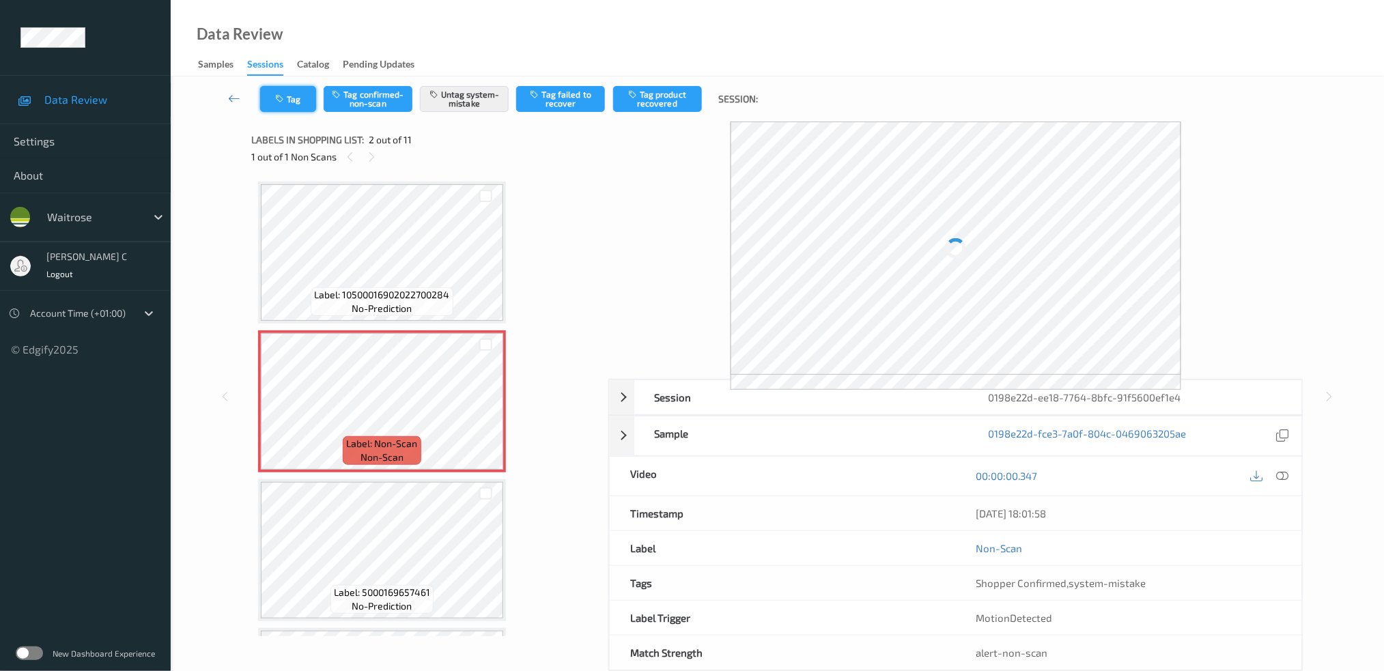
click at [282, 107] on button "Tag" at bounding box center [288, 99] width 56 height 26
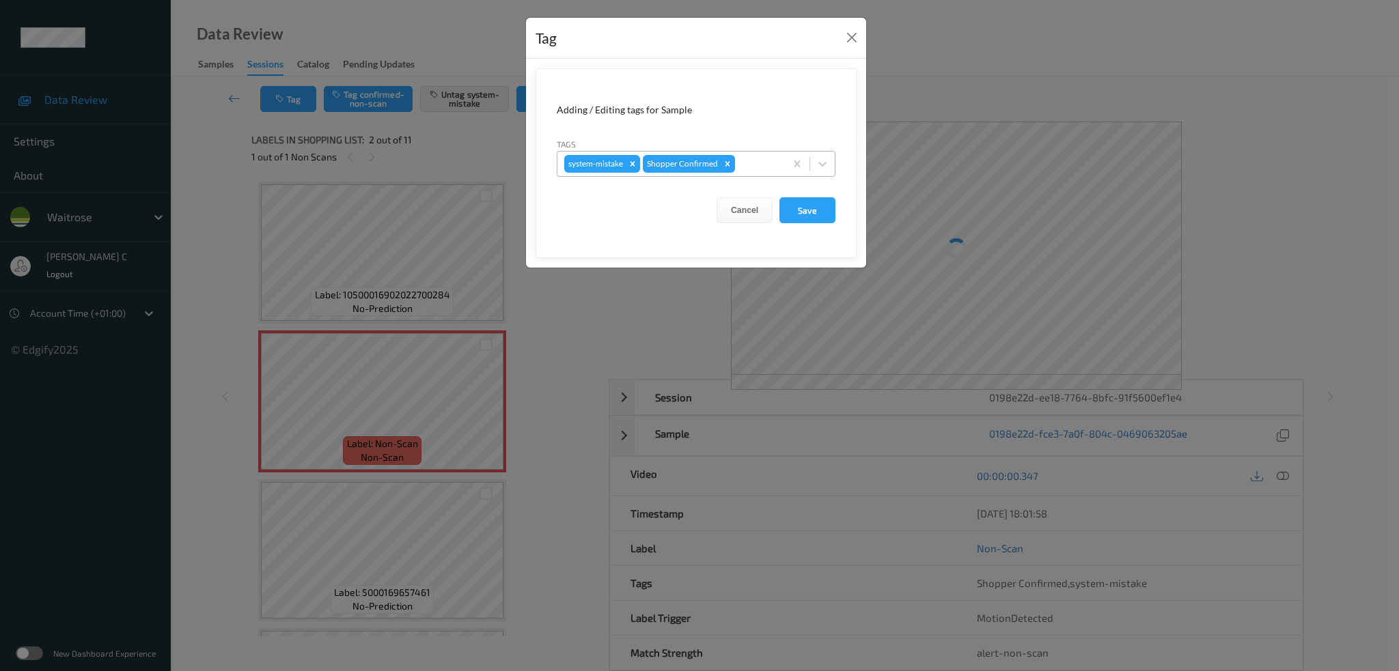
click at [762, 163] on div at bounding box center [757, 164] width 40 height 16
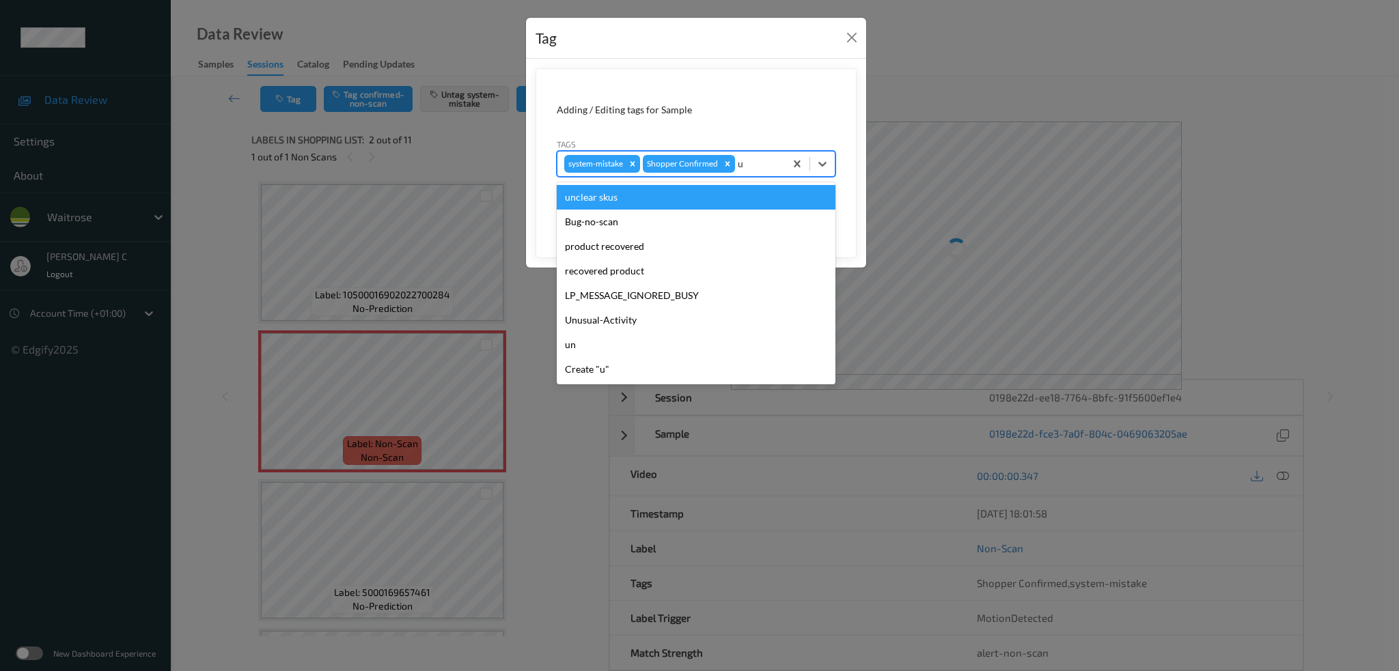
type input "un"
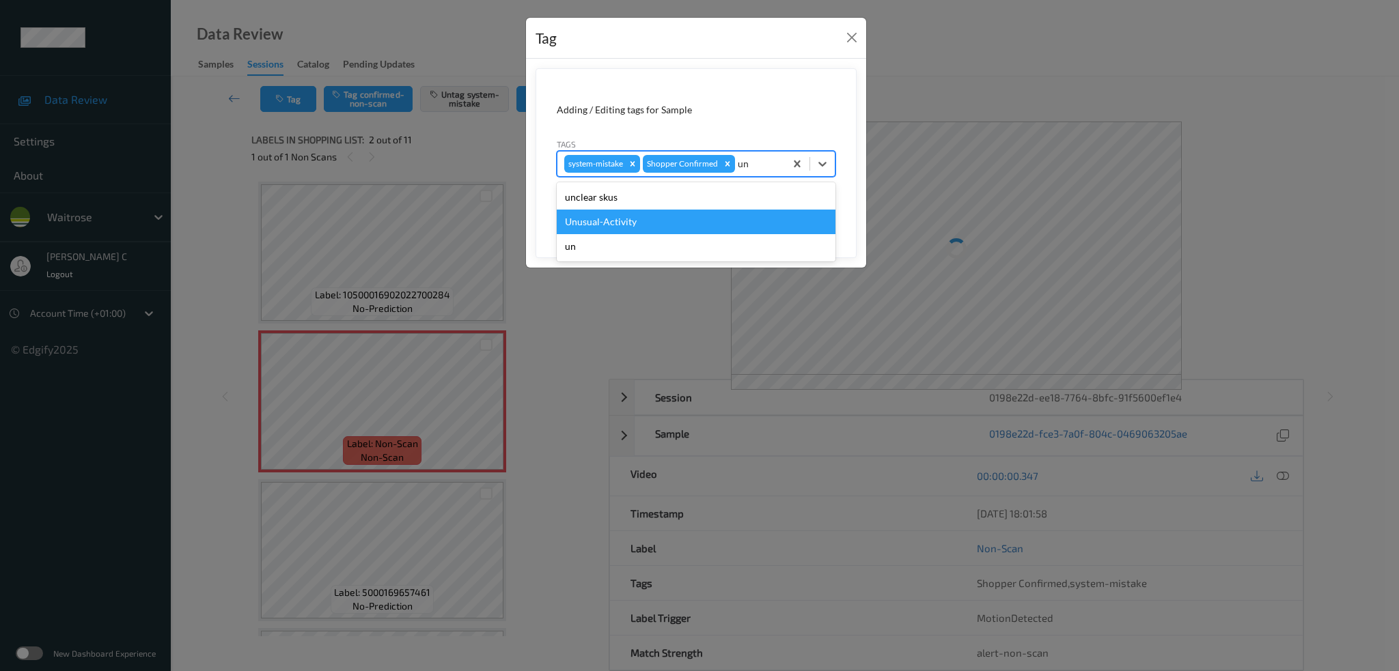
click at [628, 228] on div "Unusual-Activity" at bounding box center [696, 222] width 279 height 25
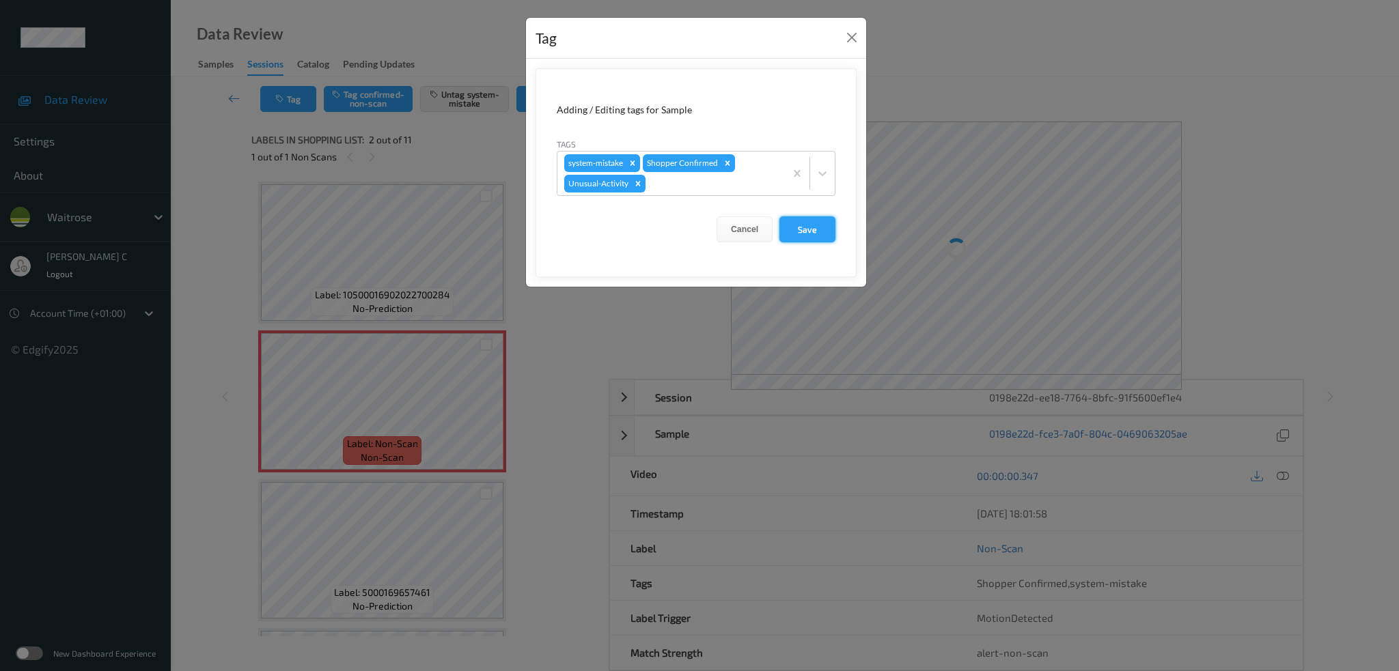
click at [802, 229] on button "Save" at bounding box center [807, 229] width 56 height 26
click at [814, 229] on button "Save" at bounding box center [807, 229] width 56 height 26
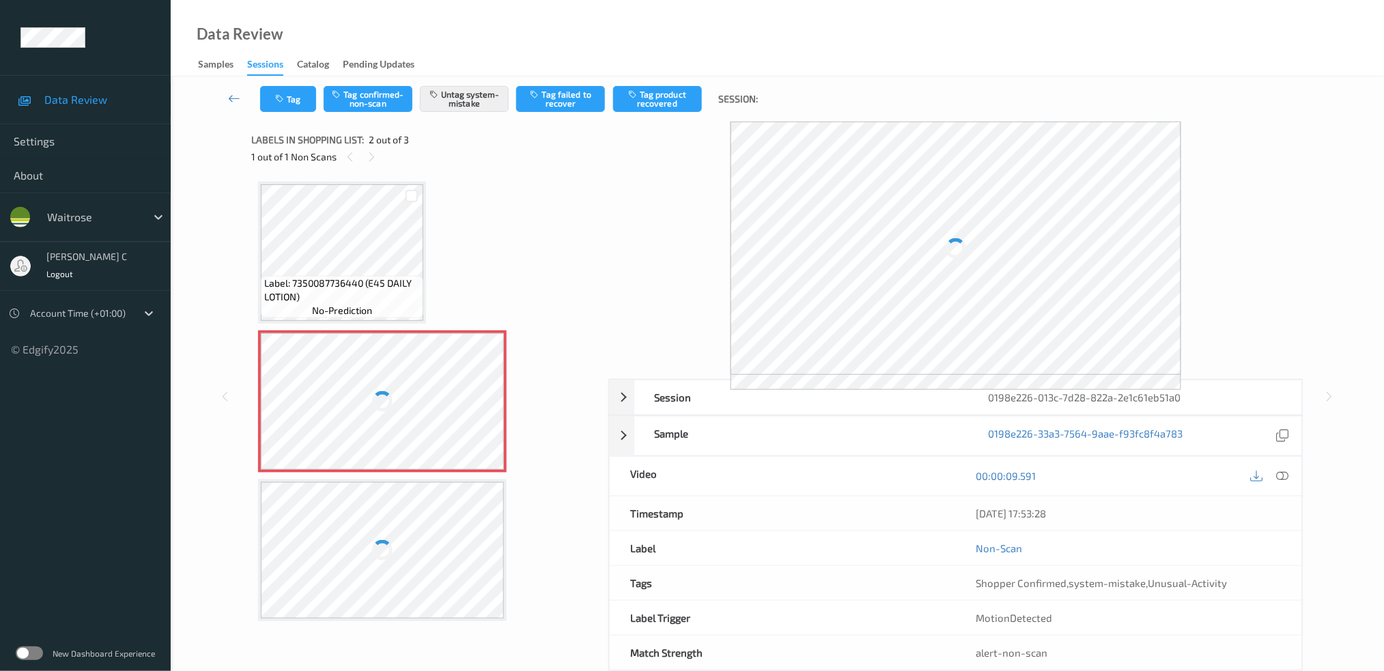
click at [415, 410] on div at bounding box center [382, 401] width 243 height 137
click at [328, 277] on span "Label: 7350087736440 (E45 DAILY LOTION)" at bounding box center [342, 290] width 156 height 27
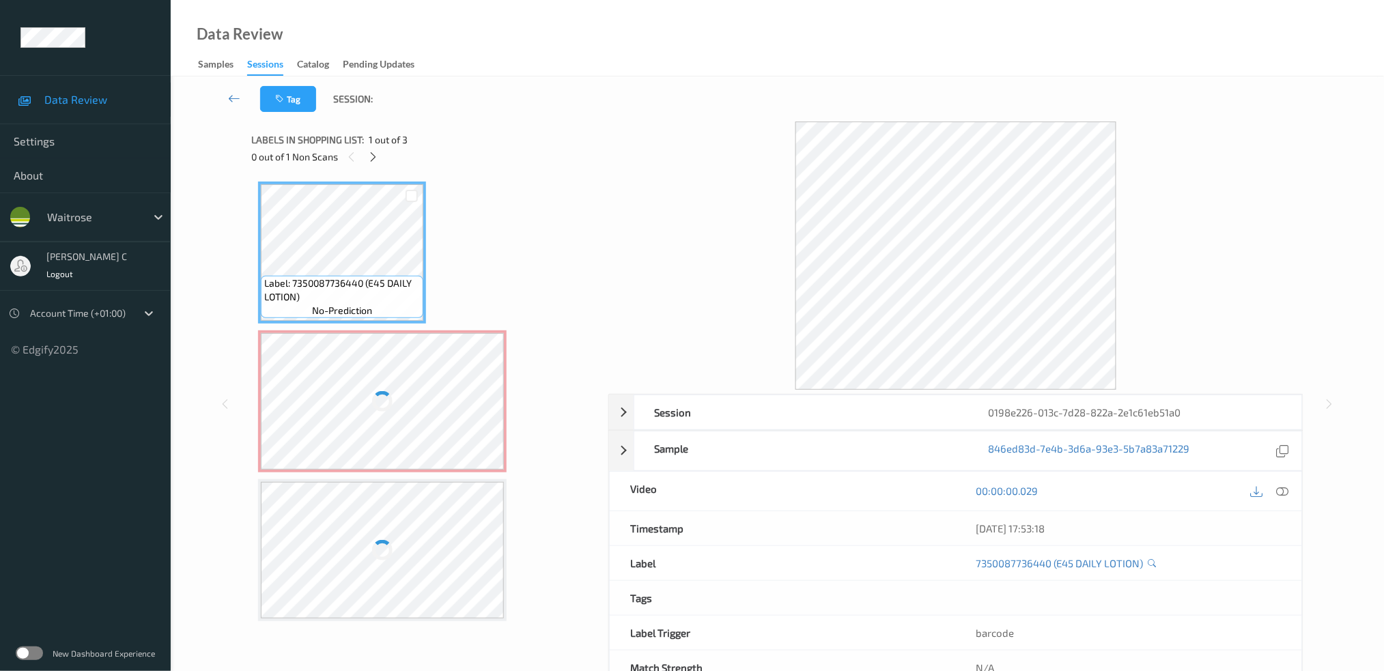
click at [384, 430] on div at bounding box center [382, 401] width 243 height 137
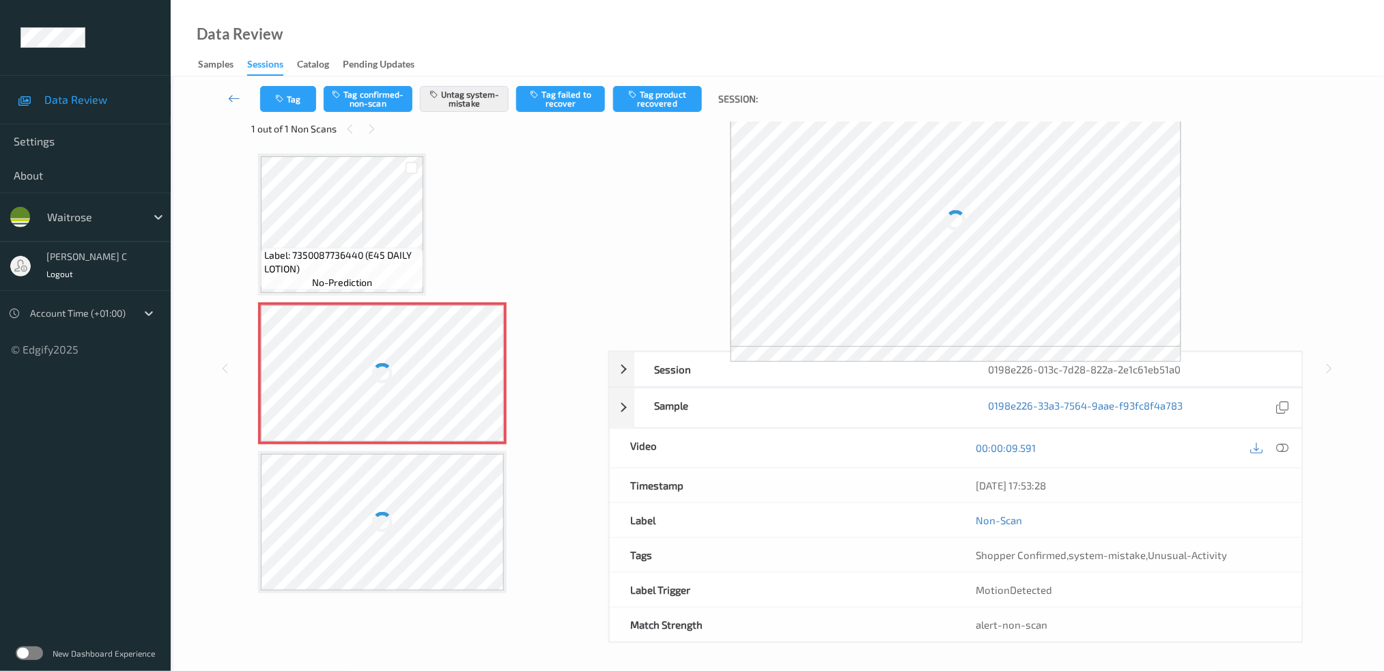
click at [404, 491] on div at bounding box center [382, 522] width 243 height 137
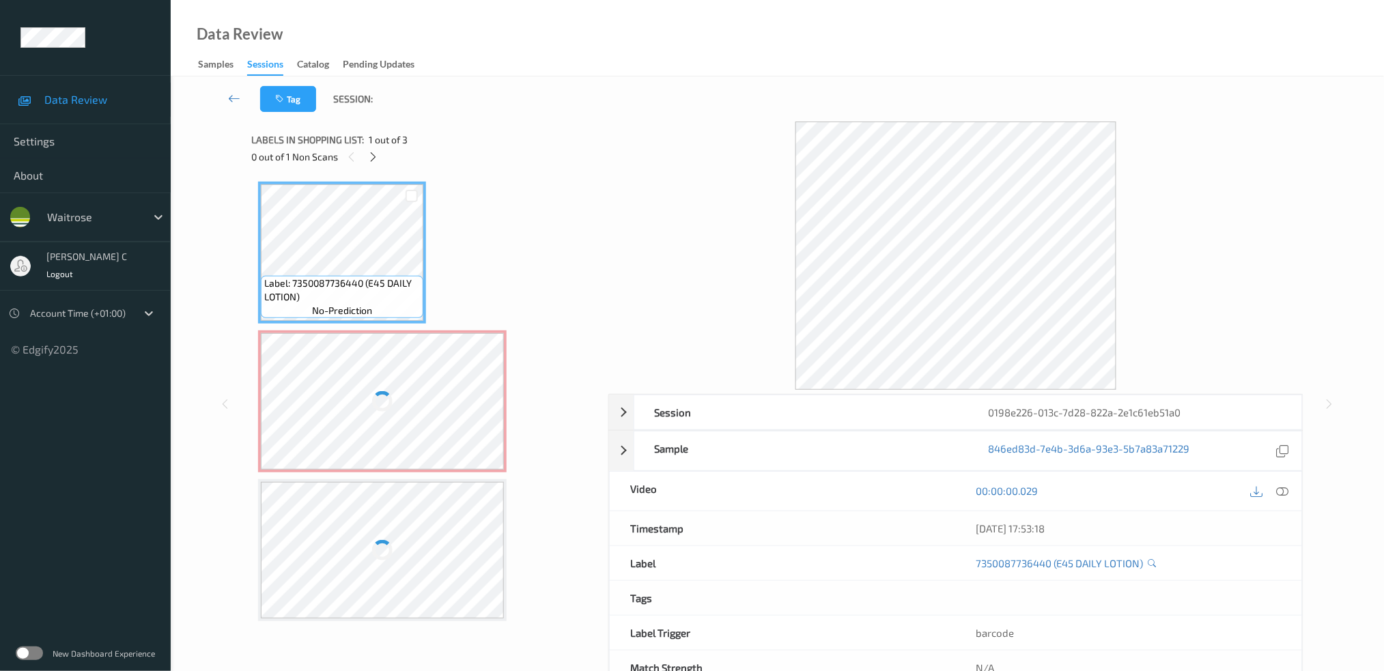
click at [365, 393] on div at bounding box center [382, 401] width 243 height 137
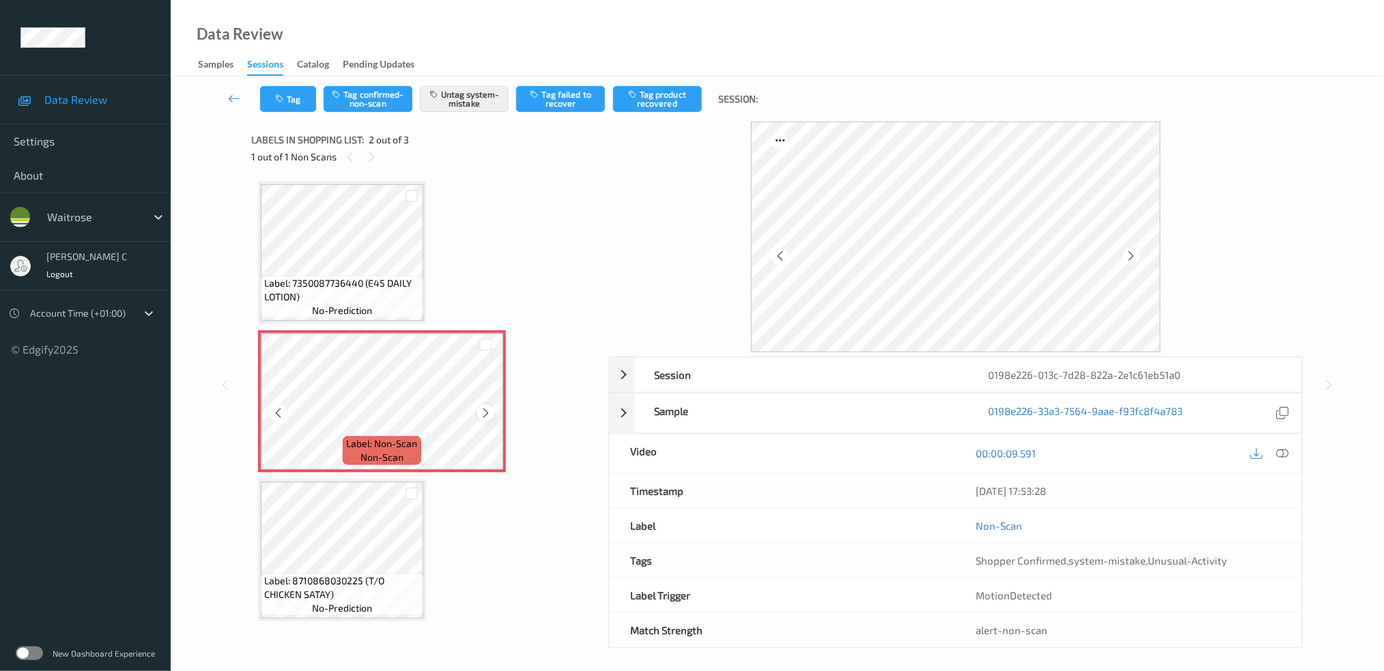
click at [482, 412] on icon at bounding box center [486, 413] width 12 height 12
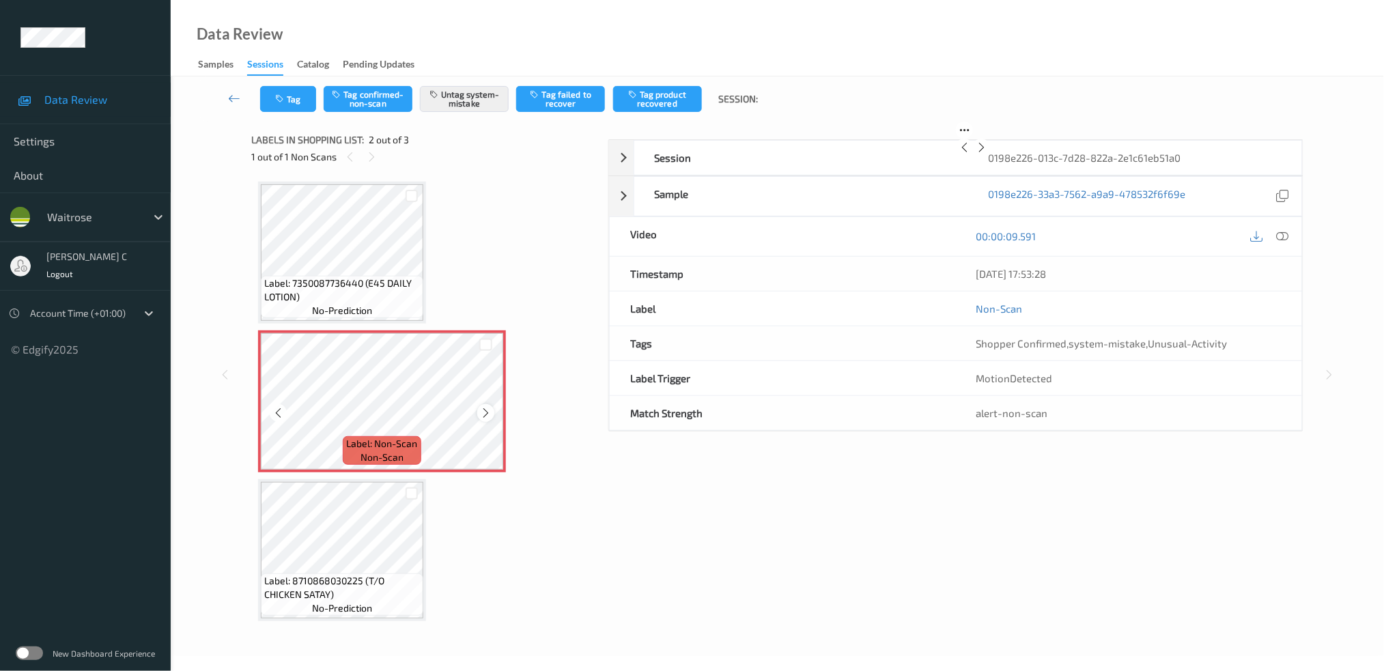
click at [483, 412] on icon at bounding box center [486, 413] width 12 height 12
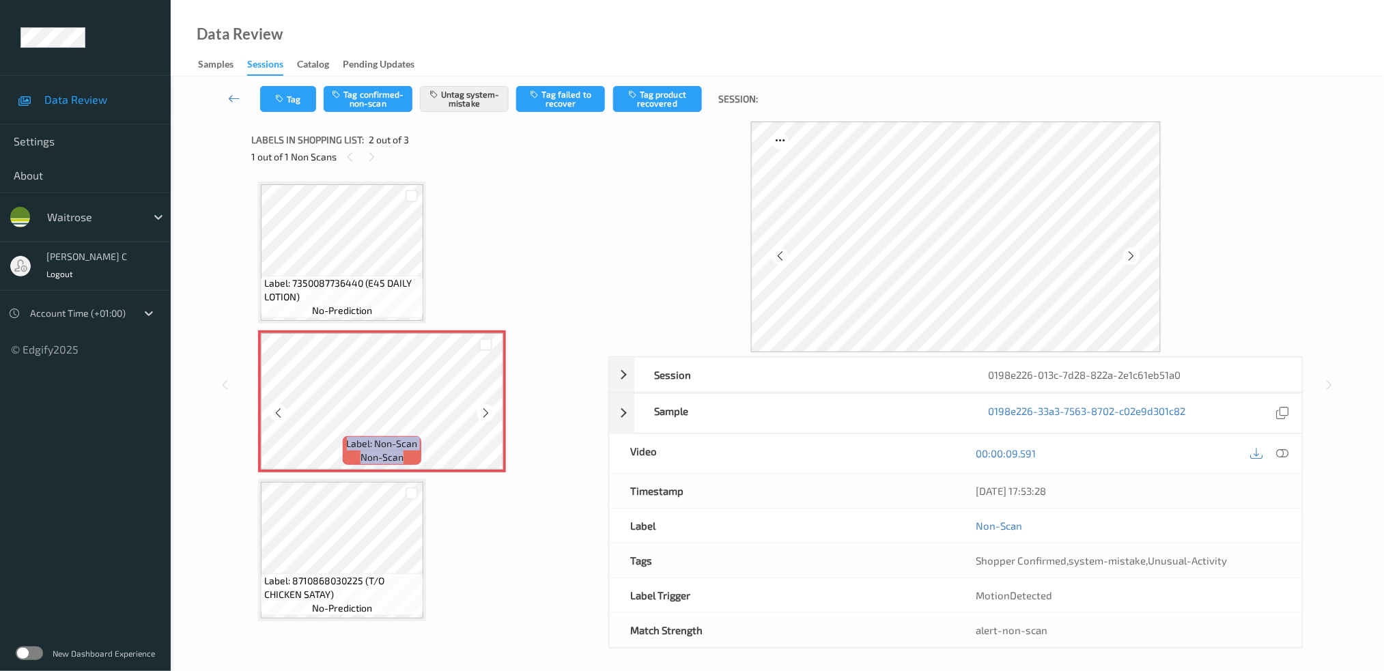
click at [483, 412] on icon at bounding box center [486, 413] width 12 height 12
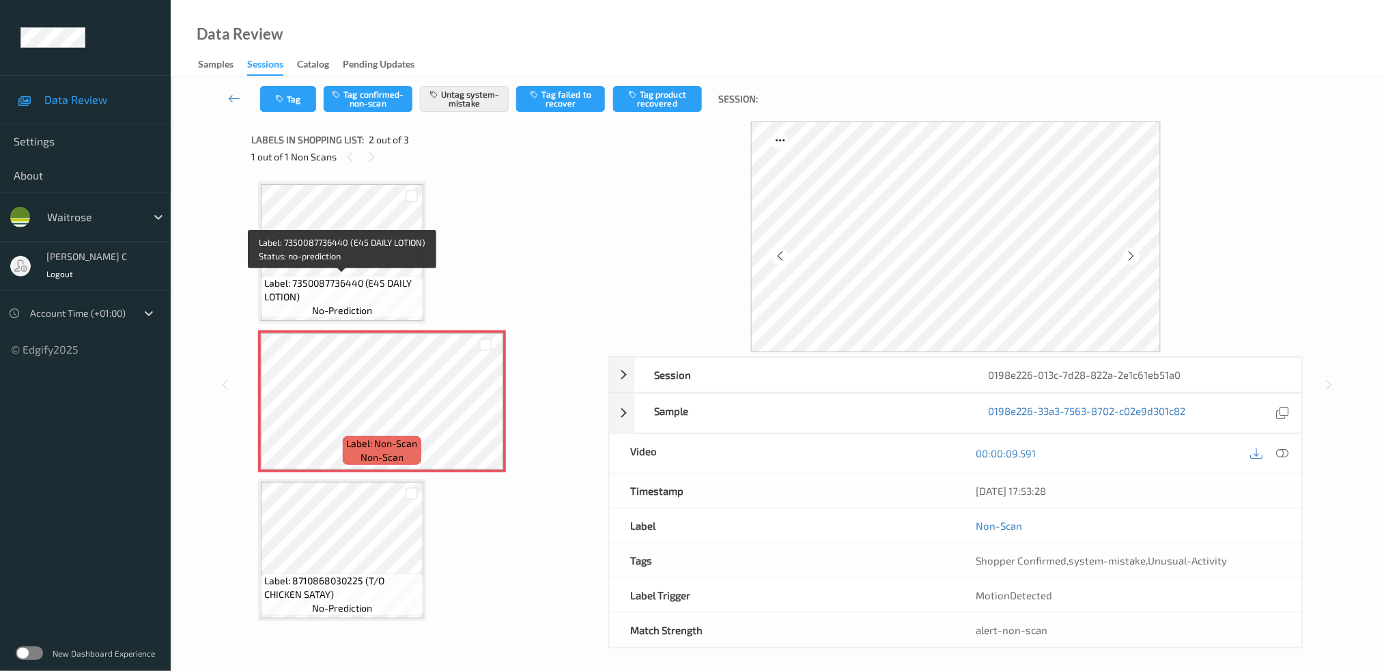
click at [379, 280] on span "Label: 7350087736440 (E45 DAILY LOTION)" at bounding box center [342, 290] width 156 height 27
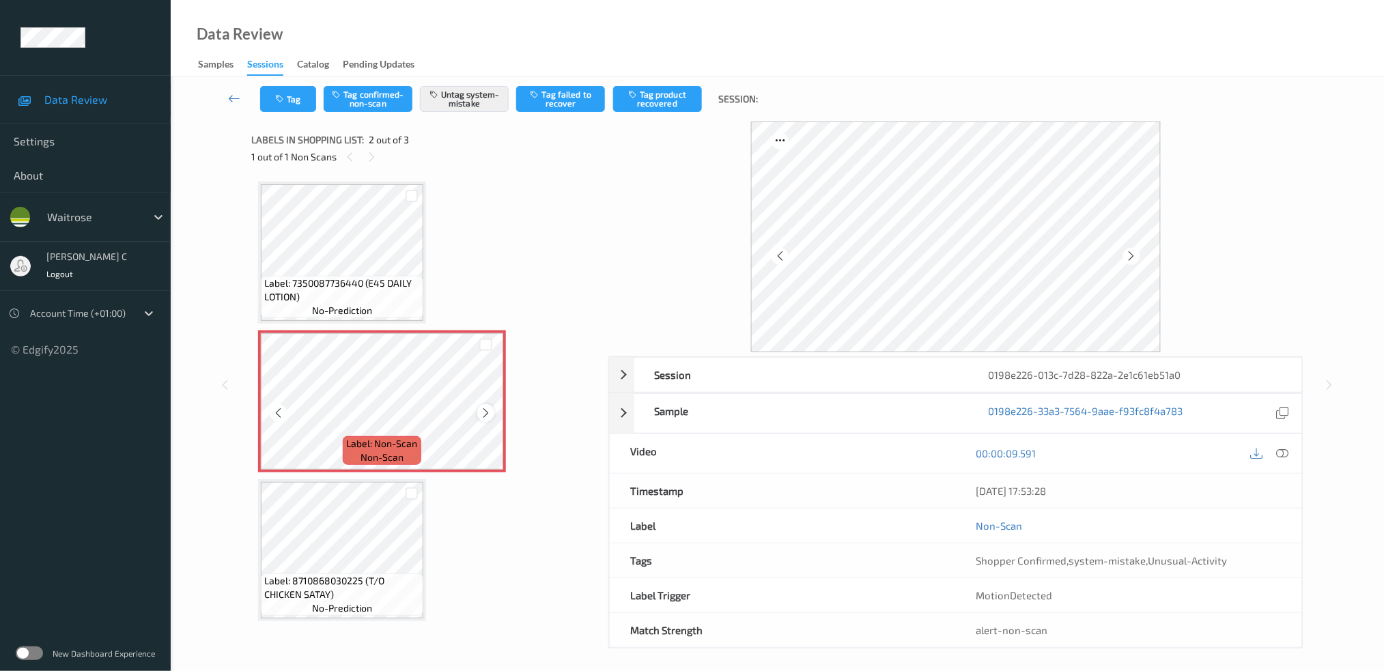
click at [477, 409] on div at bounding box center [485, 412] width 17 height 17
click at [324, 290] on span "Label: 7350087736440 (E45 DAILY LOTION)" at bounding box center [342, 290] width 156 height 27
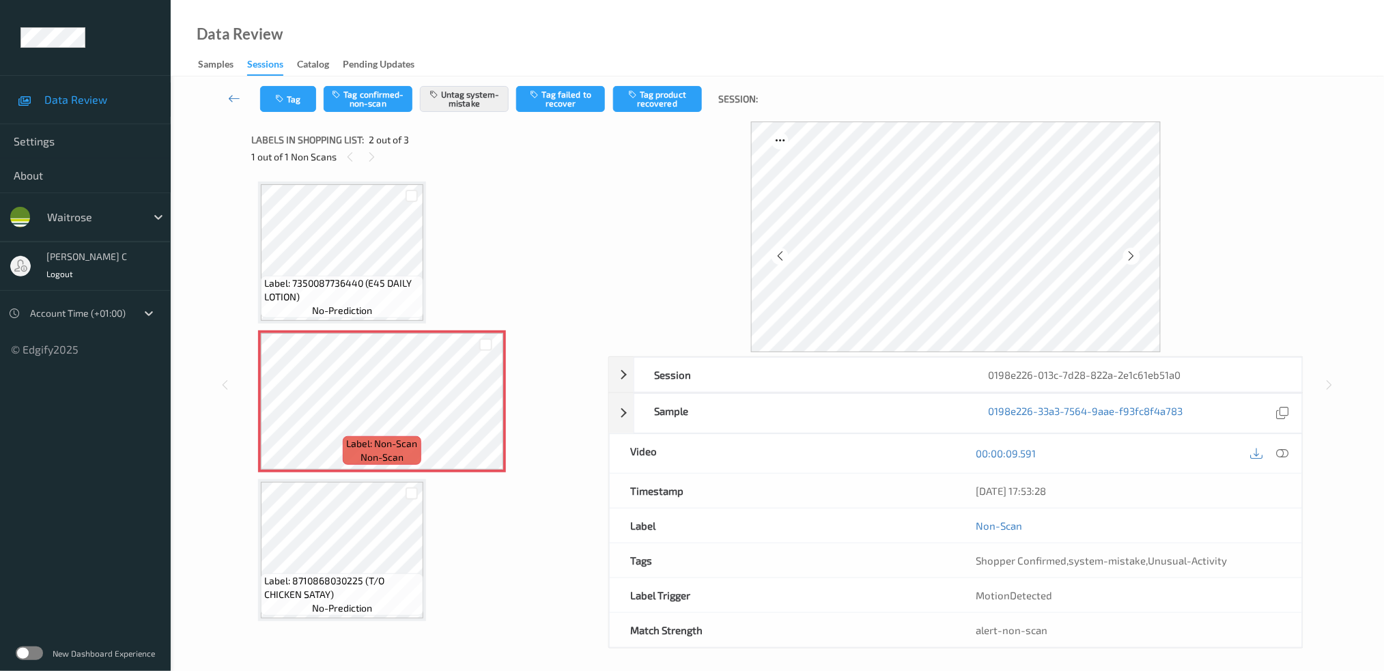
click at [341, 278] on span "Label: 7350087736440 (E45 DAILY LOTION)" at bounding box center [342, 290] width 156 height 27
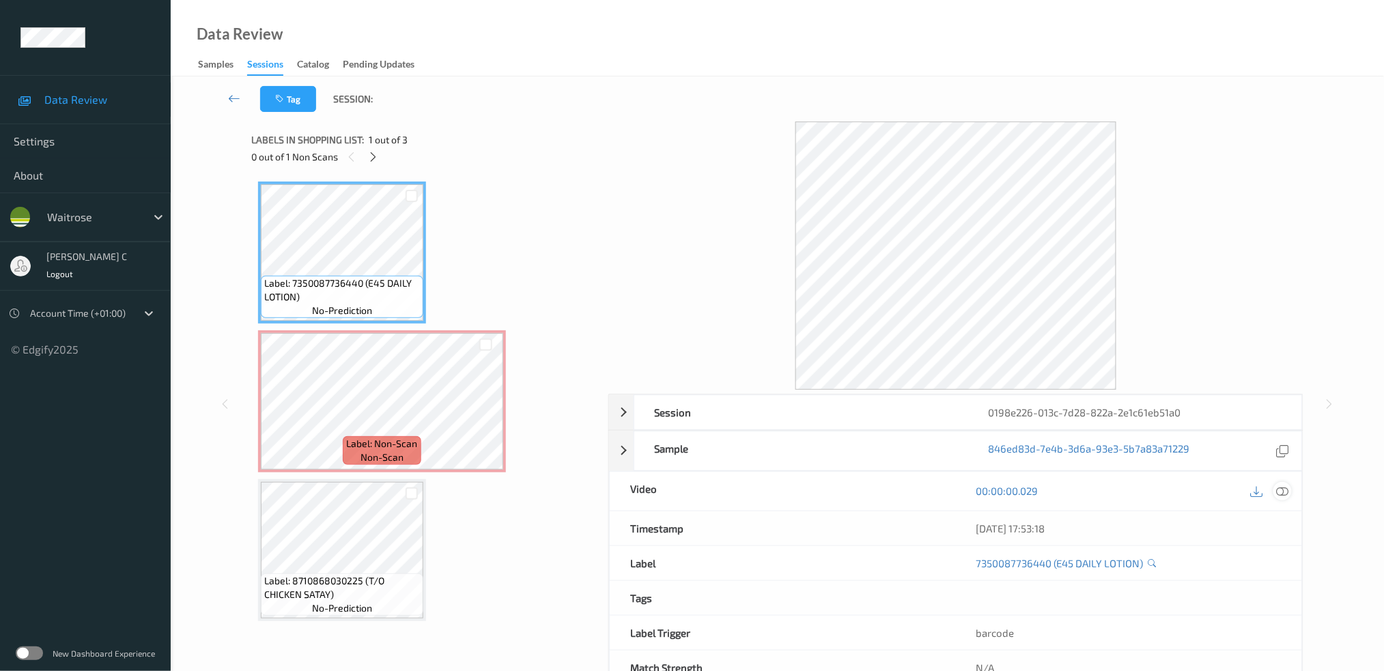
click at [1280, 489] on icon at bounding box center [1282, 491] width 12 height 12
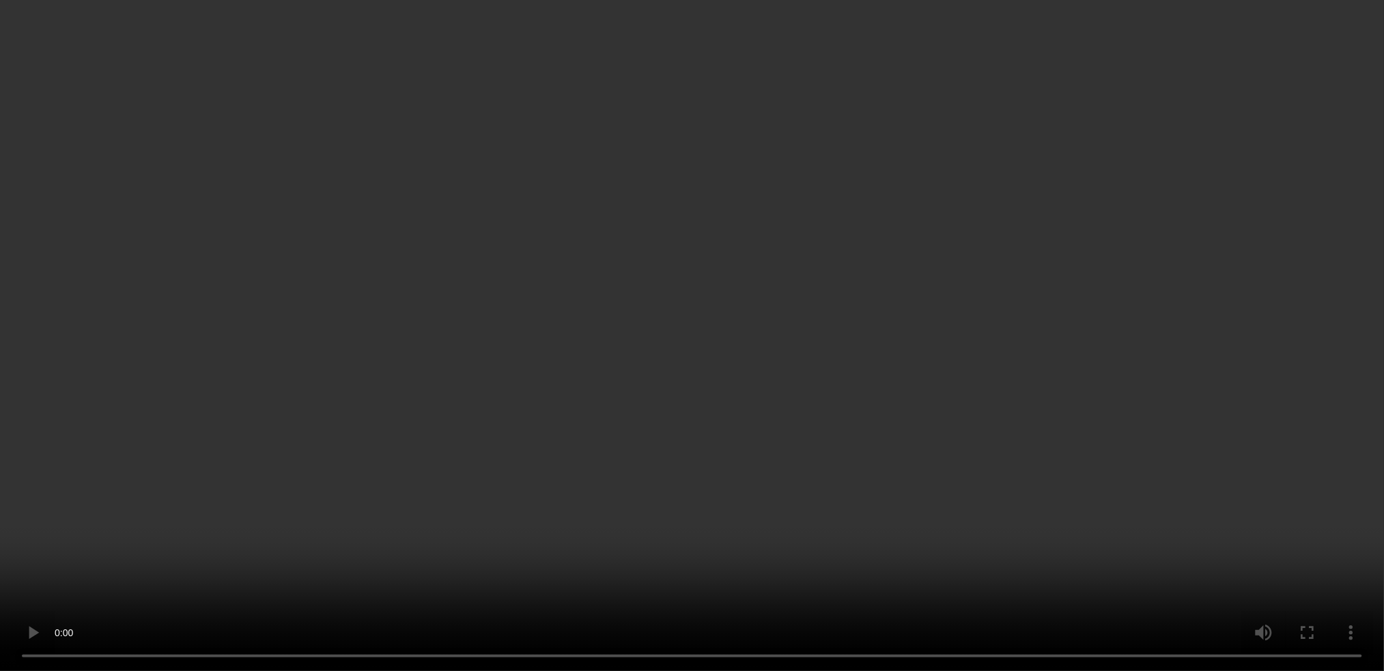
scroll to position [42, 0]
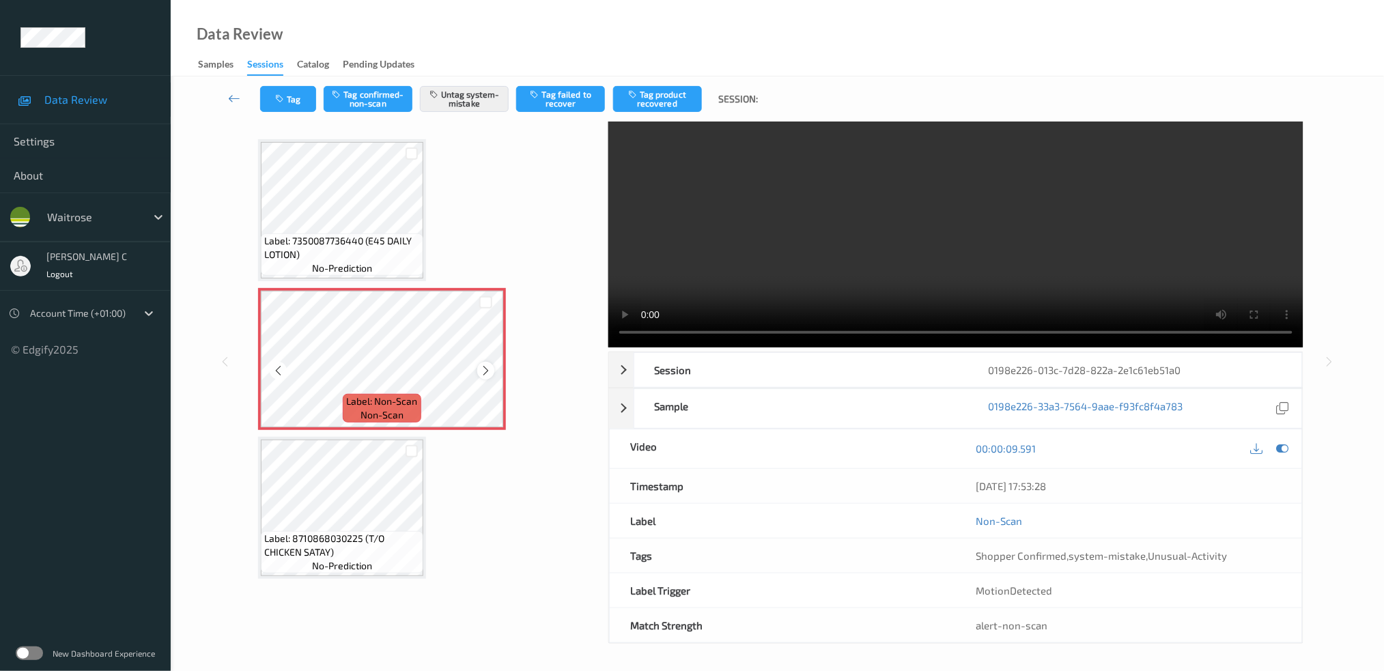
click at [486, 371] on icon at bounding box center [486, 371] width 12 height 12
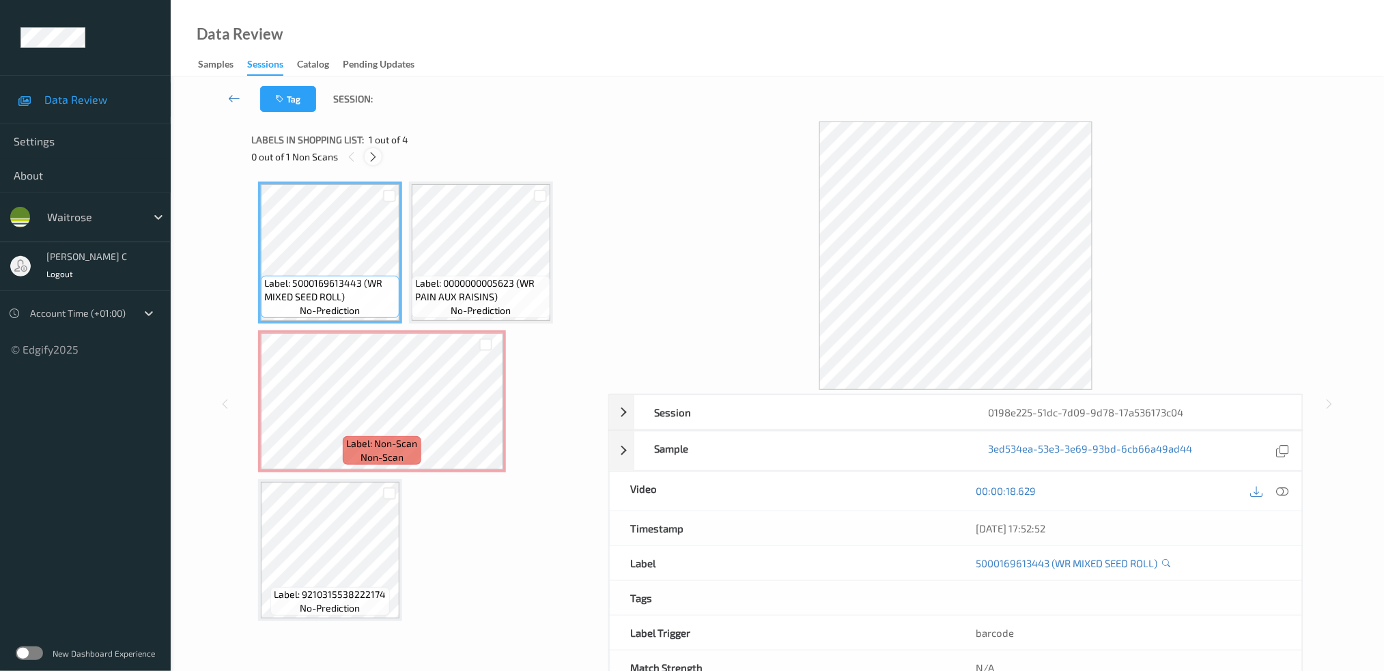
click at [373, 156] on icon at bounding box center [373, 157] width 12 height 12
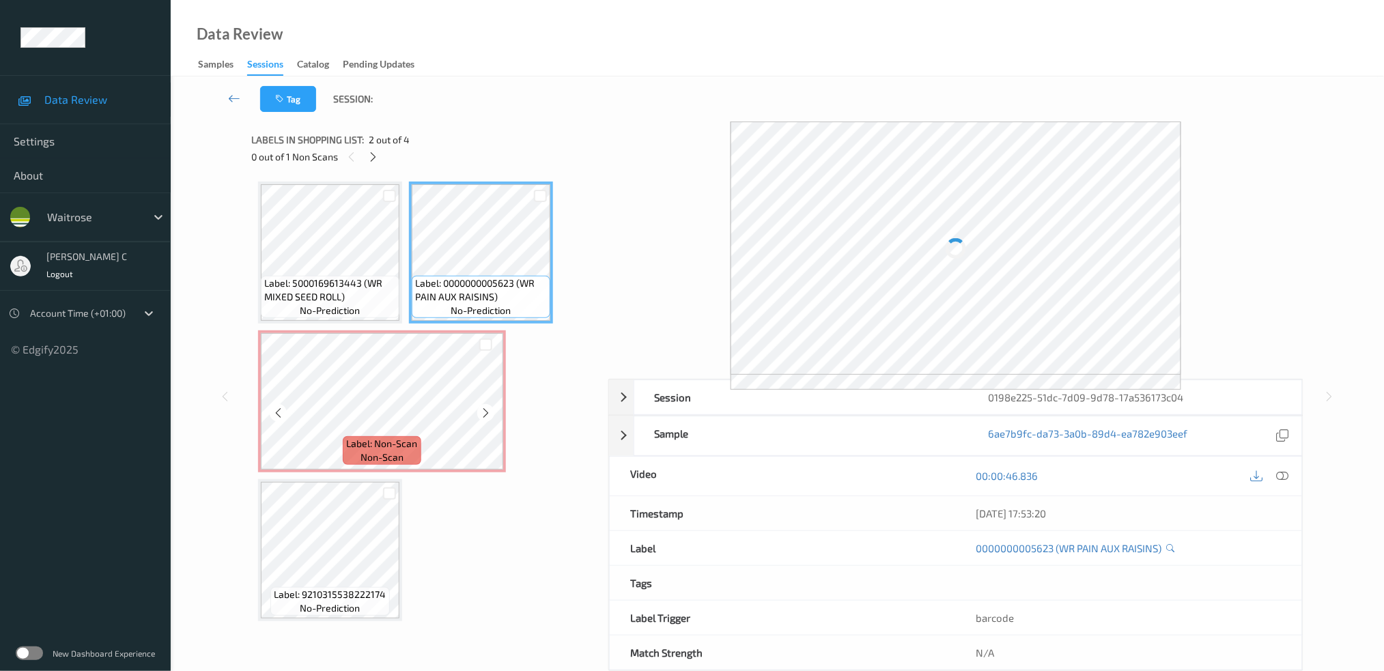
click at [378, 439] on span "Label: Non-Scan" at bounding box center [382, 444] width 71 height 14
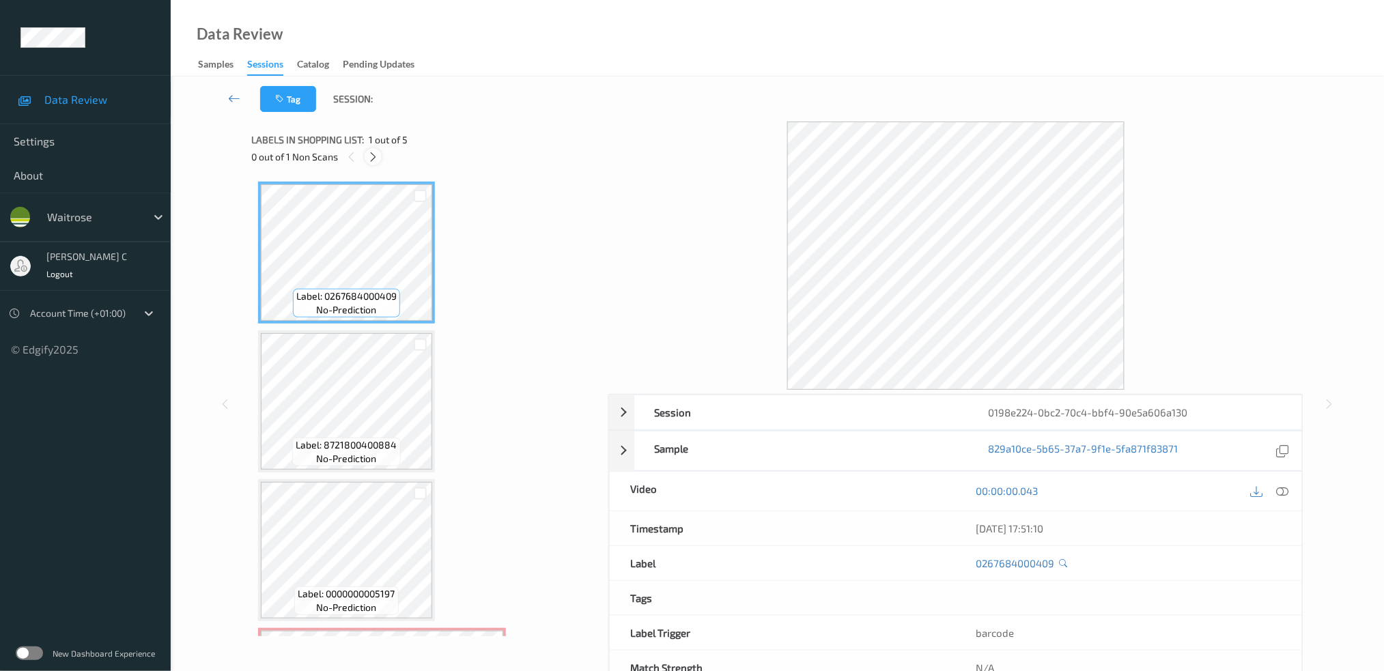
click at [376, 151] on icon at bounding box center [373, 157] width 12 height 12
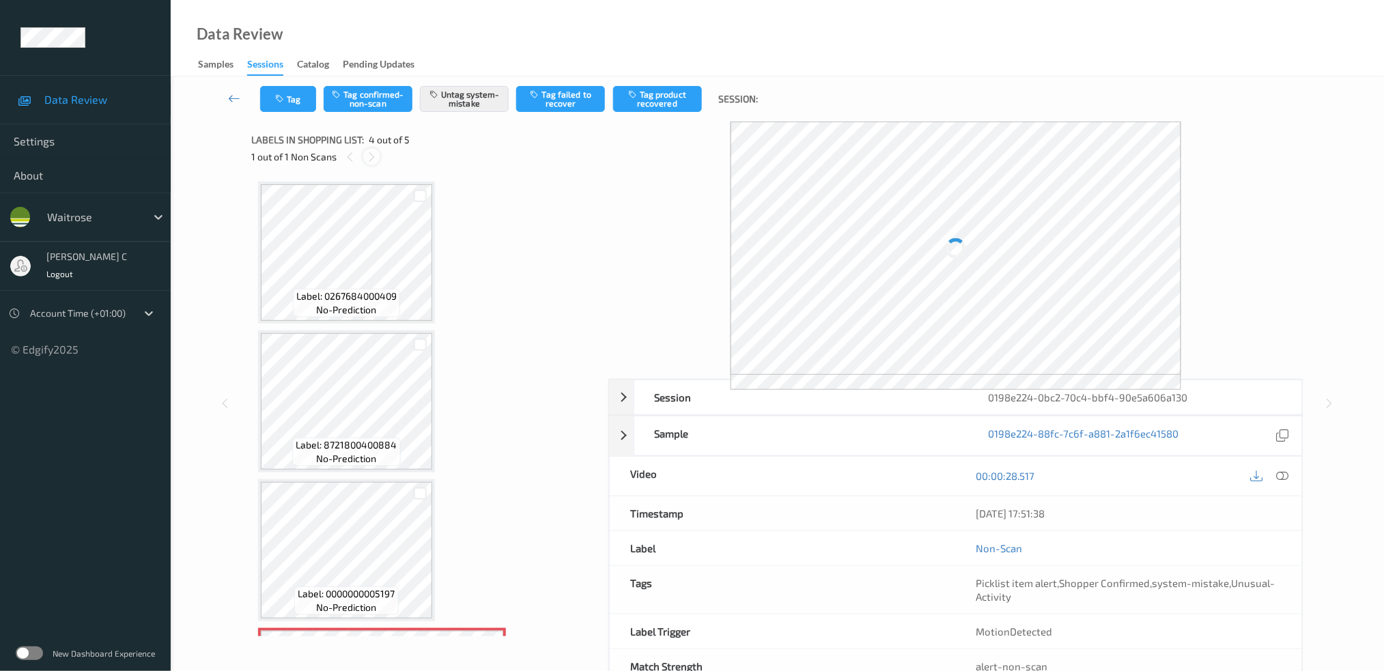
scroll to position [284, 0]
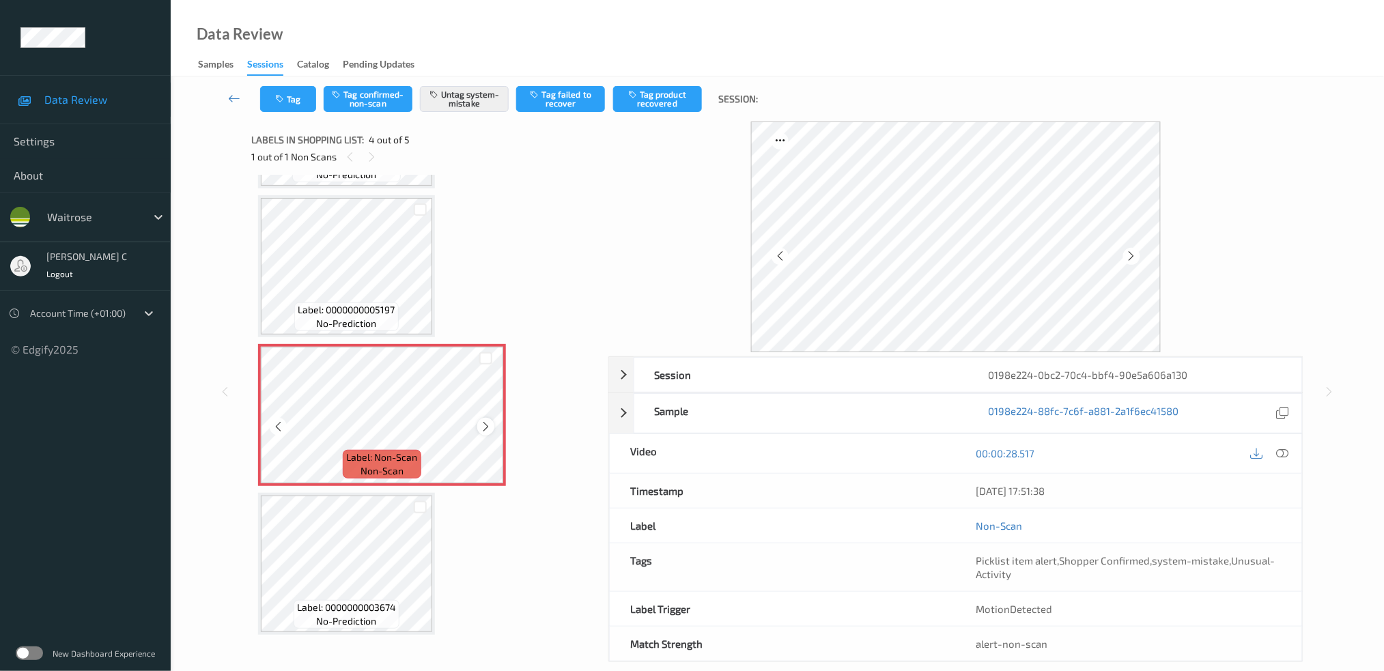
click at [485, 421] on icon at bounding box center [486, 427] width 12 height 12
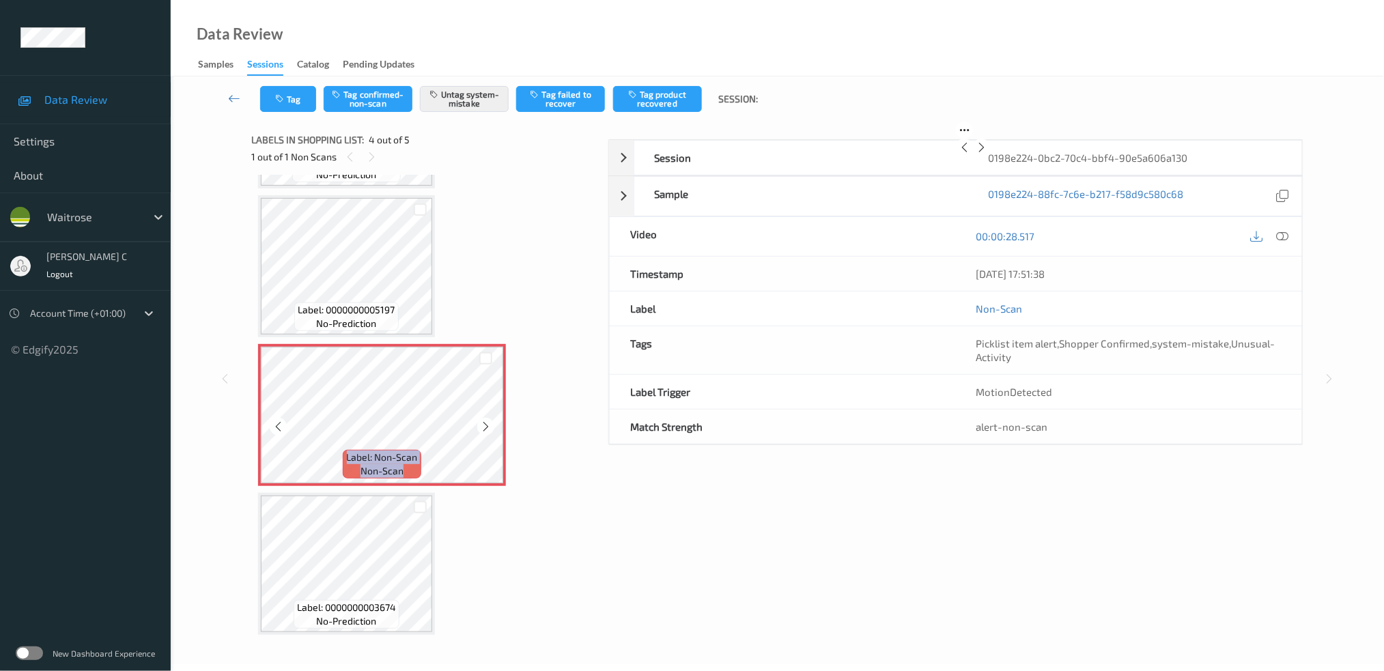
click at [485, 421] on icon at bounding box center [486, 427] width 12 height 12
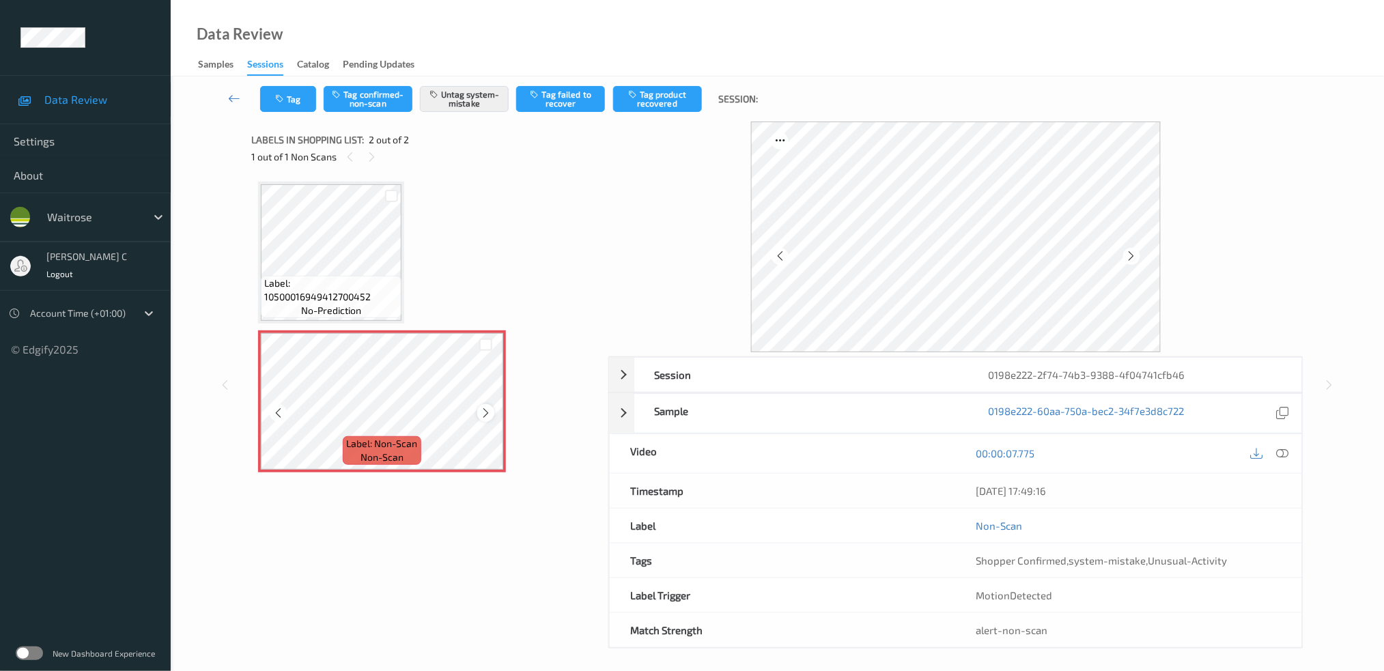
click at [483, 411] on icon at bounding box center [486, 413] width 12 height 12
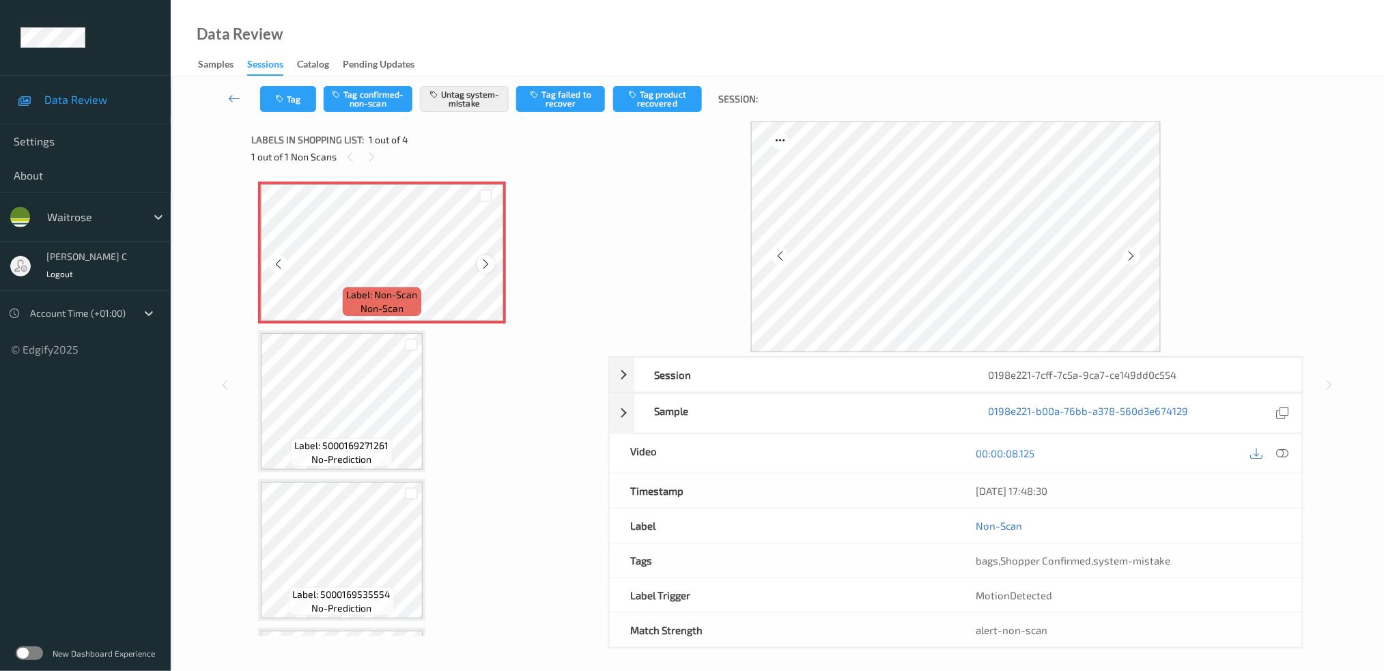
click at [490, 264] on icon at bounding box center [486, 264] width 12 height 12
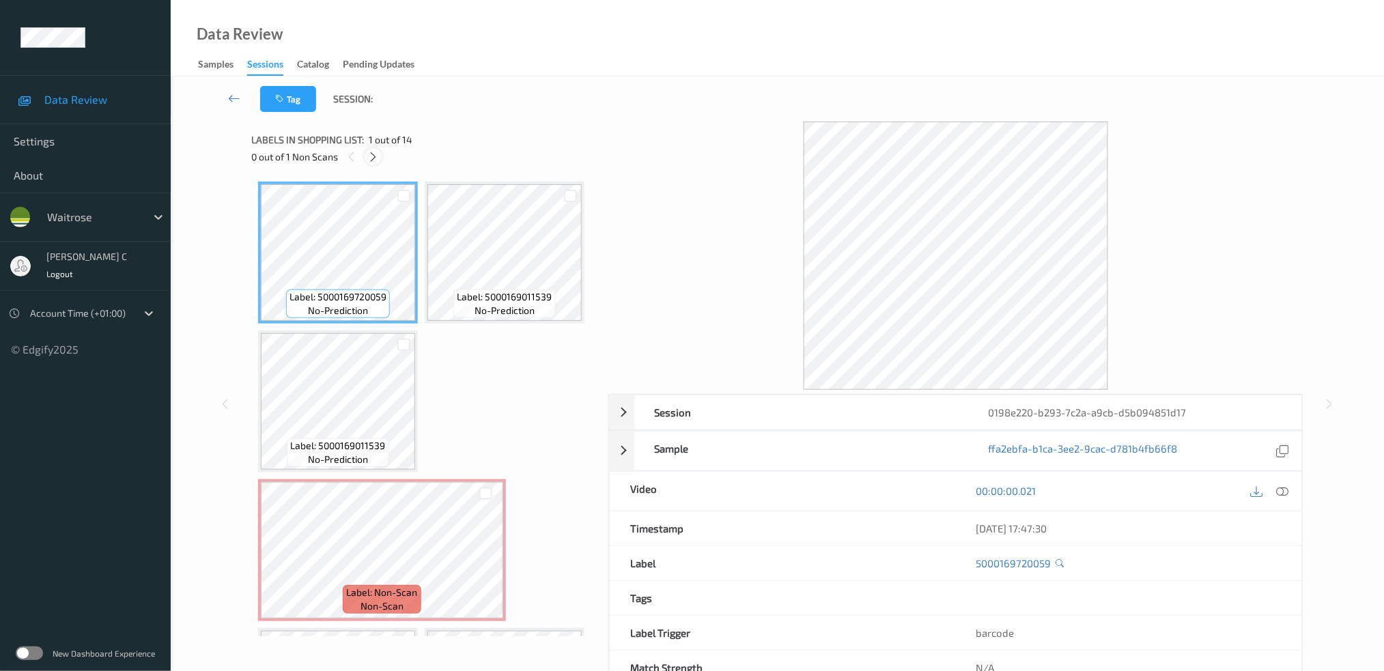
click at [369, 159] on icon at bounding box center [373, 157] width 12 height 12
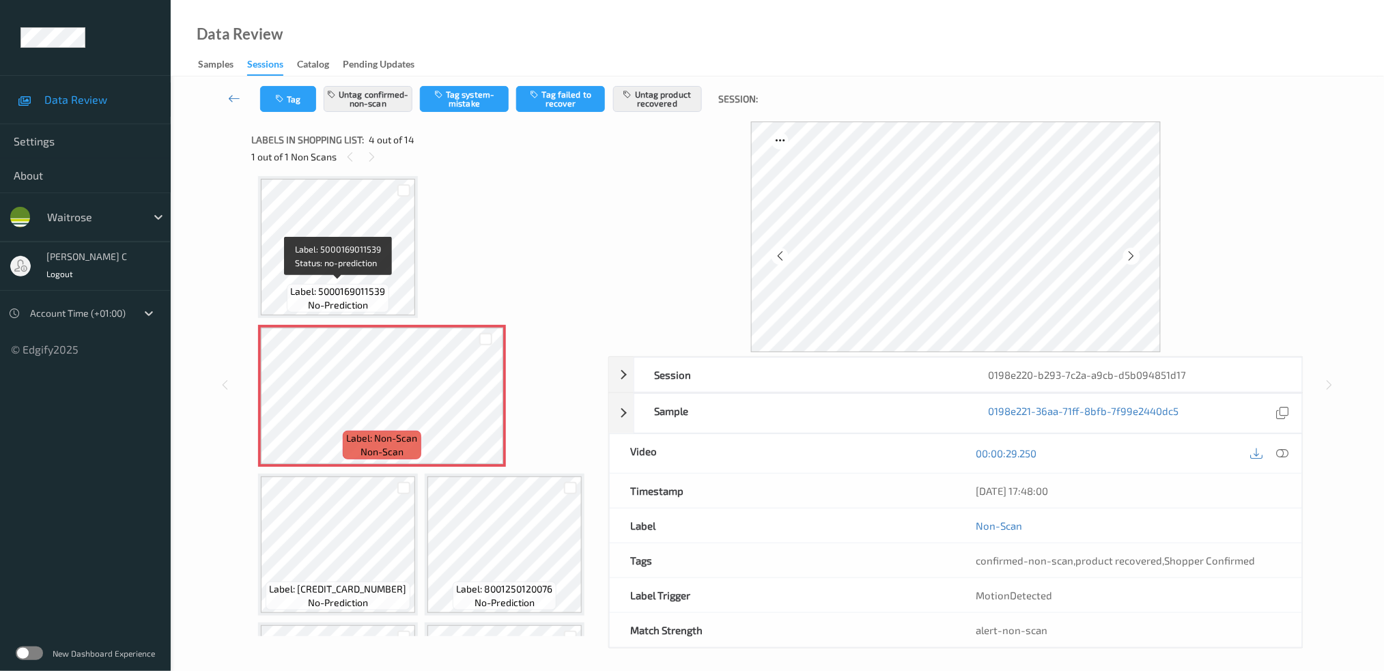
click at [357, 299] on span "no-prediction" at bounding box center [338, 305] width 60 height 14
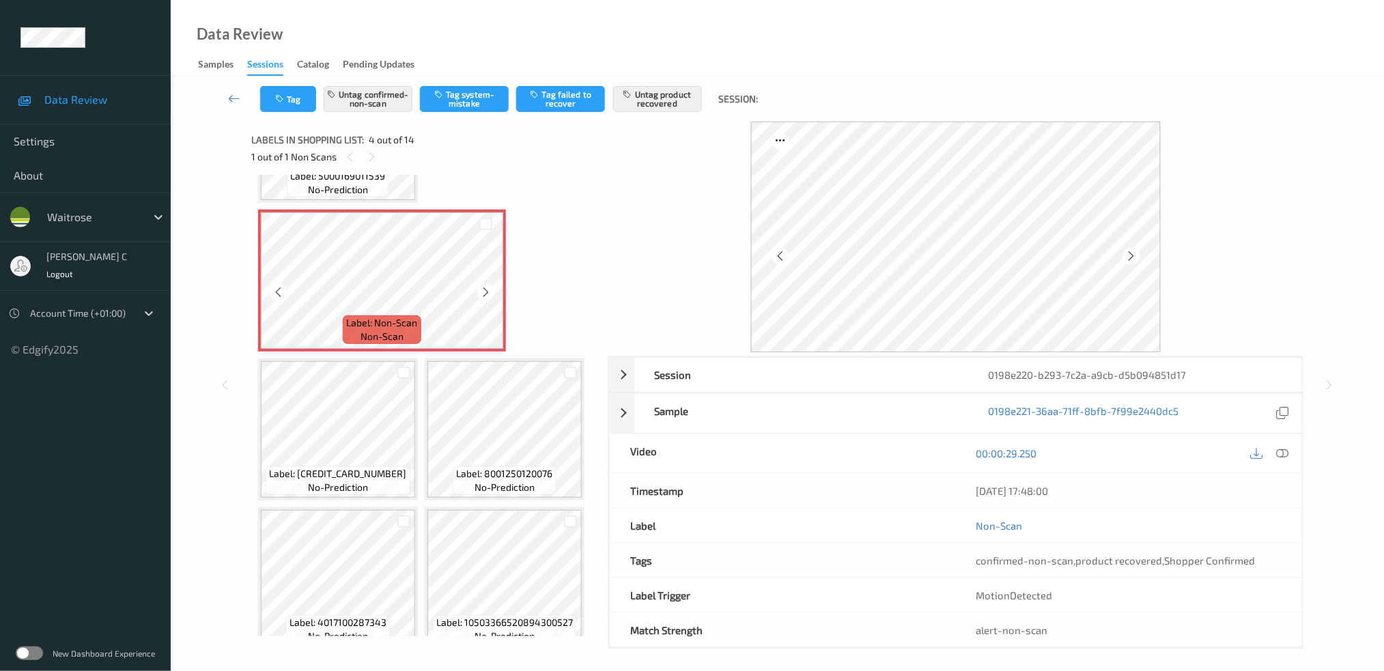
scroll to position [336, 0]
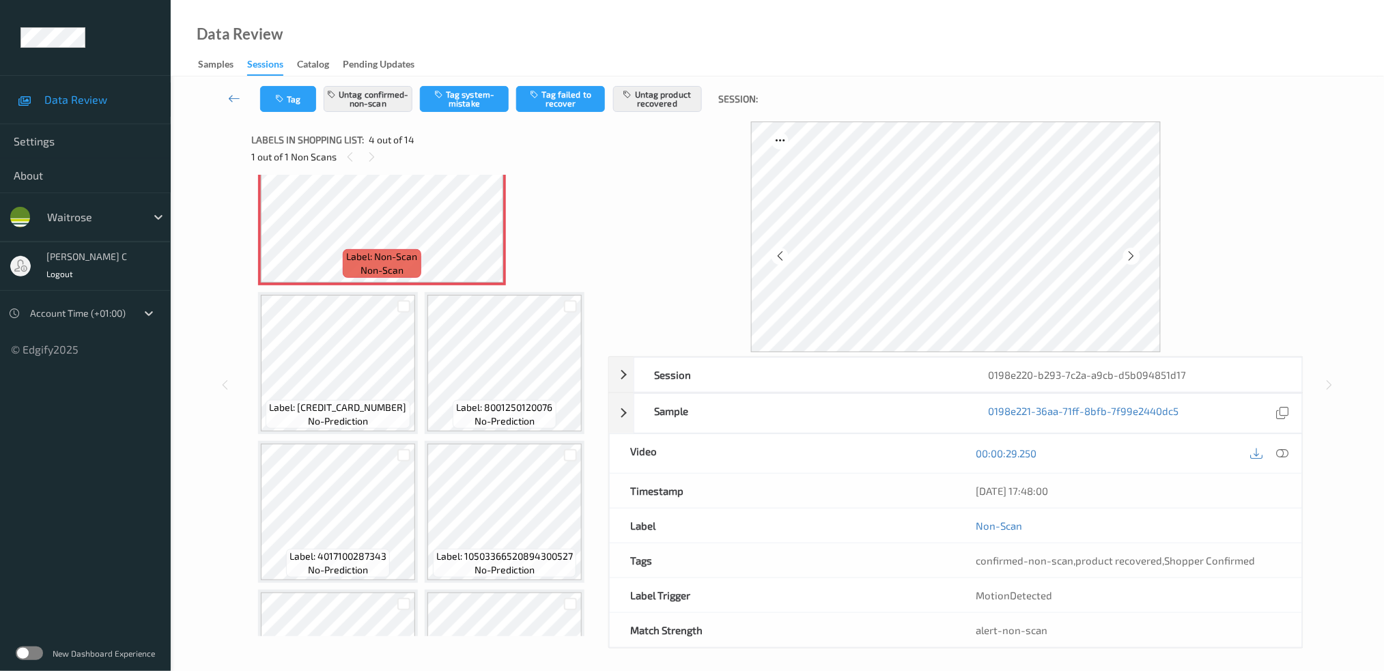
click at [322, 432] on div "Label: 5000169720059 no-prediction Label: 5000169011539 no-prediction Label: 50…" at bounding box center [425, 438] width 334 height 1184
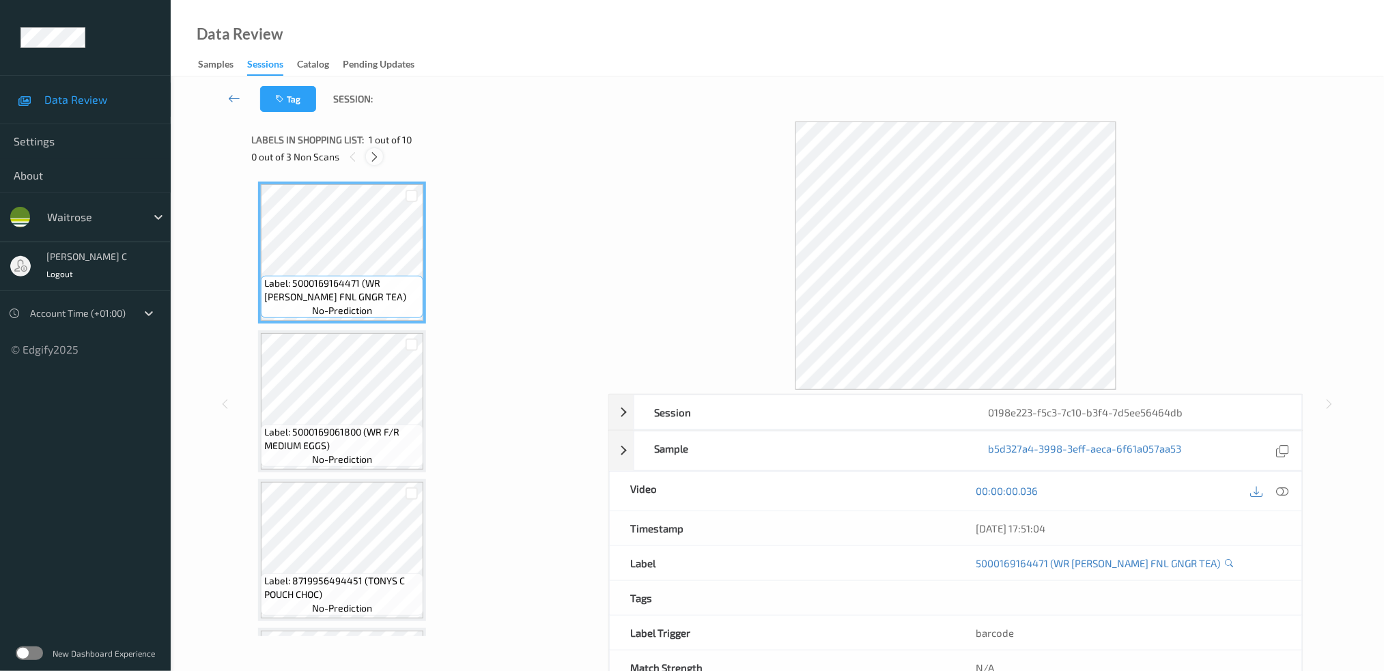
click at [377, 154] on icon at bounding box center [375, 157] width 12 height 12
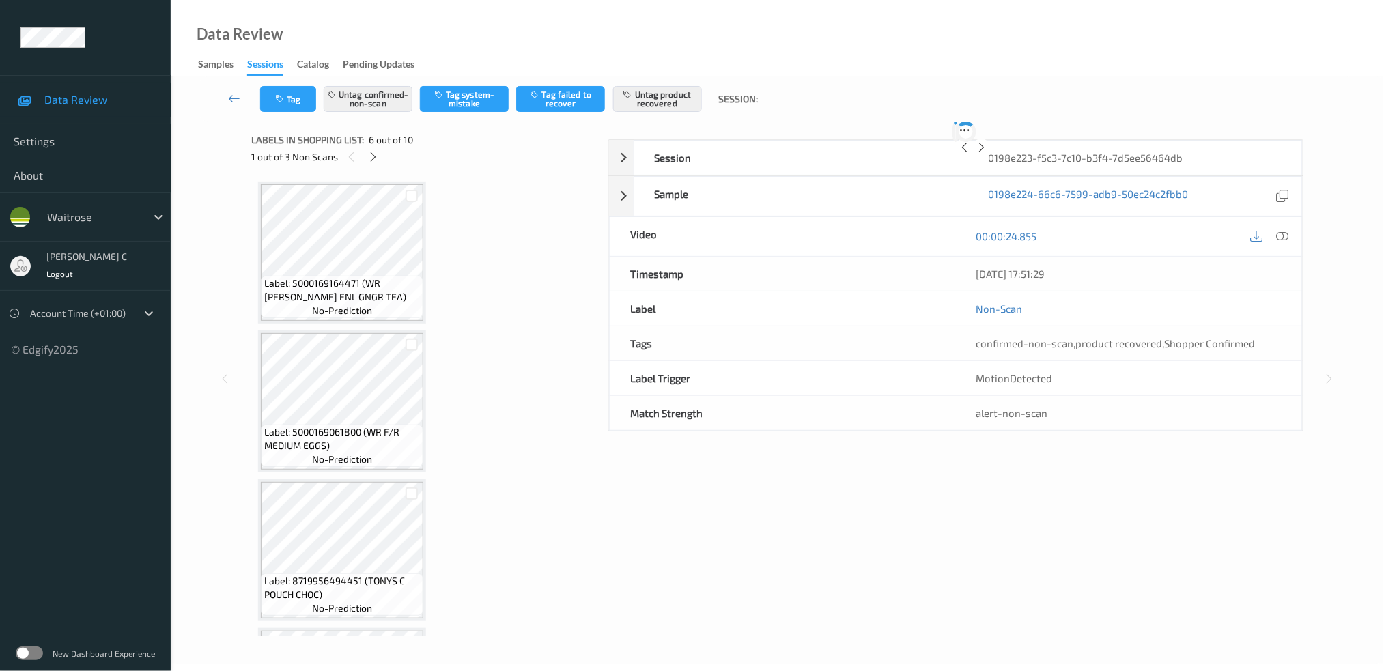
scroll to position [598, 0]
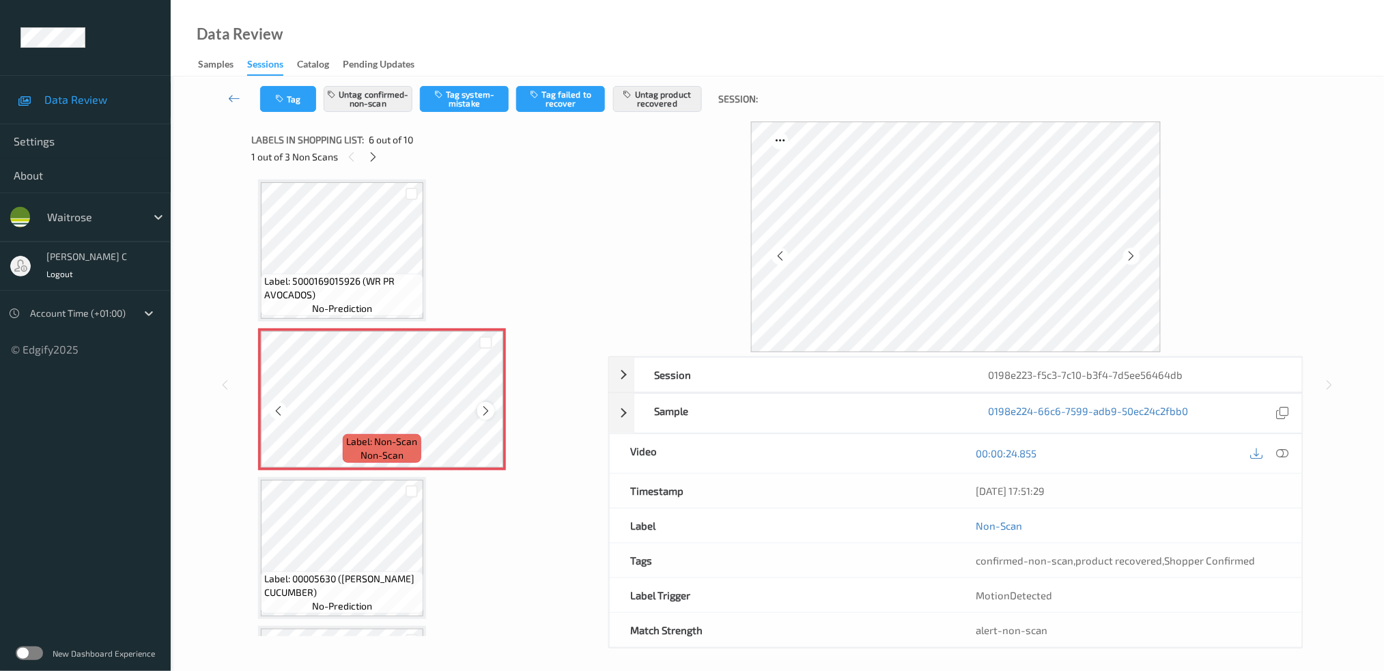
click at [490, 405] on icon at bounding box center [486, 411] width 12 height 12
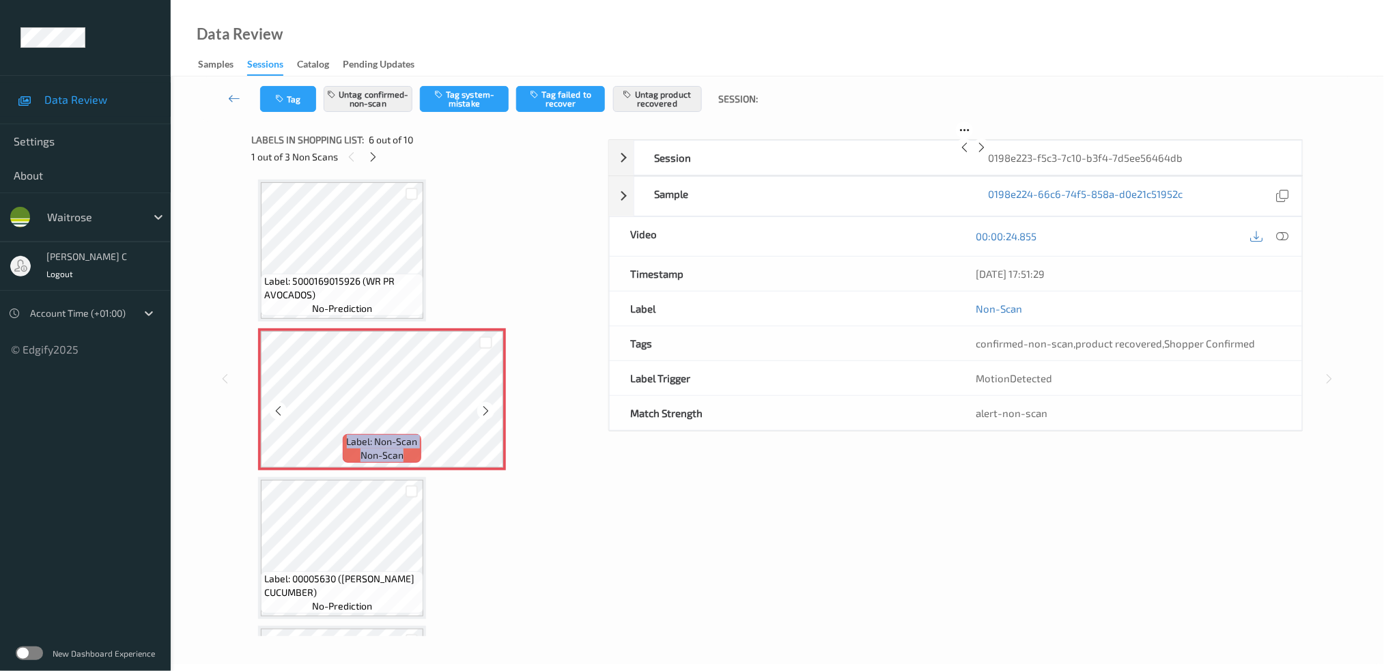
click at [490, 405] on icon at bounding box center [486, 411] width 12 height 12
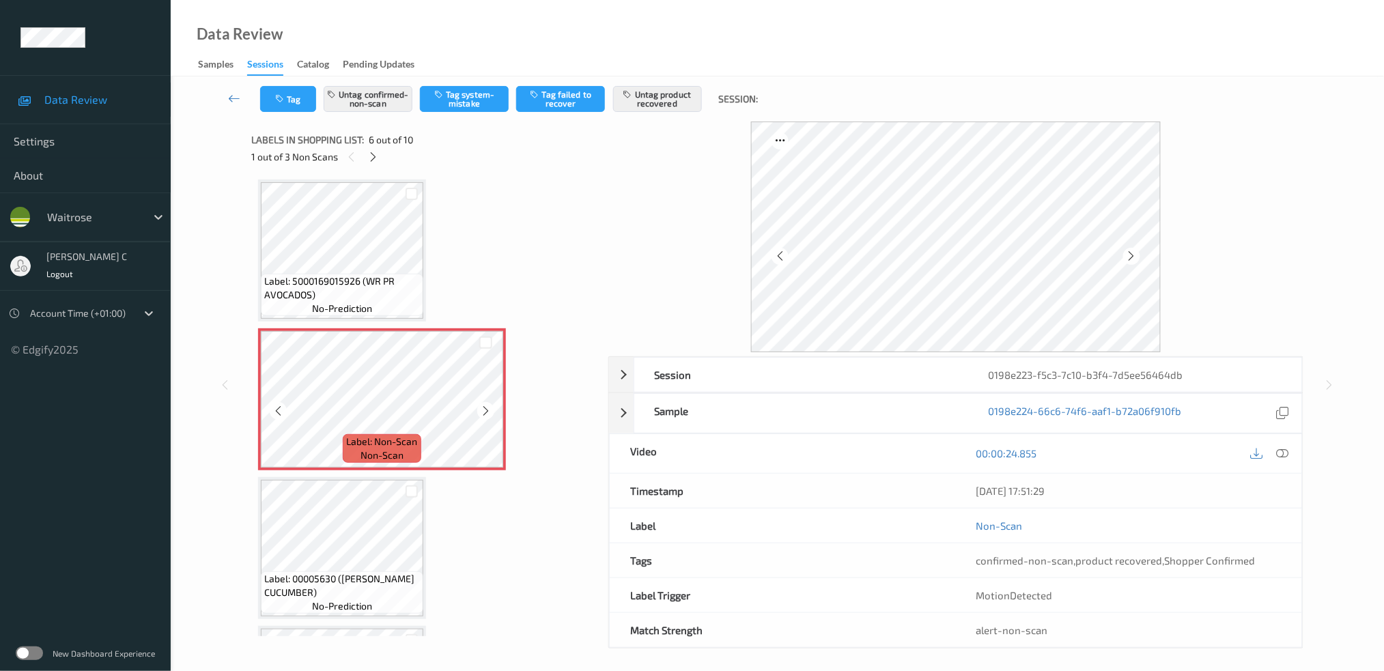
click at [490, 405] on icon at bounding box center [486, 411] width 12 height 12
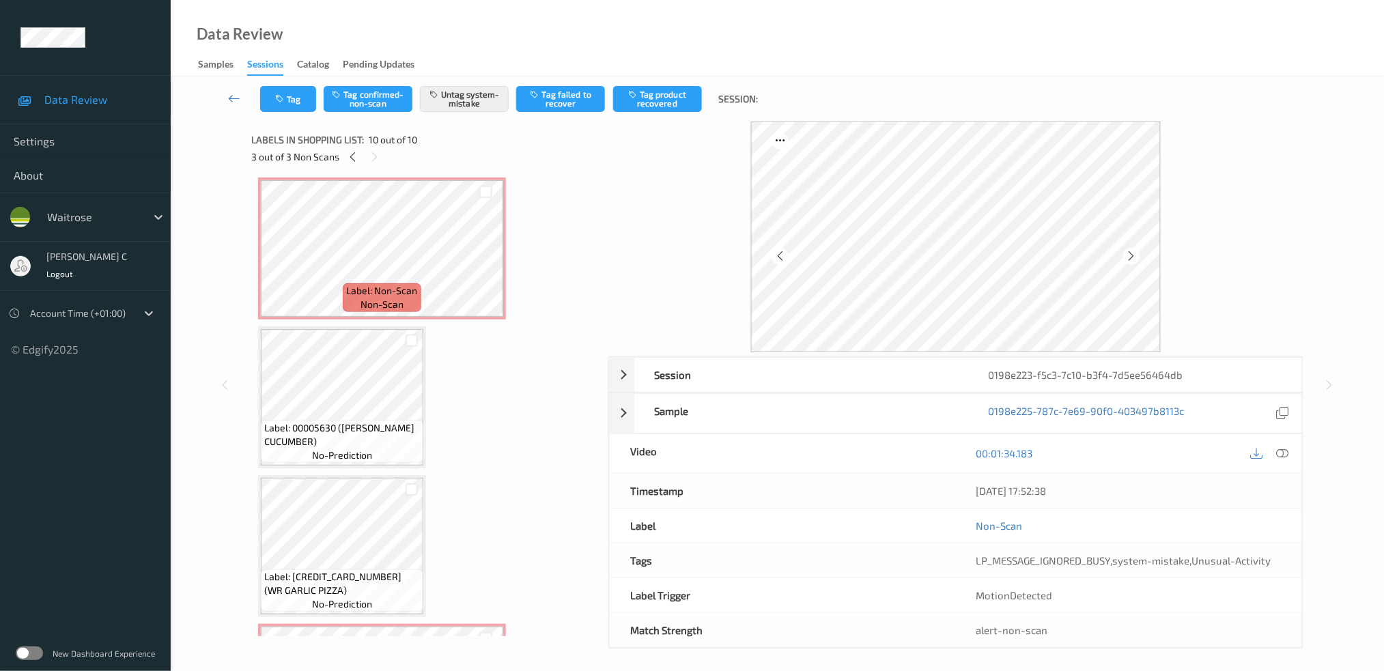
scroll to position [566, 0]
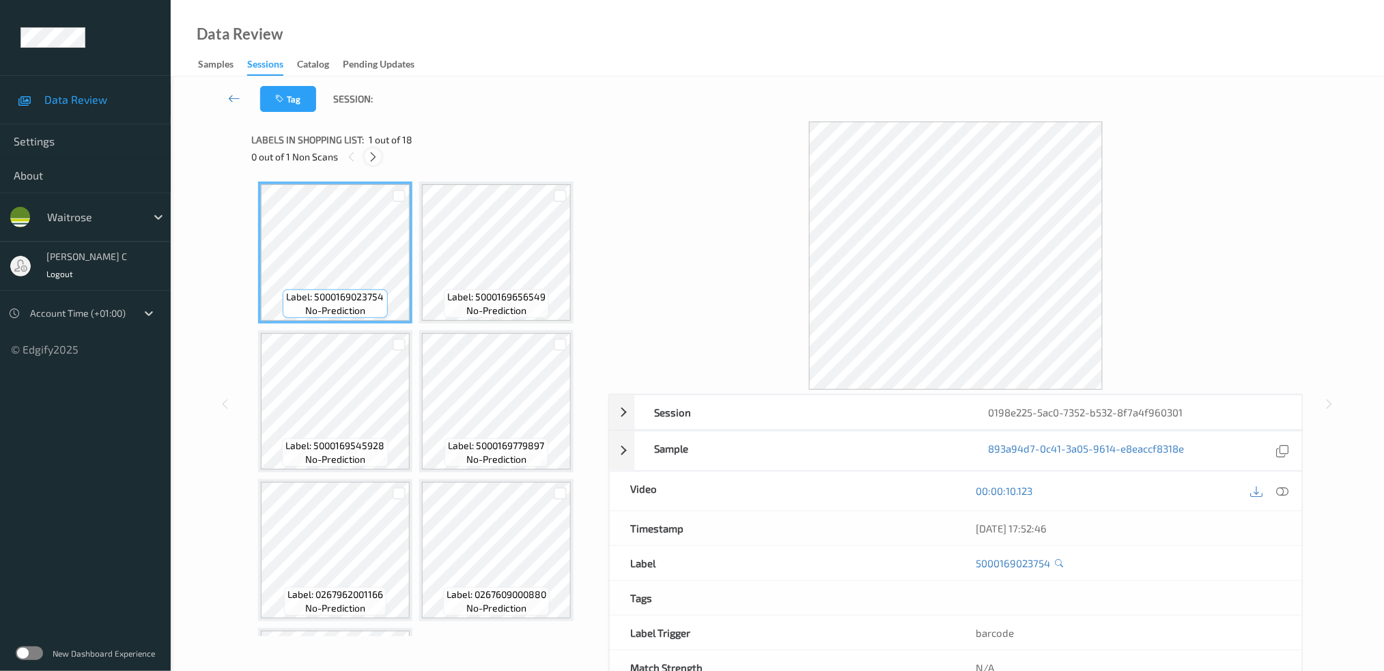
click at [378, 155] on icon at bounding box center [373, 157] width 12 height 12
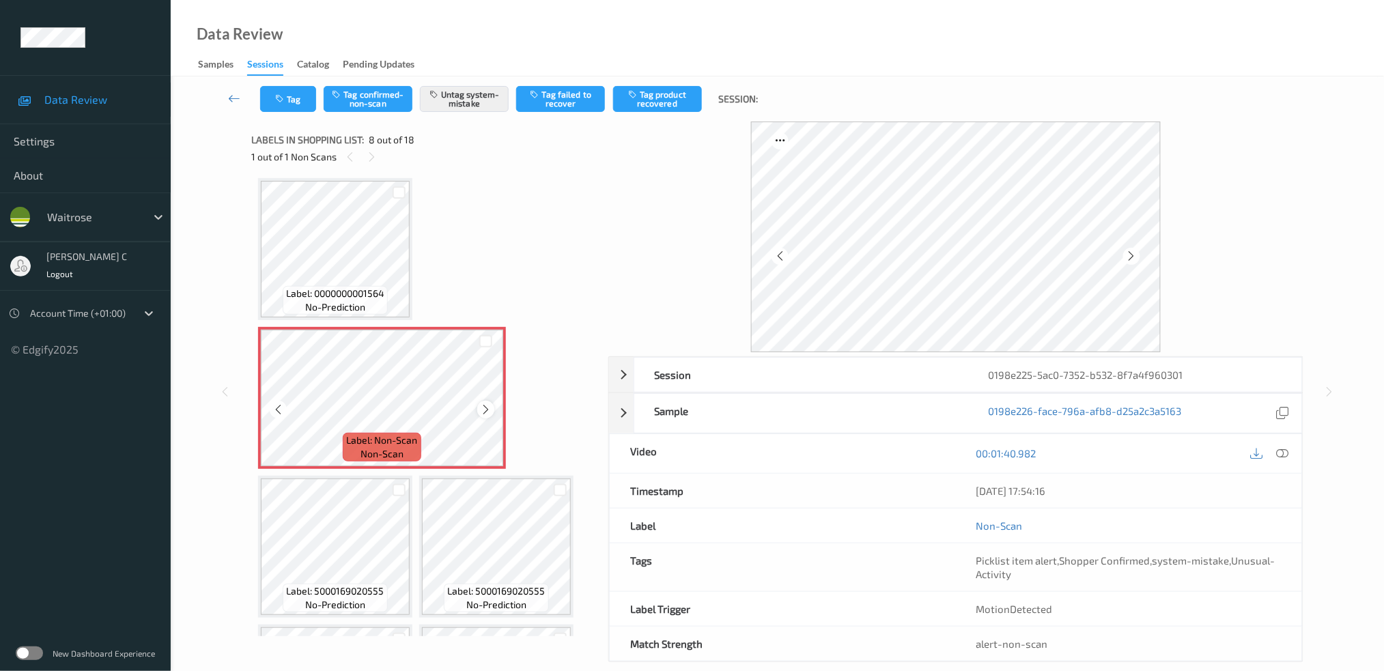
click at [486, 404] on icon at bounding box center [486, 410] width 12 height 12
click at [377, 289] on span "Label: 0000000001564" at bounding box center [335, 294] width 98 height 14
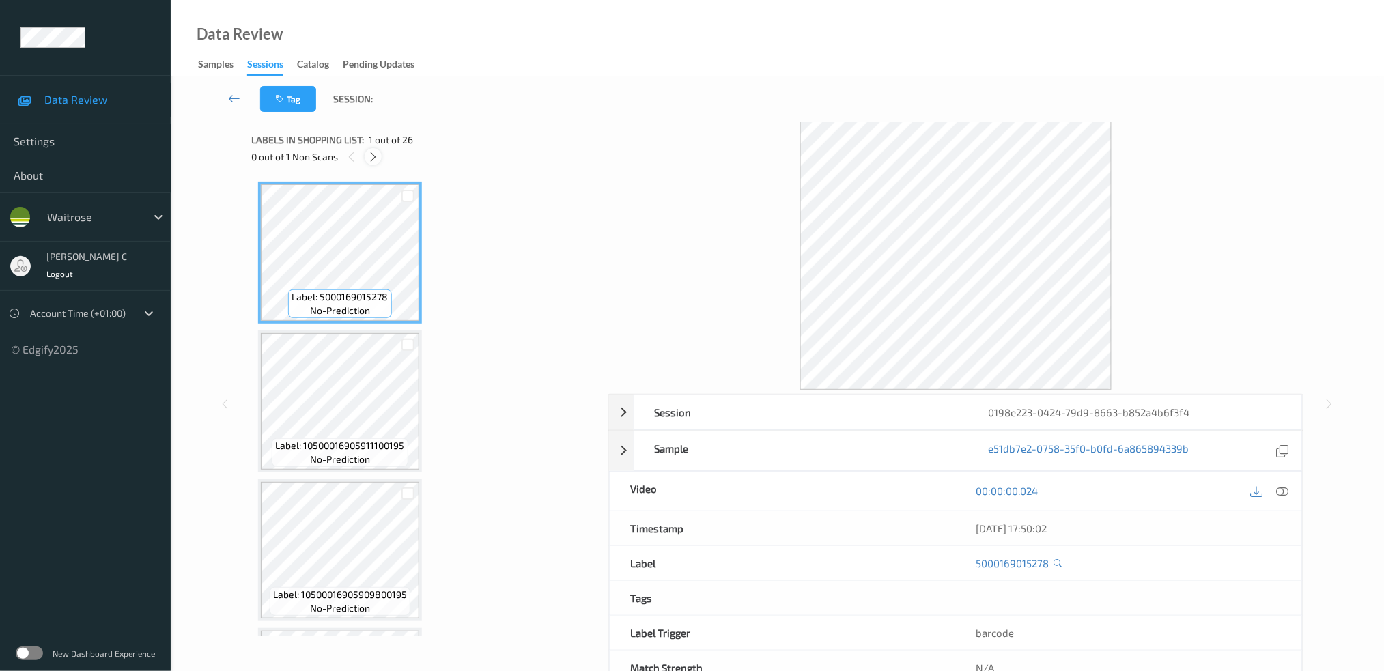
click at [377, 154] on icon at bounding box center [373, 157] width 12 height 12
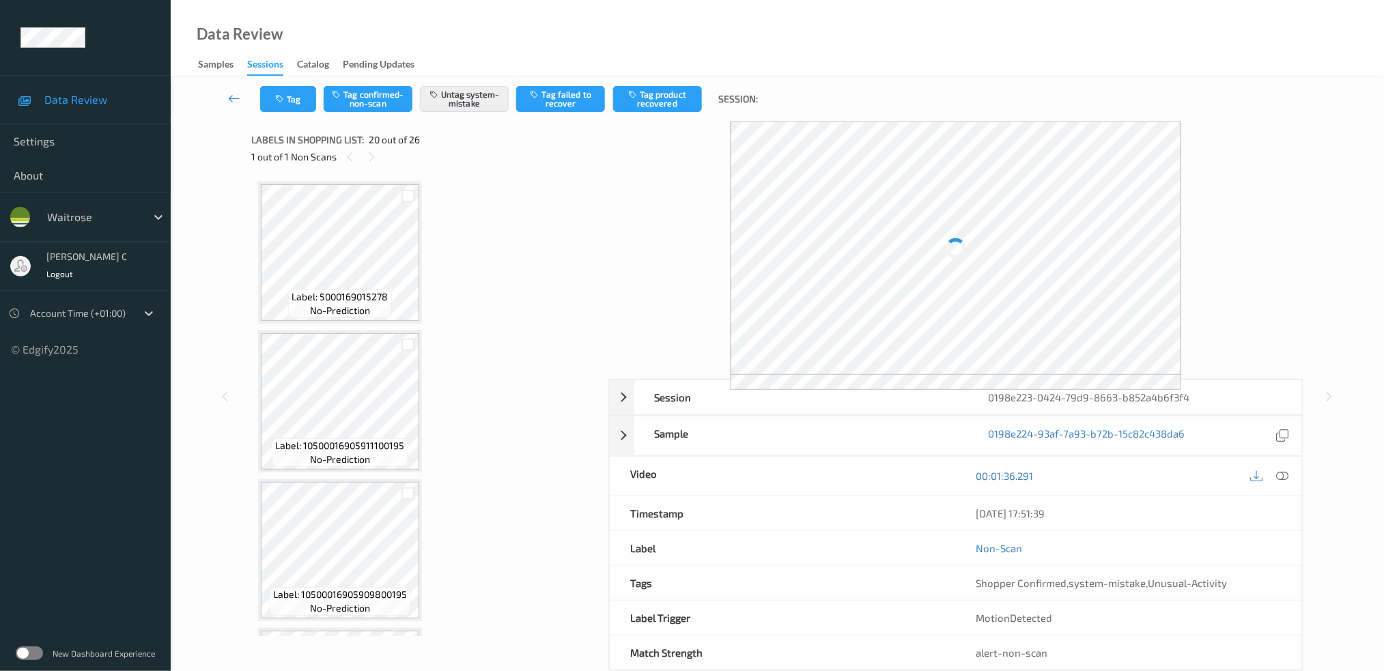
scroll to position [2667, 0]
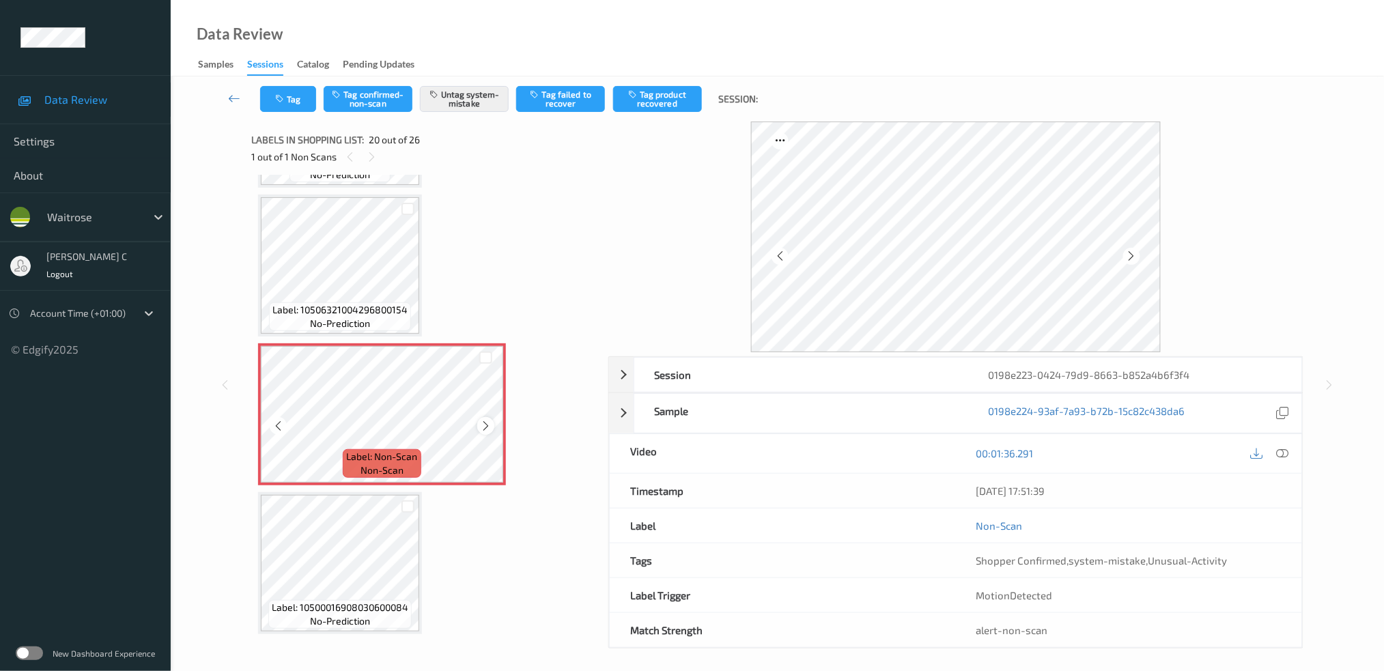
click at [483, 420] on icon at bounding box center [486, 426] width 12 height 12
click at [341, 303] on span "Label: 10506321004296800154" at bounding box center [339, 310] width 135 height 14
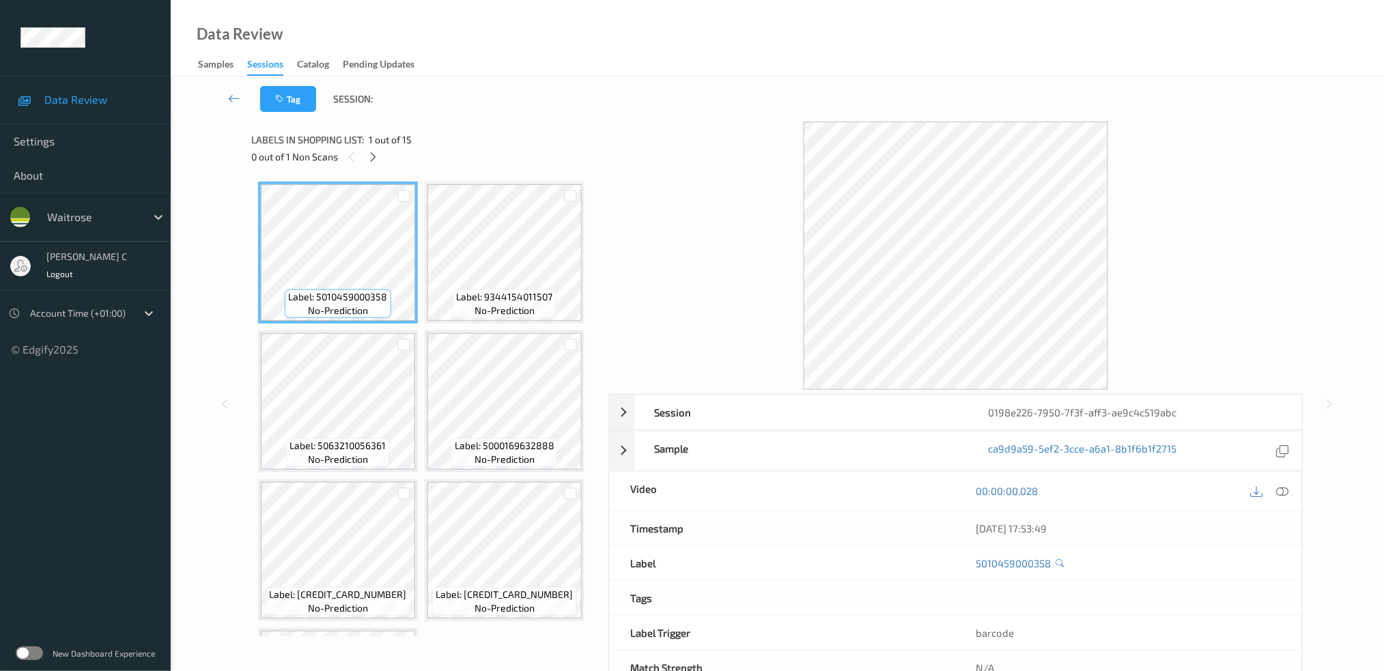
click at [378, 148] on div "0 out of 1 Non Scans" at bounding box center [425, 156] width 348 height 17
click at [372, 156] on icon at bounding box center [373, 157] width 12 height 12
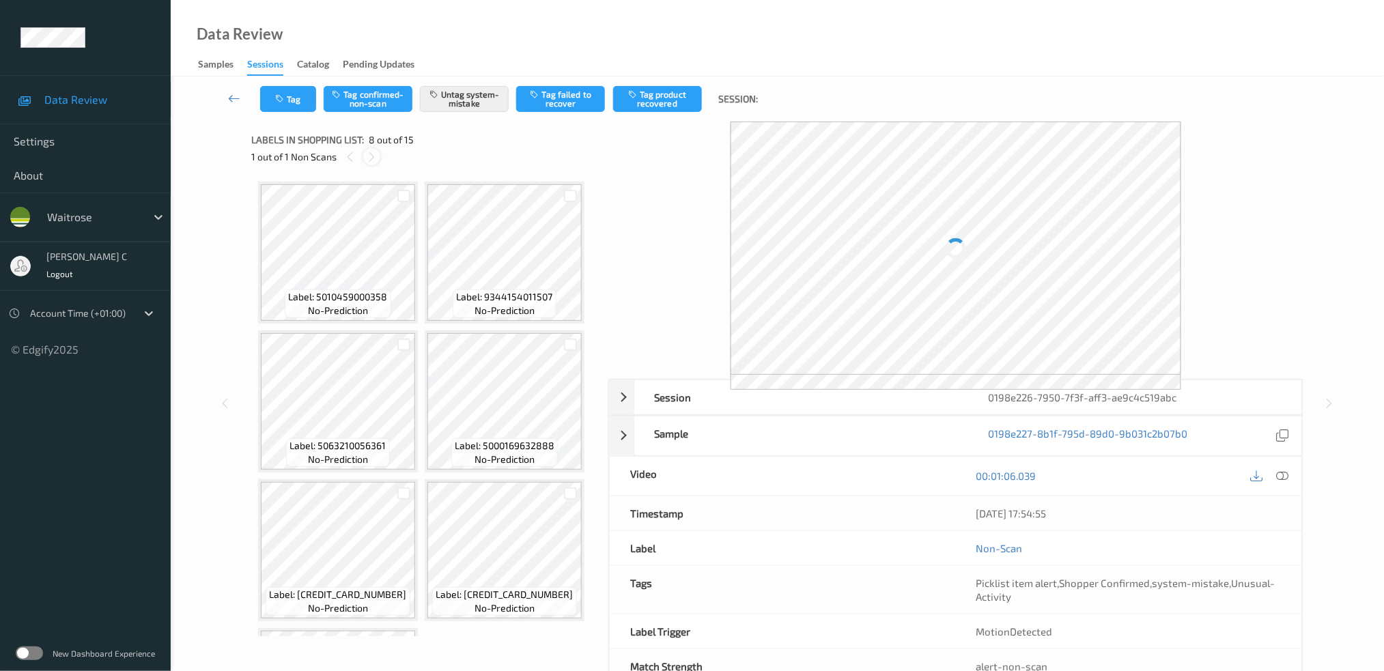
scroll to position [450, 0]
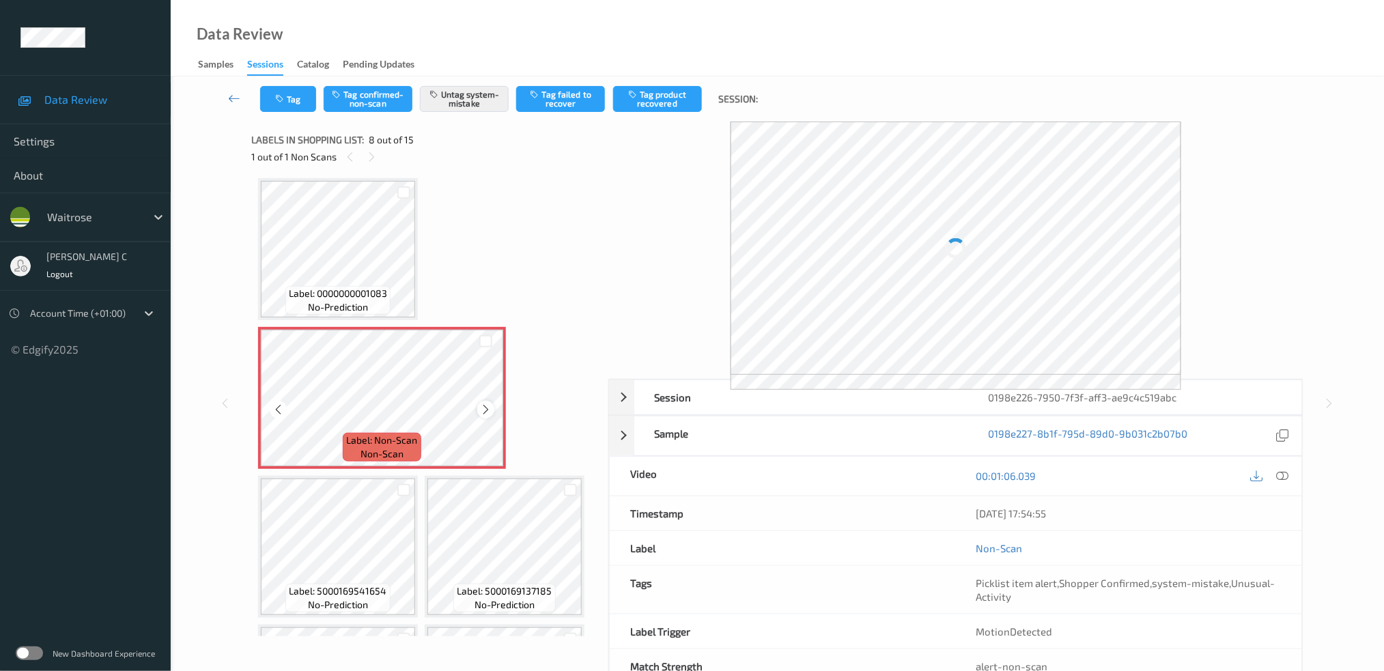
click at [486, 404] on icon at bounding box center [486, 410] width 12 height 12
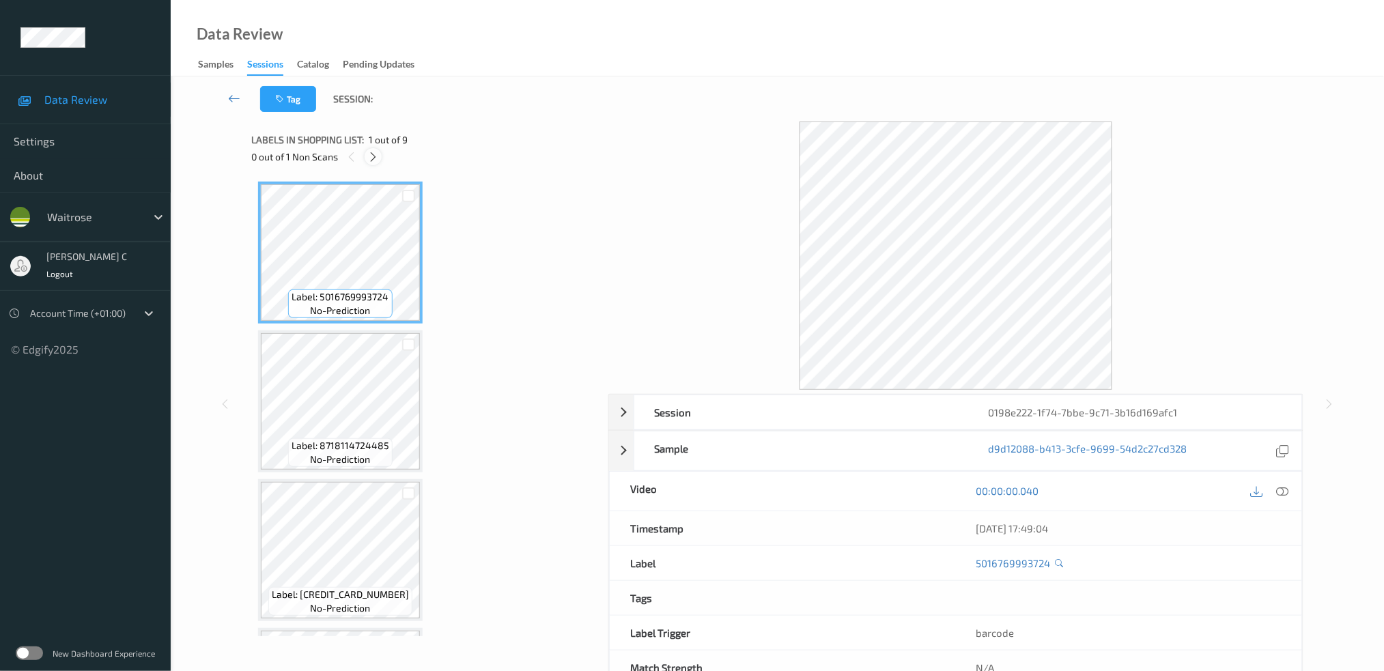
click at [378, 152] on icon at bounding box center [373, 157] width 12 height 12
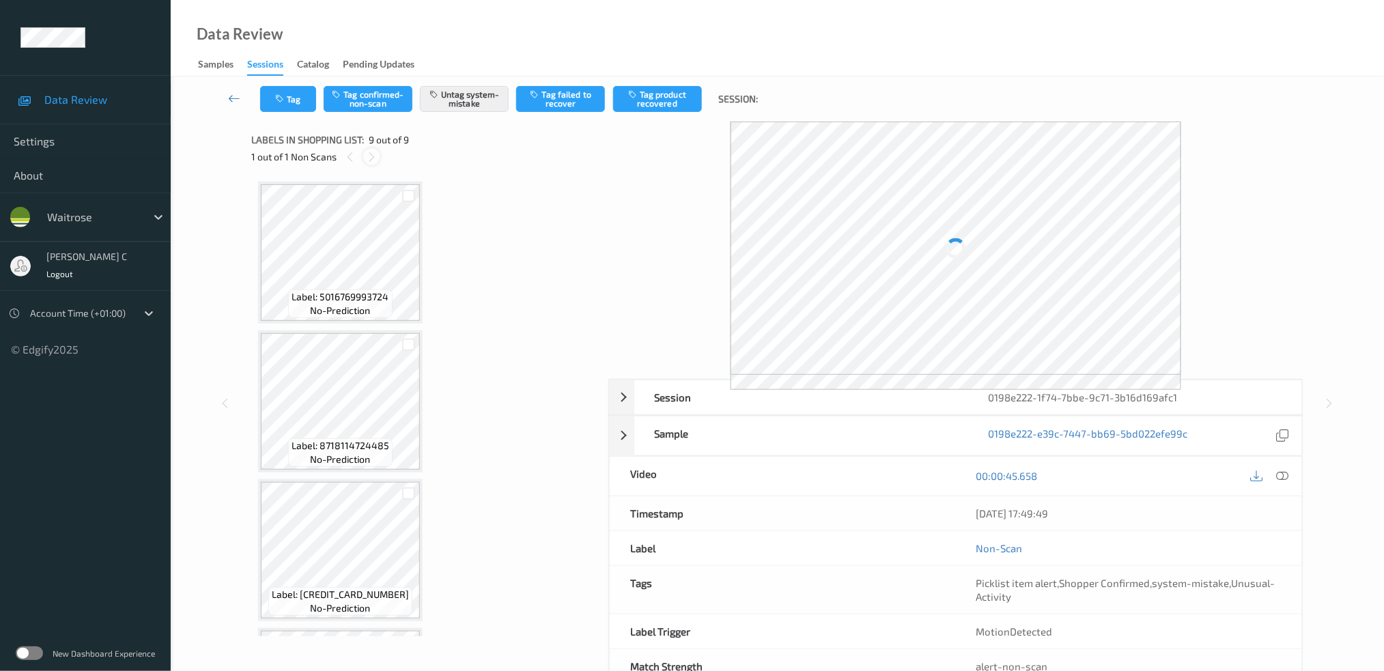
scroll to position [875, 0]
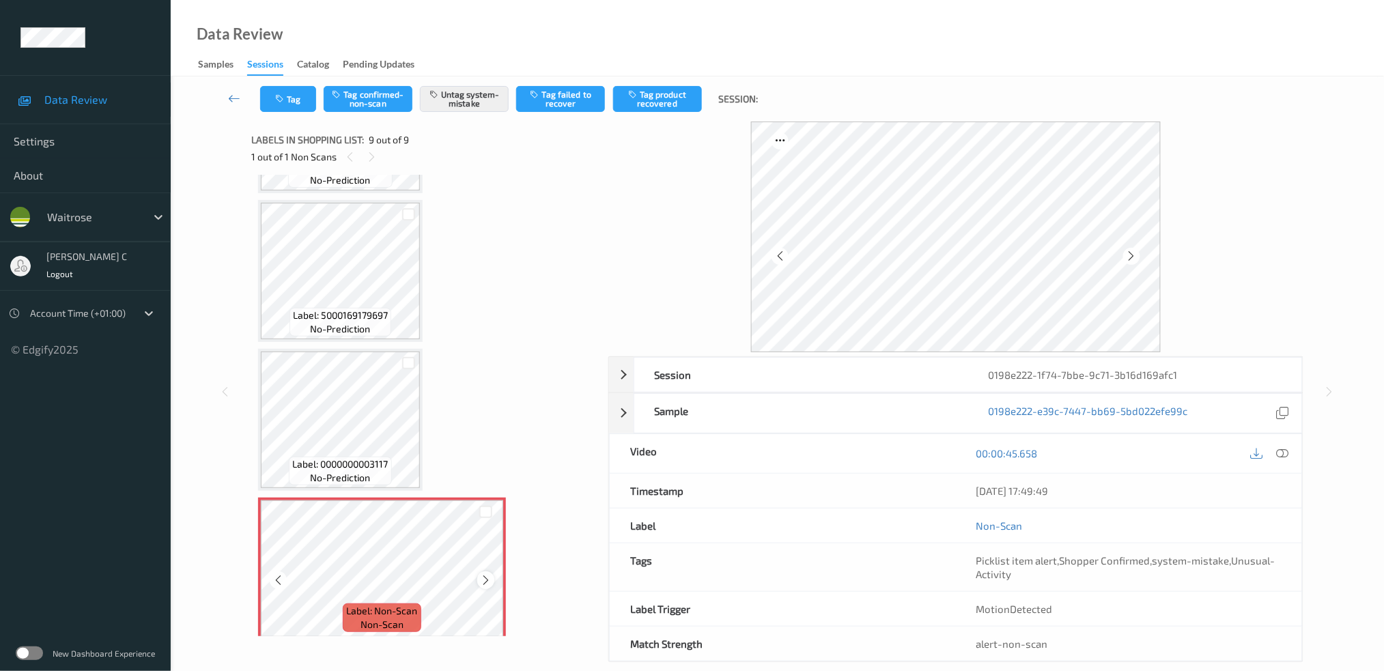
click at [481, 574] on icon at bounding box center [486, 580] width 12 height 12
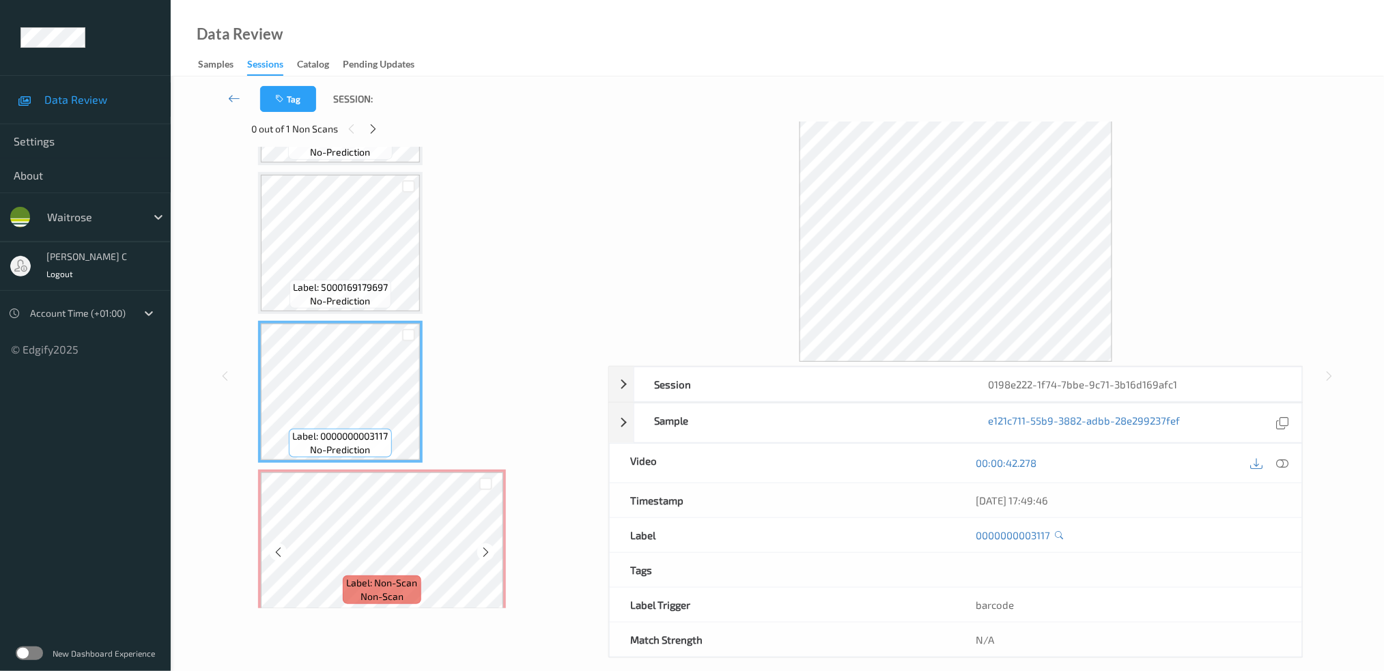
scroll to position [18, 0]
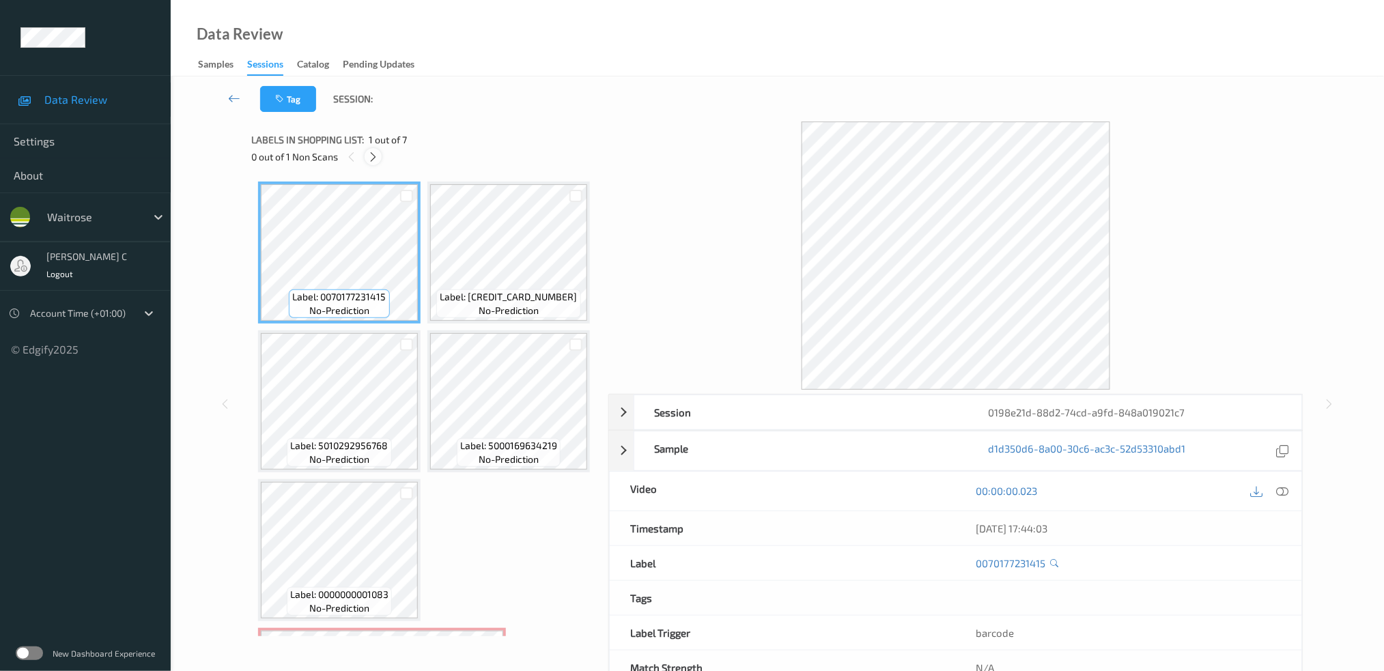
click at [371, 155] on icon at bounding box center [373, 157] width 12 height 12
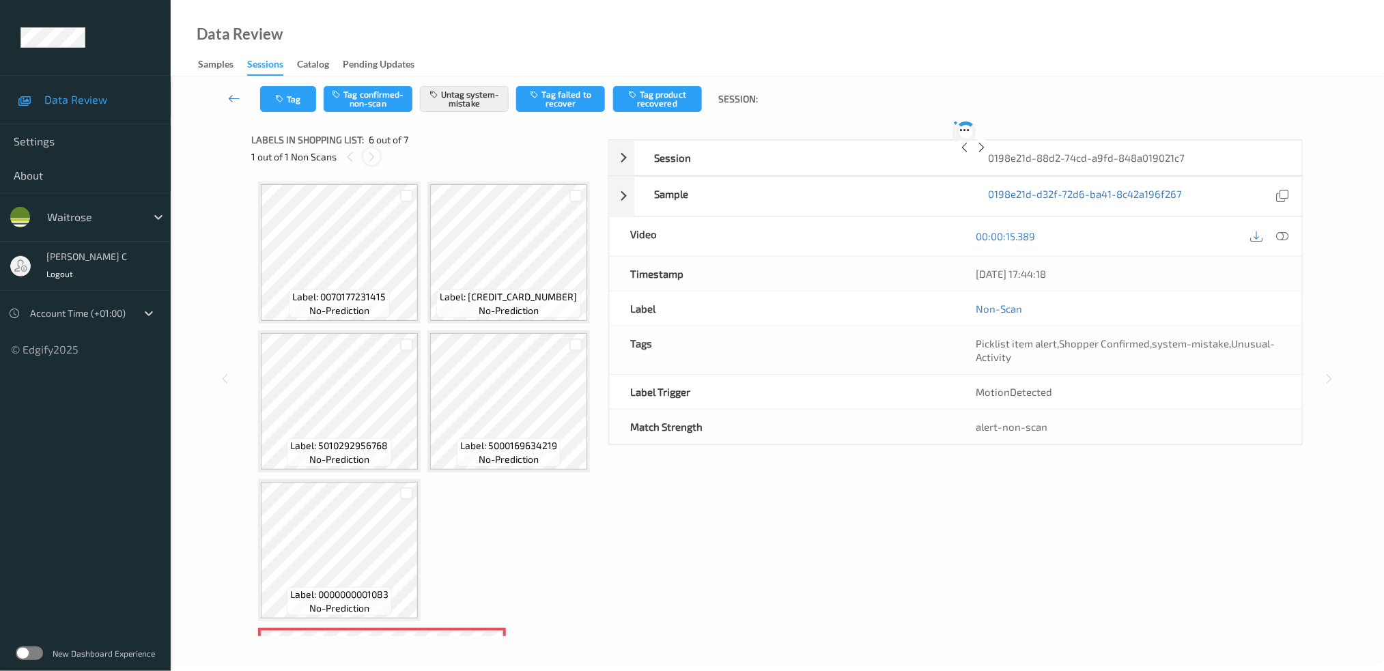
scroll to position [580, 0]
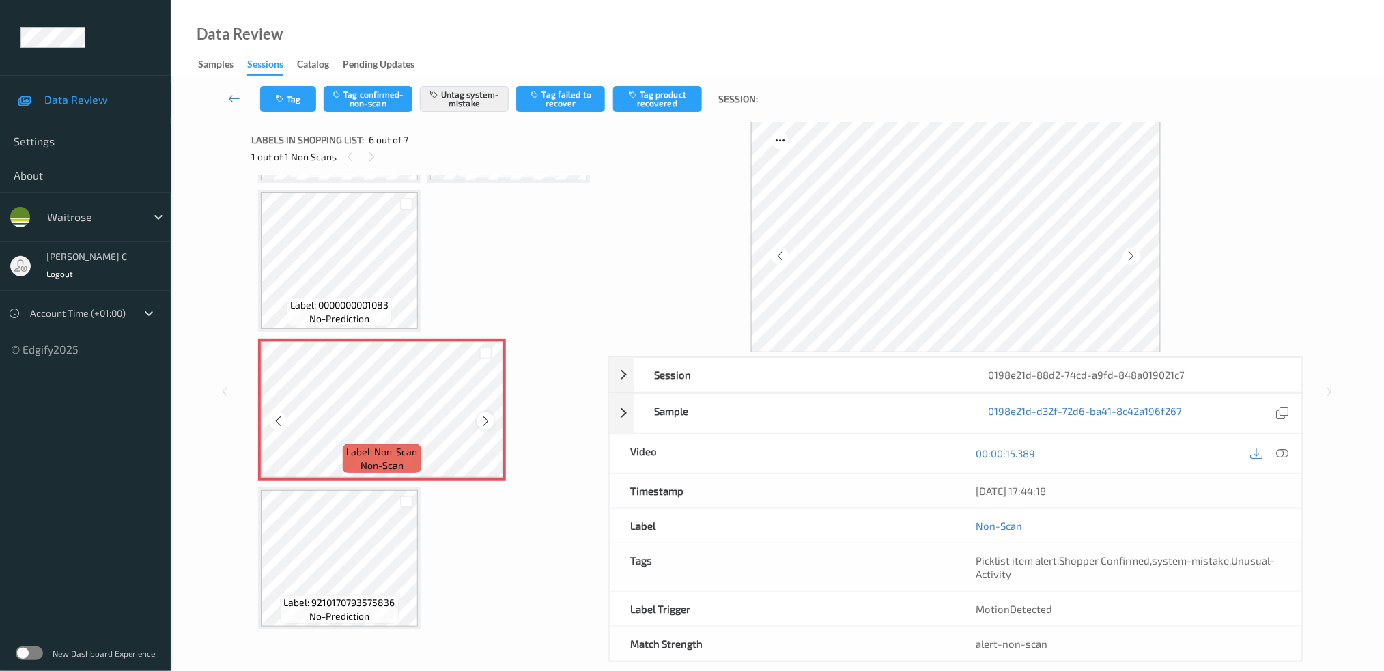
click at [486, 421] on icon at bounding box center [486, 421] width 12 height 12
drag, startPoint x: 1004, startPoint y: 574, endPoint x: 962, endPoint y: 552, distance: 46.7
click at [962, 552] on div "Picklist item alert , Shopper Confirmed , system-mistake , Unusual-Activity" at bounding box center [1129, 568] width 346 height 48
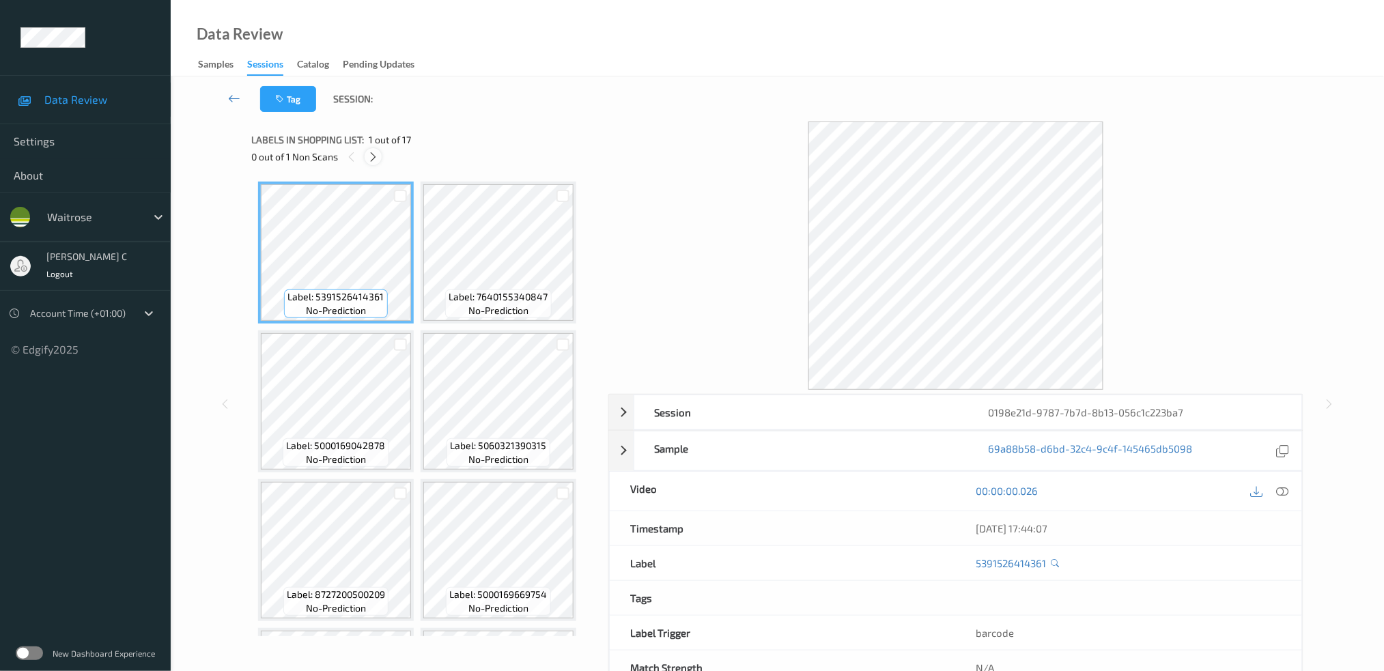
click at [376, 161] on icon at bounding box center [373, 157] width 12 height 12
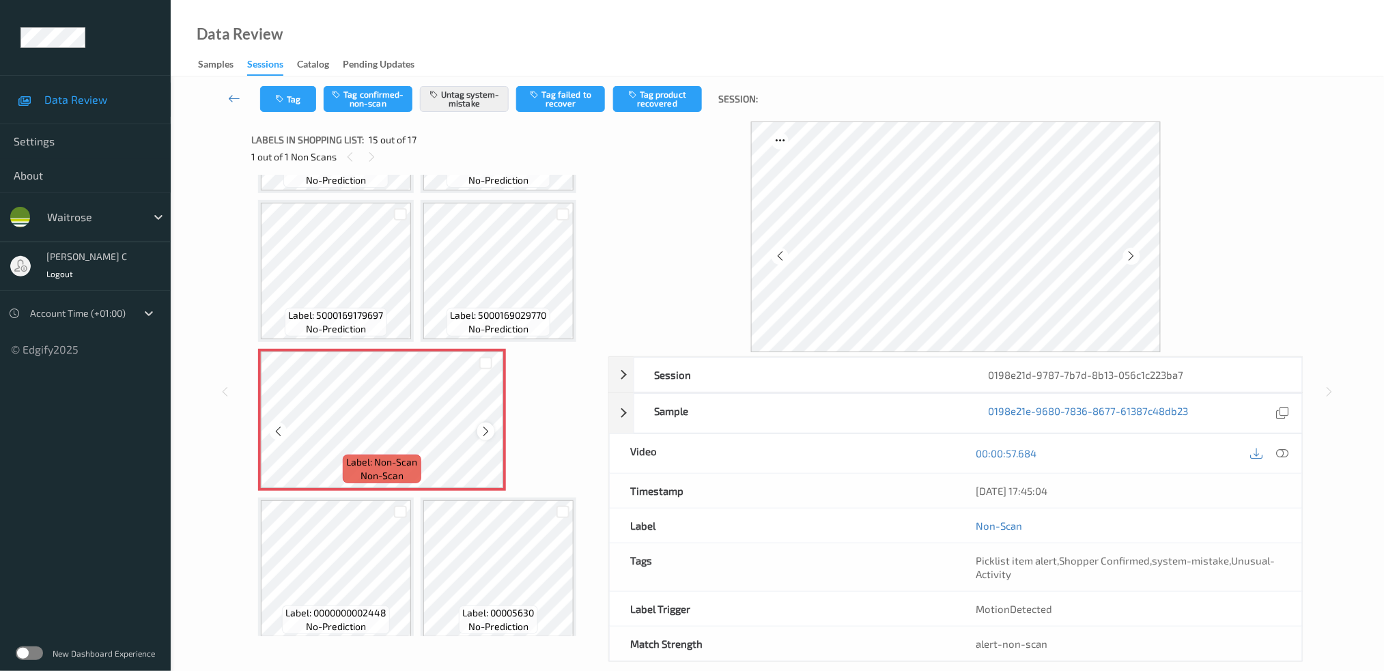
click at [488, 425] on icon at bounding box center [486, 431] width 12 height 12
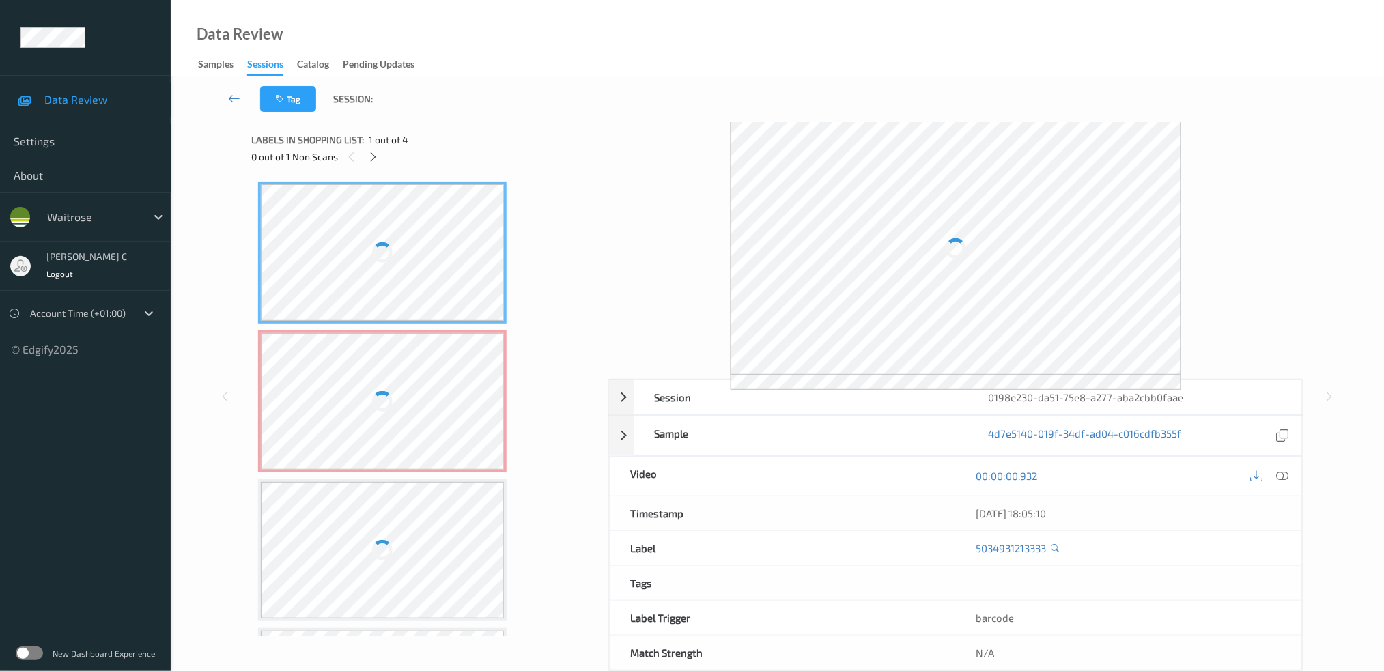
click at [427, 369] on div at bounding box center [382, 401] width 243 height 137
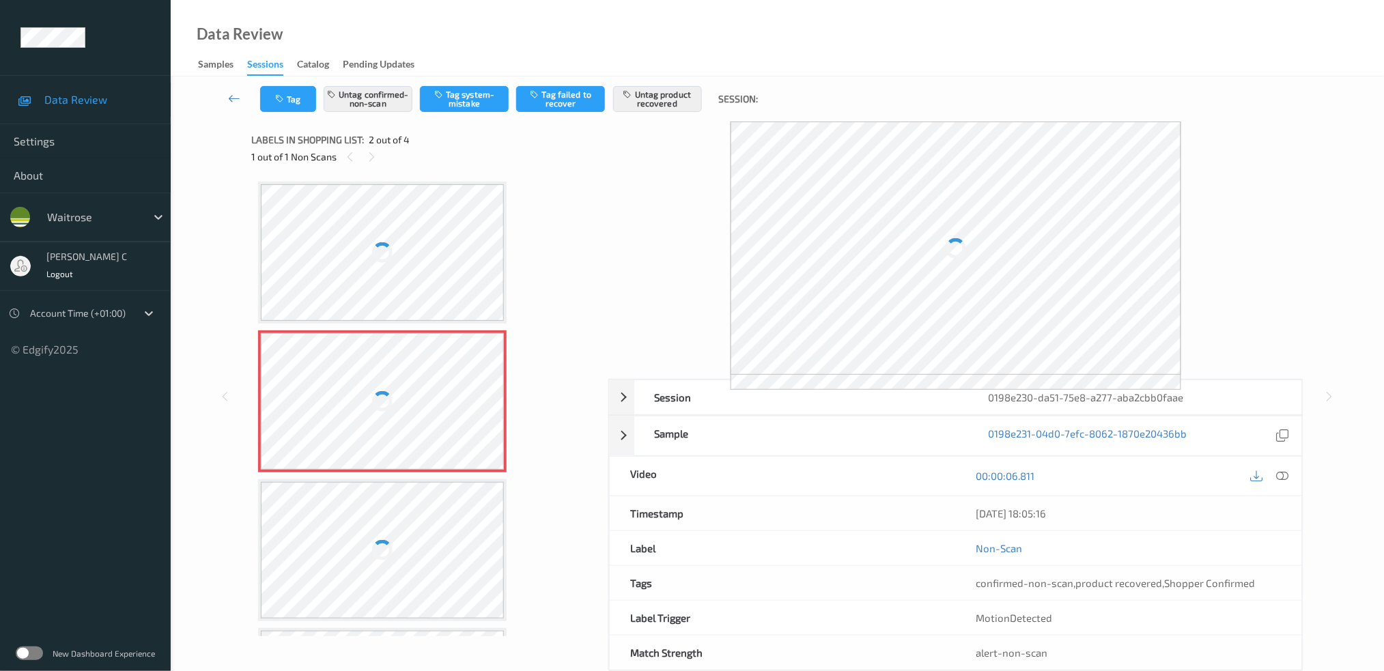
click at [377, 242] on div at bounding box center [382, 252] width 20 height 20
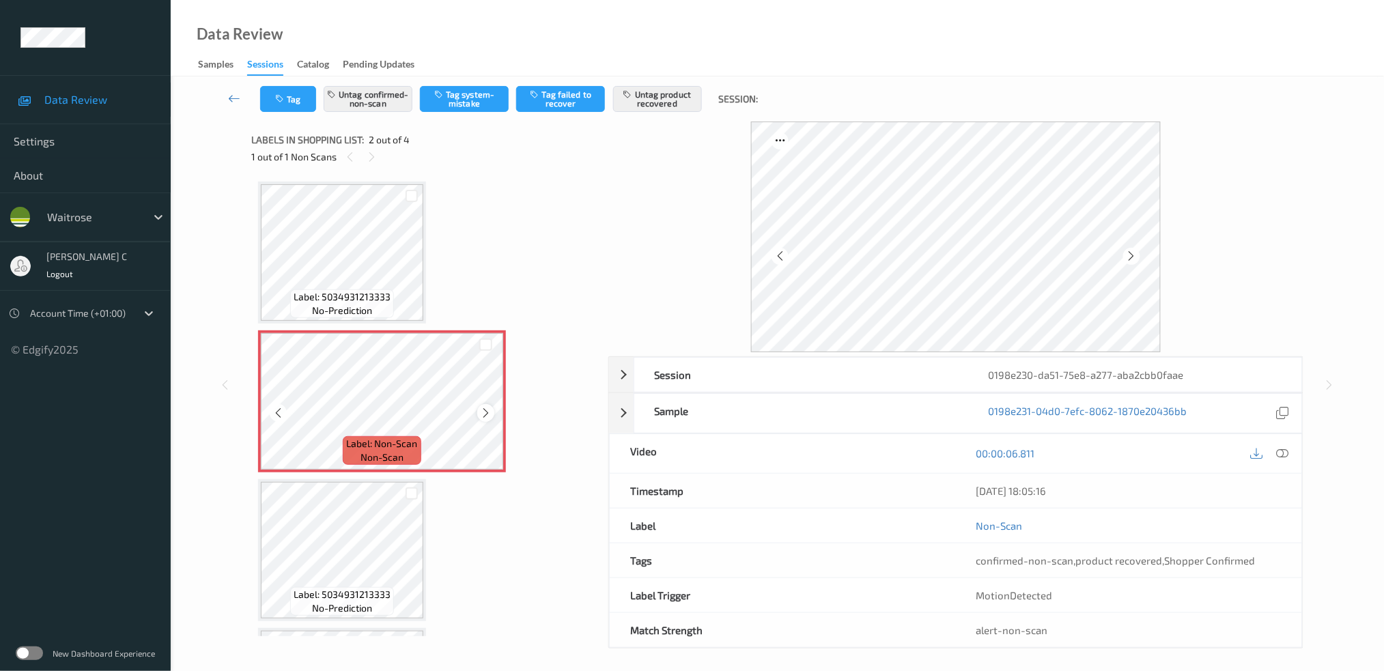
click at [487, 410] on icon at bounding box center [486, 413] width 12 height 12
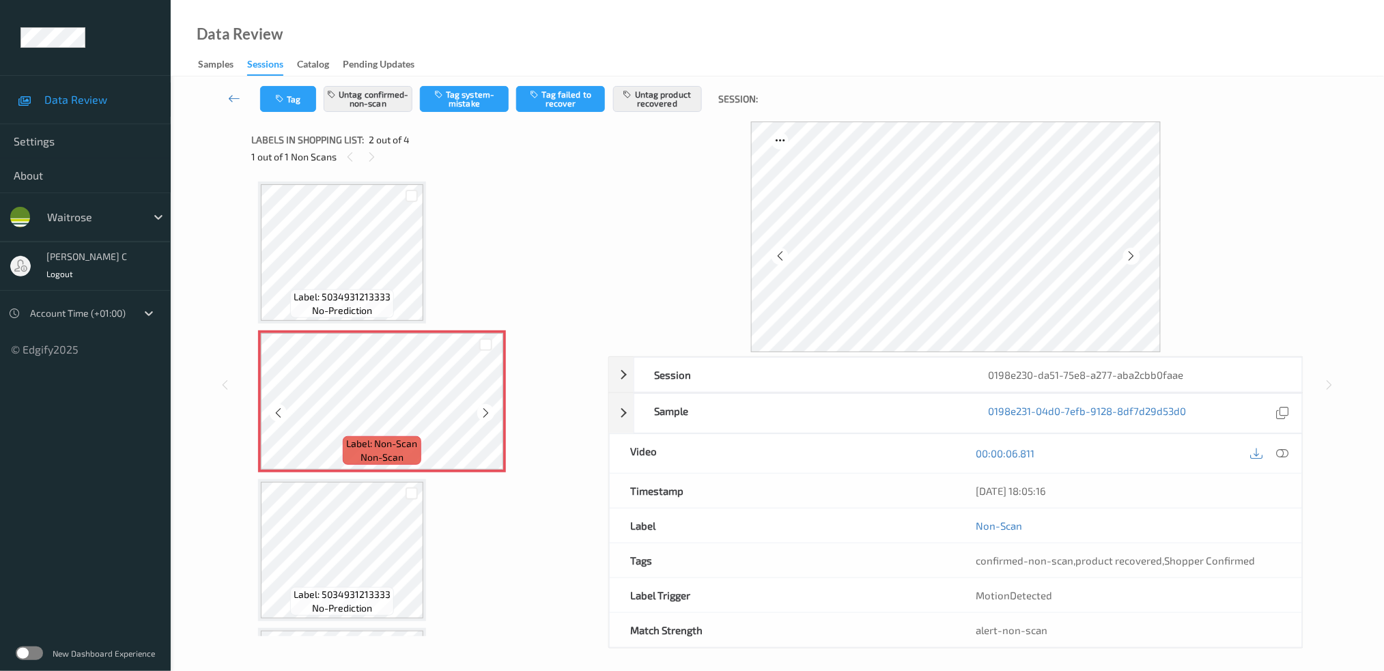
click at [487, 410] on icon at bounding box center [486, 413] width 12 height 12
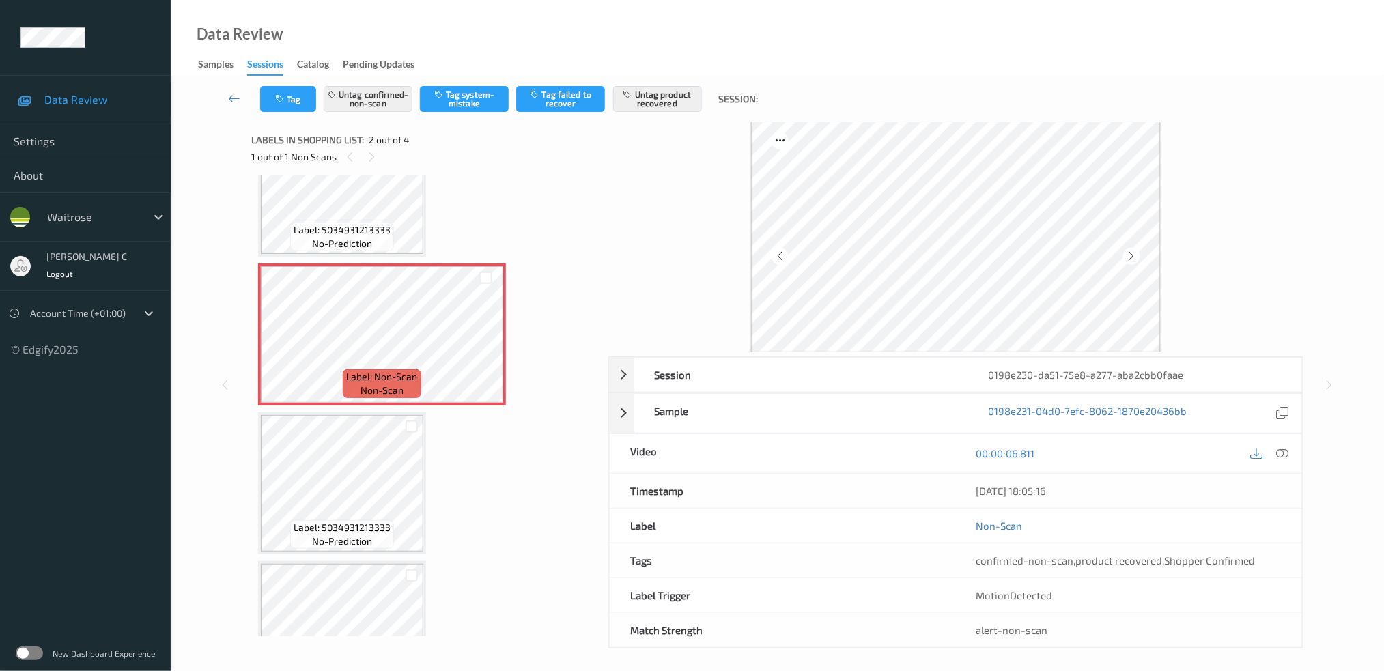
scroll to position [91, 0]
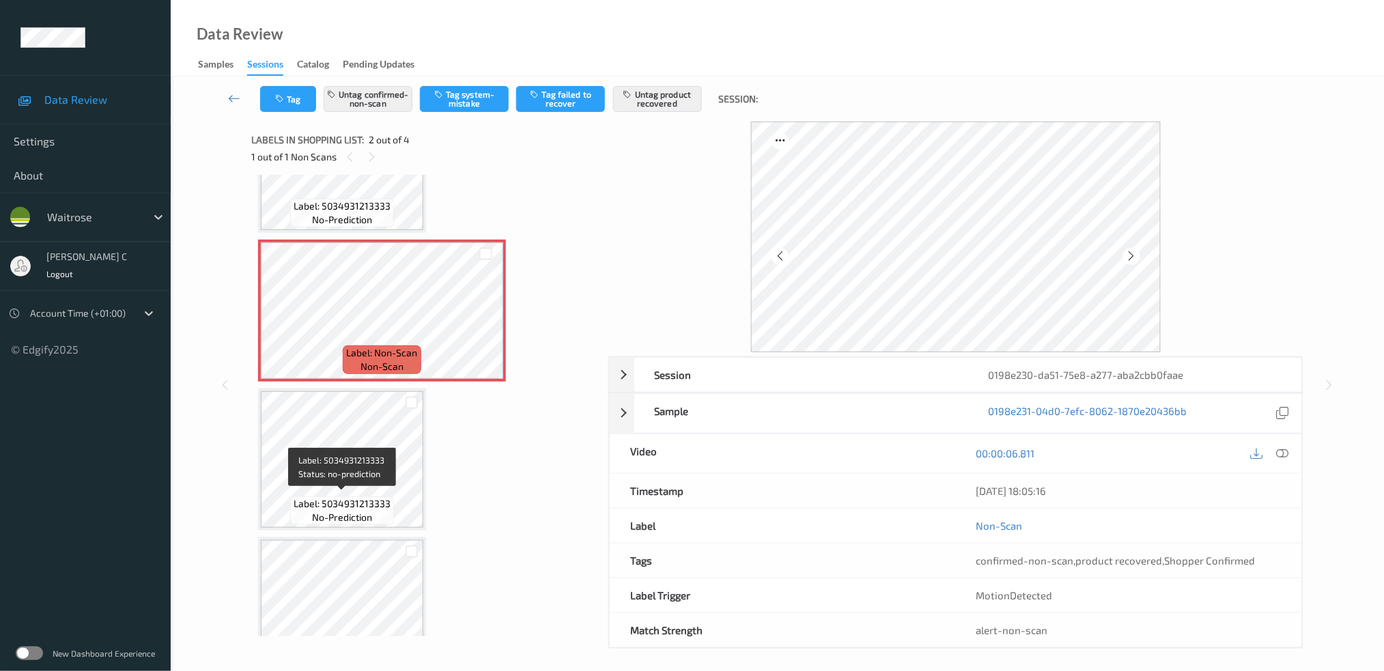
click at [352, 498] on span "Label: 5034931213333" at bounding box center [342, 504] width 97 height 14
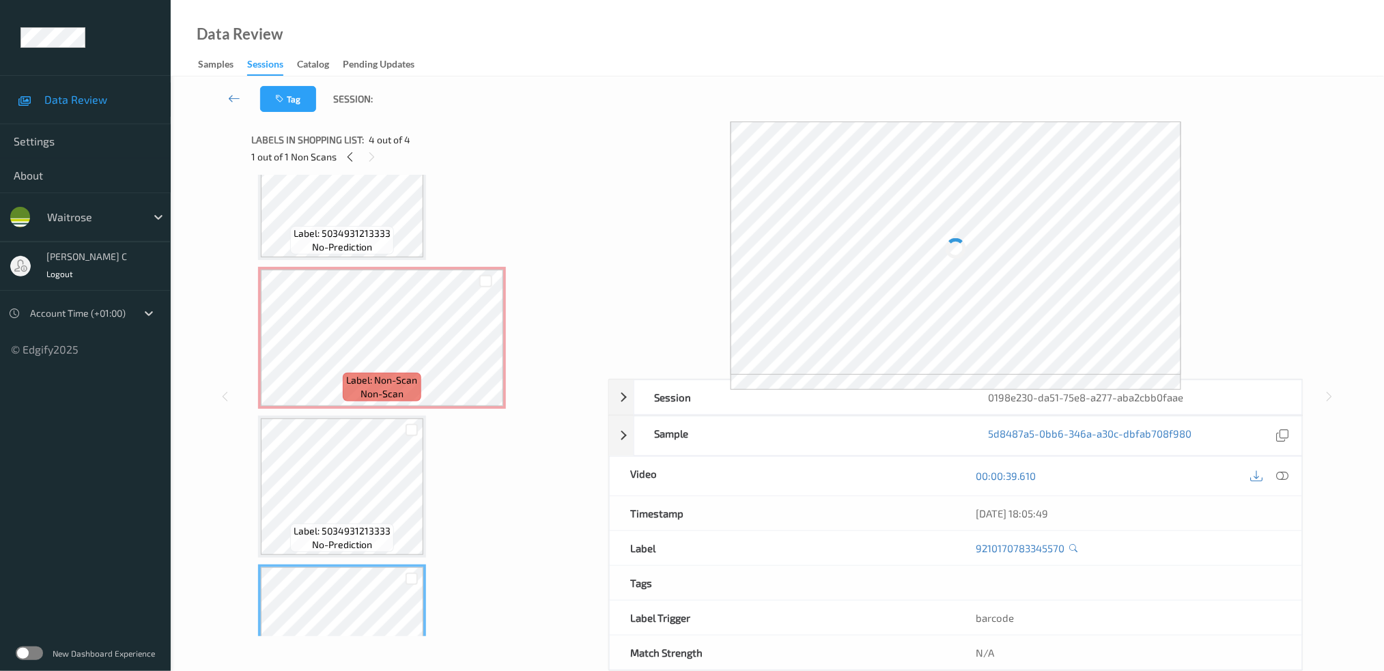
scroll to position [0, 0]
